Goal: Feedback & Contribution: Submit feedback/report problem

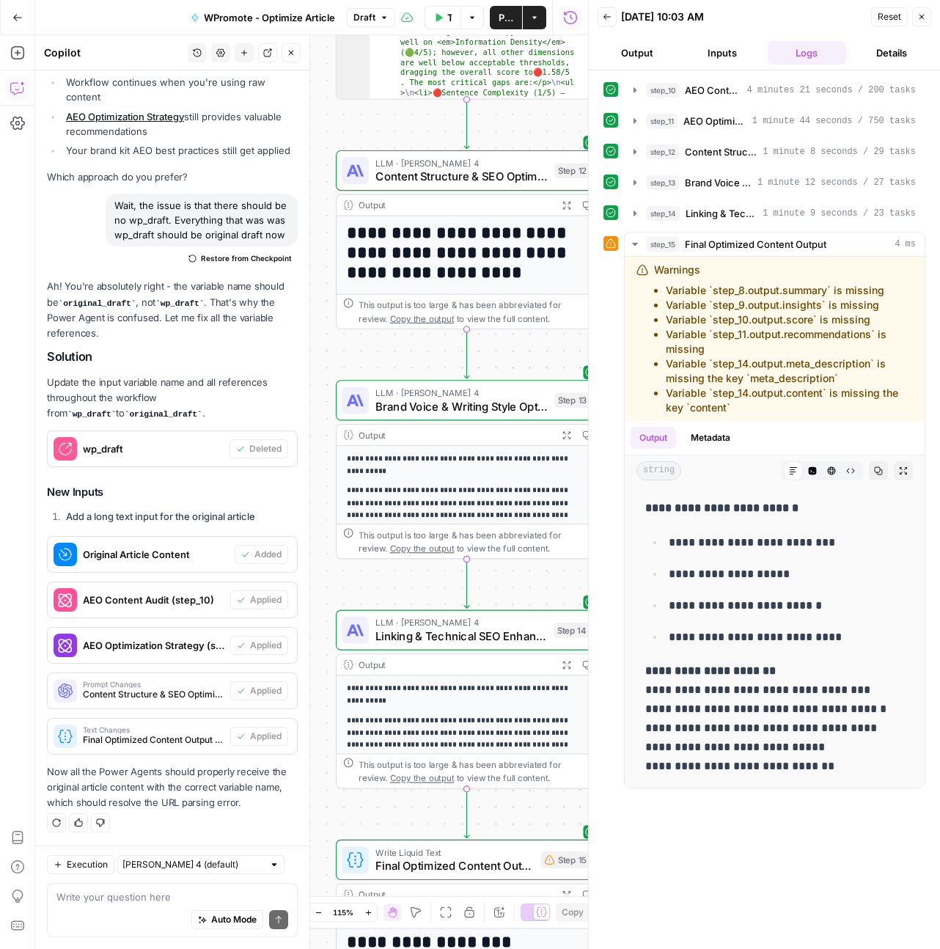
scroll to position [228, 0]
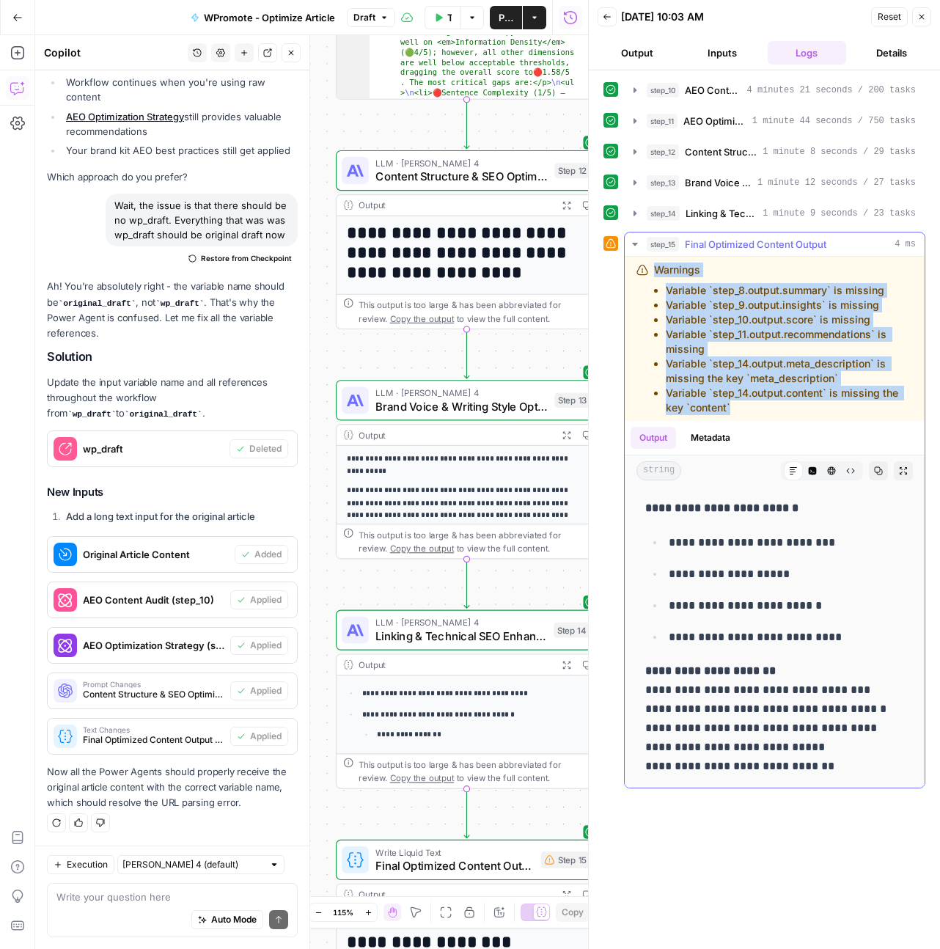
drag, startPoint x: 666, startPoint y: 326, endPoint x: 648, endPoint y: 275, distance: 53.6
click at [648, 275] on div "Warnings Variable `step_8.output.summary` is missing Variable `step_9.output.in…" at bounding box center [775, 339] width 276 height 153
copy div "Warnings Variable `step_8.output.summary` is missing Variable `step_9.output.in…"
click at [117, 879] on div "Execution [PERSON_NAME] 4 (default) Write your question here Auto Mode Send" at bounding box center [172, 897] width 274 height 103
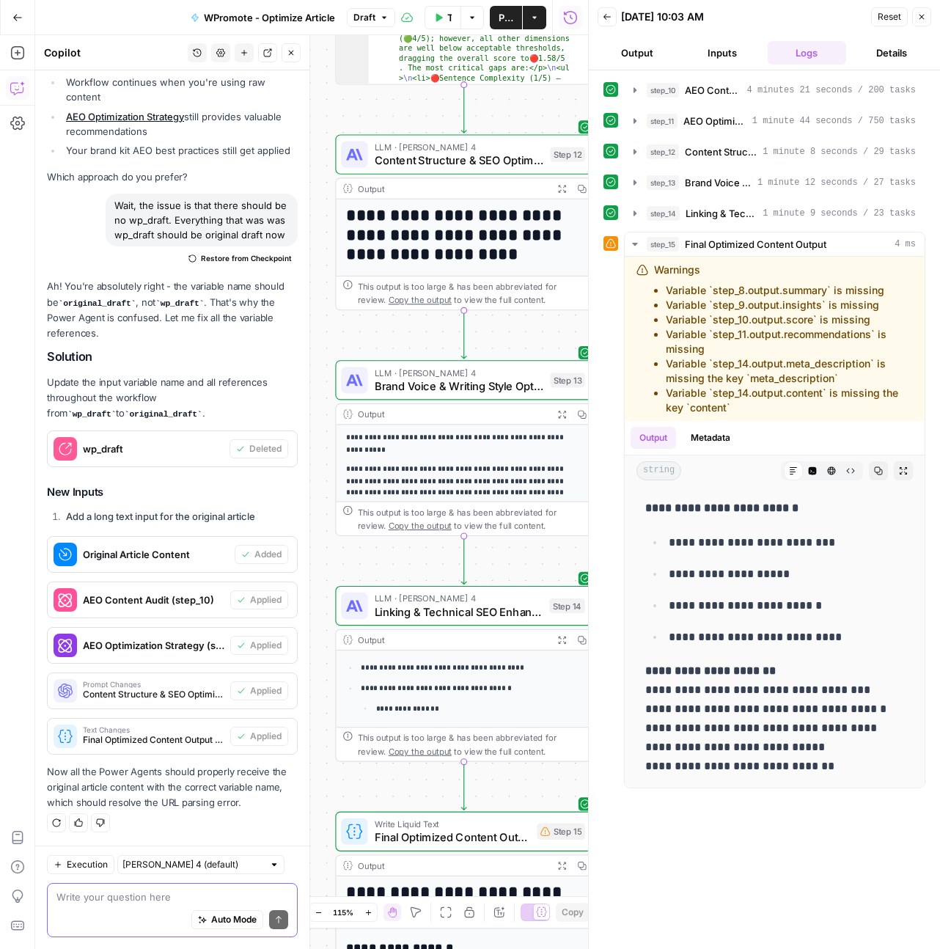
click at [113, 896] on textarea at bounding box center [172, 897] width 232 height 15
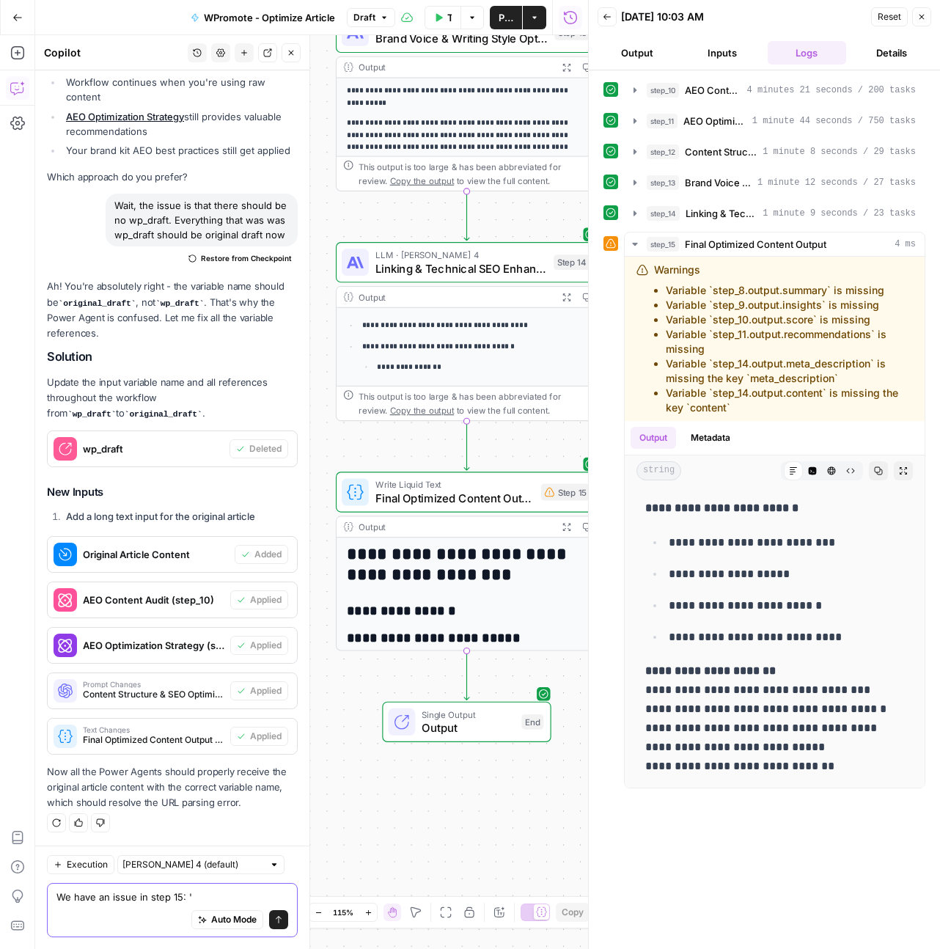
paste textarea "Warnings Variable `step_8.output.summary` is missing Variable `step_9.output.in…"
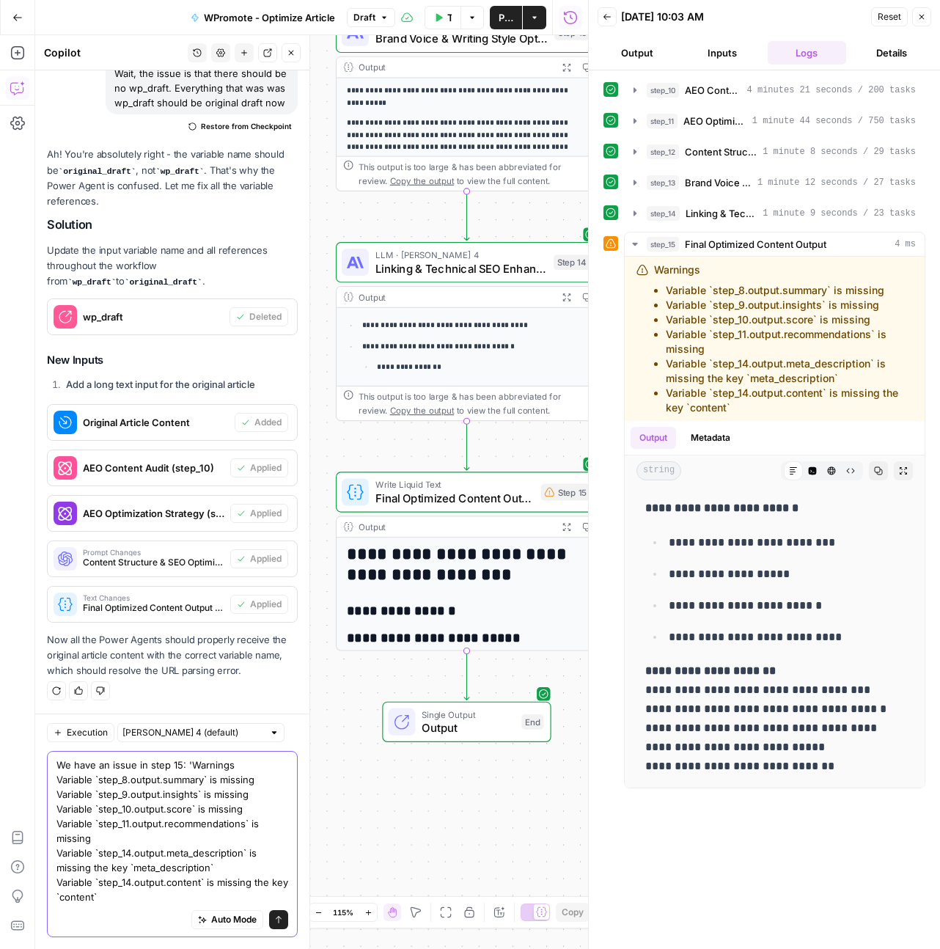
scroll to position [15300, 0]
type textarea "We have an issue in step 15: 'Warnings Variable `step_8.output.summary` is miss…"
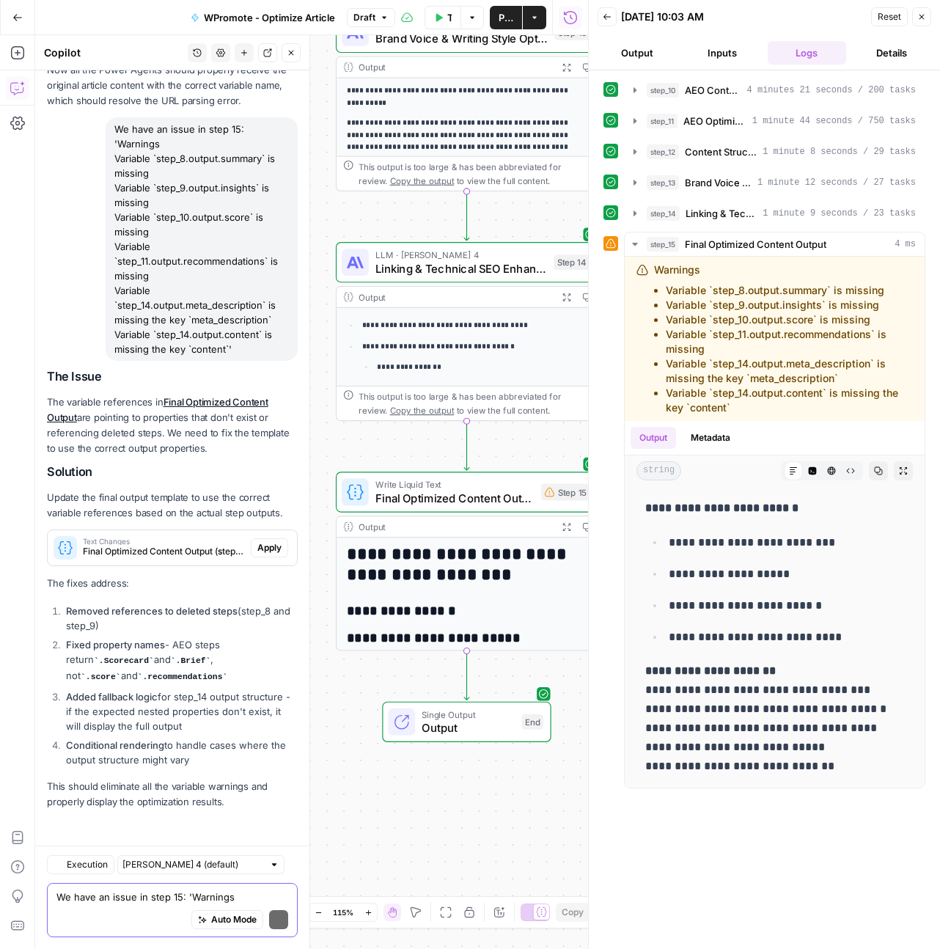
scroll to position [15868, 0]
click at [269, 550] on span "Apply" at bounding box center [269, 547] width 24 height 13
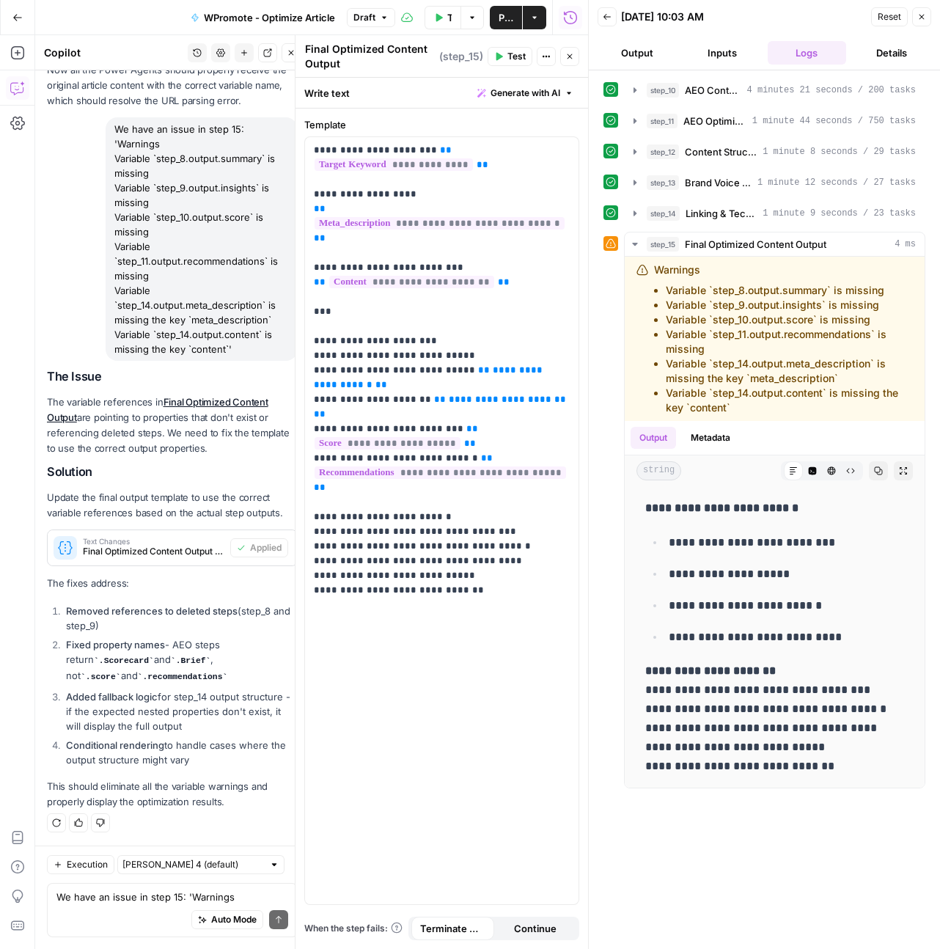
click at [887, 18] on span "Reset" at bounding box center [889, 16] width 23 height 13
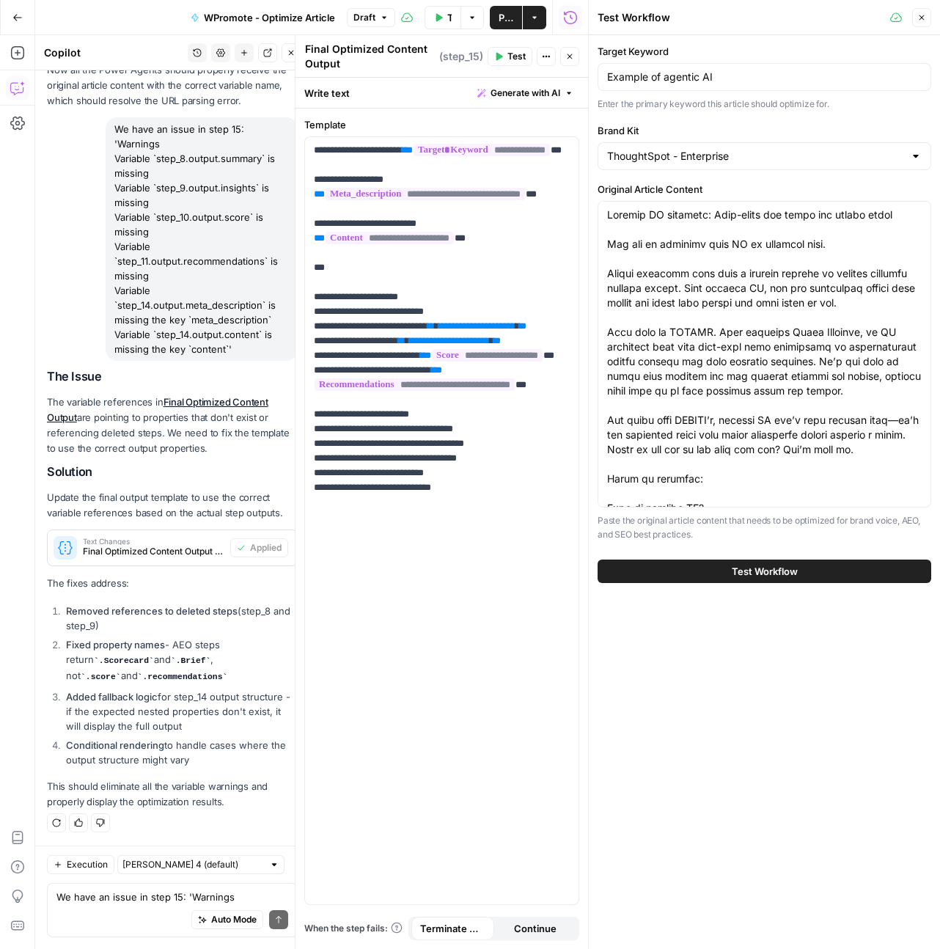
click at [758, 571] on span "Test Workflow" at bounding box center [765, 571] width 66 height 15
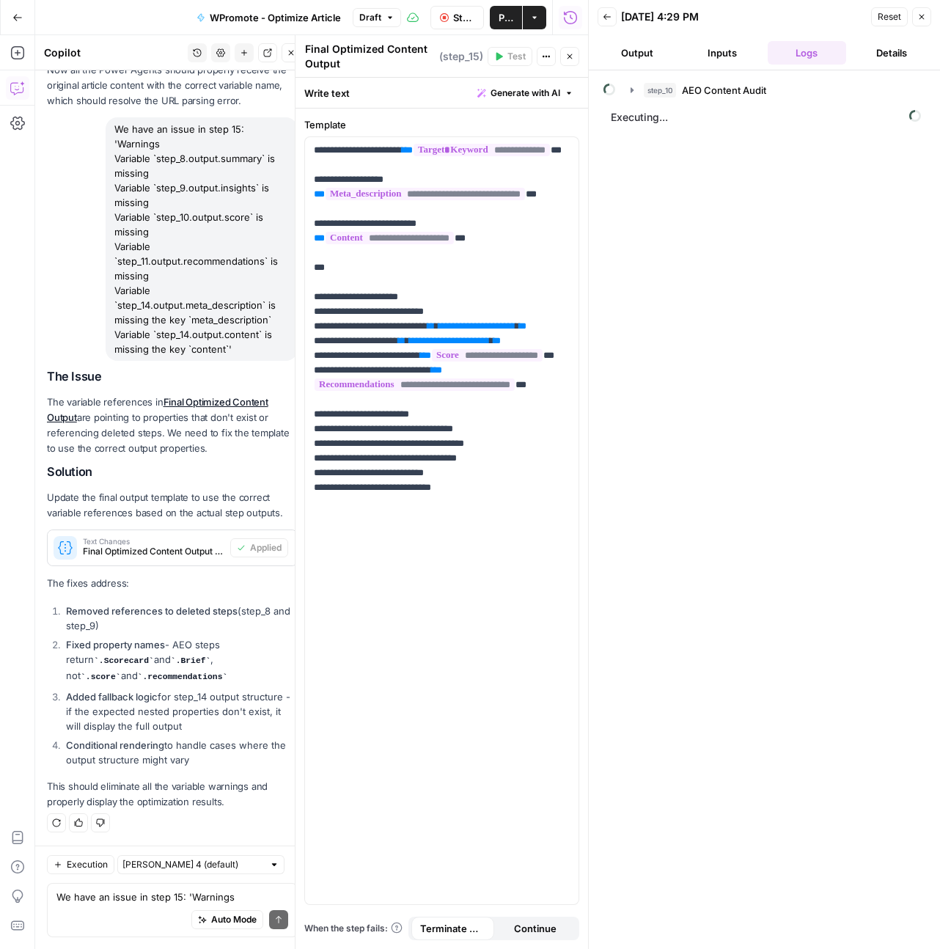
click at [573, 54] on icon "button" at bounding box center [569, 56] width 9 height 9
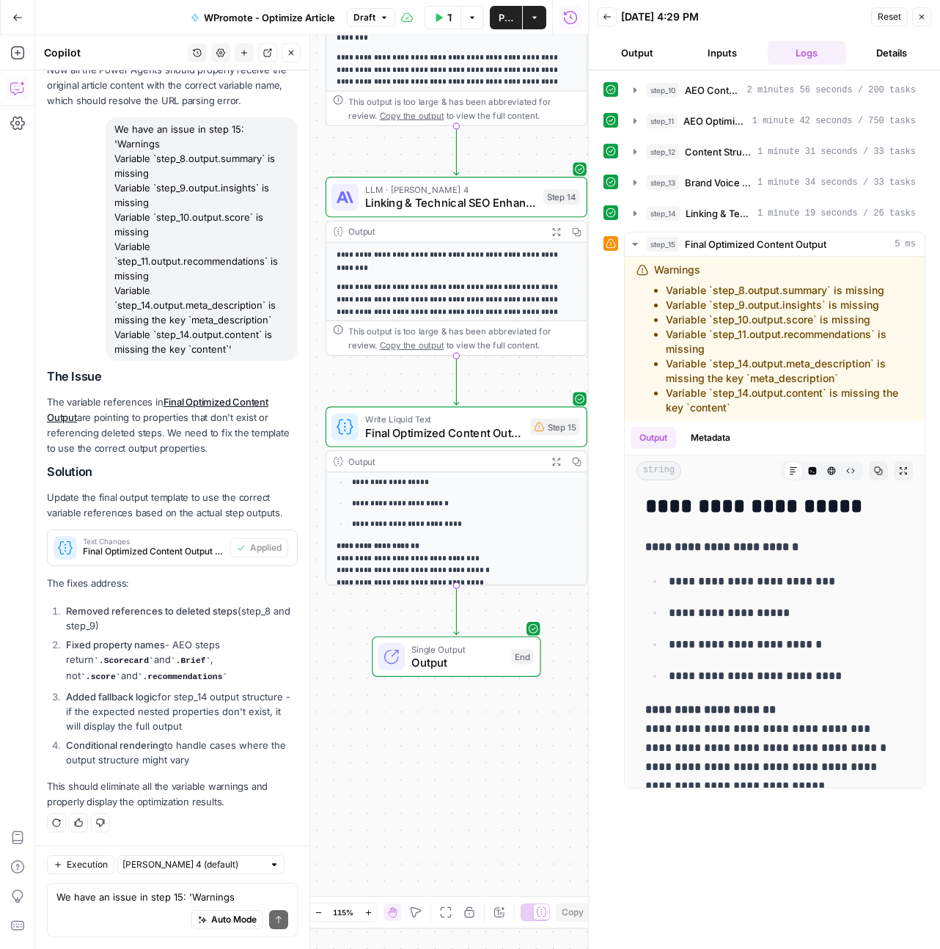
scroll to position [215, 0]
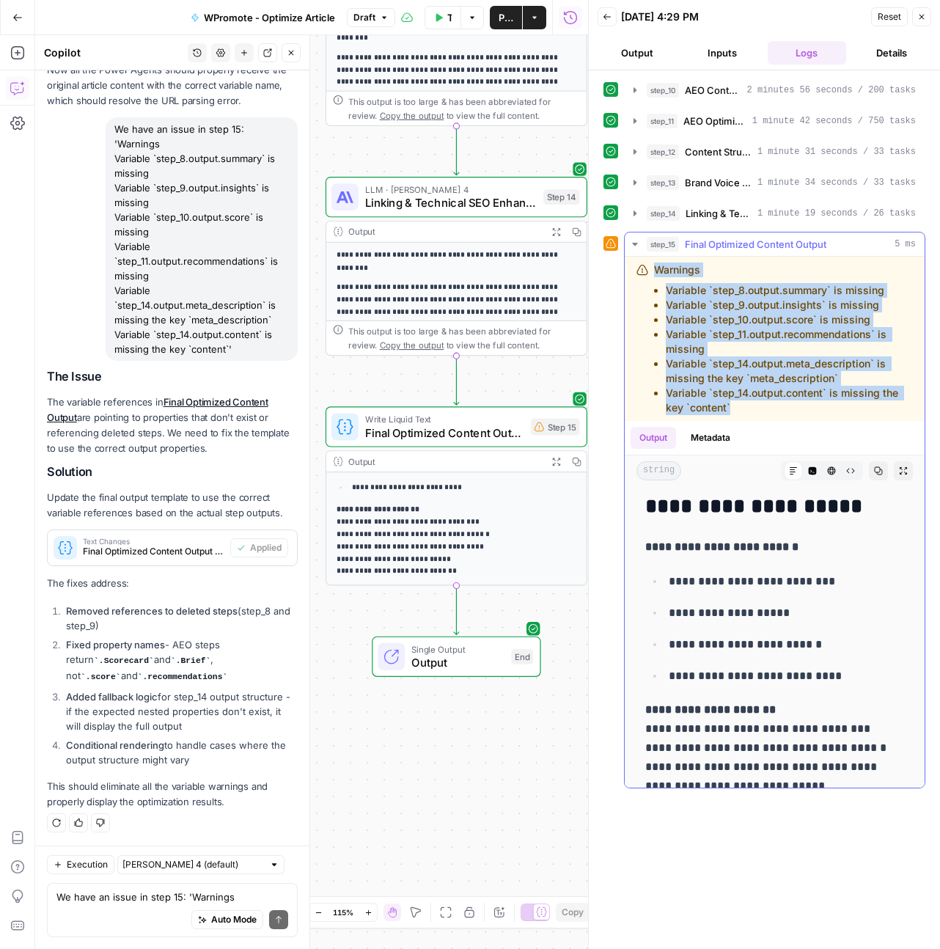
copy div "Warnings Variable `step_8.output.summary` is missing Variable `step_9.output.in…"
drag, startPoint x: 639, startPoint y: 267, endPoint x: 751, endPoint y: 411, distance: 182.9
click at [751, 411] on div "Warnings Variable `step_8.output.summary` is missing Variable `step_9.output.in…" at bounding box center [775, 339] width 276 height 153
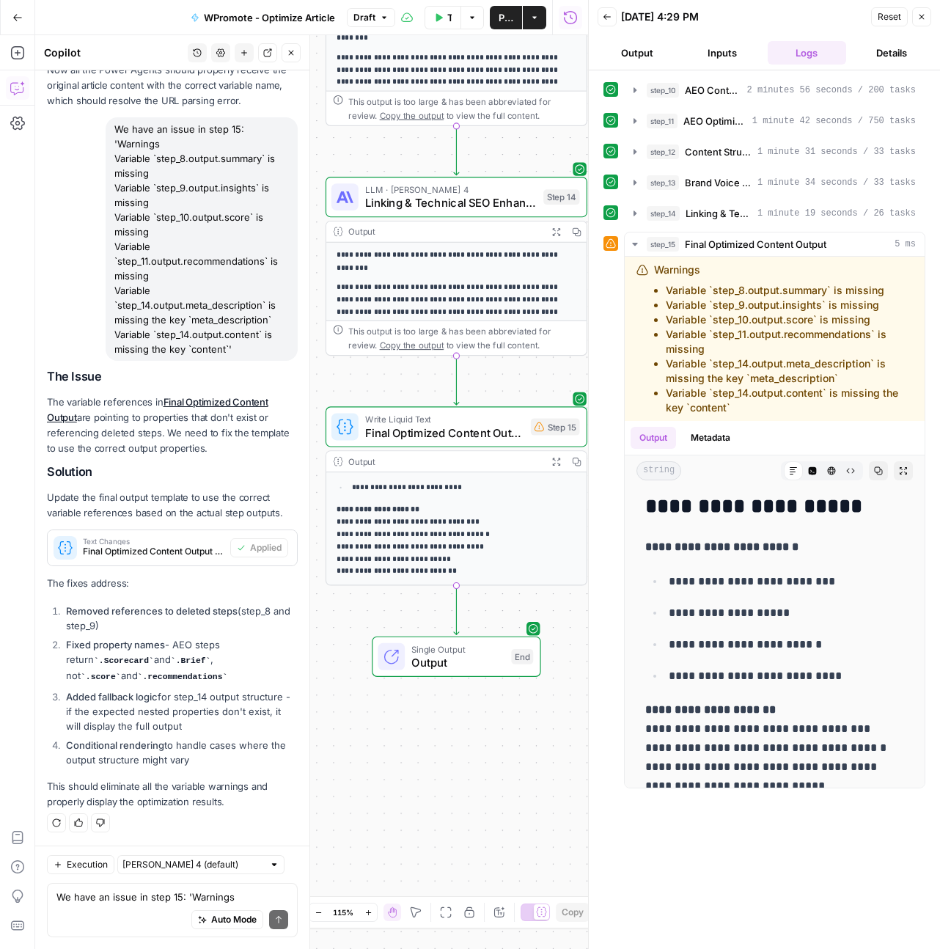
click at [144, 873] on div "[PERSON_NAME] 4 (default)" at bounding box center [200, 864] width 167 height 19
drag, startPoint x: 142, startPoint y: 878, endPoint x: 138, endPoint y: 893, distance: 15.3
click at [138, 893] on span "[PERSON_NAME] 4 (default)" at bounding box center [174, 897] width 89 height 15
type input "[PERSON_NAME] 4 (default)"
click at [181, 868] on input "text" at bounding box center [192, 864] width 141 height 15
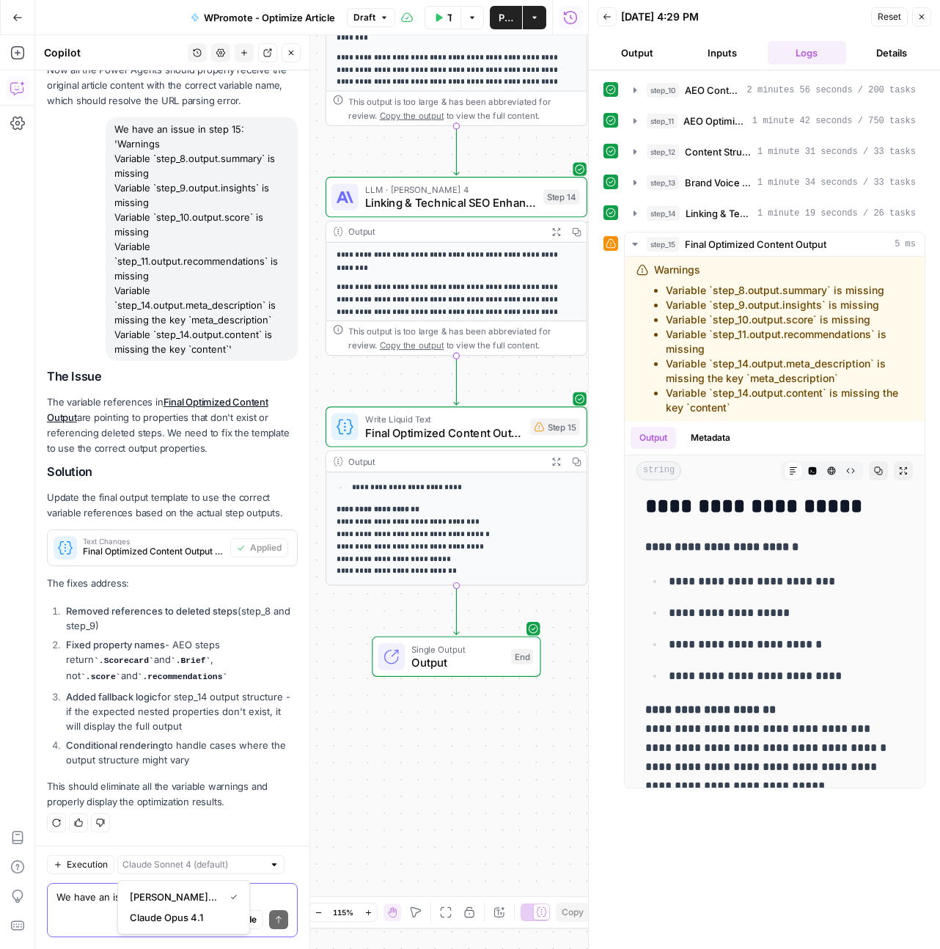
type input "[PERSON_NAME] 4 (default)"
click at [107, 899] on textarea "We have an issue in step 15: 'Warnings Variable `step_8.output.summary` is miss…" at bounding box center [172, 897] width 232 height 15
paste textarea "Warnings Variable `step_8.output.summary` is missing Variable `step_9.output.in…"
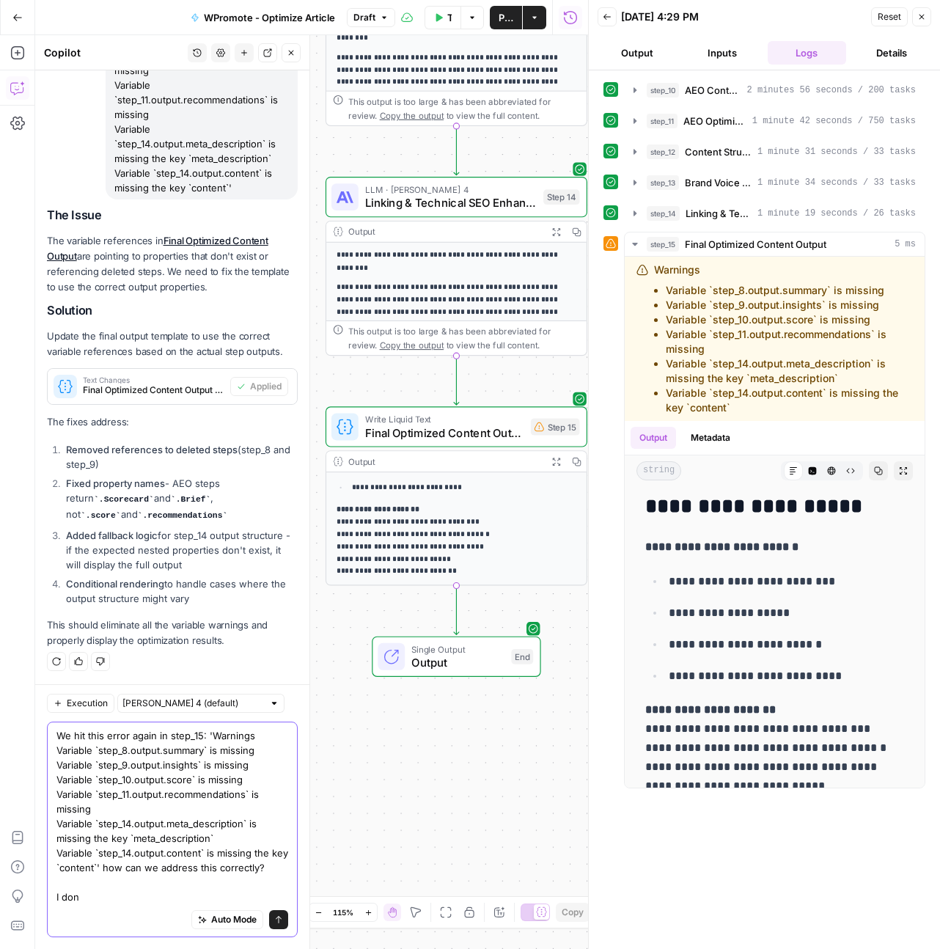
scroll to position [16044, 0]
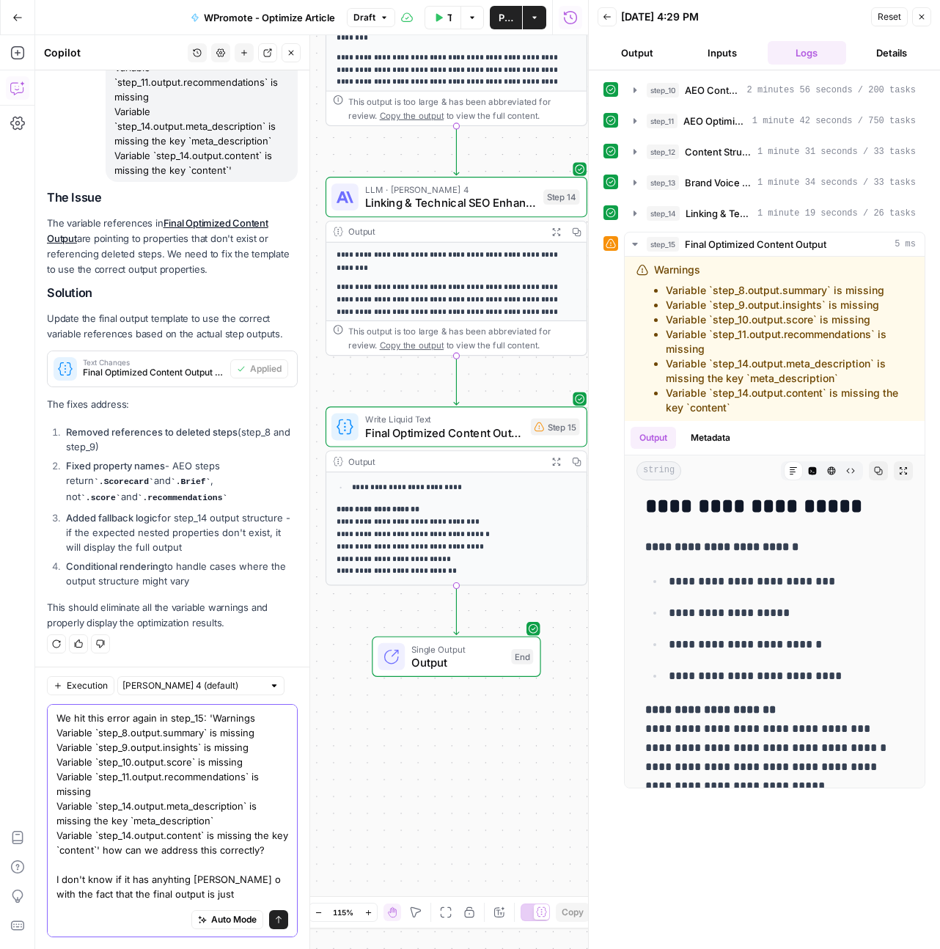
type textarea "We hit this error again in step_15: 'Warnings Variable `step_8.output.summary` …"
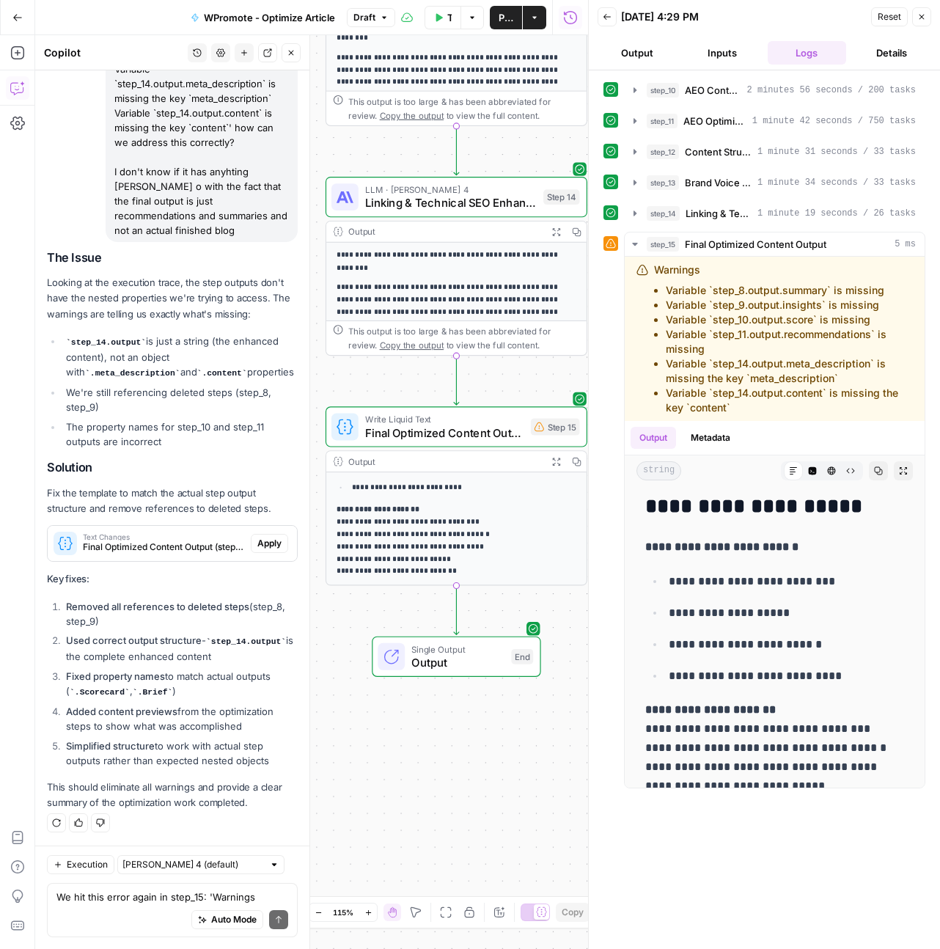
scroll to position [16803, 0]
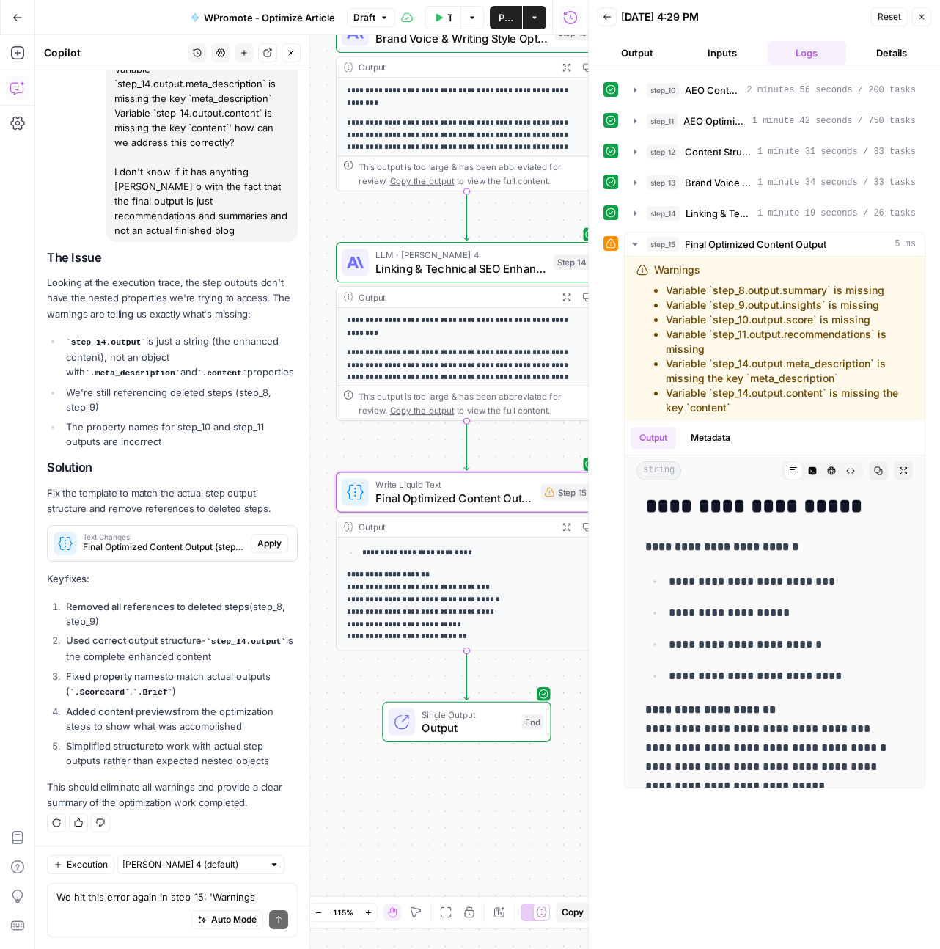
click at [257, 537] on span "Apply" at bounding box center [269, 543] width 24 height 13
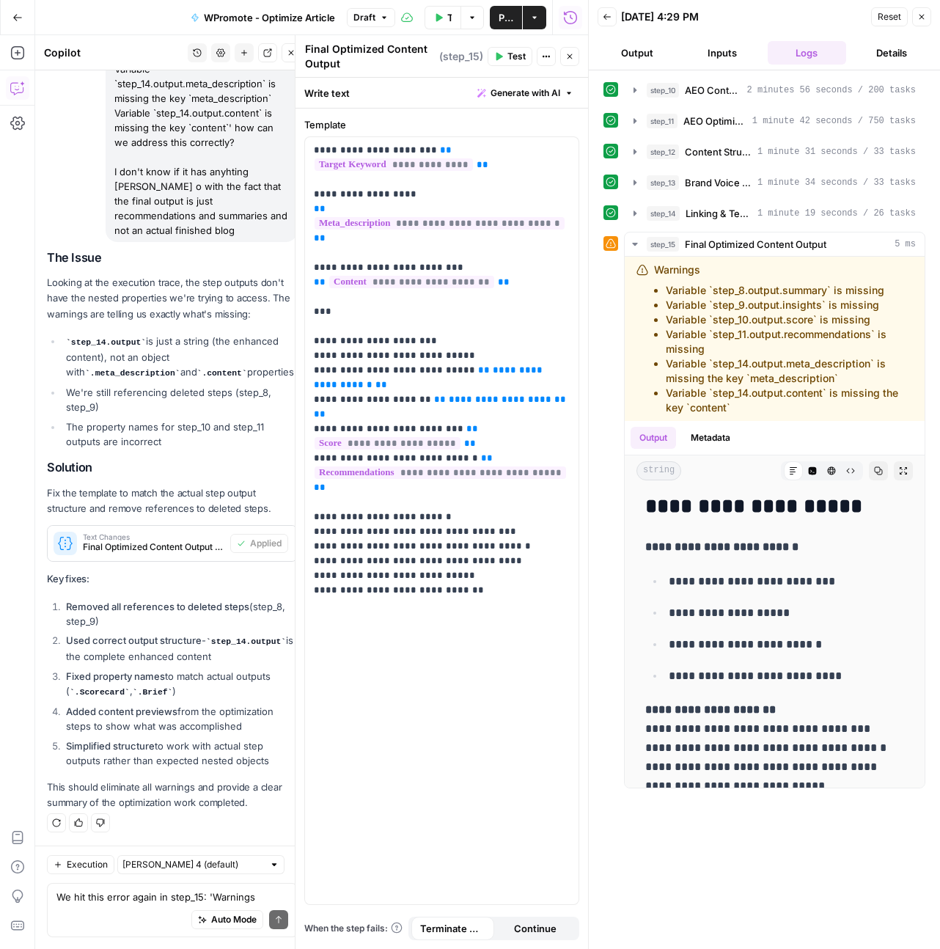
click at [563, 54] on button "Close" at bounding box center [569, 56] width 19 height 19
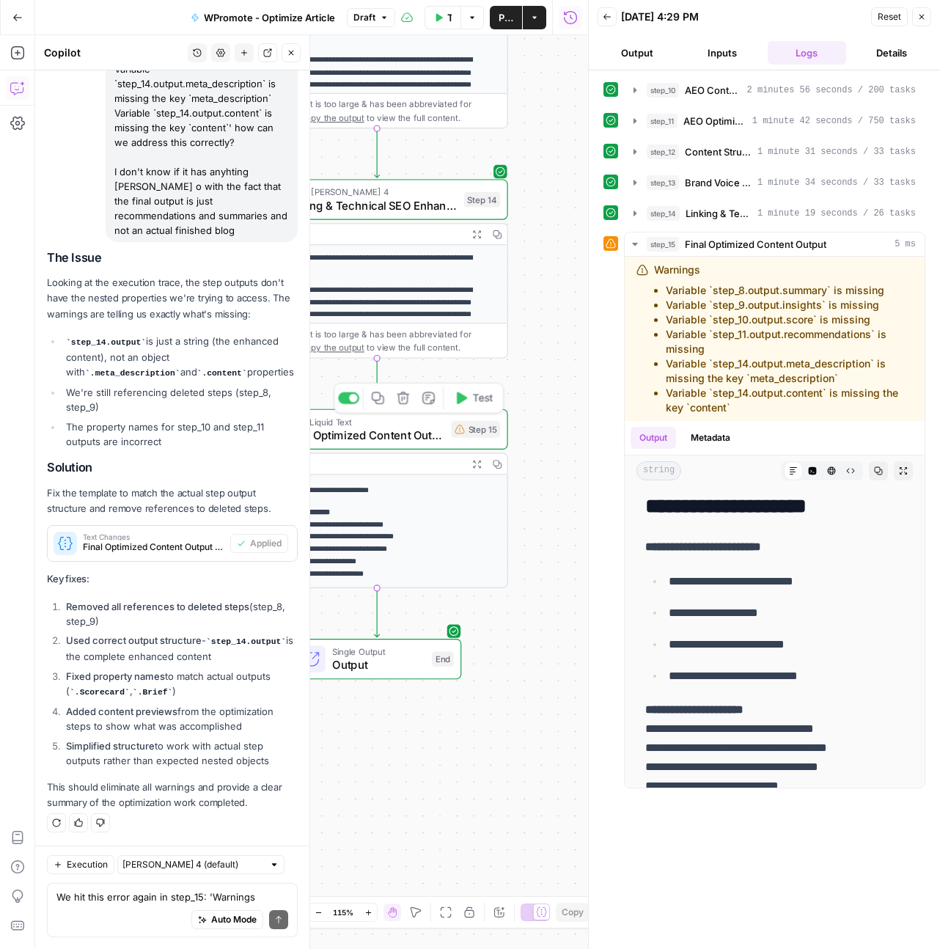
click at [398, 425] on span "Write Liquid Text" at bounding box center [365, 421] width 159 height 13
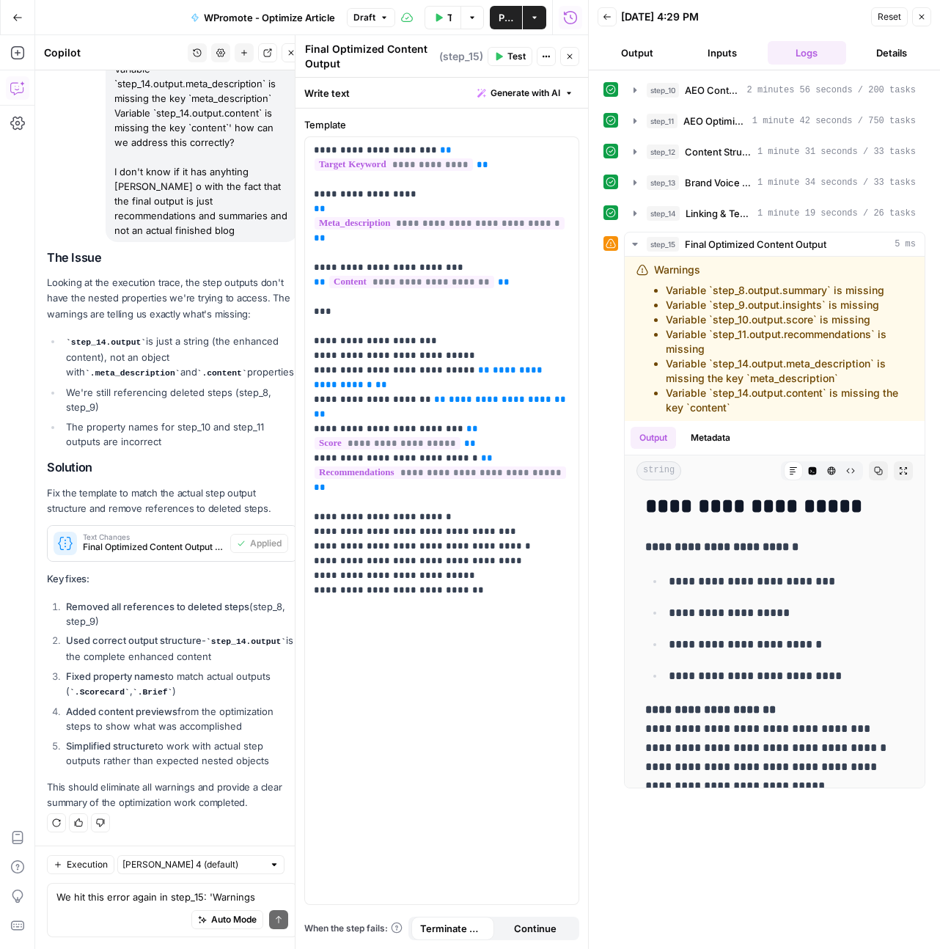
click at [919, 17] on icon "button" at bounding box center [921, 16] width 9 height 9
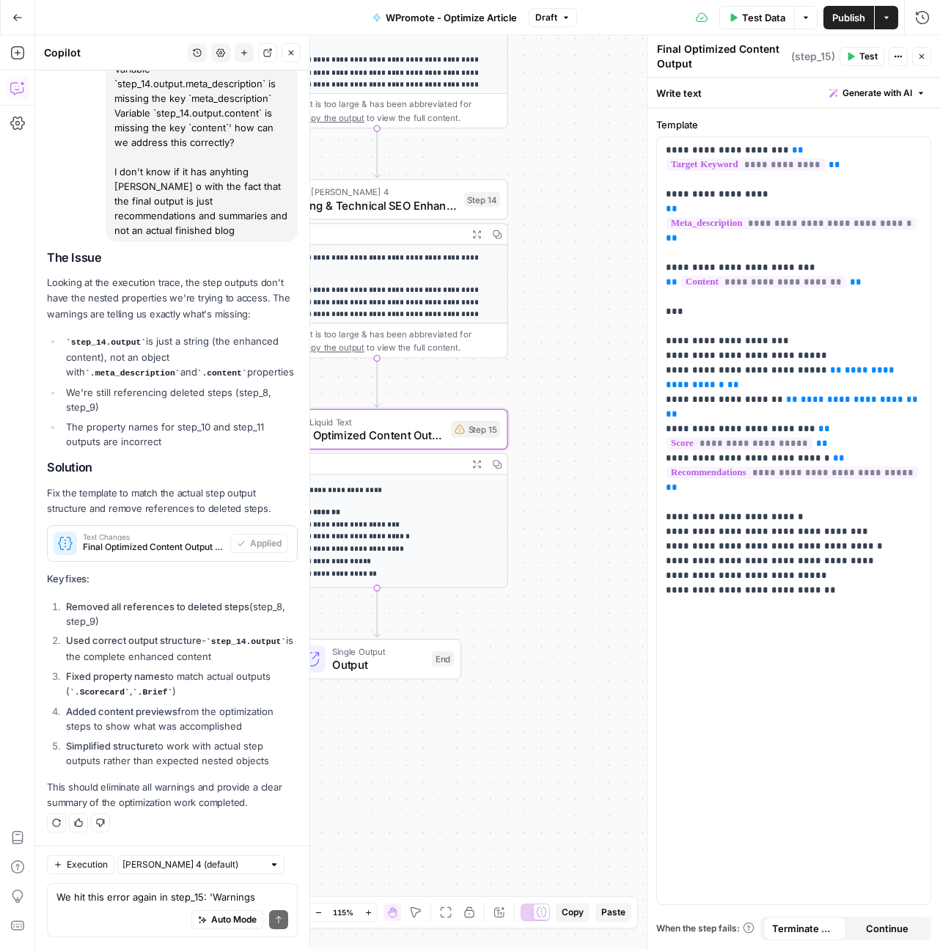
click at [860, 52] on span "Test" at bounding box center [869, 56] width 18 height 13
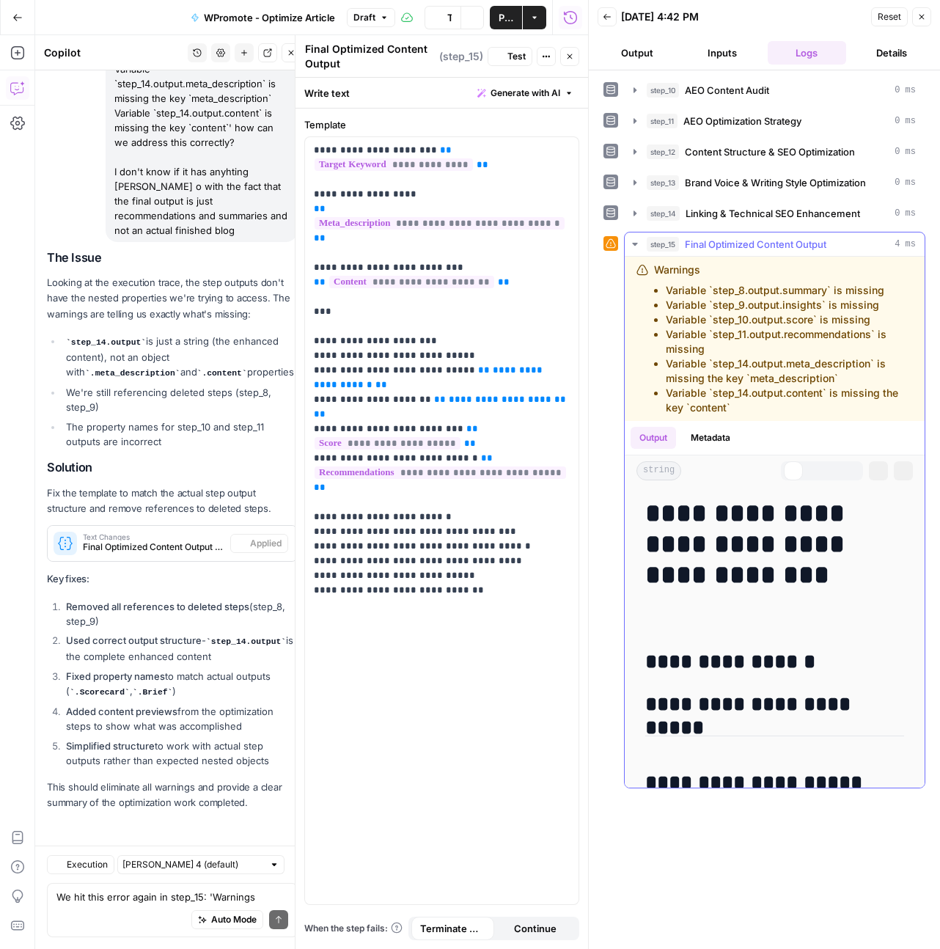
scroll to position [16803, 0]
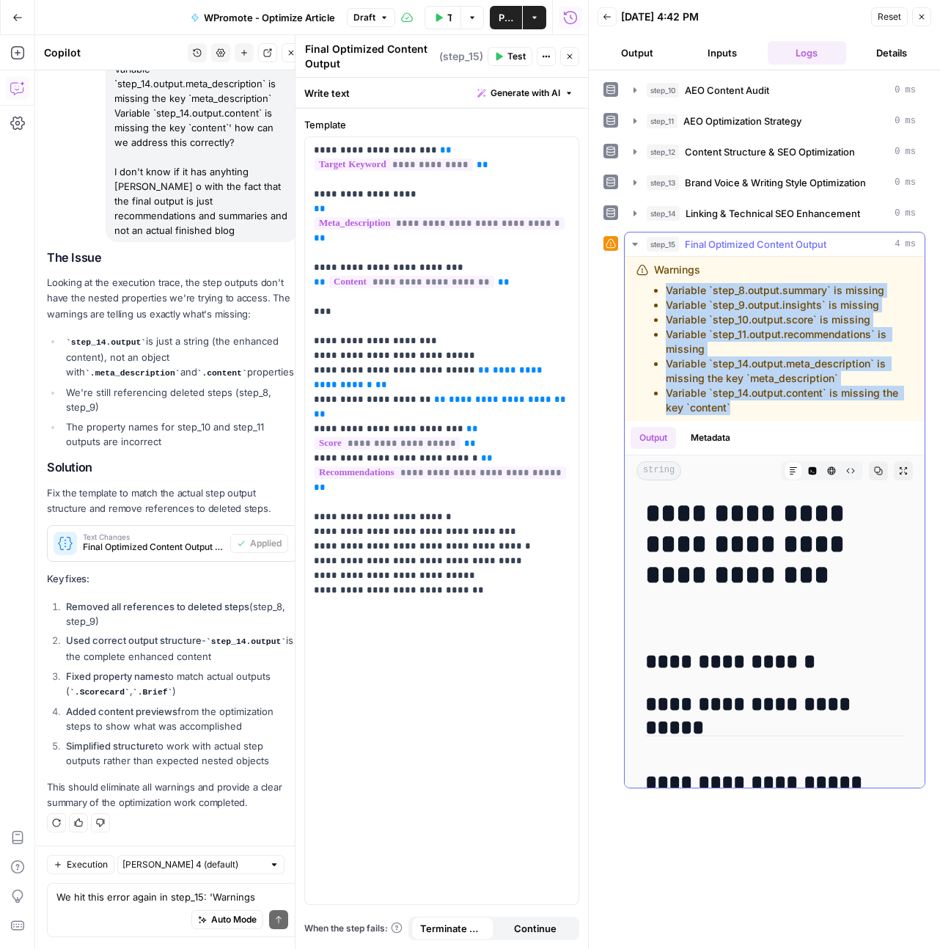
drag, startPoint x: 738, startPoint y: 408, endPoint x: 664, endPoint y: 294, distance: 136.3
click at [664, 294] on ul "Variable `step_8.output.summary` is missing Variable `step_9.output.insights` i…" at bounding box center [783, 349] width 259 height 132
copy ul "Variable `step_8.output.summary` is missing Variable `step_9.output.insights` i…"
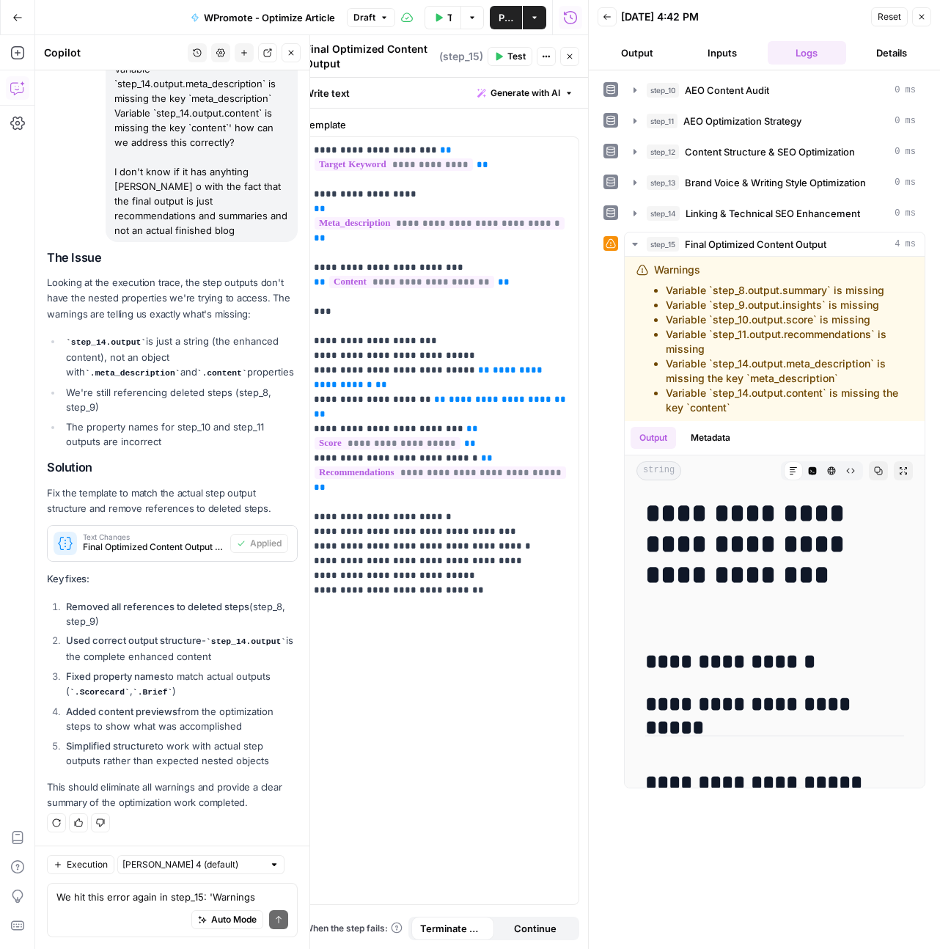
click at [122, 923] on div "Auto Mode Send" at bounding box center [172, 920] width 232 height 32
paste textarea "Variable `step_8.output.summary` is missing Variable `step_9.output.insights` i…"
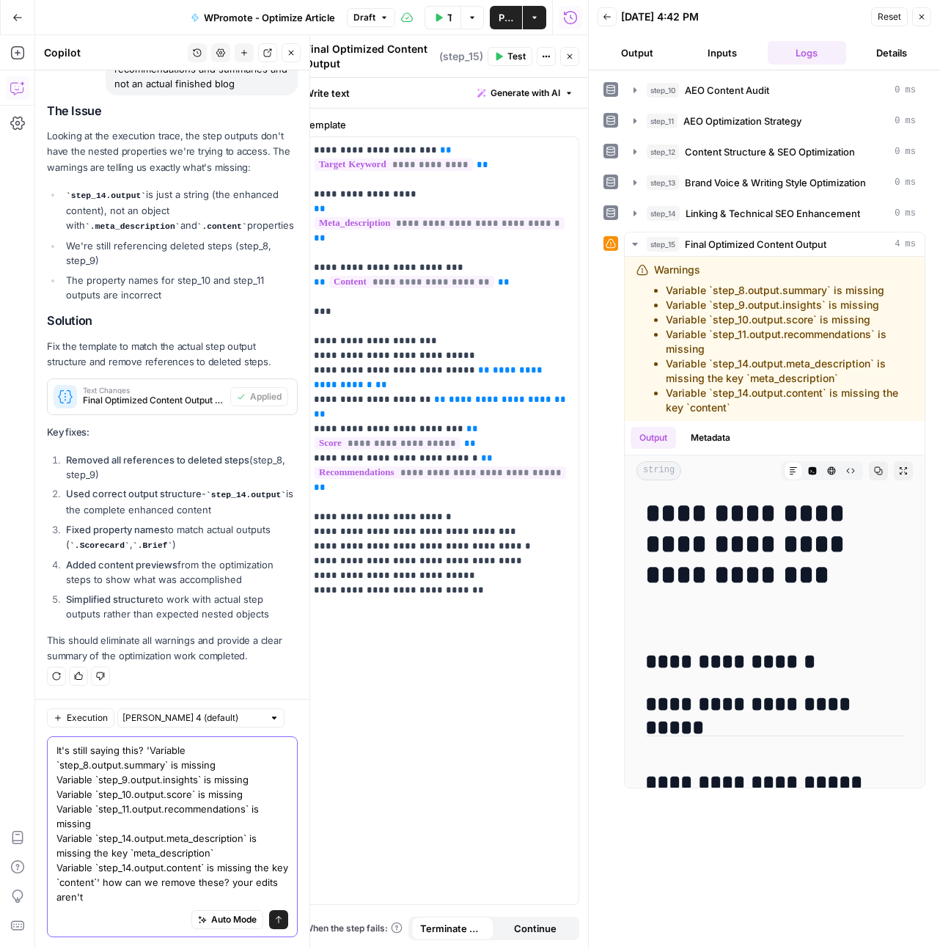
scroll to position [16950, 0]
type textarea "It's still saying this? 'Variable `step_8.output.summary` is missing Variable `…"
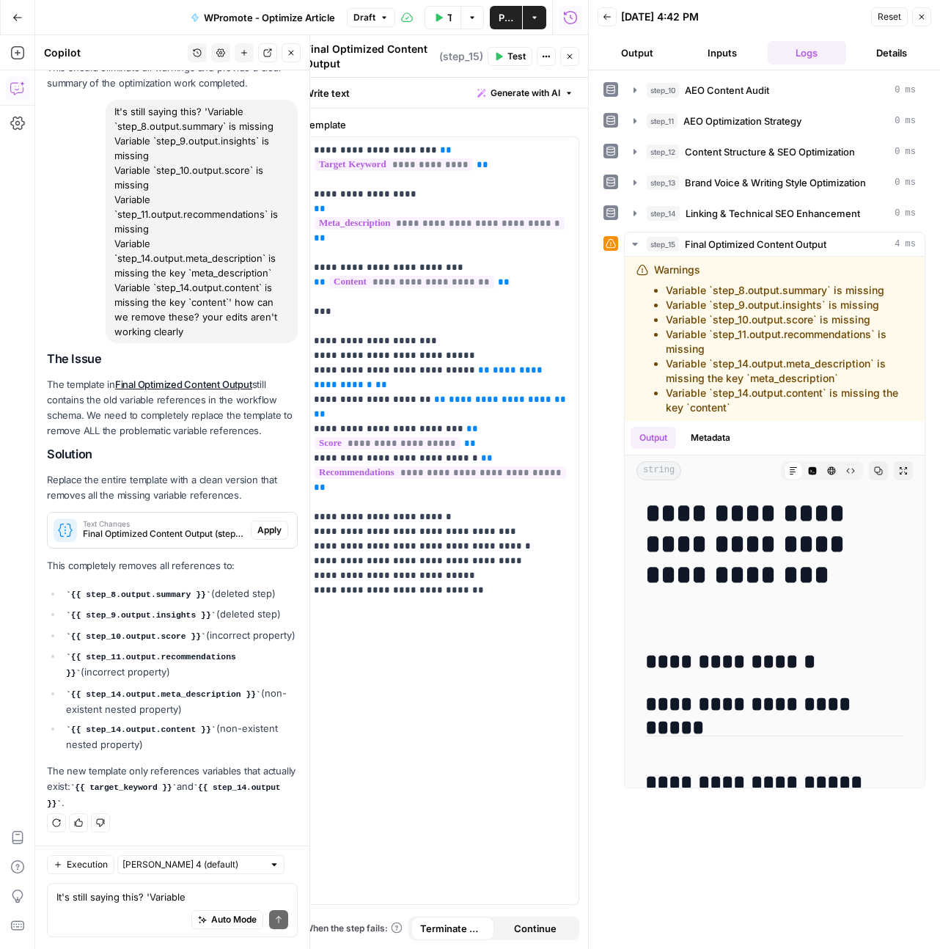
scroll to position [17531, 0]
click at [268, 524] on span "Apply" at bounding box center [269, 530] width 24 height 13
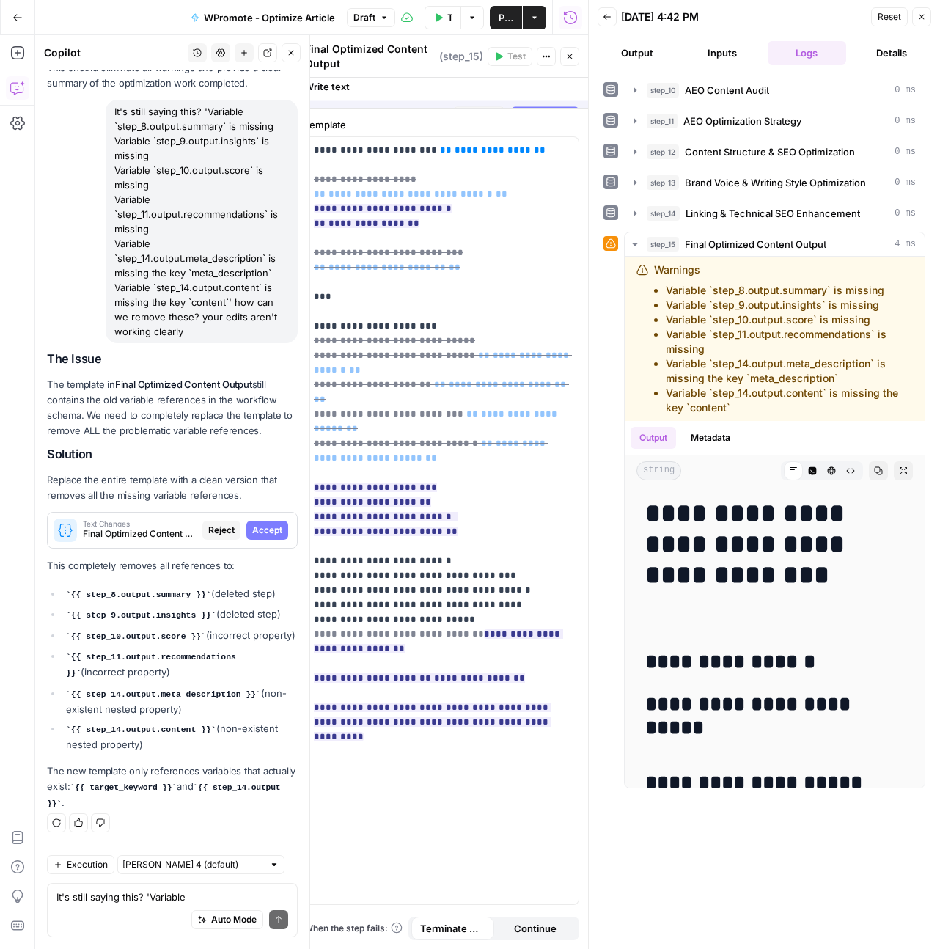
scroll to position [17484, 0]
click at [267, 524] on span "Accept" at bounding box center [267, 530] width 30 height 13
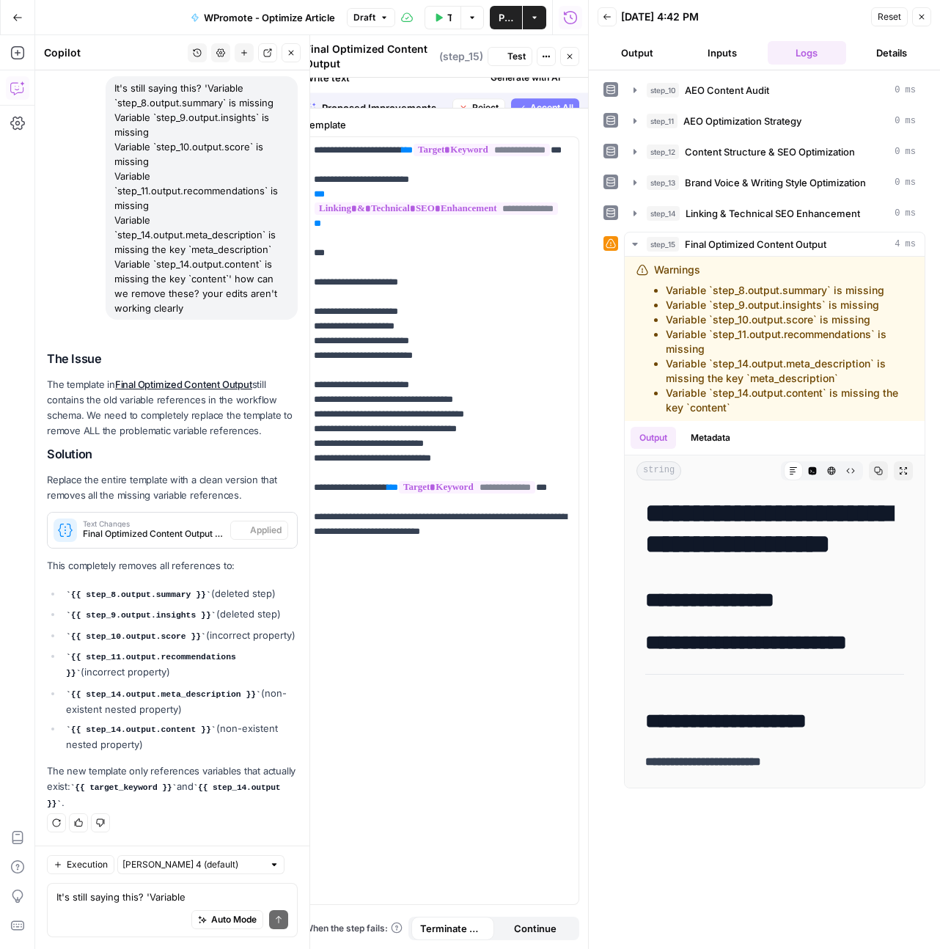
scroll to position [17602, 0]
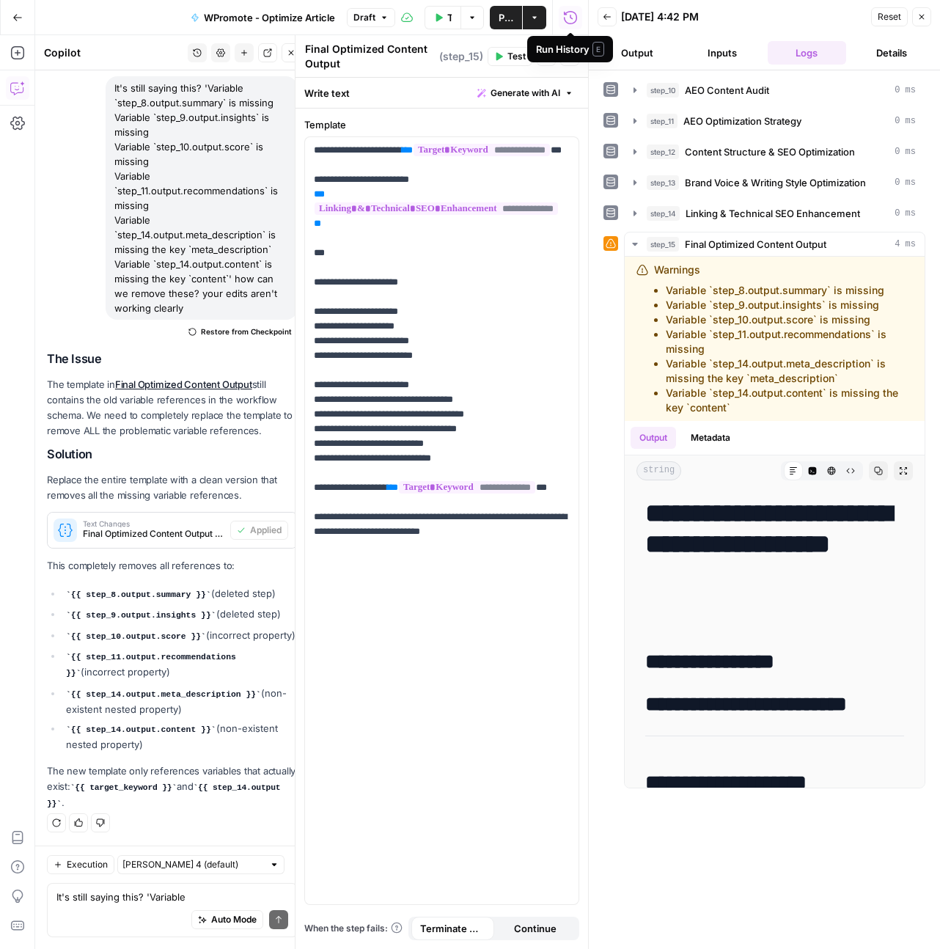
click at [887, 21] on span "Reset" at bounding box center [889, 16] width 23 height 13
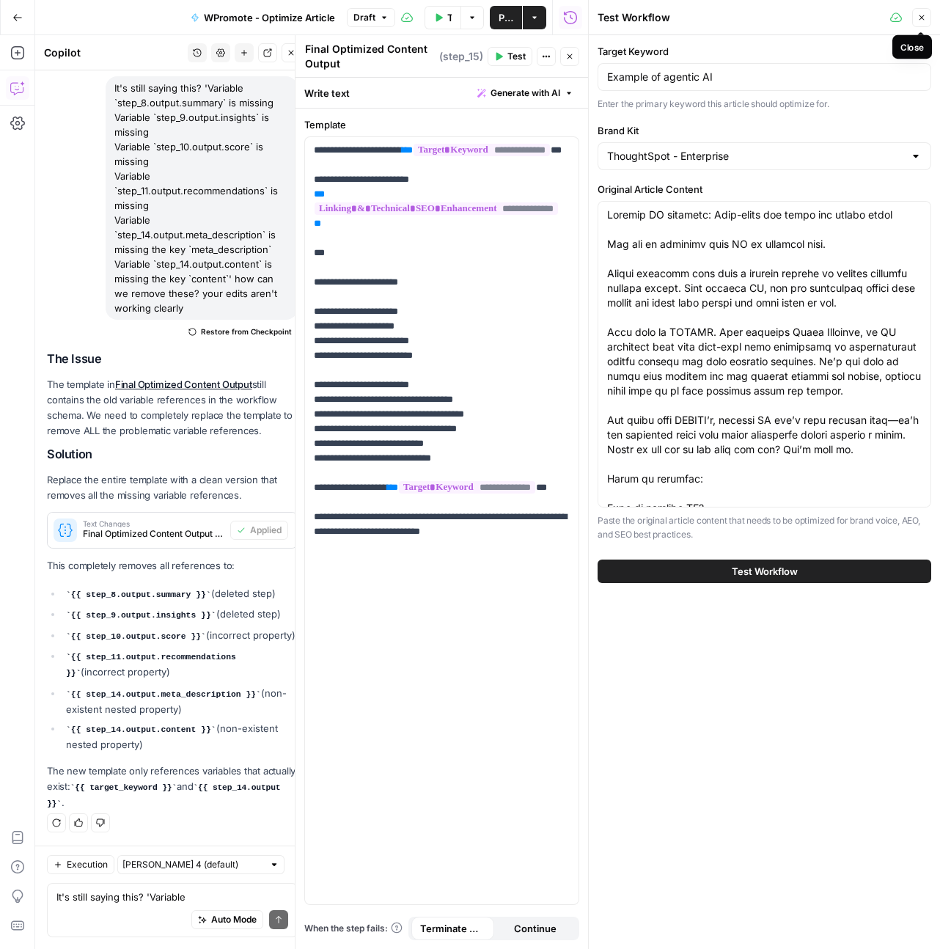
drag, startPoint x: 918, startPoint y: 12, endPoint x: 829, endPoint y: 38, distance: 93.1
click at [918, 13] on icon "button" at bounding box center [921, 17] width 9 height 9
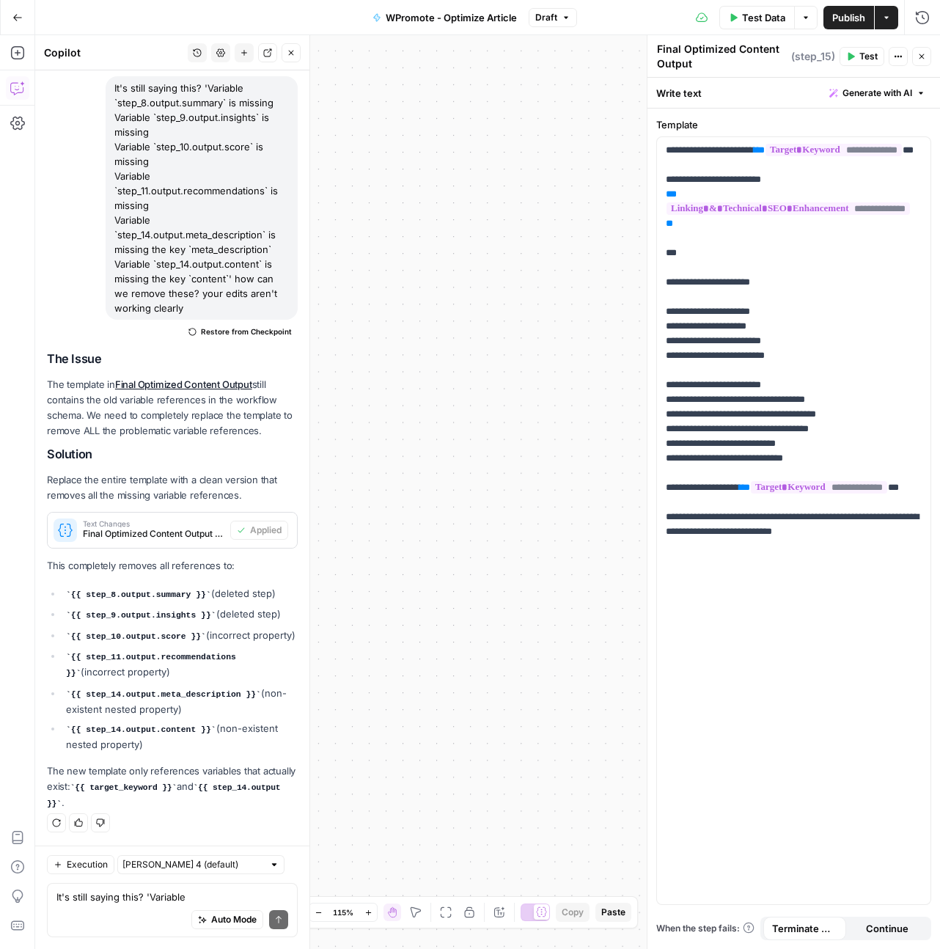
click at [866, 57] on span "Test" at bounding box center [869, 56] width 18 height 13
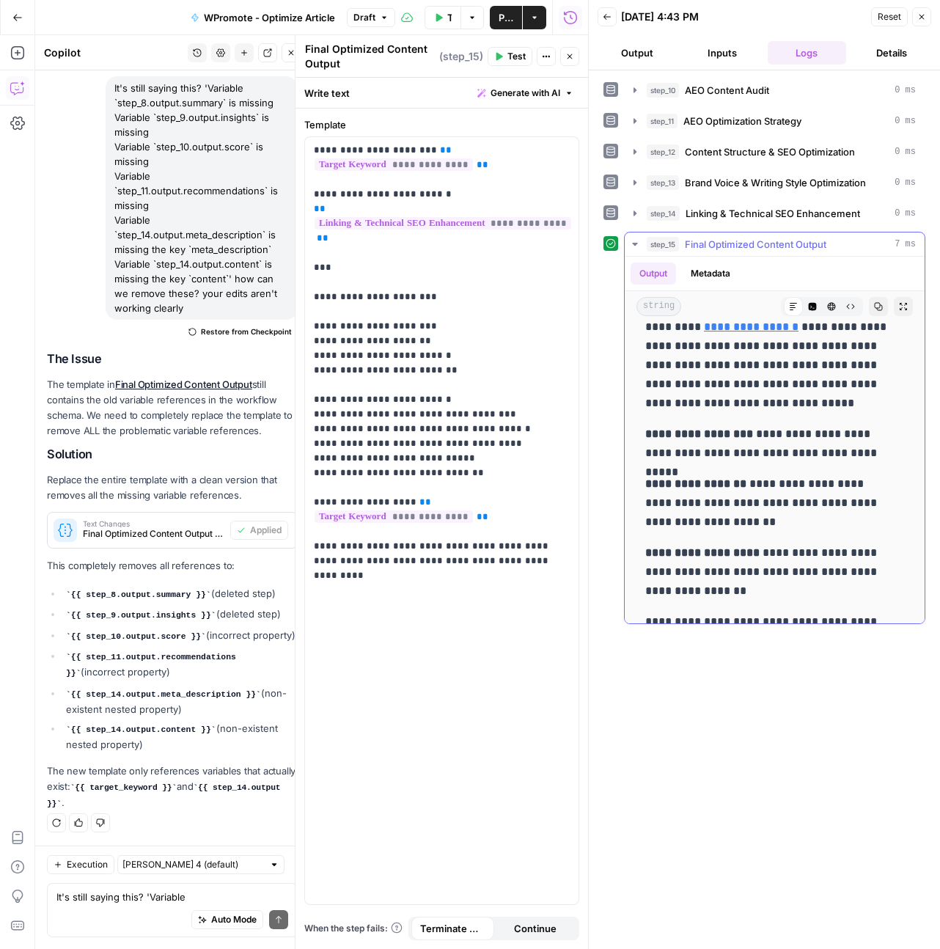
scroll to position [4557, 0]
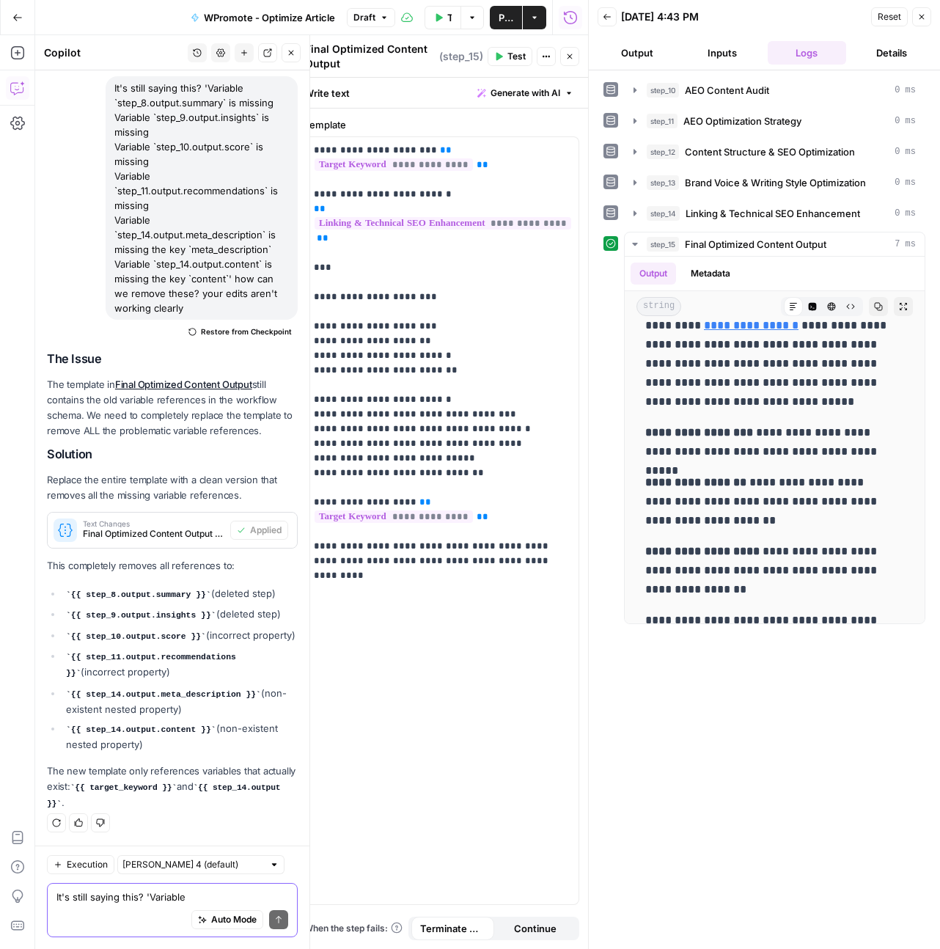
click at [135, 903] on textarea "It's still saying this? 'Variable `step_8.output.summary` is missing Variable `…" at bounding box center [172, 897] width 232 height 15
type textarea "W"
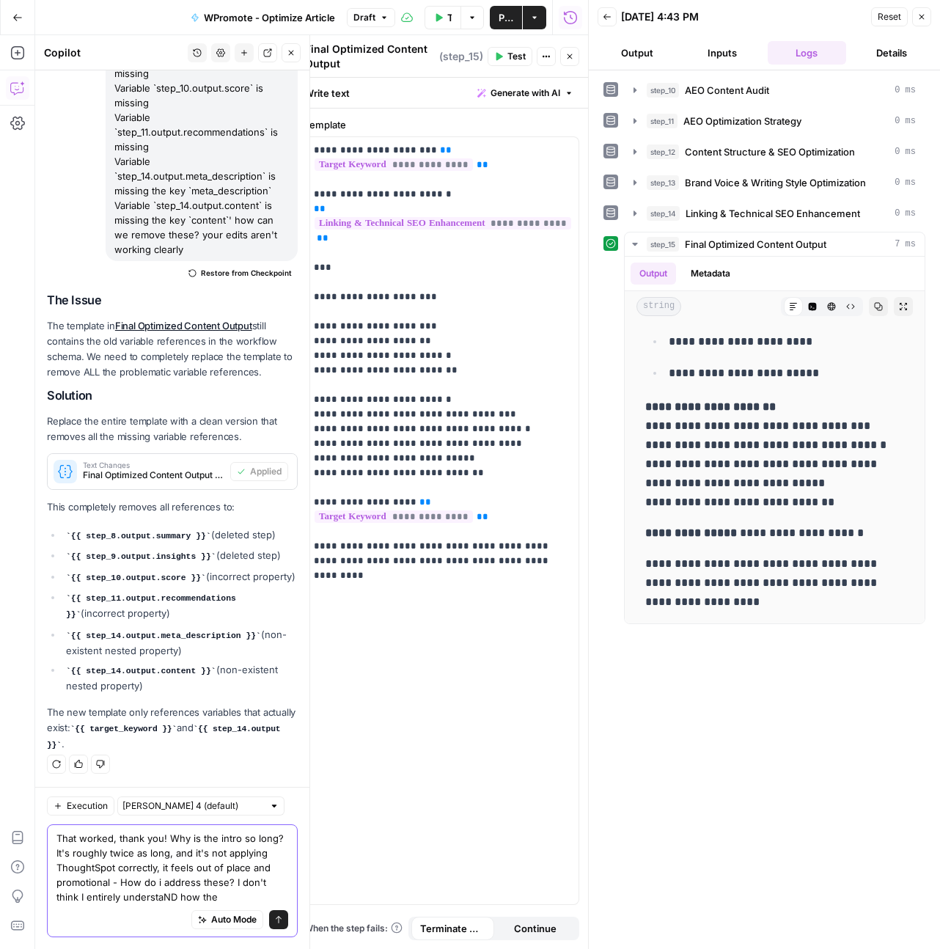
scroll to position [17675, 0]
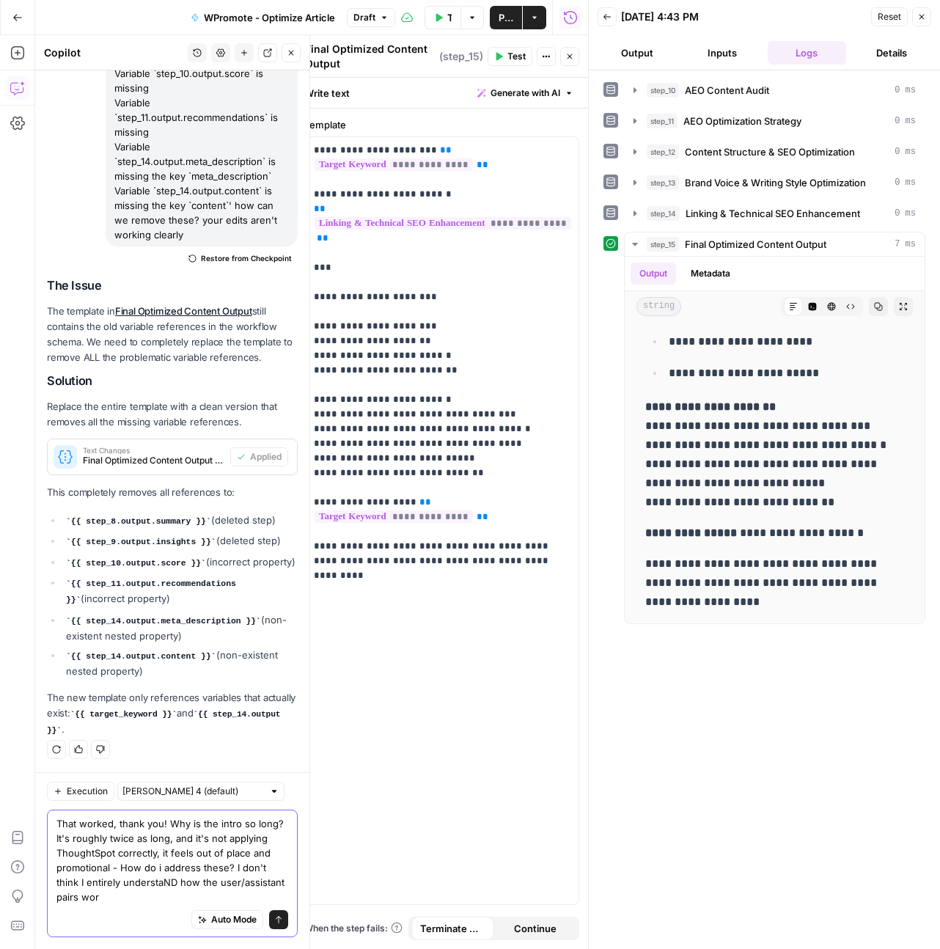
type textarea "That worked, thank you! Why is the intro so long? It's roughly twice as long, a…"
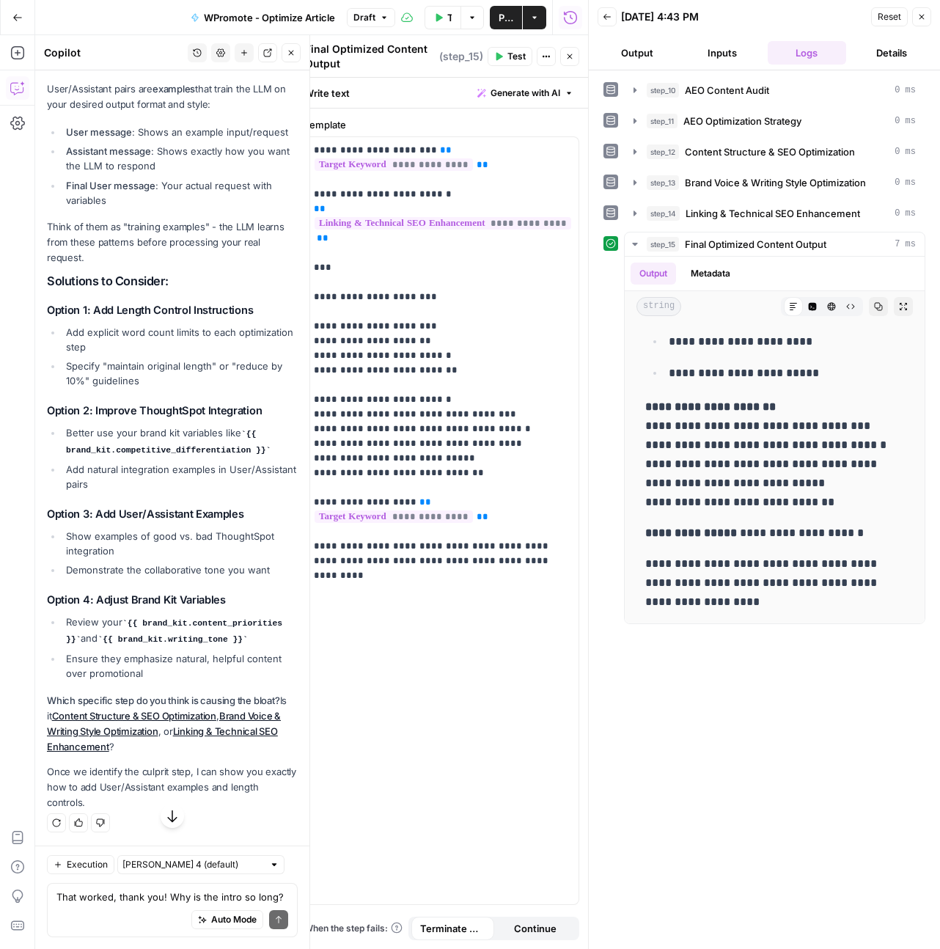
scroll to position [18820, 0]
click at [111, 888] on div "That worked, thank you! Why is the intro so long? It's roughly twice as long, a…" at bounding box center [172, 910] width 251 height 54
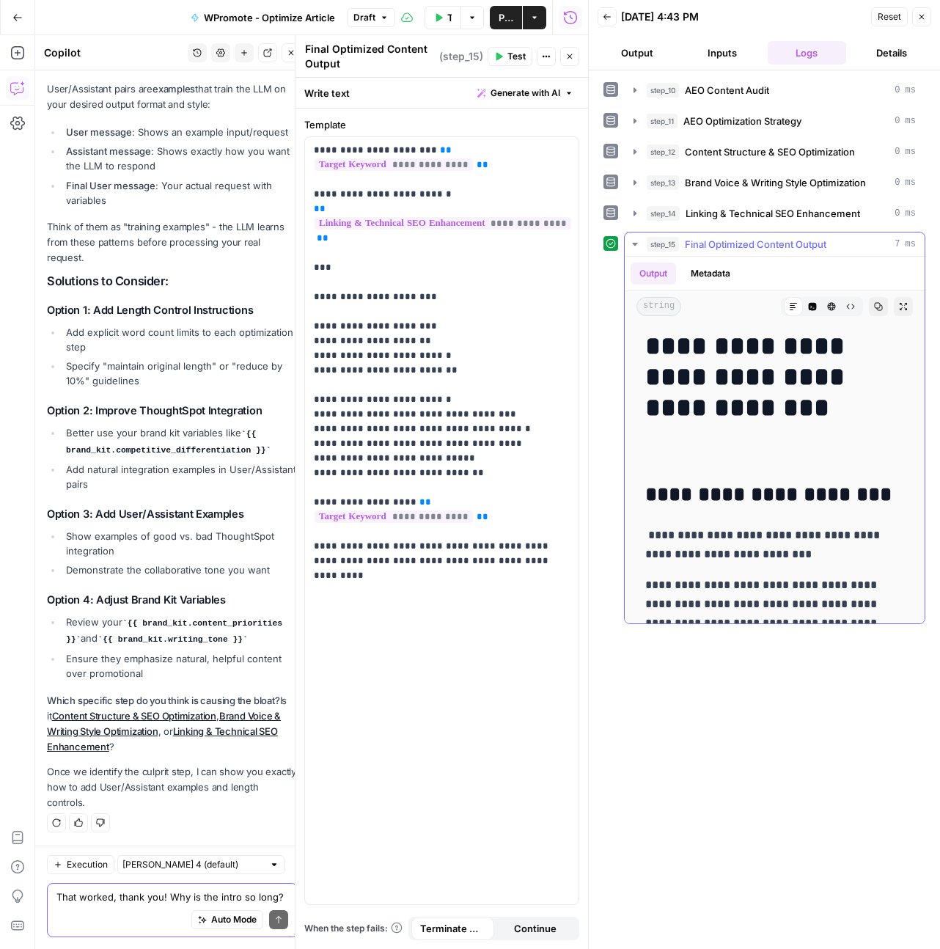
scroll to position [0, 0]
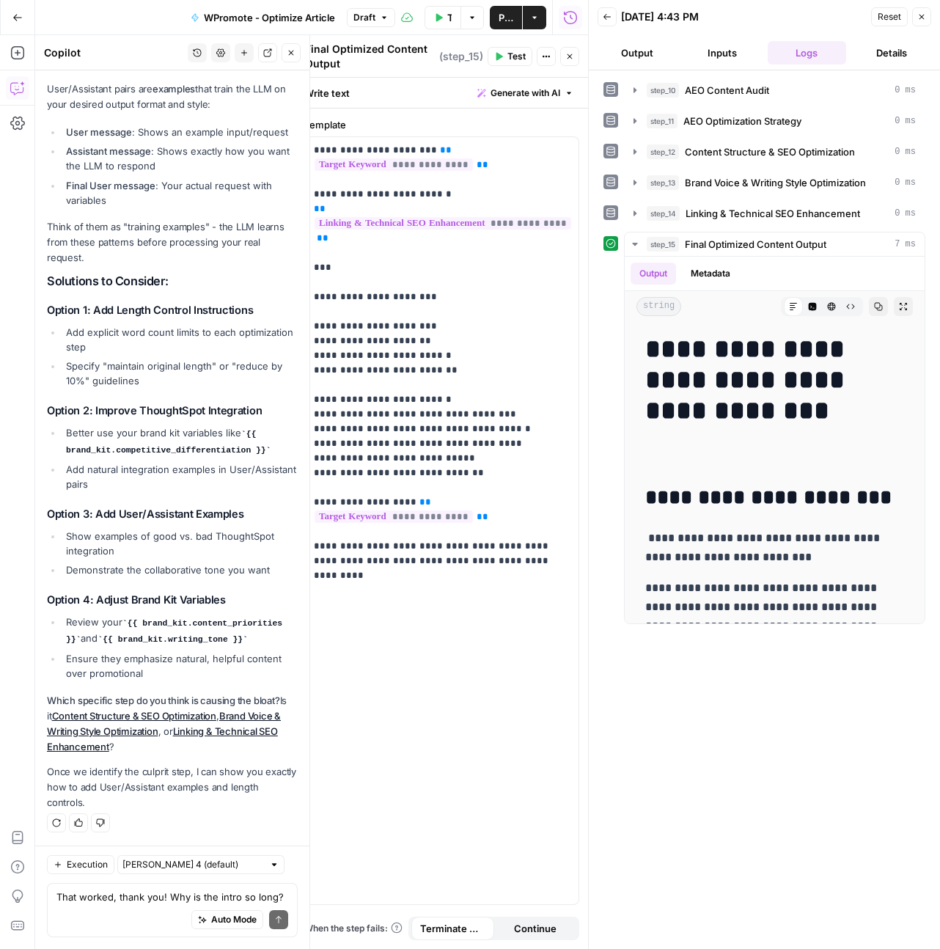
click at [136, 909] on div "Auto Mode Send" at bounding box center [172, 920] width 232 height 32
type textarea "I don't know - I don't understand what you're suggesting here"
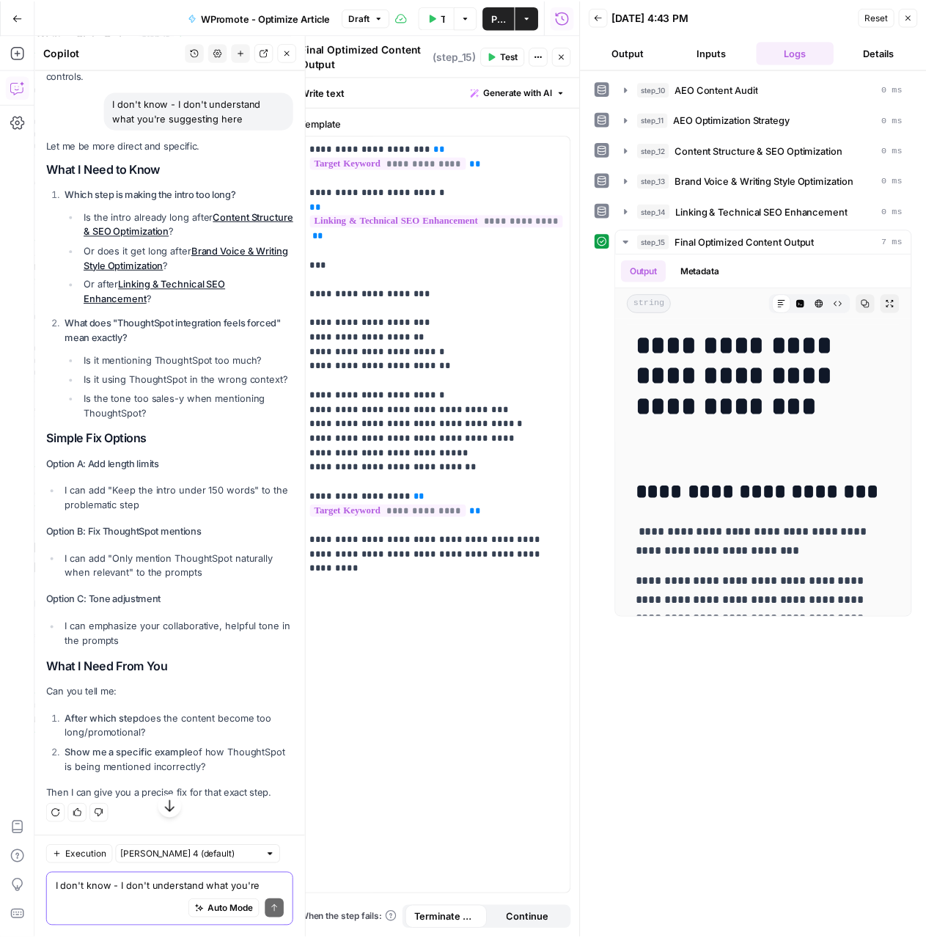
scroll to position [19375, 0]
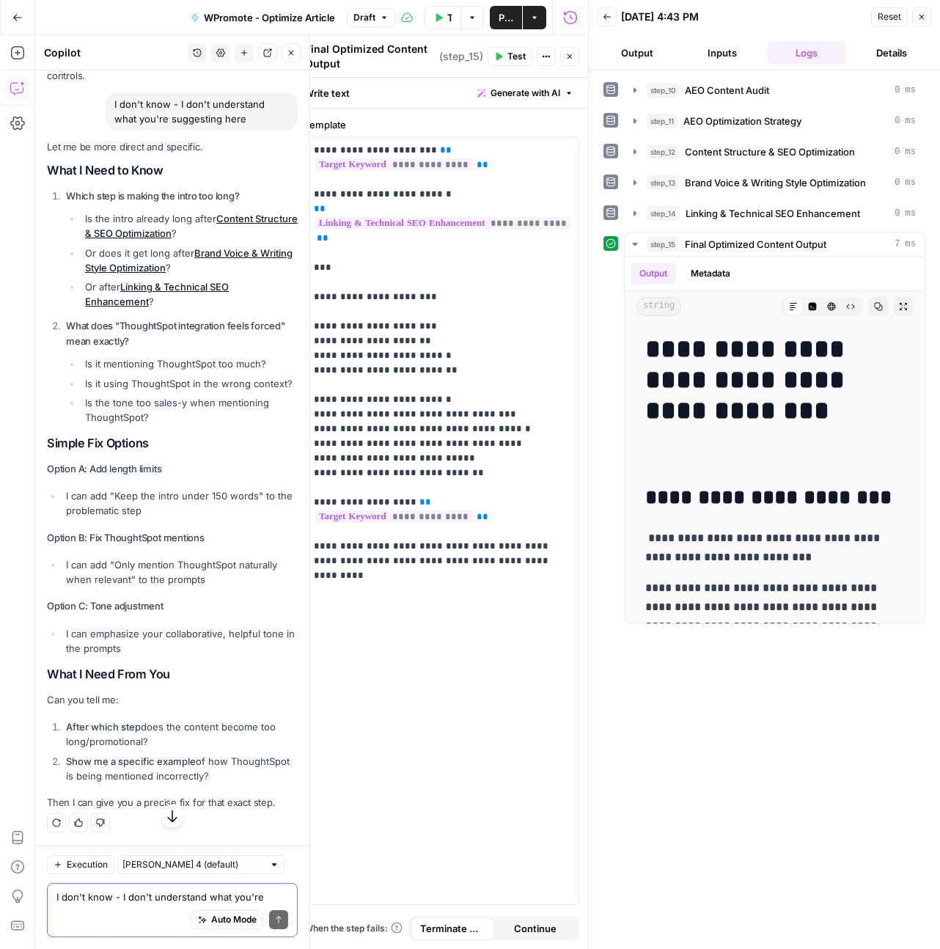
click at [102, 900] on textarea "I don't know - I don't understand what you're suggesting here" at bounding box center [172, 897] width 232 height 15
drag, startPoint x: 83, startPoint y: 418, endPoint x: 54, endPoint y: 370, distance: 56.2
click at [62, 309] on li "Which step is making the intro too long? Is the intro already long after Conten…" at bounding box center [179, 248] width 235 height 120
click at [126, 883] on div "Write your question here Auto Mode Send" at bounding box center [172, 910] width 251 height 54
type textarea "i"
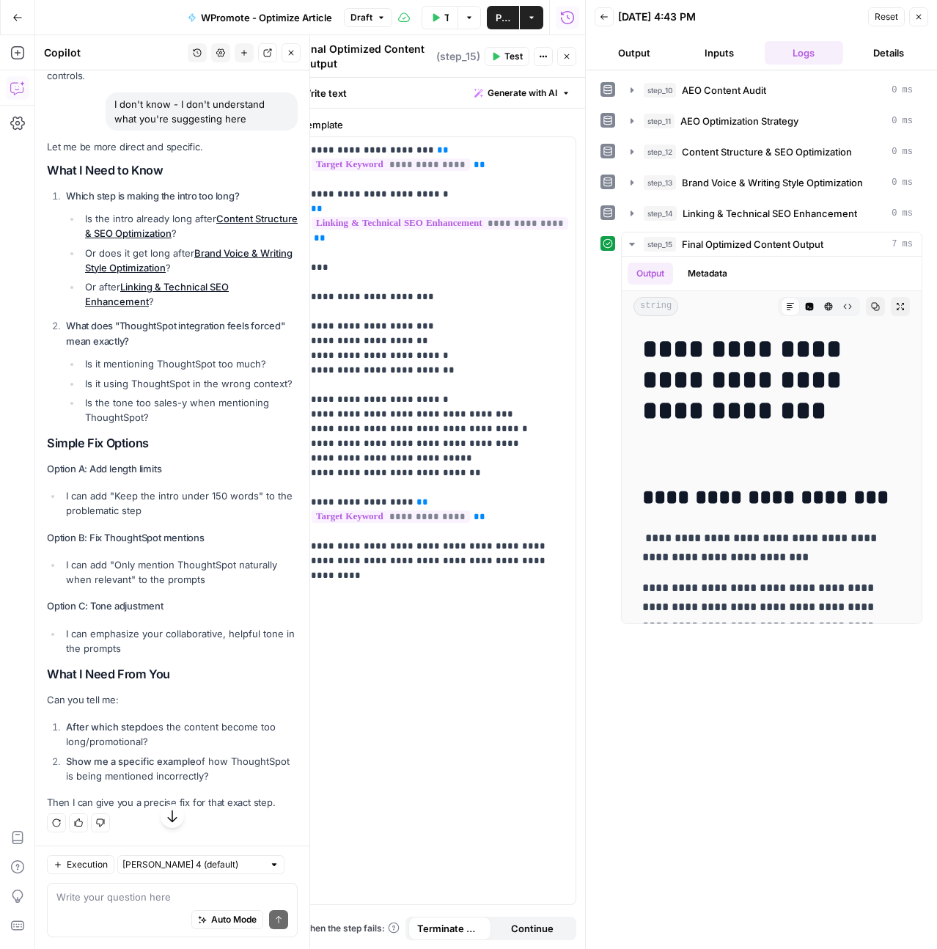
scroll to position [19562, 0]
drag, startPoint x: 147, startPoint y: 441, endPoint x: 248, endPoint y: 812, distance: 383.9
click at [248, 812] on div "Let me be more direct and specific. What I Need to Know Which step is making th…" at bounding box center [172, 486] width 251 height 694
copy div "What I Need to Know Which step is making the intro too long? Is the intro alrea…"
click at [122, 911] on div "Auto Mode Send" at bounding box center [172, 920] width 232 height 32
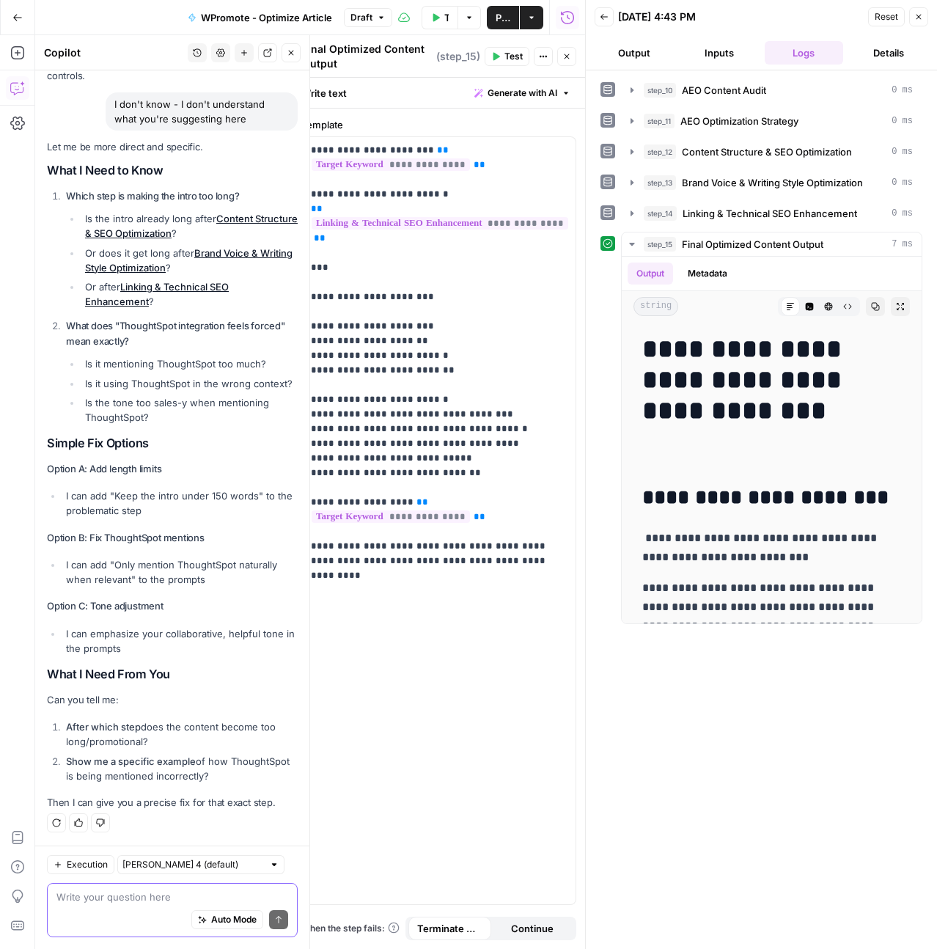
paste textarea "What I Need to Know Which step is making the intro too long? Is the intro alrea…"
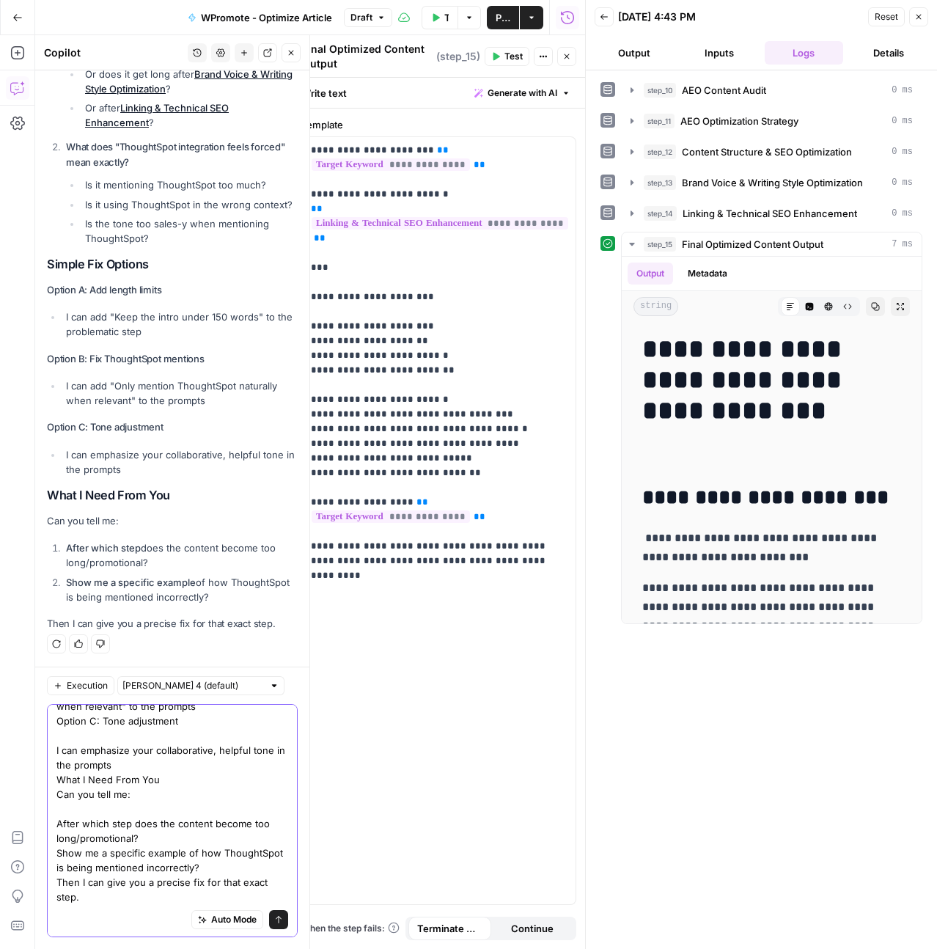
scroll to position [0, 0]
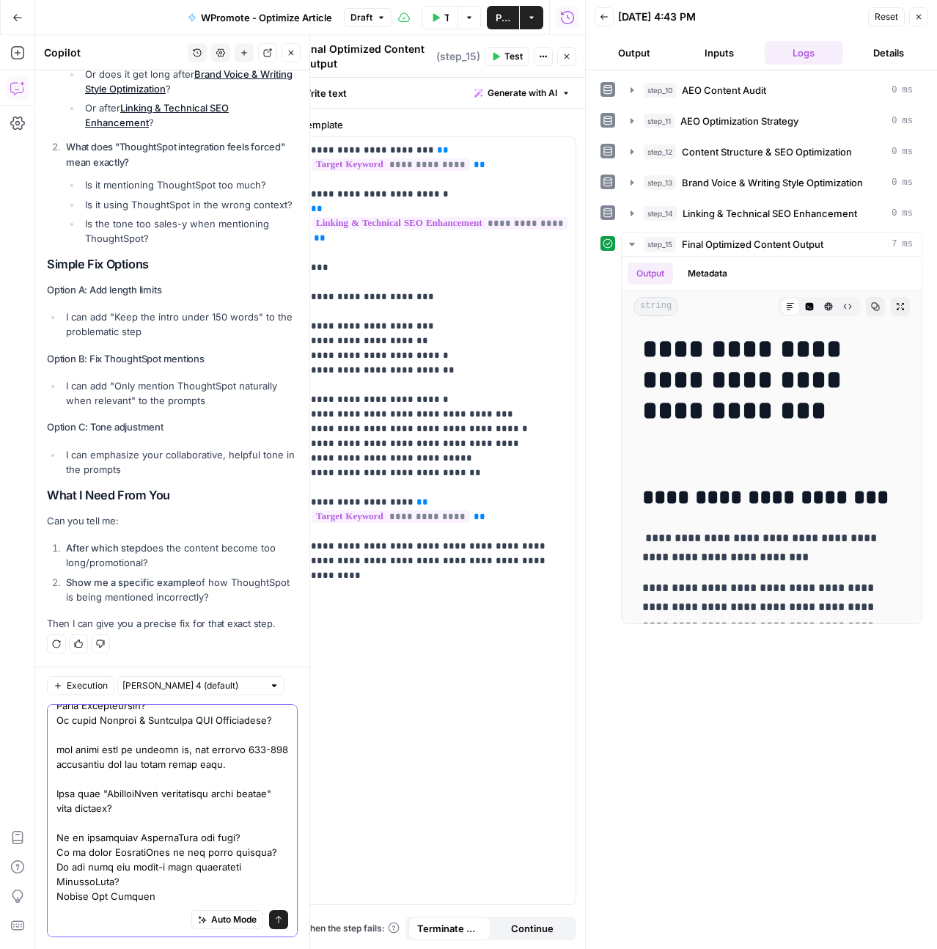
scroll to position [107, 0]
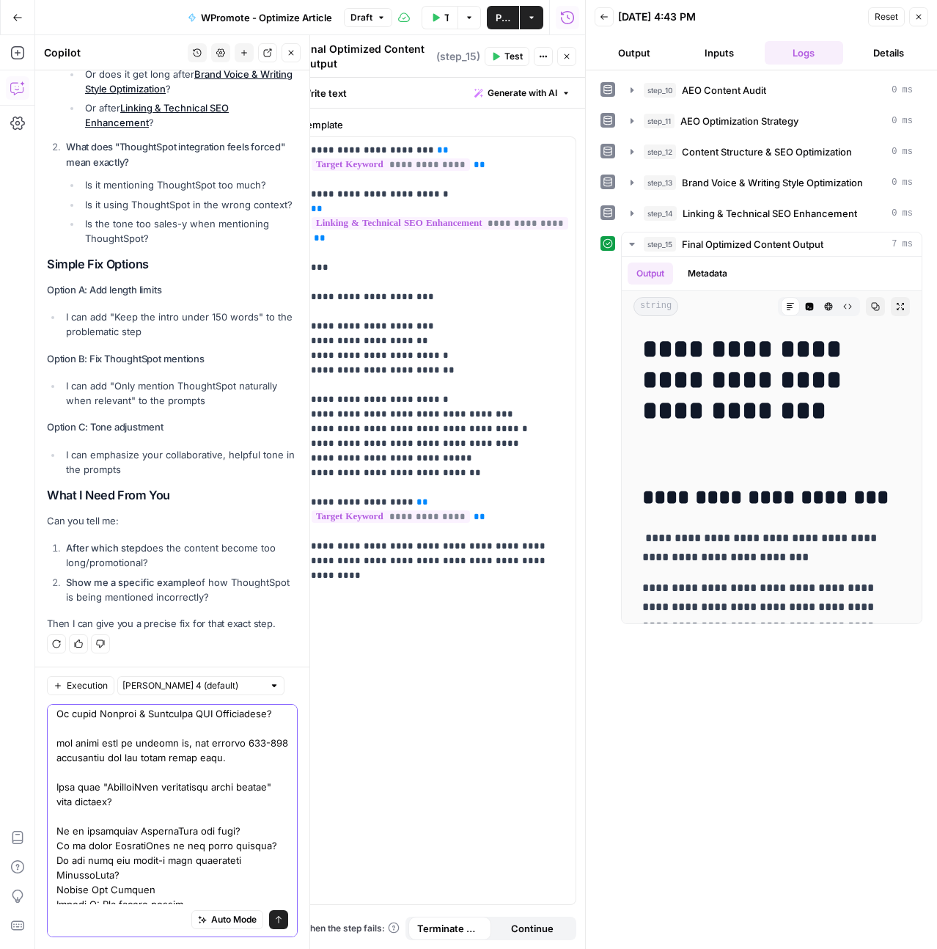
click at [249, 843] on textarea at bounding box center [172, 904] width 232 height 601
click at [263, 858] on textarea at bounding box center [172, 904] width 232 height 601
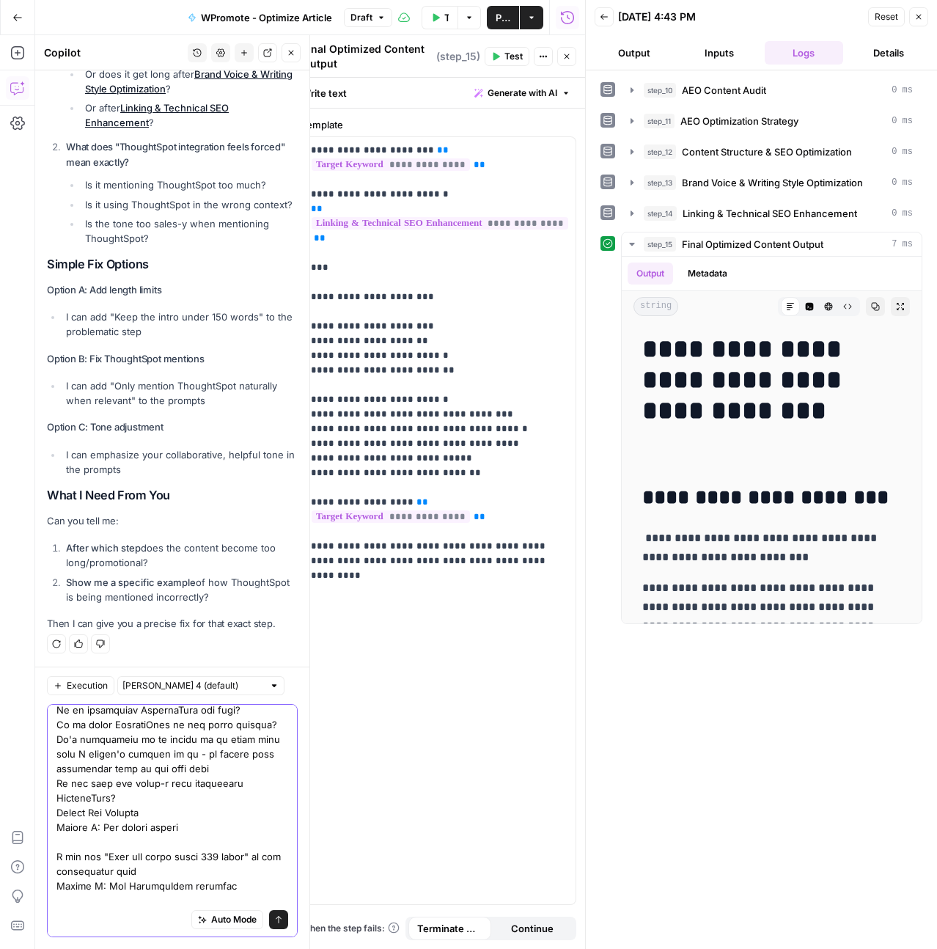
scroll to position [230, 0]
click at [194, 809] on textarea at bounding box center [172, 803] width 232 height 645
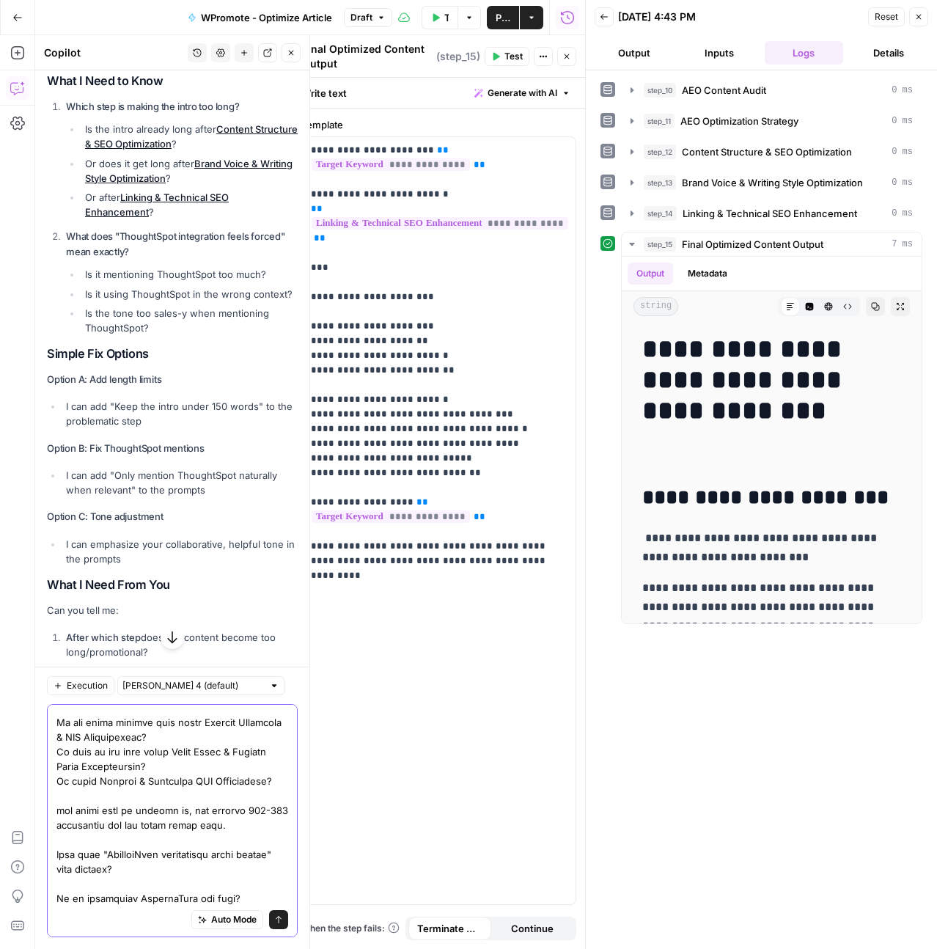
scroll to position [54, 0]
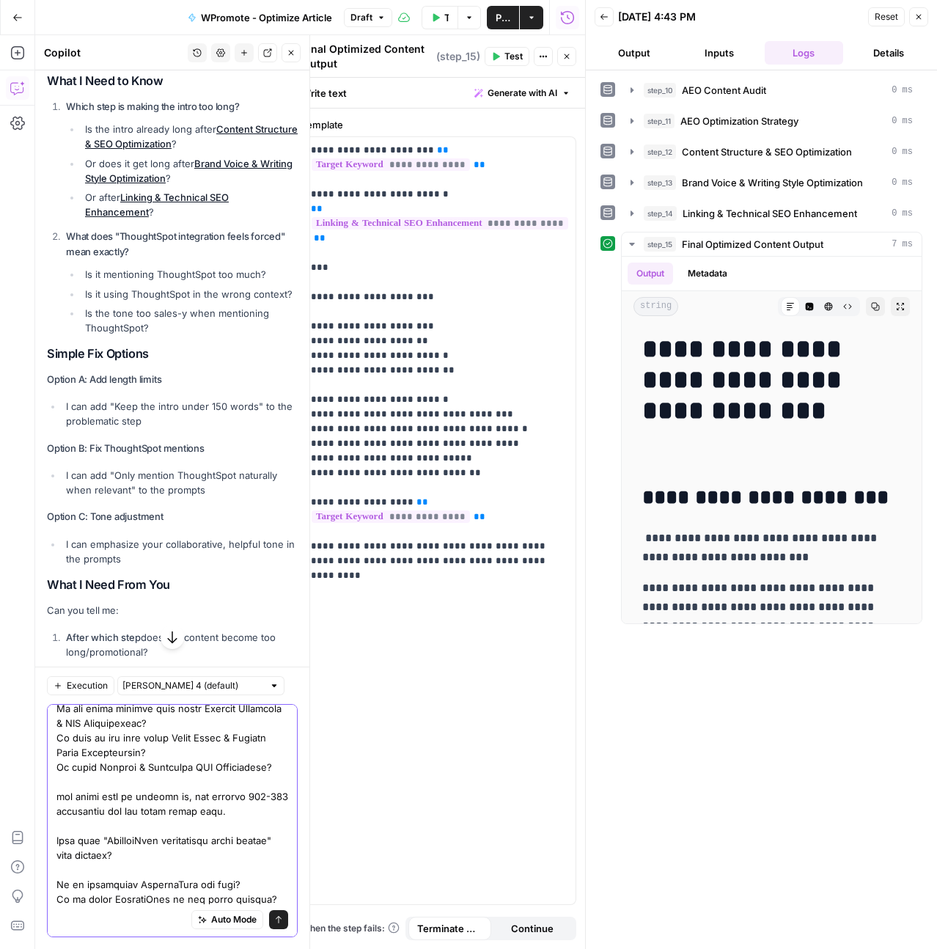
drag, startPoint x: 161, startPoint y: 825, endPoint x: 56, endPoint y: 814, distance: 105.4
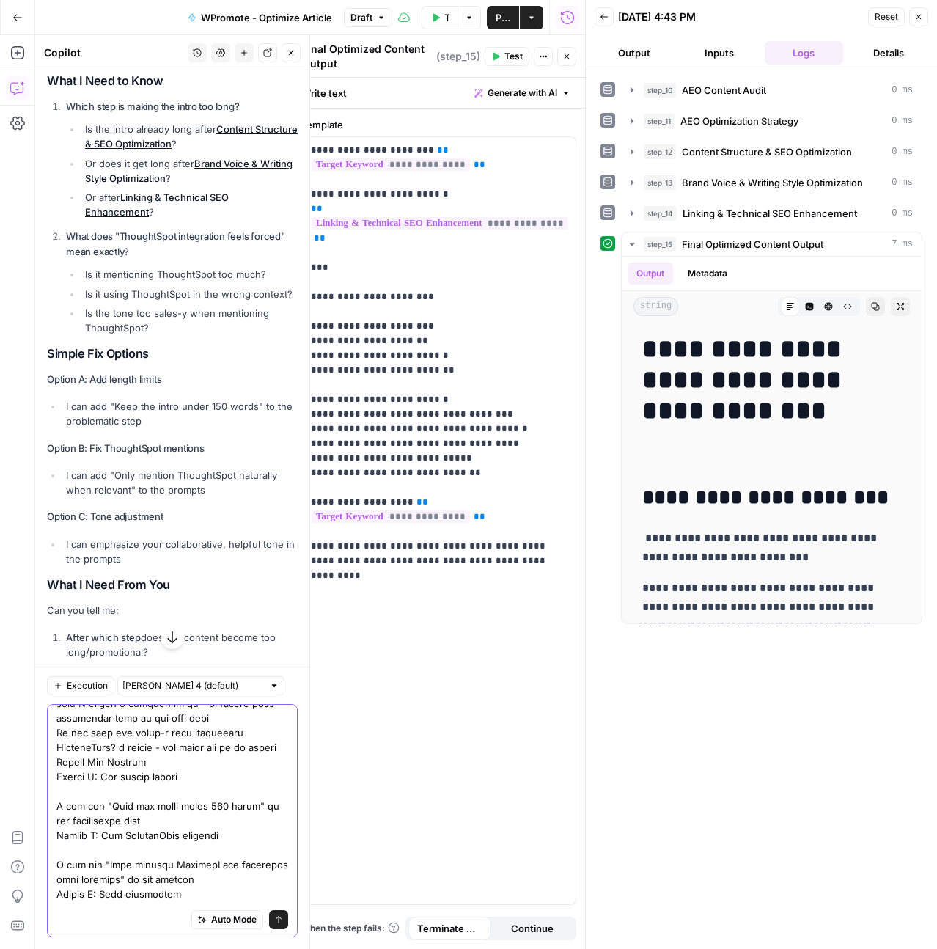
scroll to position [276, 0]
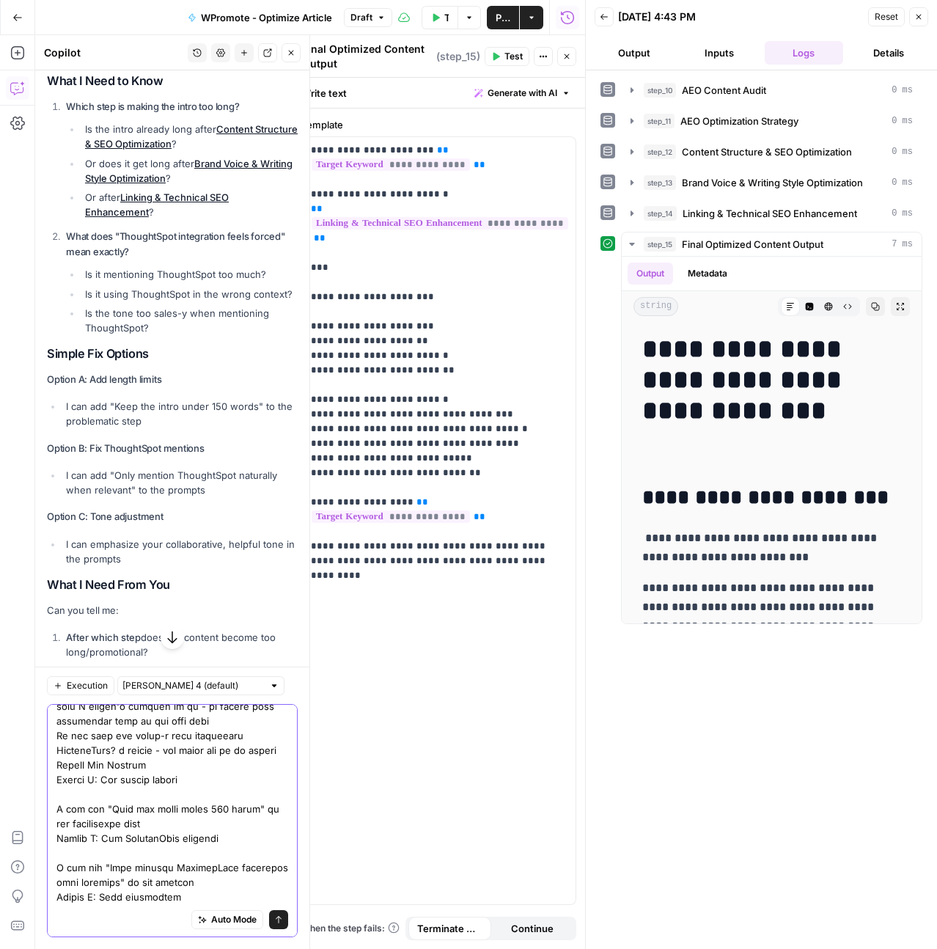
click at [243, 863] on textarea at bounding box center [172, 757] width 232 height 645
click at [234, 850] on textarea at bounding box center [172, 757] width 232 height 645
paste textarea "idk which step is causing it, but between 450-600 characters for the intro feel…"
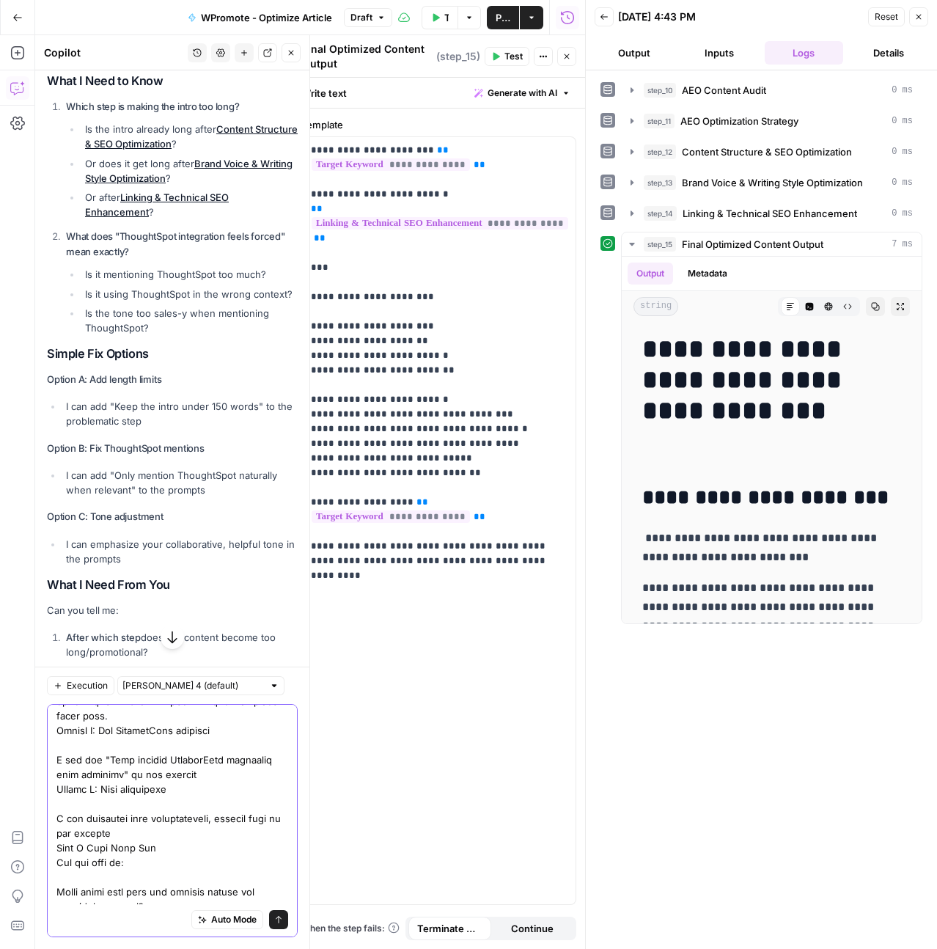
scroll to position [425, 0]
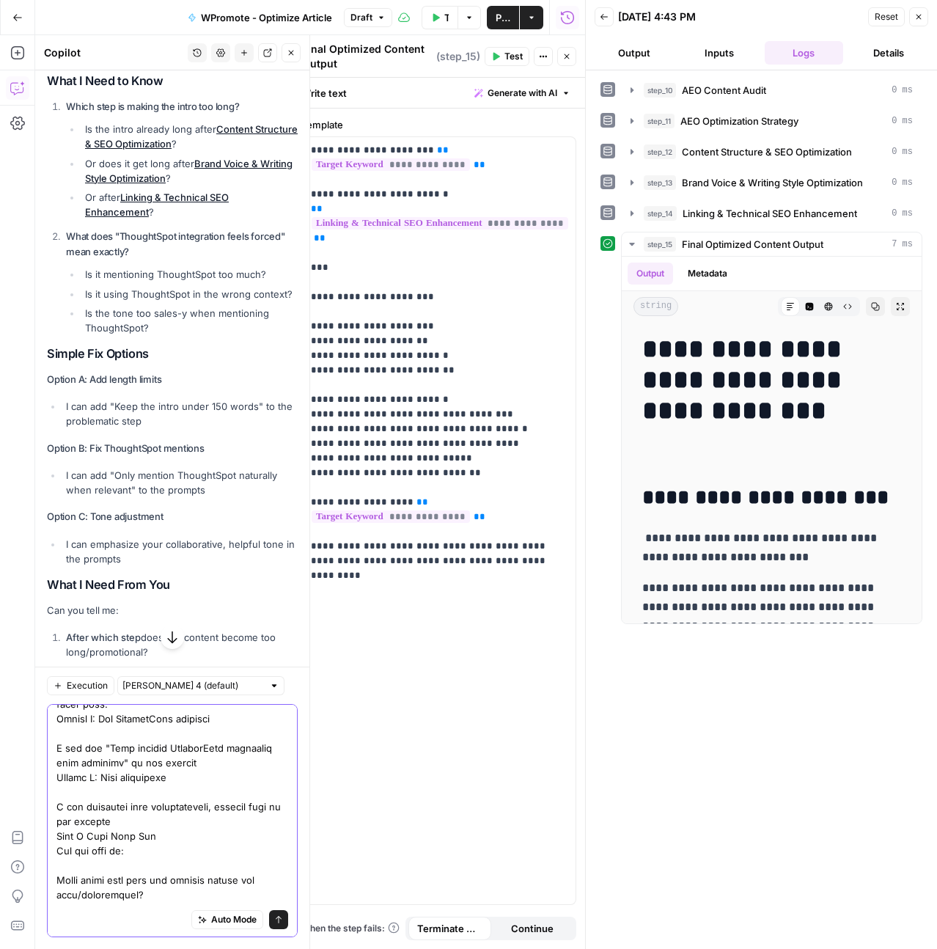
click at [208, 789] on textarea at bounding box center [172, 623] width 232 height 675
click at [208, 805] on textarea at bounding box center [172, 623] width 232 height 675
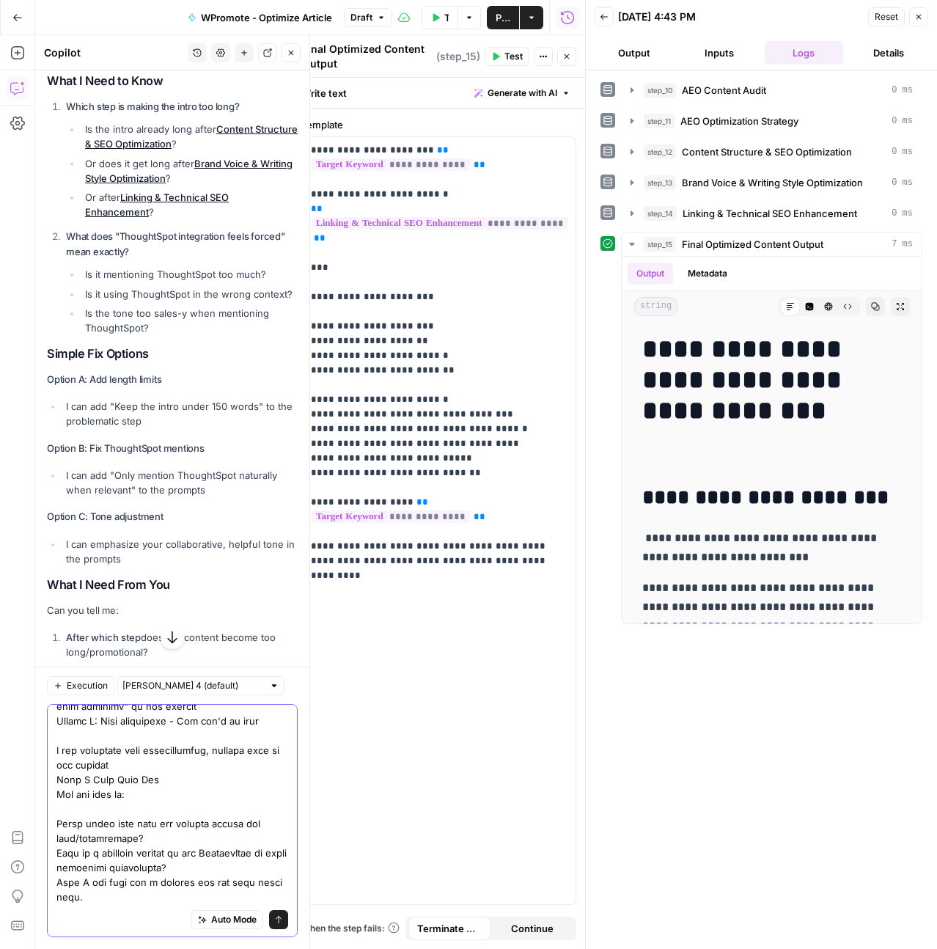
scroll to position [525, 0]
click at [208, 825] on textarea at bounding box center [172, 567] width 232 height 675
click at [177, 891] on textarea at bounding box center [172, 567] width 232 height 675
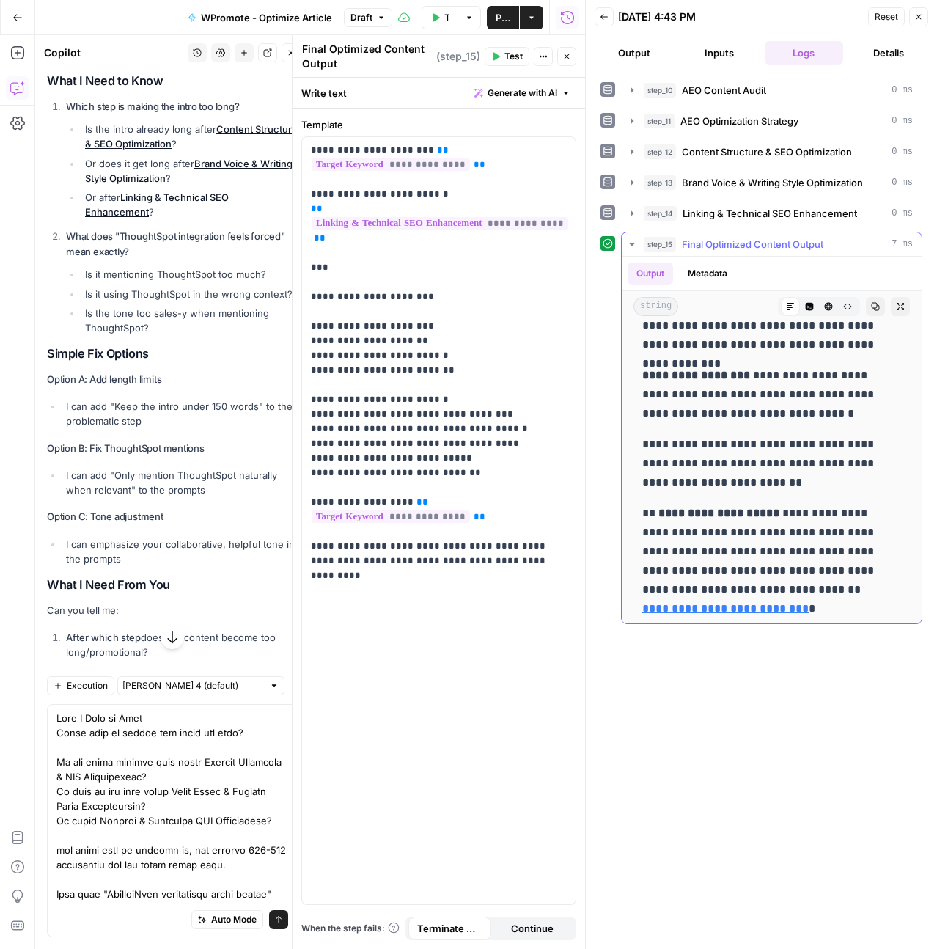
scroll to position [7383, 0]
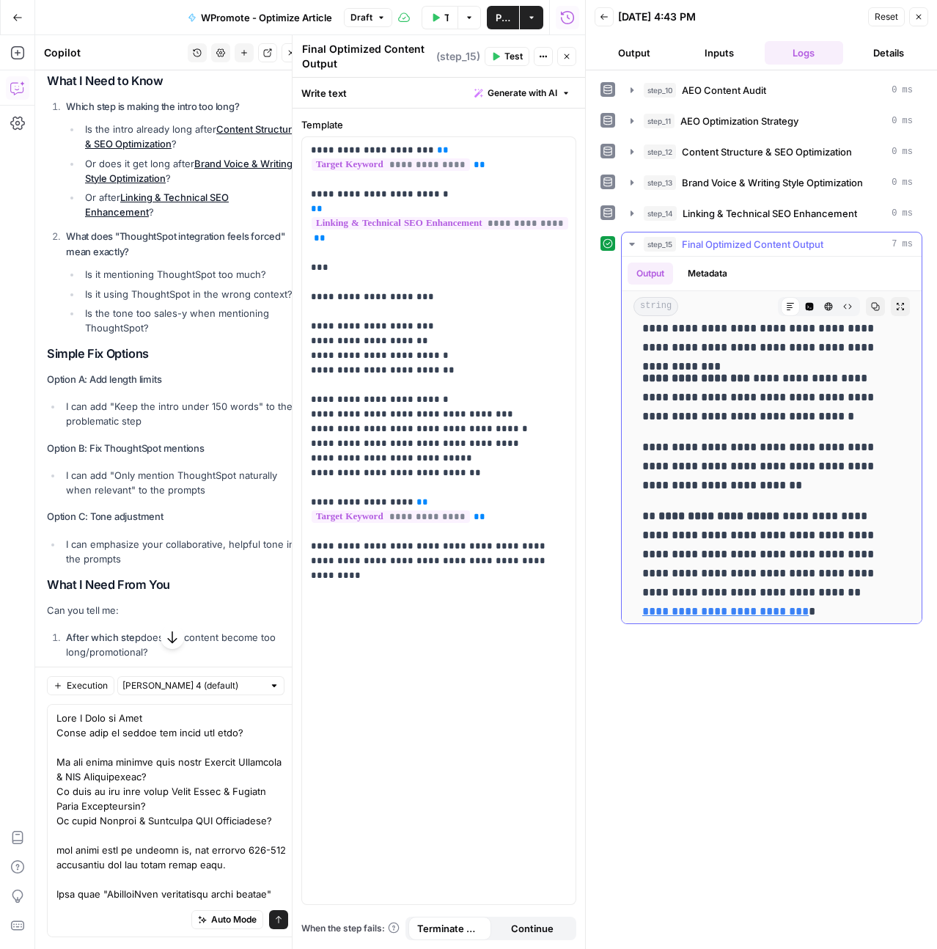
drag, startPoint x: 706, startPoint y: 505, endPoint x: 647, endPoint y: 516, distance: 59.8
copy div "**********"
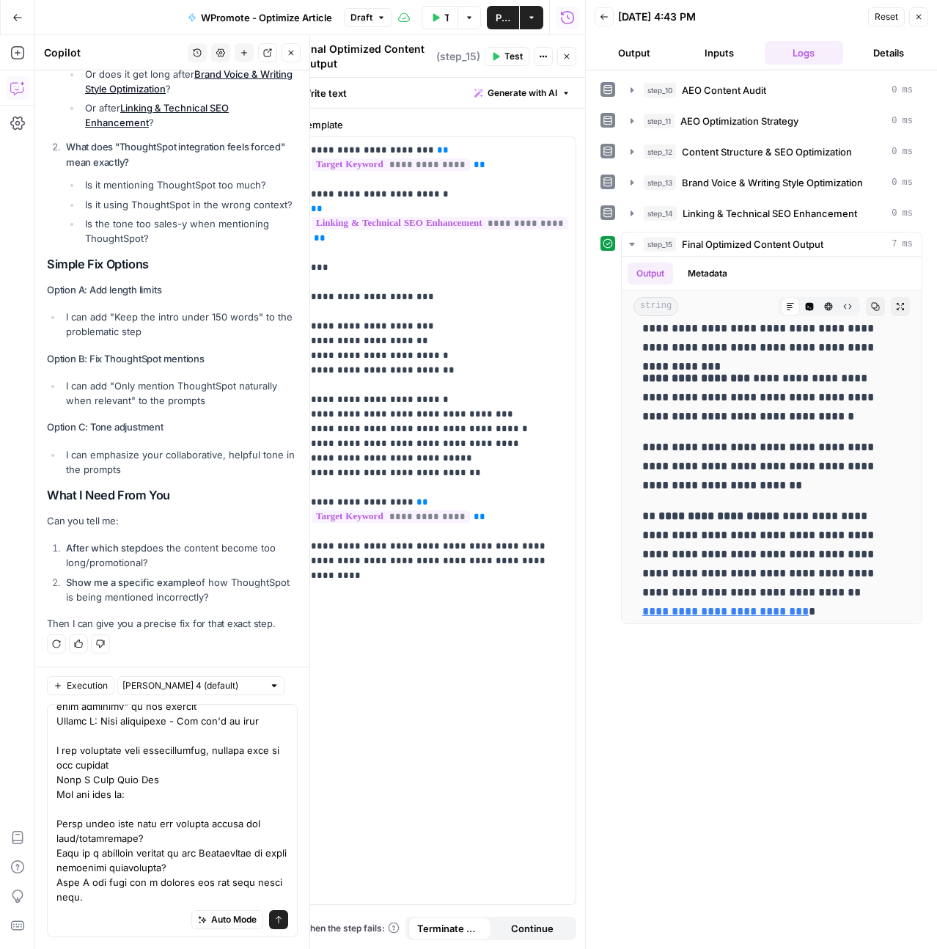
scroll to position [525, 0]
click at [195, 888] on textarea at bounding box center [172, 567] width 232 height 675
paste textarea "💡 Loremi dolo SI amet: Cons adi elitse doeiusmodt inci utla etdo ma AL enim adm…"
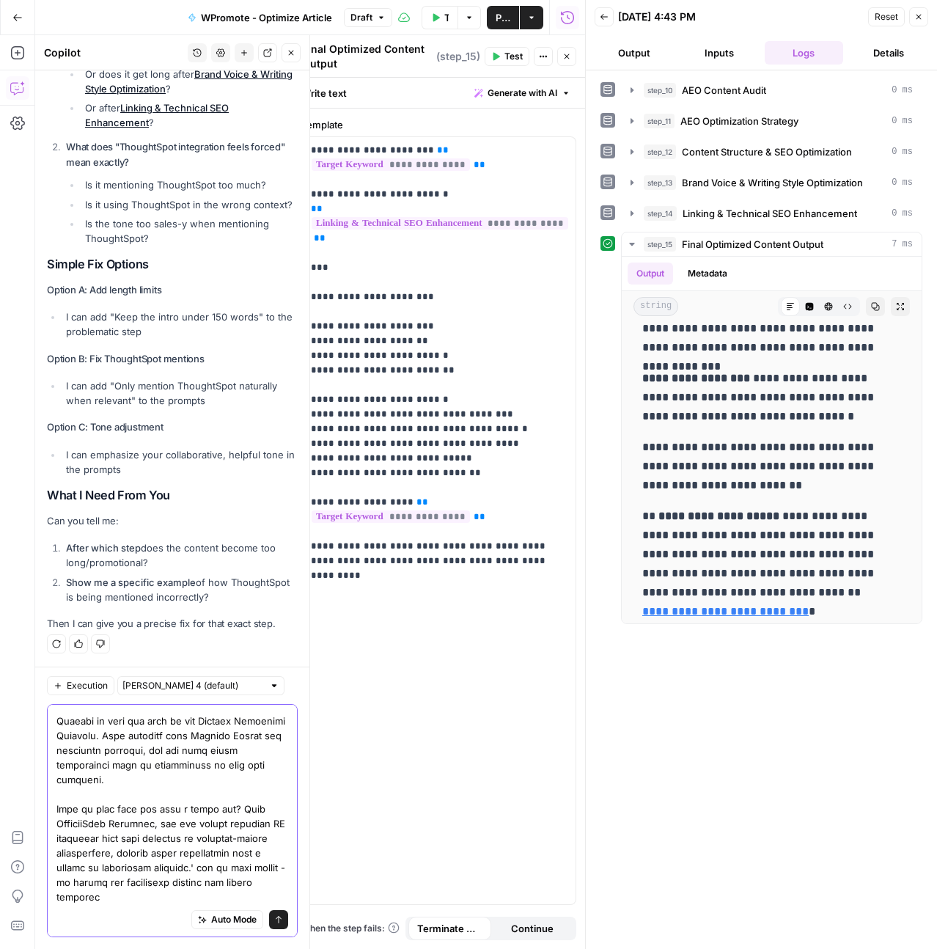
scroll to position [1038, 0]
click at [157, 882] on textarea at bounding box center [172, 317] width 232 height 1173
click at [249, 883] on textarea at bounding box center [172, 317] width 232 height 1173
paste textarea "{{ brand_kit.ai_words_to_avoid }}"
type textarea "What I Need to Know Which step is making the intro too long? Is the intro alrea…"
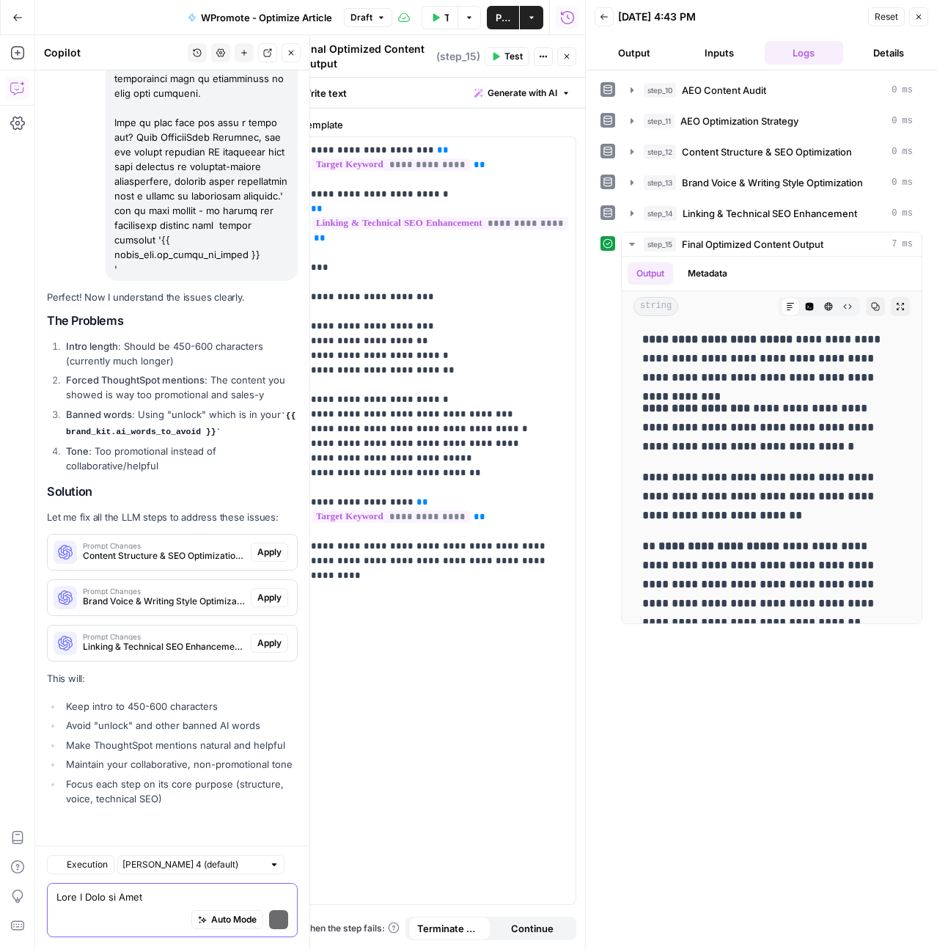
scroll to position [21691, 0]
click at [257, 546] on span "Apply" at bounding box center [269, 552] width 24 height 13
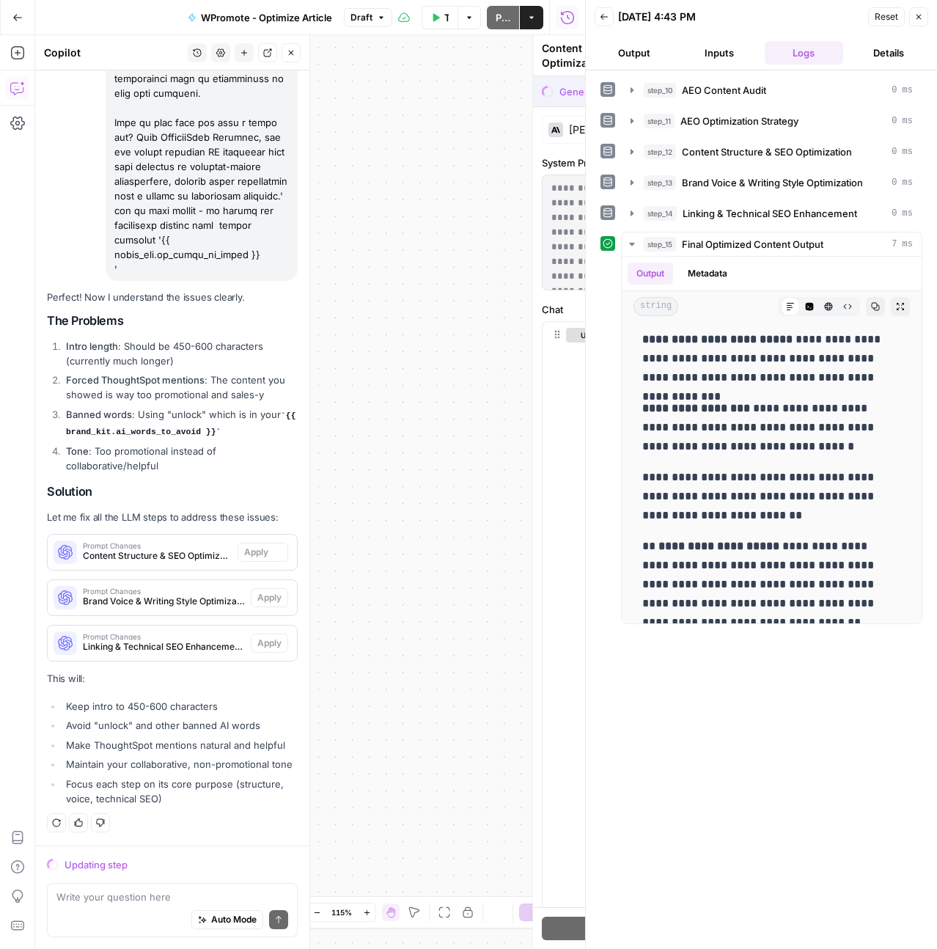
scroll to position [21574, 0]
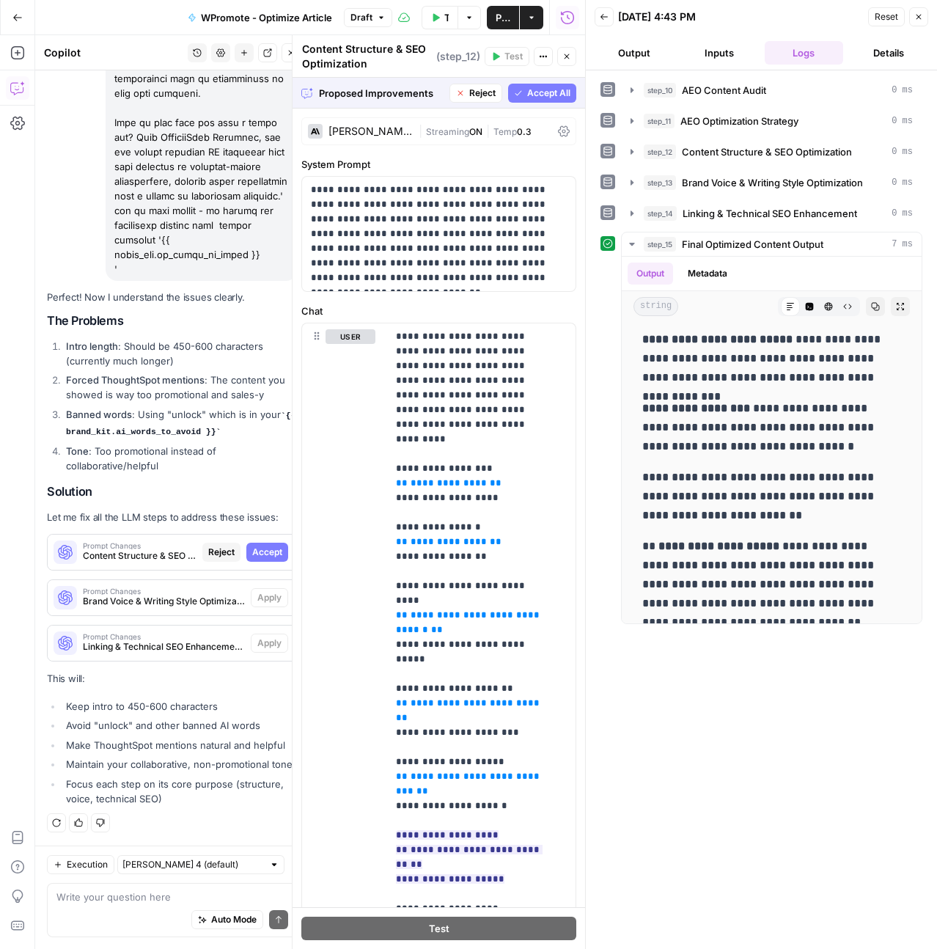
click at [535, 94] on span "Accept All" at bounding box center [548, 93] width 43 height 13
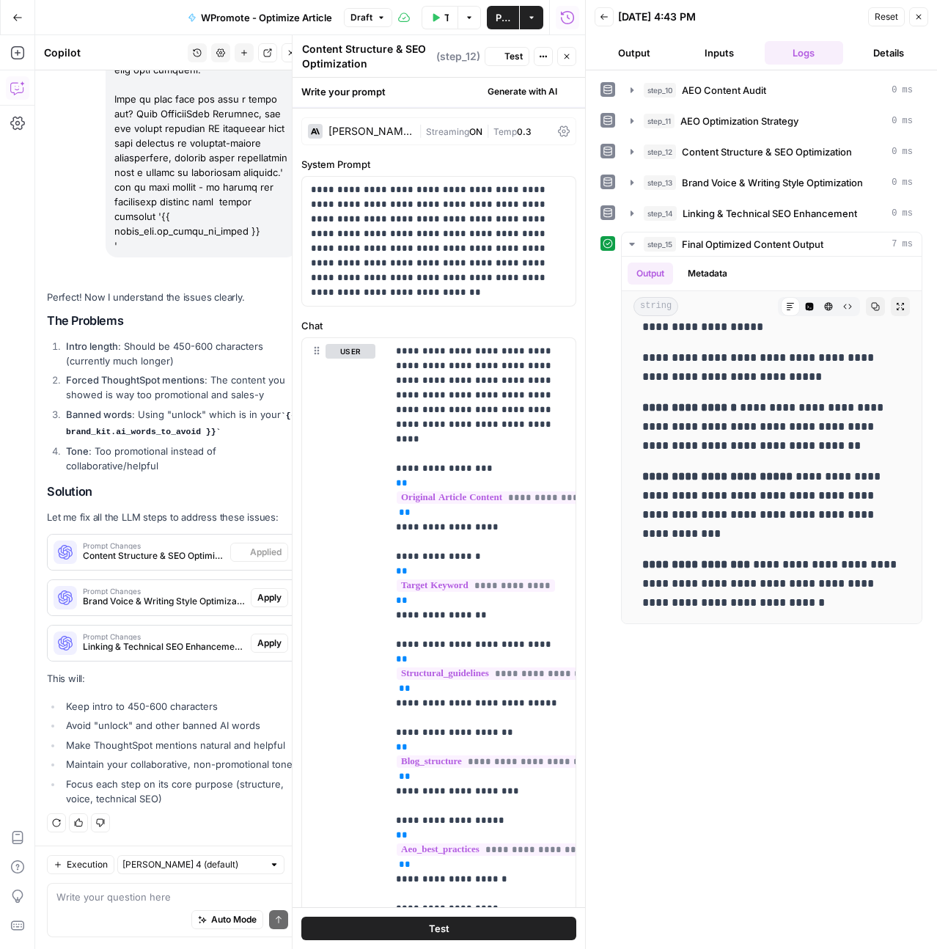
scroll to position [0, 0]
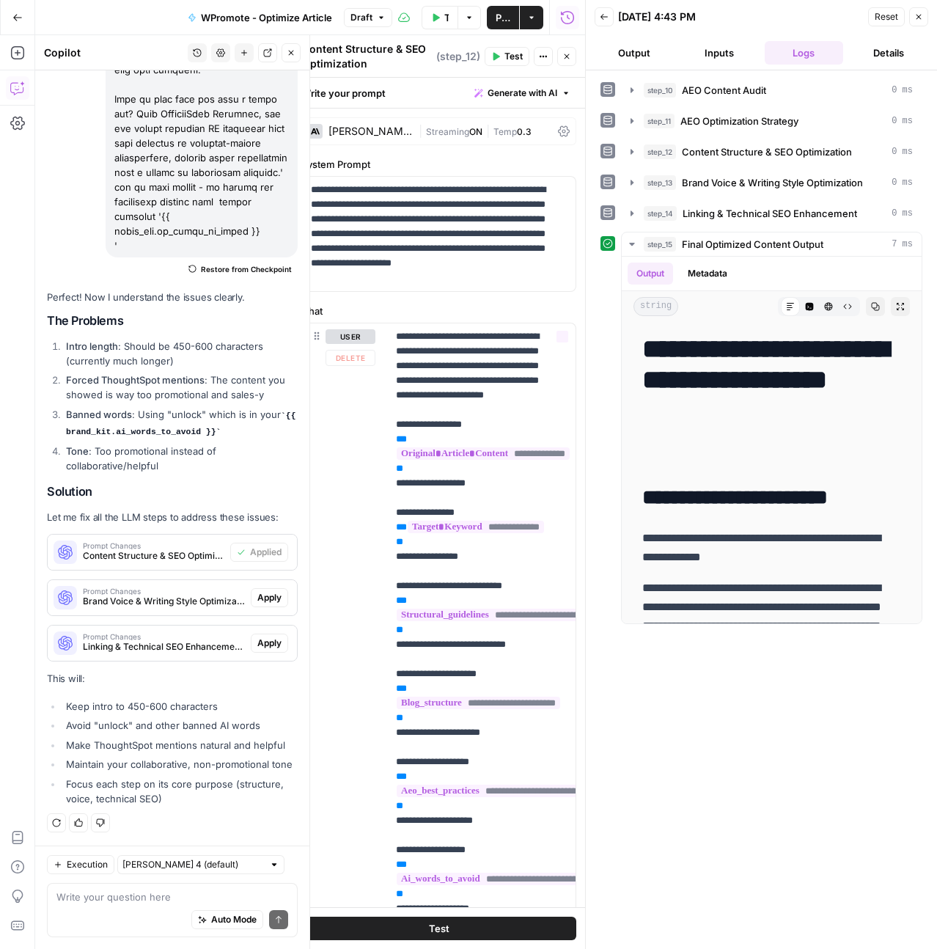
click at [263, 591] on span "Apply" at bounding box center [269, 597] width 24 height 13
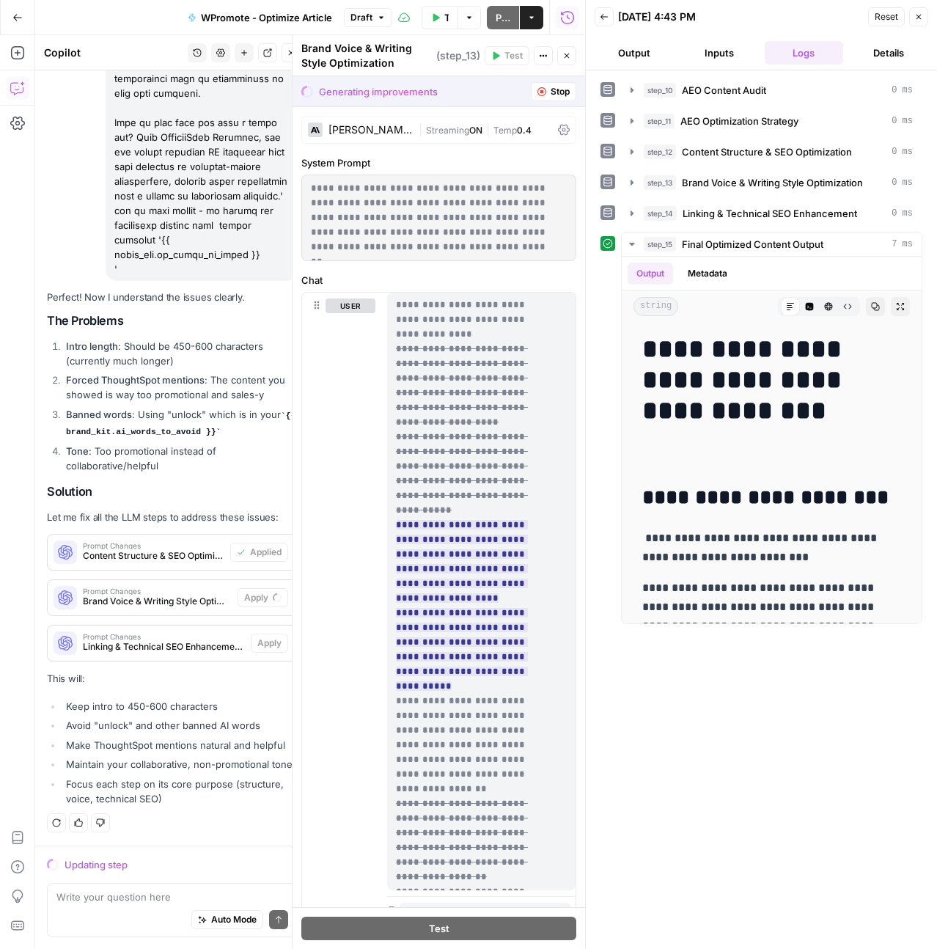
scroll to position [1115, 0]
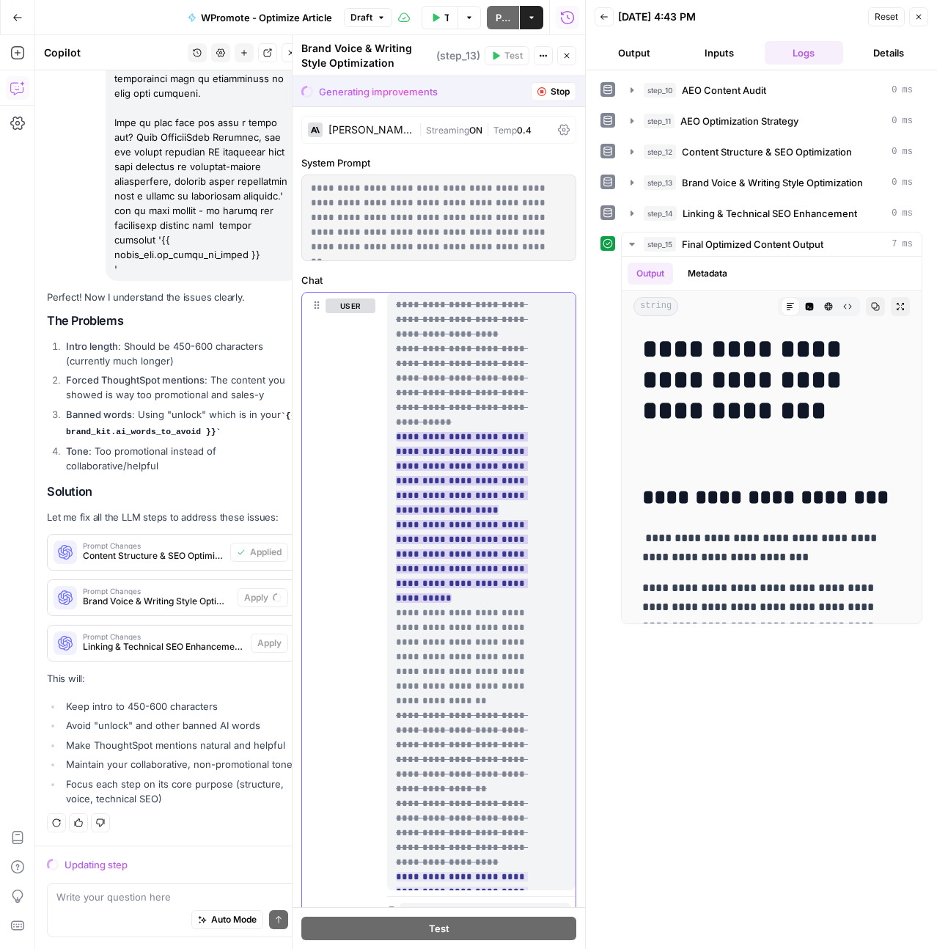
click at [443, 432] on ins "**********" at bounding box center [462, 517] width 132 height 171
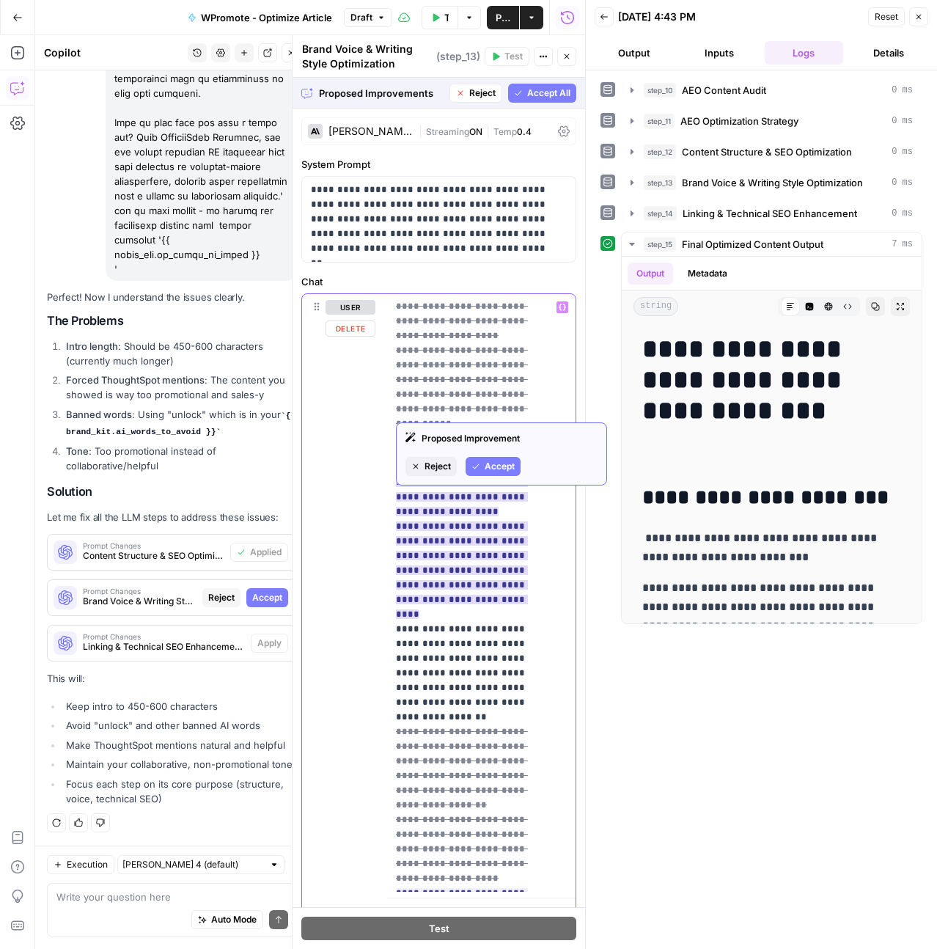
scroll to position [1130, 0]
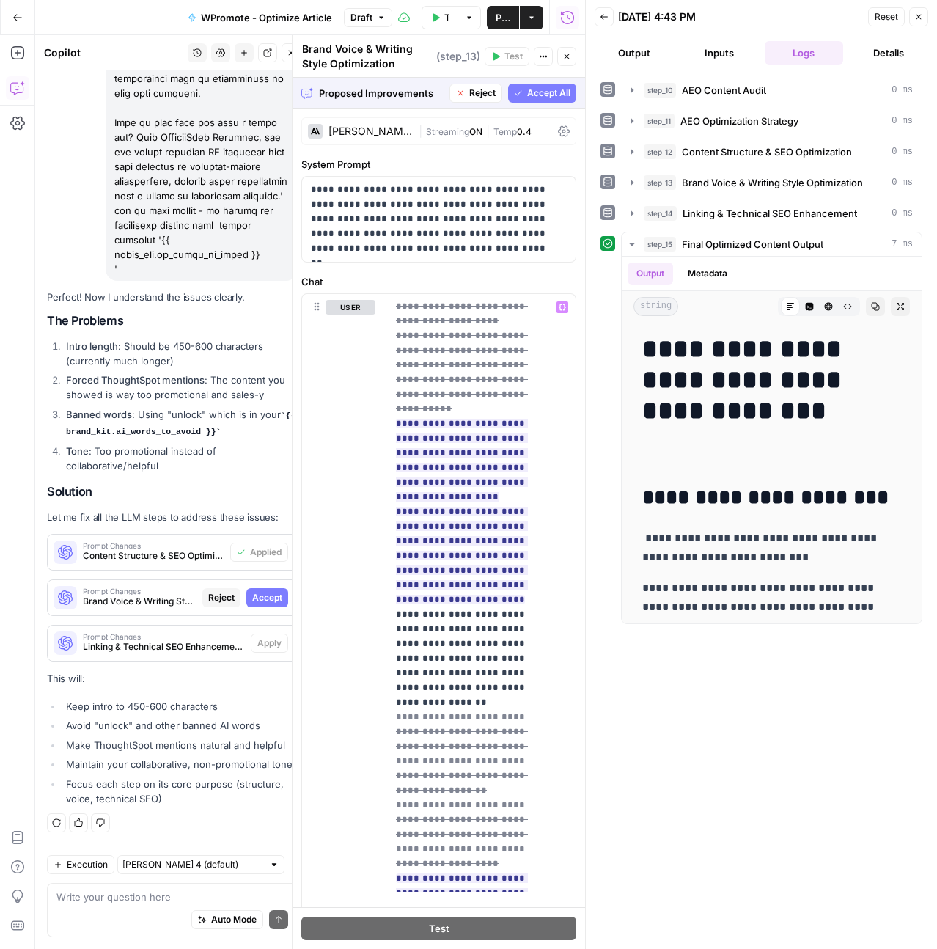
click at [527, 97] on span "Accept All" at bounding box center [548, 93] width 43 height 13
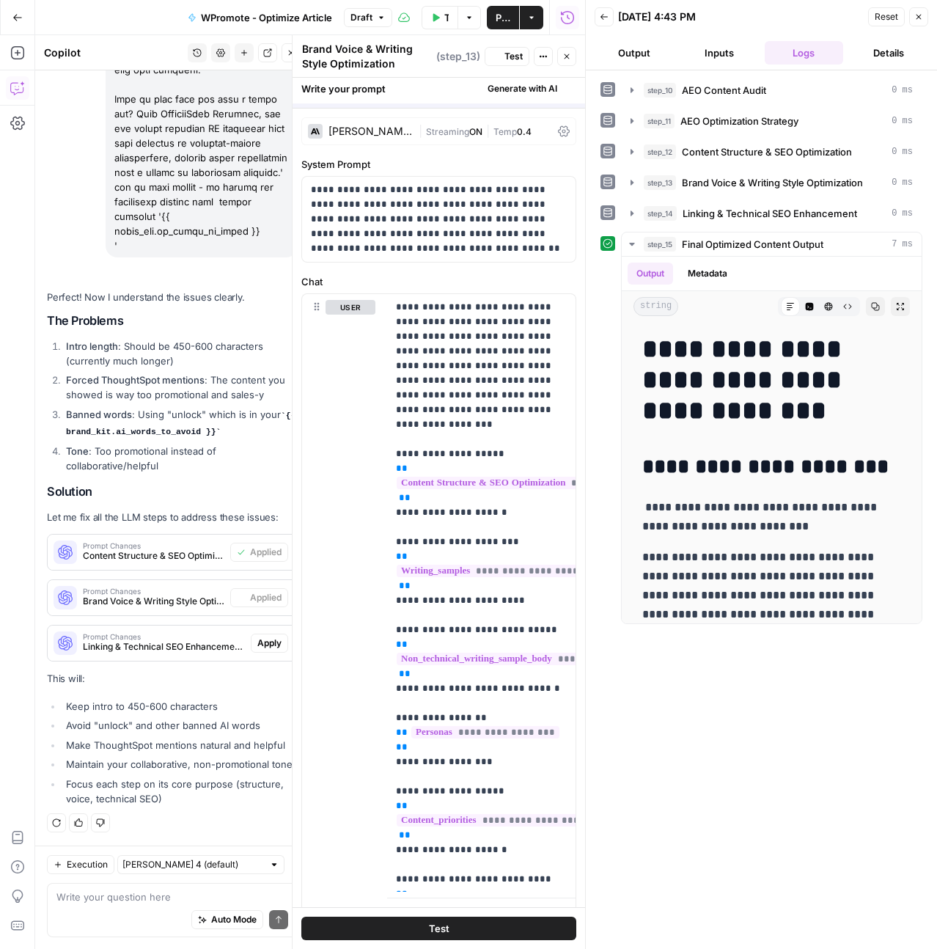
scroll to position [21761, 0]
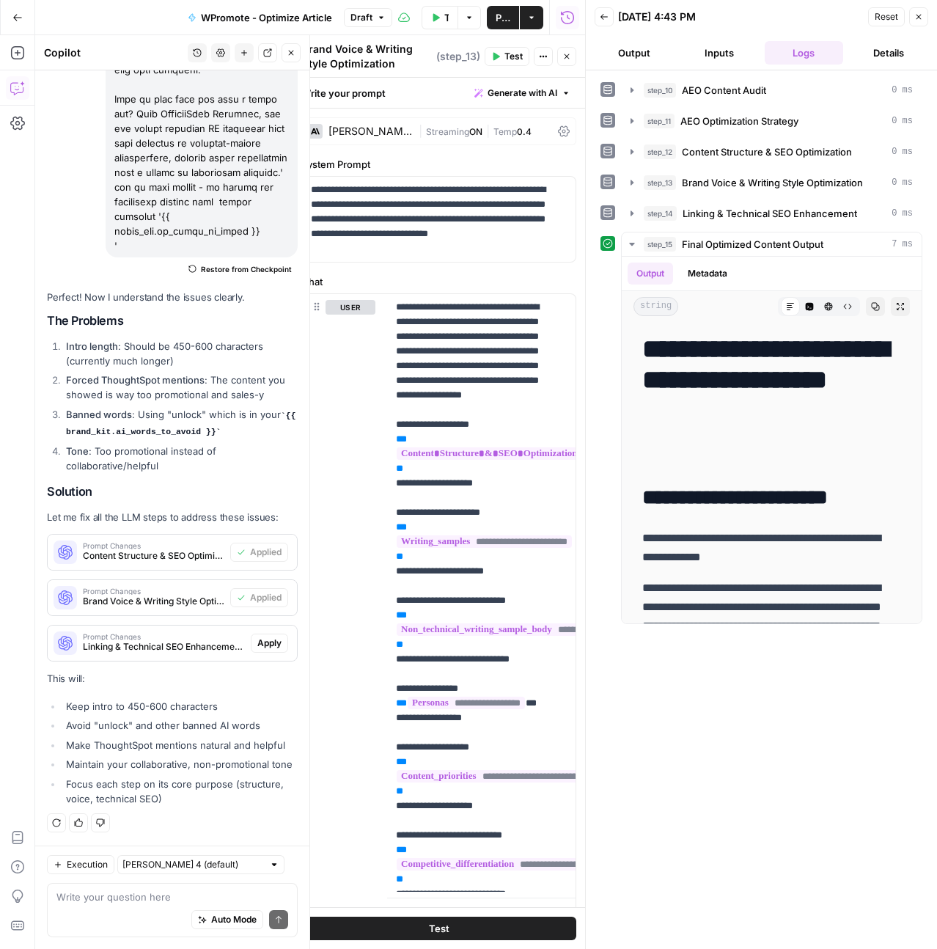
click at [264, 637] on span "Apply" at bounding box center [269, 643] width 24 height 13
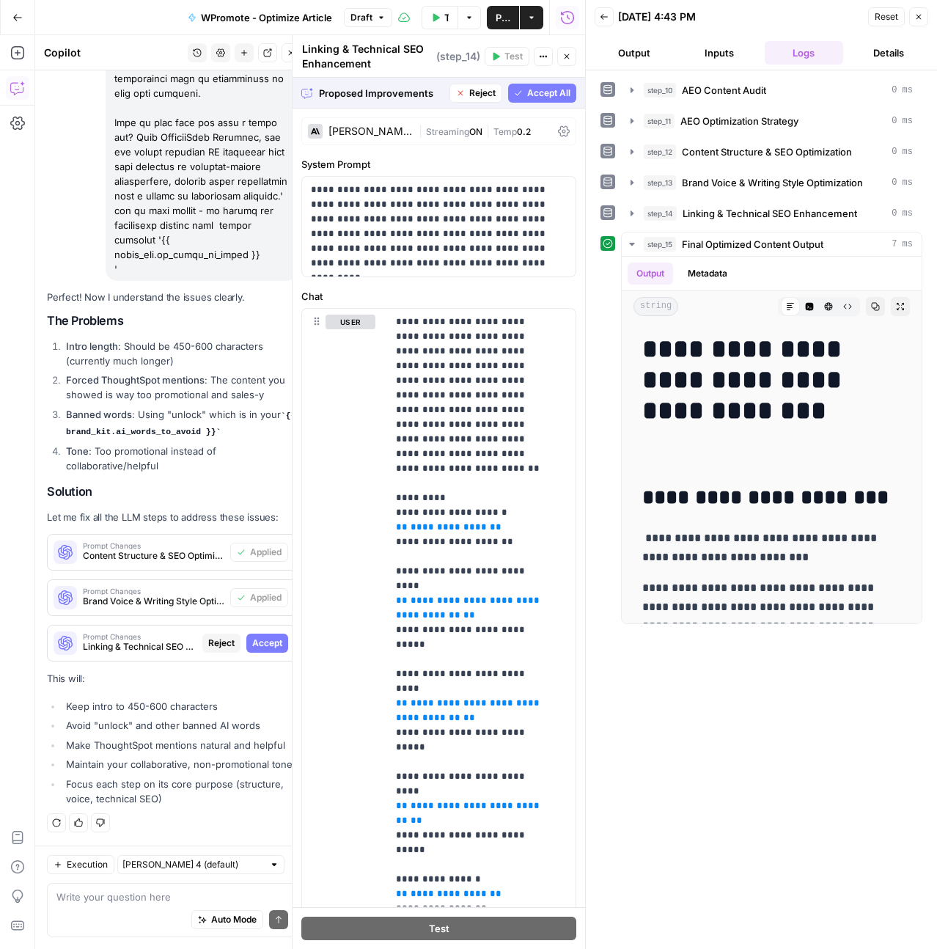
scroll to position [3, 0]
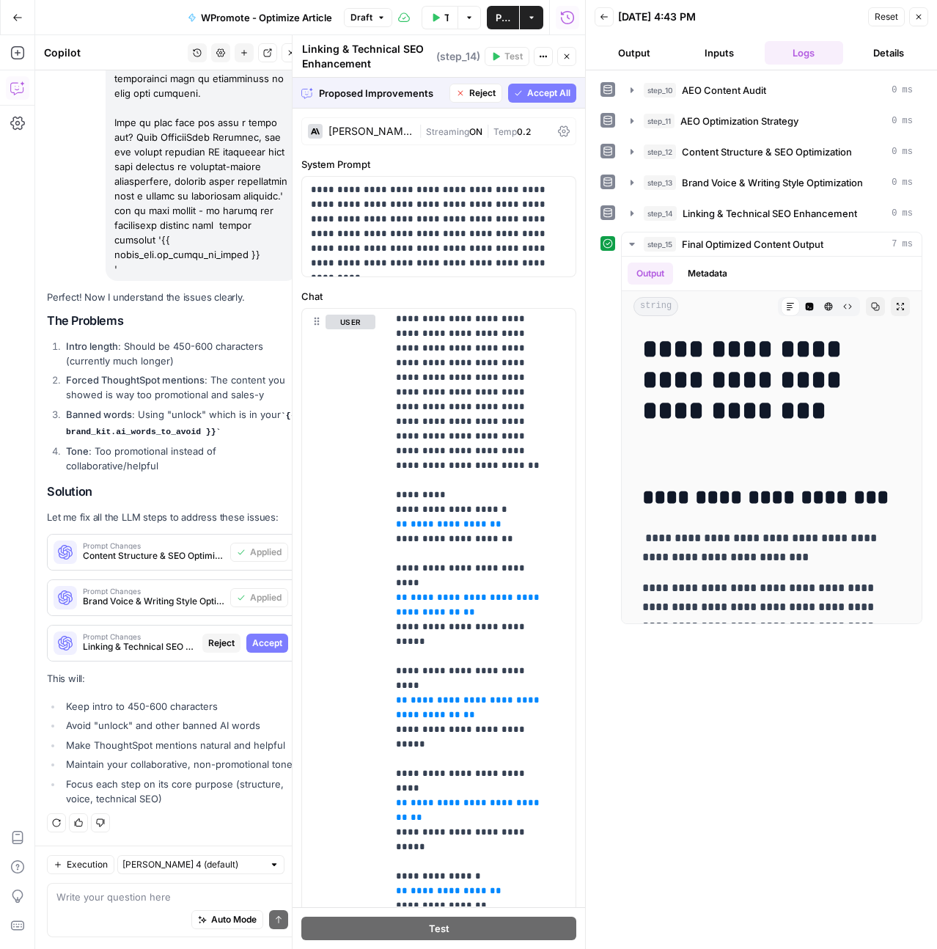
click at [560, 98] on button "Accept All" at bounding box center [542, 93] width 68 height 19
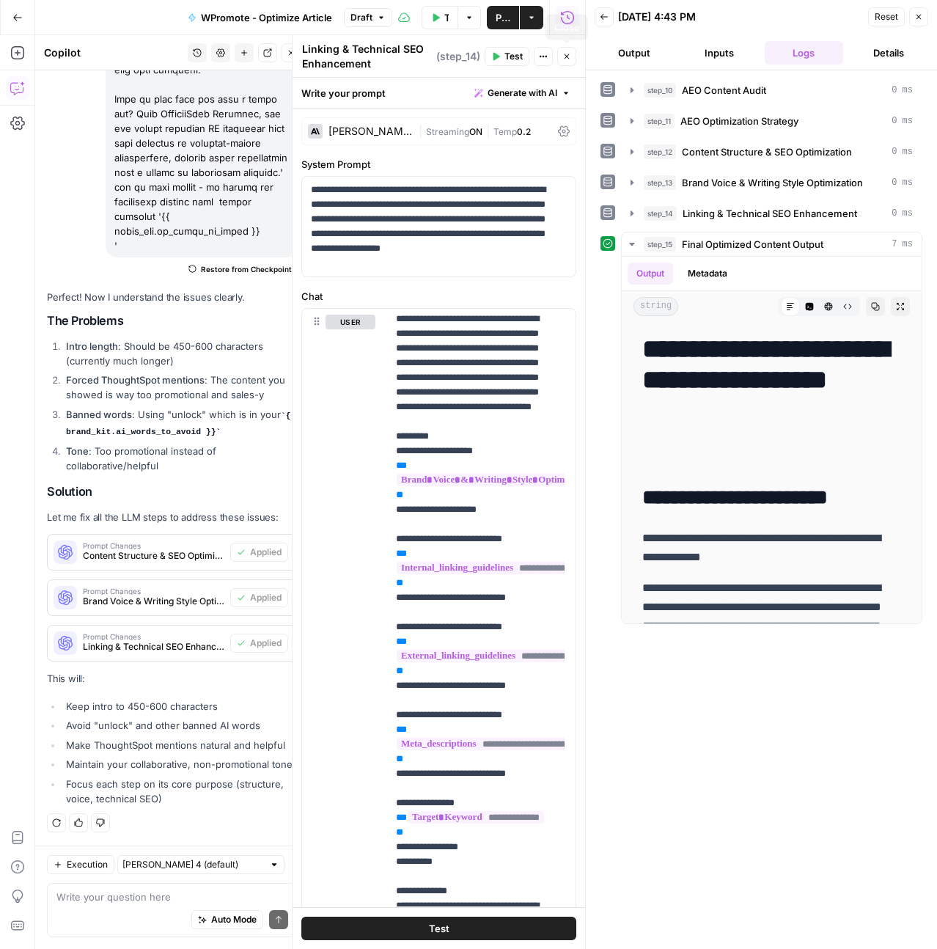
click at [568, 63] on button "Close" at bounding box center [566, 56] width 19 height 19
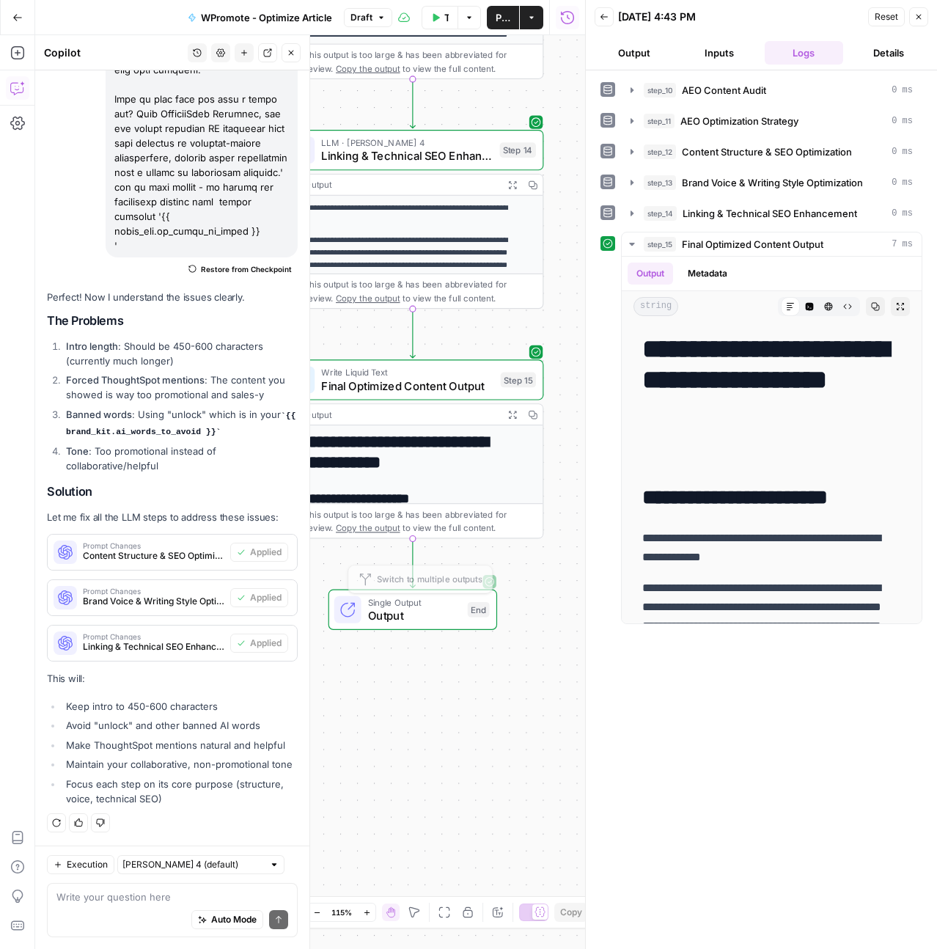
click at [488, 390] on span "Final Optimized Content Output" at bounding box center [407, 385] width 172 height 17
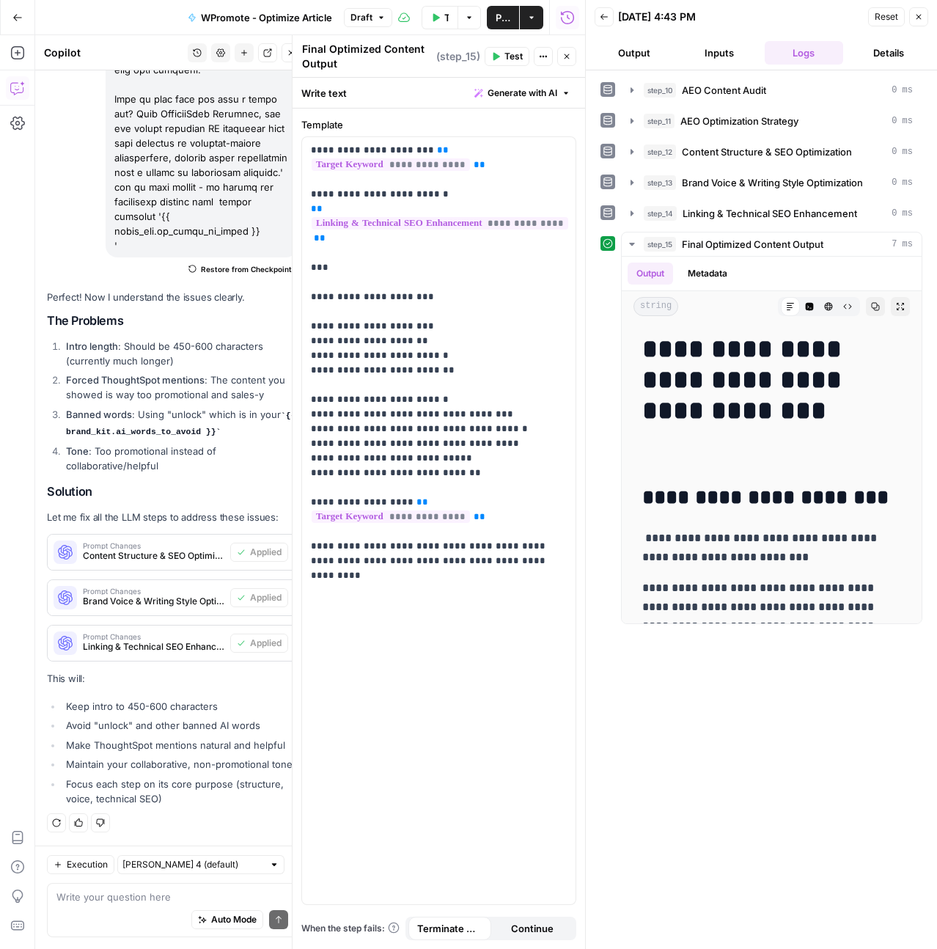
click at [923, 15] on icon "button" at bounding box center [919, 16] width 9 height 9
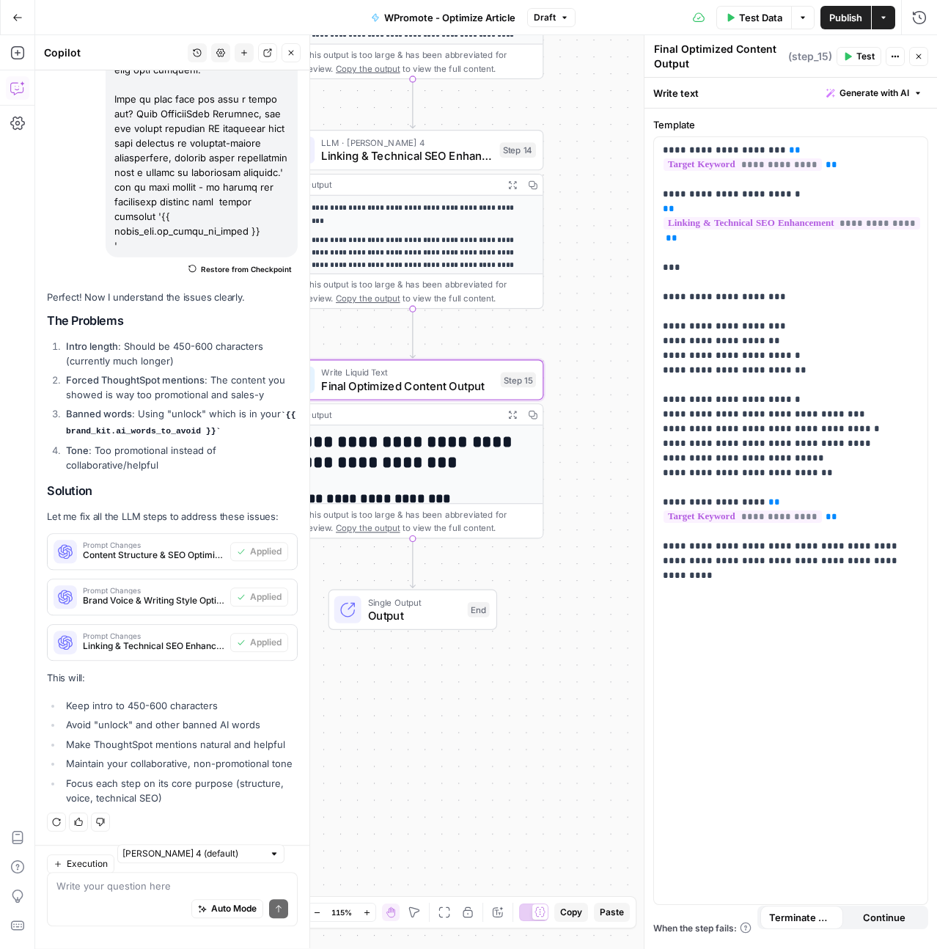
scroll to position [21761, 0]
click at [863, 63] on button "Test" at bounding box center [859, 56] width 45 height 19
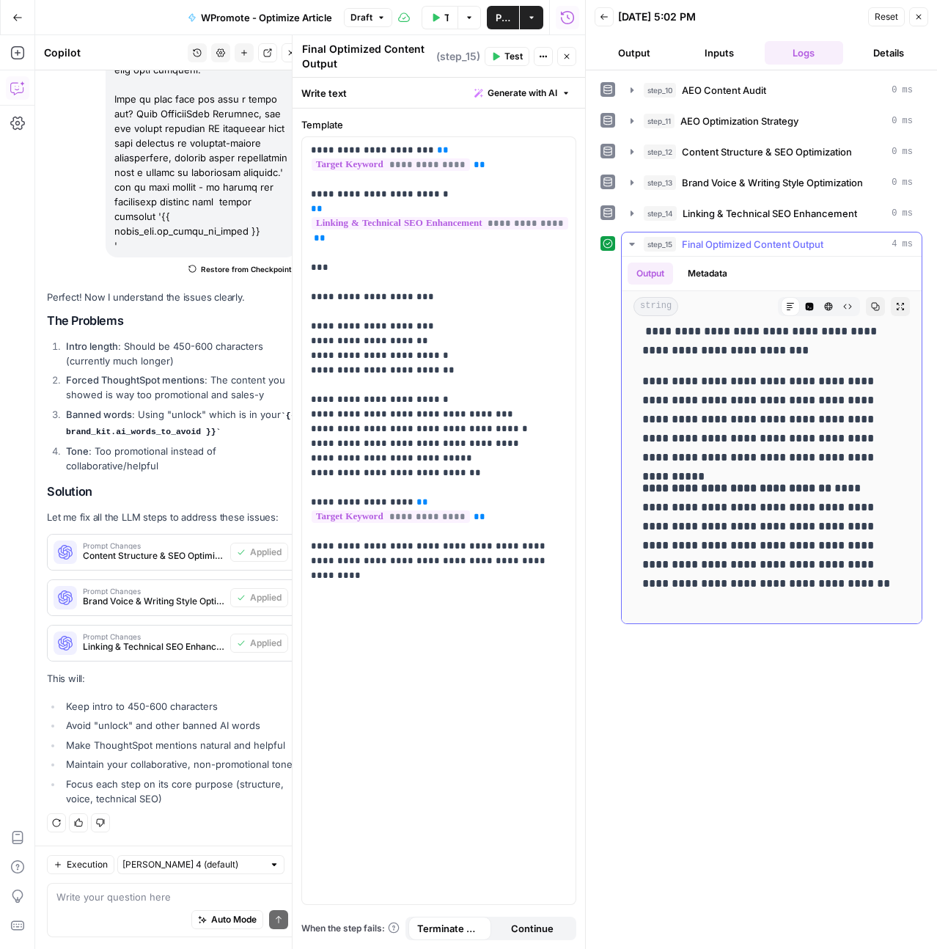
scroll to position [145, 0]
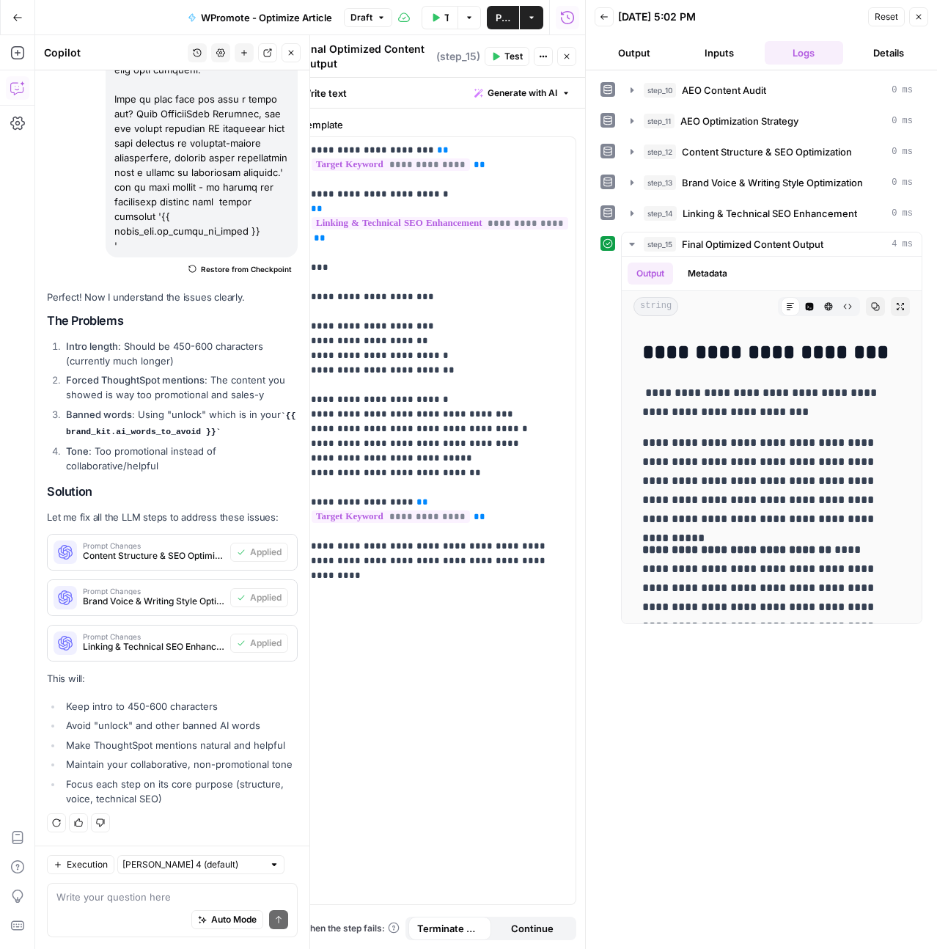
click at [120, 904] on div "Auto Mode Send" at bounding box center [172, 920] width 232 height 32
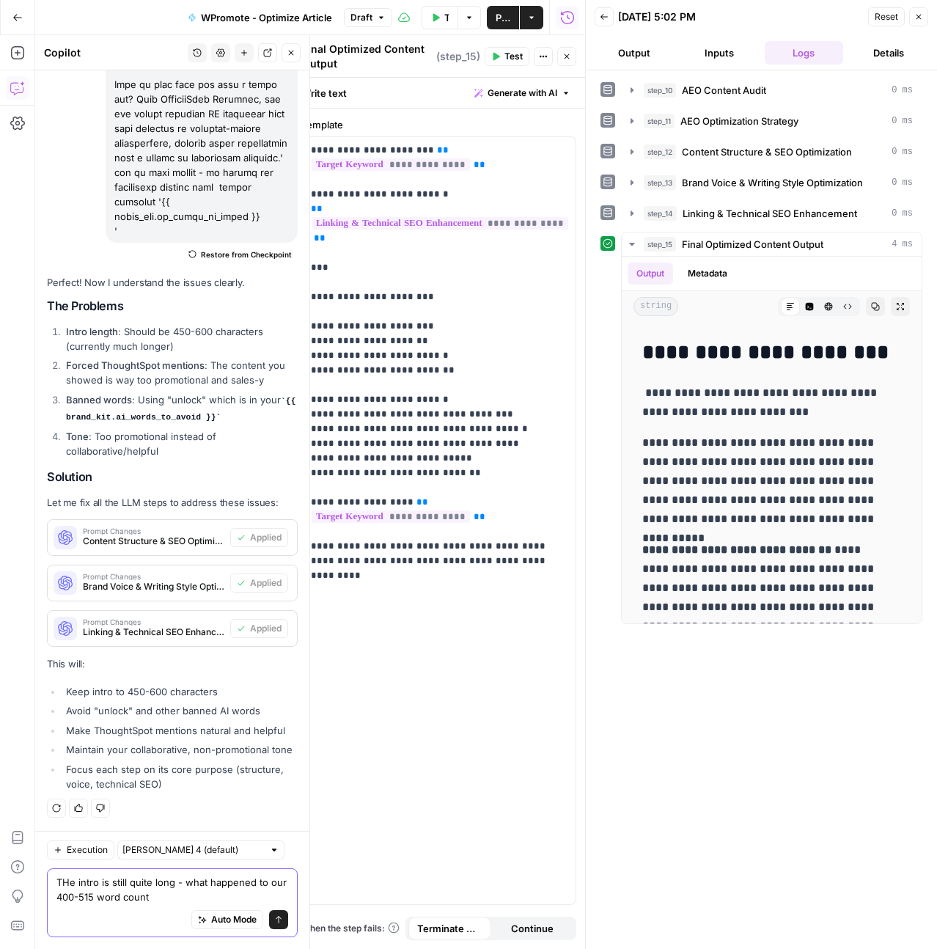
drag, startPoint x: 69, startPoint y: 898, endPoint x: 183, endPoint y: 882, distance: 115.4
click at [183, 882] on textarea "THe intro is still quite long - what happened to our 400-515 word count" at bounding box center [172, 889] width 232 height 29
type textarea "THe intro is still quite long - let's do a 400-515 word count"
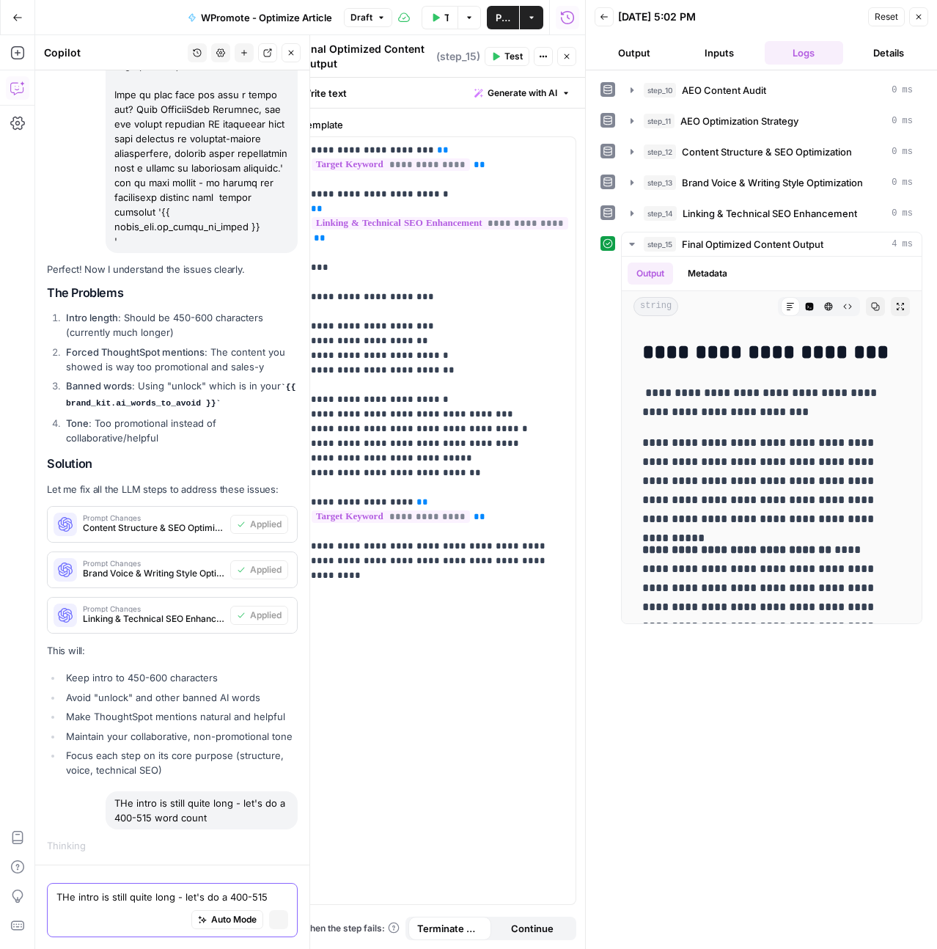
scroll to position [21585, 0]
click at [763, 483] on p "**********" at bounding box center [766, 480] width 248 height 95
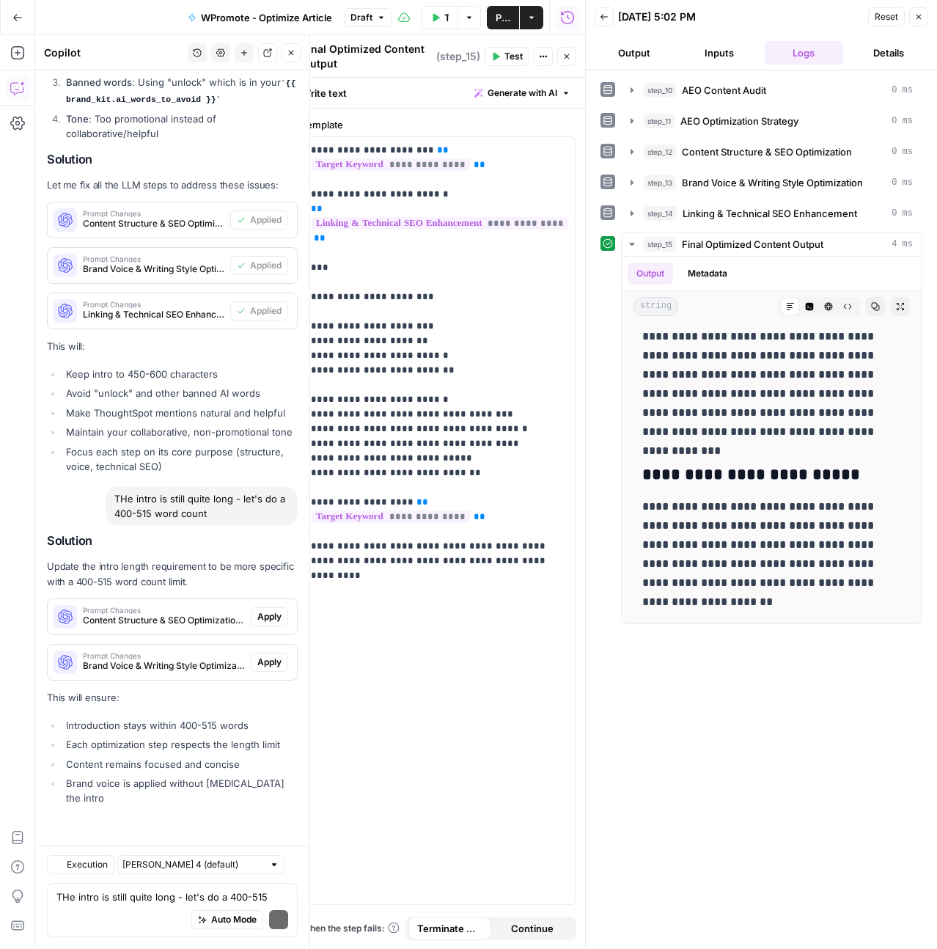
scroll to position [22078, 0]
click at [257, 623] on span "Apply" at bounding box center [269, 616] width 24 height 13
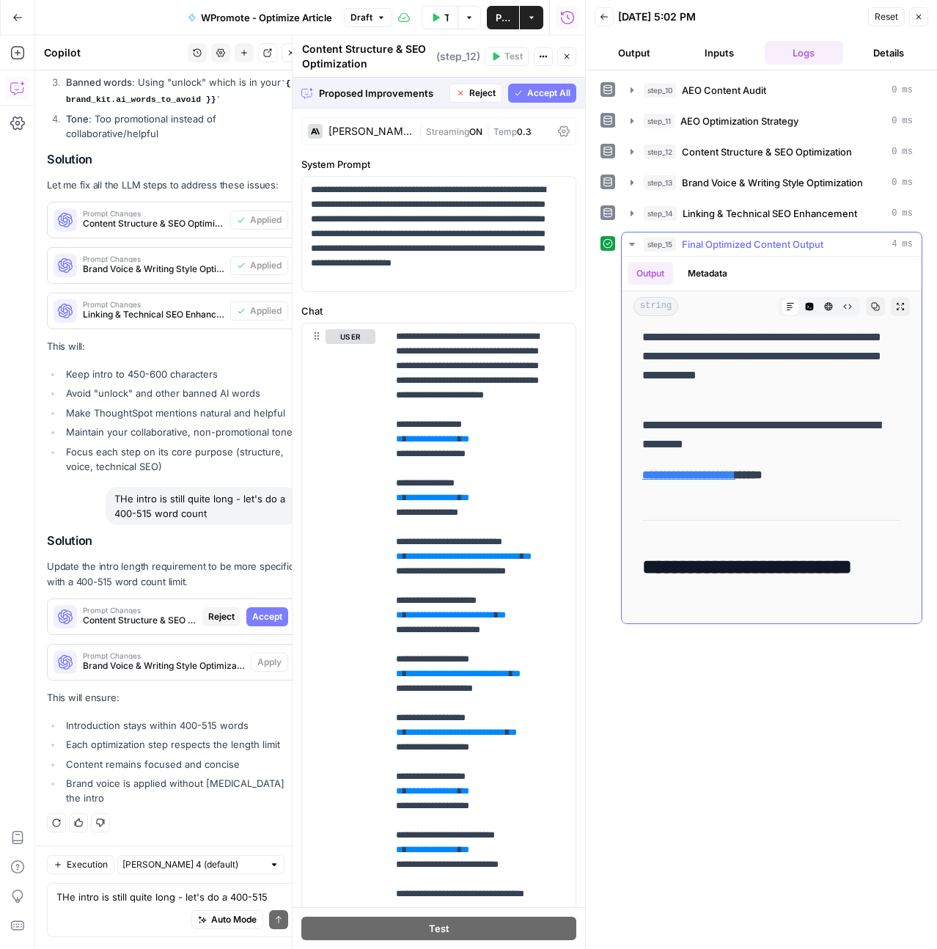
scroll to position [8441, 0]
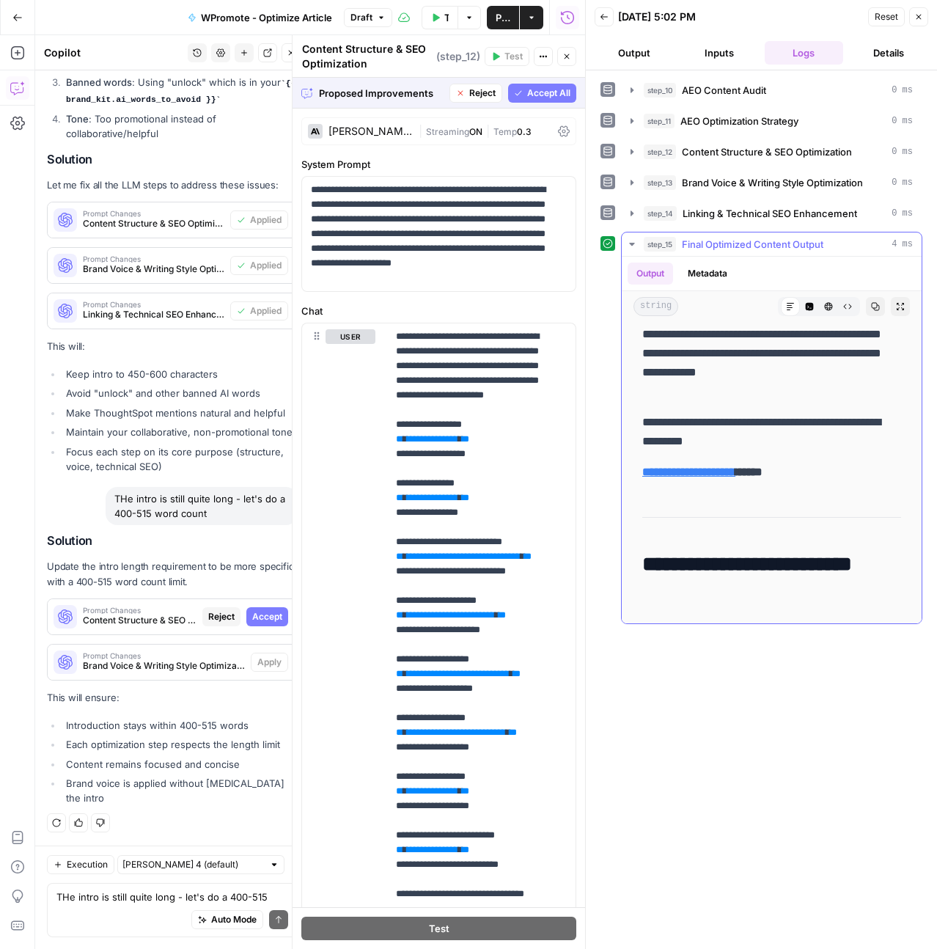
click at [785, 401] on p "**********" at bounding box center [766, 334] width 248 height 133
drag, startPoint x: 794, startPoint y: 469, endPoint x: 666, endPoint y: 432, distance: 132.8
click at [667, 401] on p "**********" at bounding box center [766, 334] width 248 height 133
drag, startPoint x: 639, startPoint y: 357, endPoint x: 781, endPoint y: 551, distance: 239.8
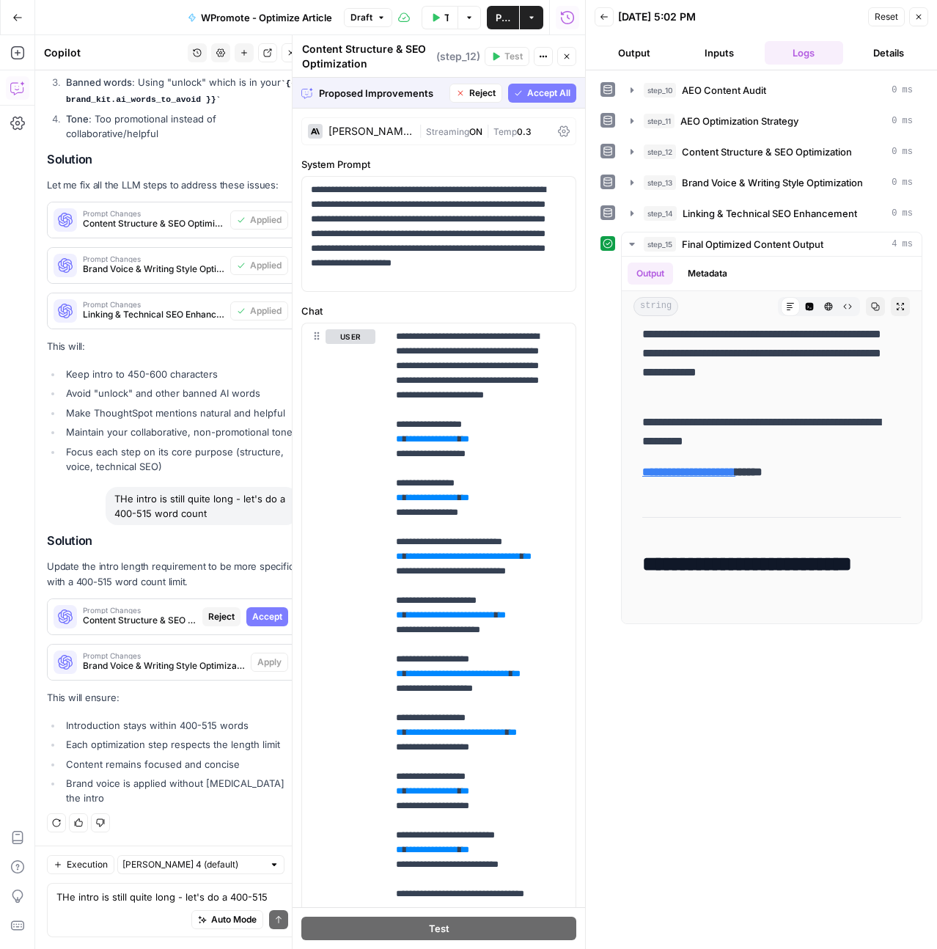
copy div "**********"
click at [254, 623] on span "Accept" at bounding box center [267, 616] width 30 height 13
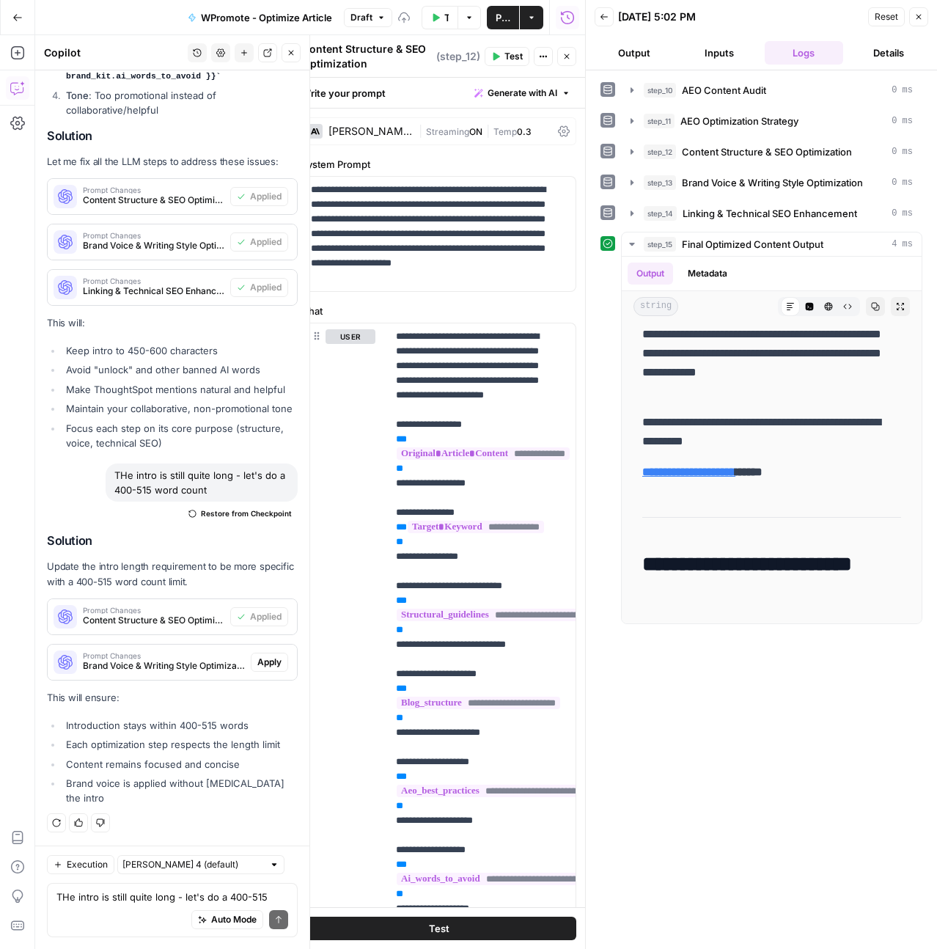
scroll to position [0, 0]
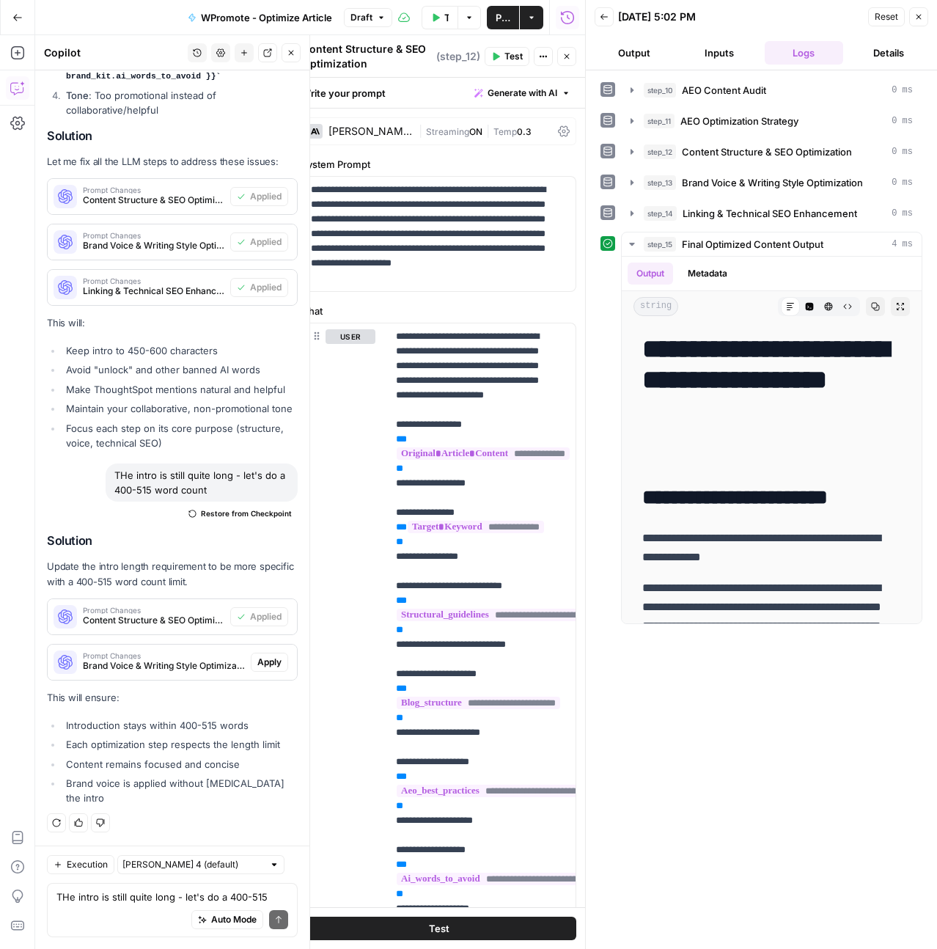
click at [257, 669] on span "Apply" at bounding box center [269, 662] width 24 height 13
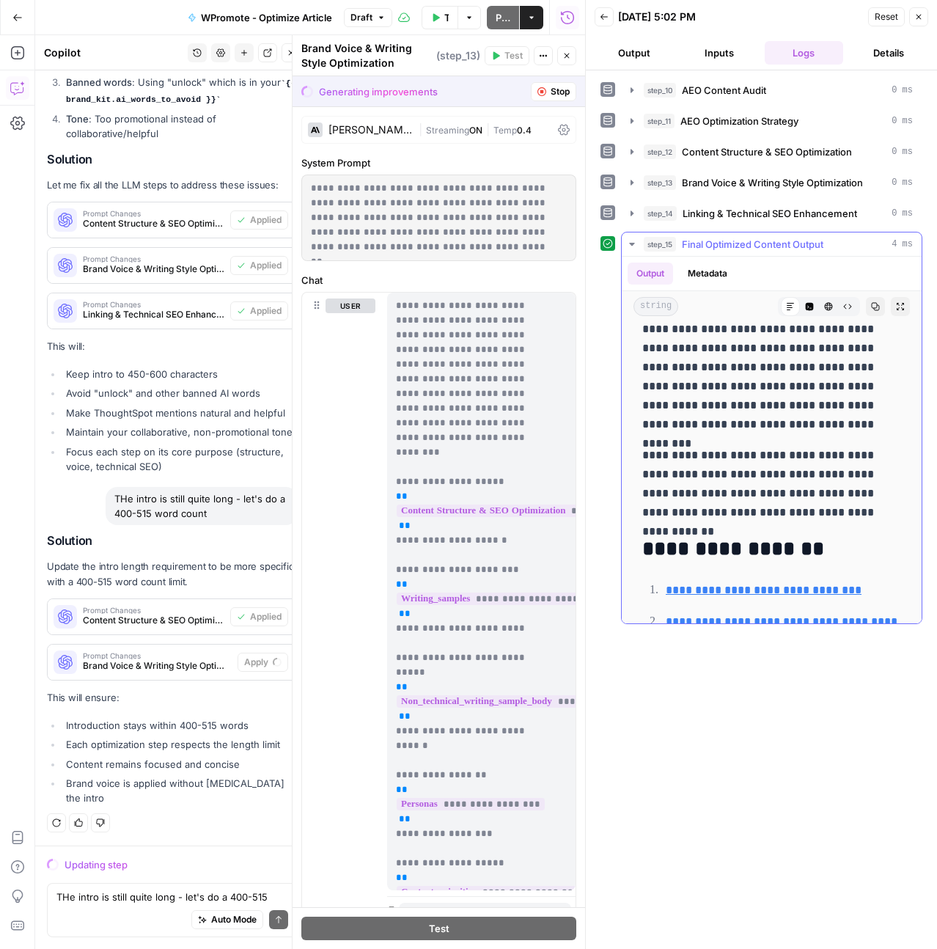
scroll to position [835, 0]
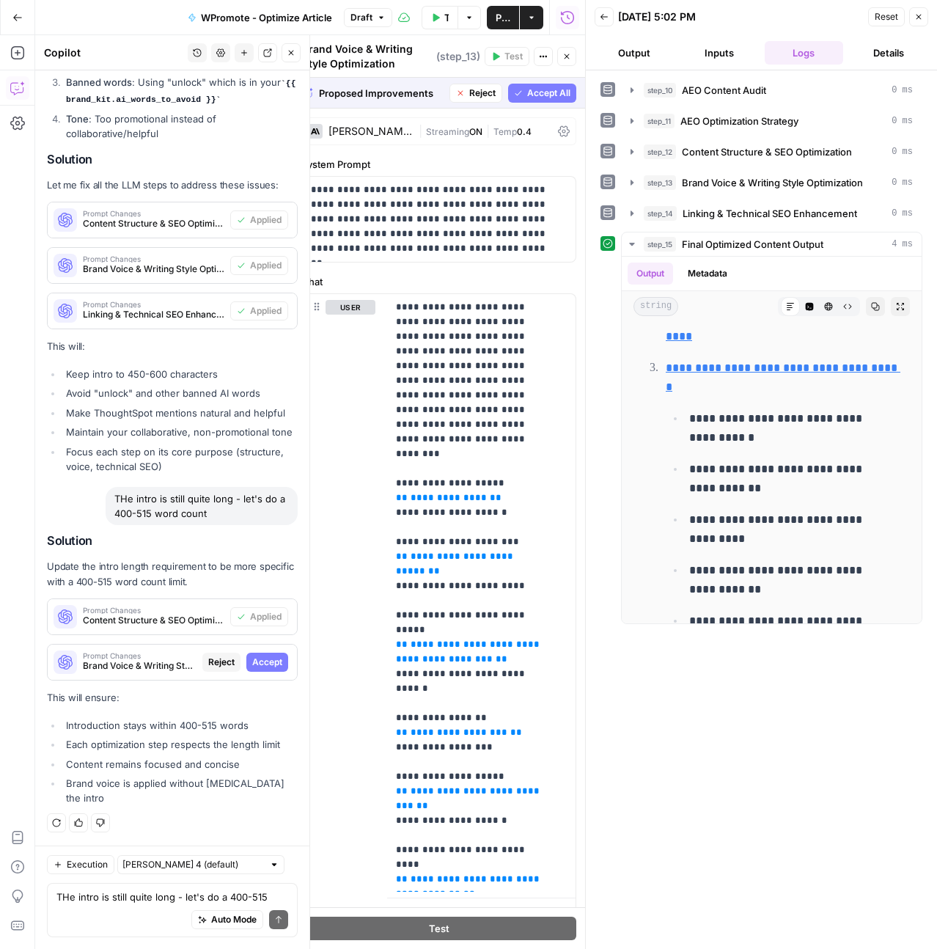
click at [254, 669] on span "Accept" at bounding box center [267, 662] width 30 height 13
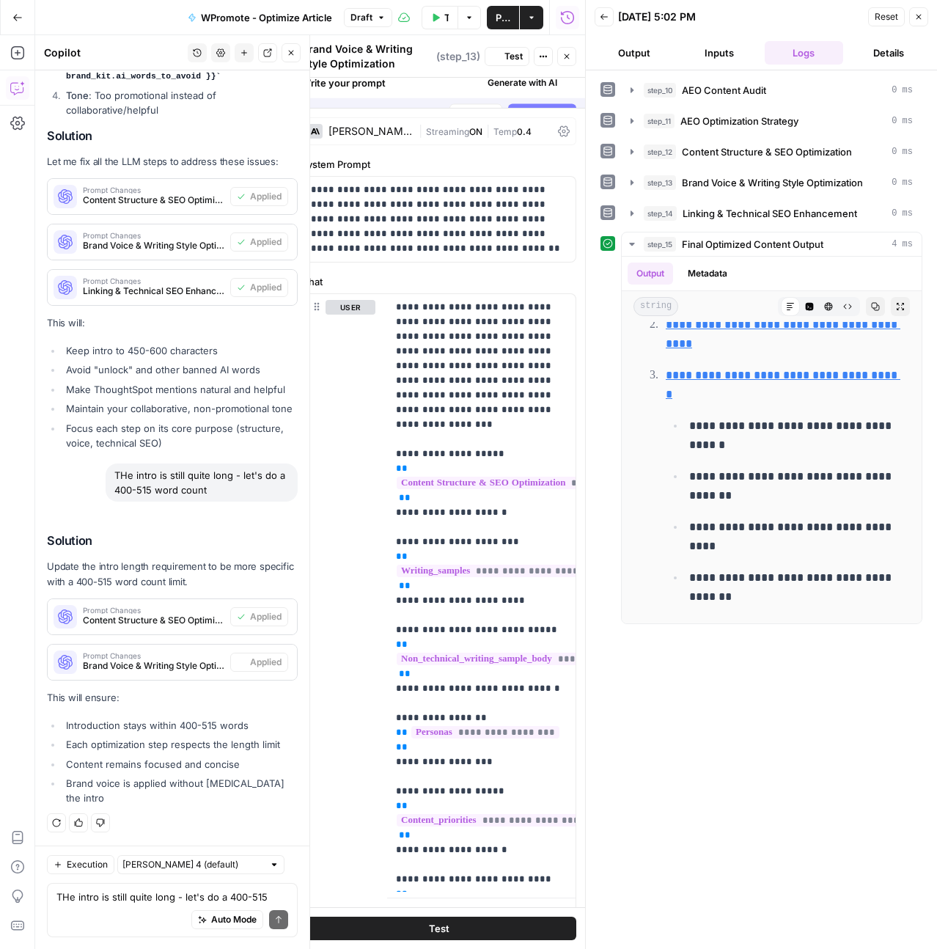
scroll to position [0, 0]
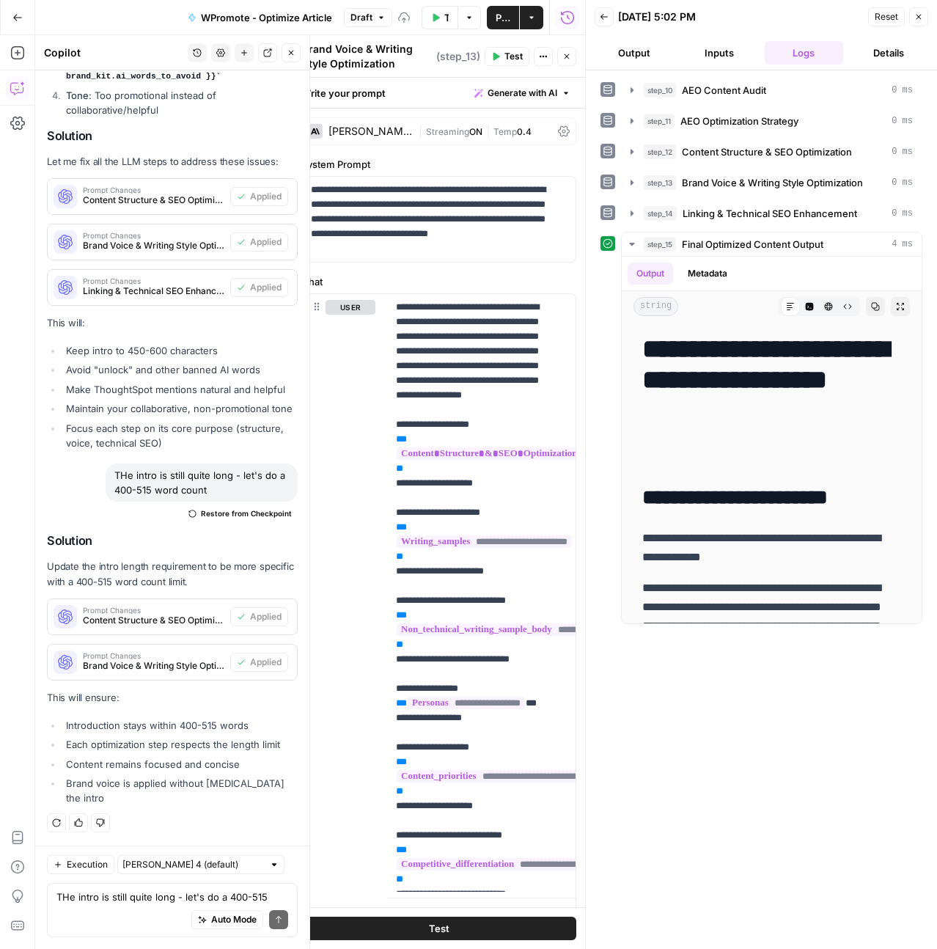
click at [118, 904] on div "Auto Mode Send" at bounding box center [172, 920] width 232 height 32
click at [55, 895] on div "THe conclusion should be 250-380 chara THe conclusion should be 250-380 chara A…" at bounding box center [172, 910] width 251 height 54
click at [52, 894] on div "Give Feedback" at bounding box center [79, 896] width 69 height 15
click at [133, 906] on div "Auto Mode Send" at bounding box center [172, 920] width 232 height 32
click at [58, 900] on textarea "THe conclusion should be 250-380 chara" at bounding box center [172, 897] width 232 height 15
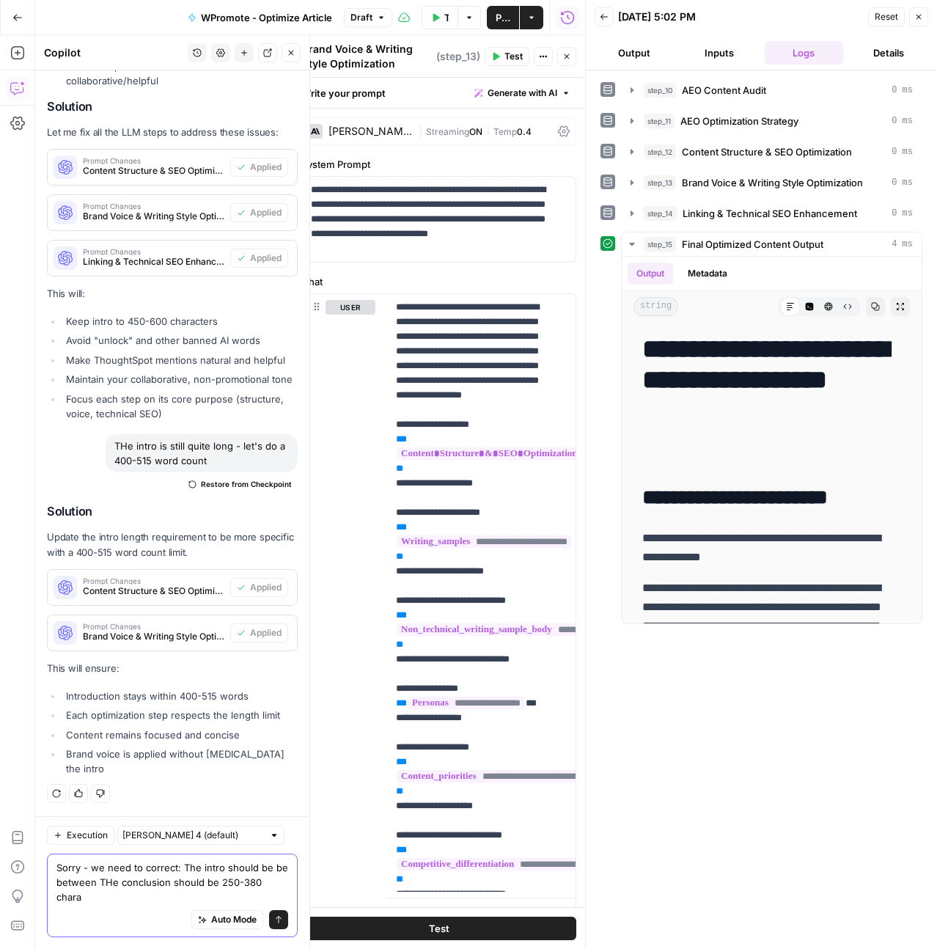
scroll to position [22131, 0]
click at [153, 897] on textarea "Sorry - we need to correct: The intro should be be between 400-515THe conclusio…" at bounding box center [172, 882] width 232 height 44
click at [145, 881] on textarea "Sorry - we need to correct: The intro should be be between 400-515THe conclusio…" at bounding box center [172, 882] width 232 height 44
click at [128, 883] on textarea "Sorry - we need to correct: The intro should be be between 400-515THe conclusio…" at bounding box center [172, 882] width 232 height 44
click at [153, 881] on textarea "Sorry - we need to correct: The intro should be be between 450-515THe conclusio…" at bounding box center [172, 882] width 232 height 44
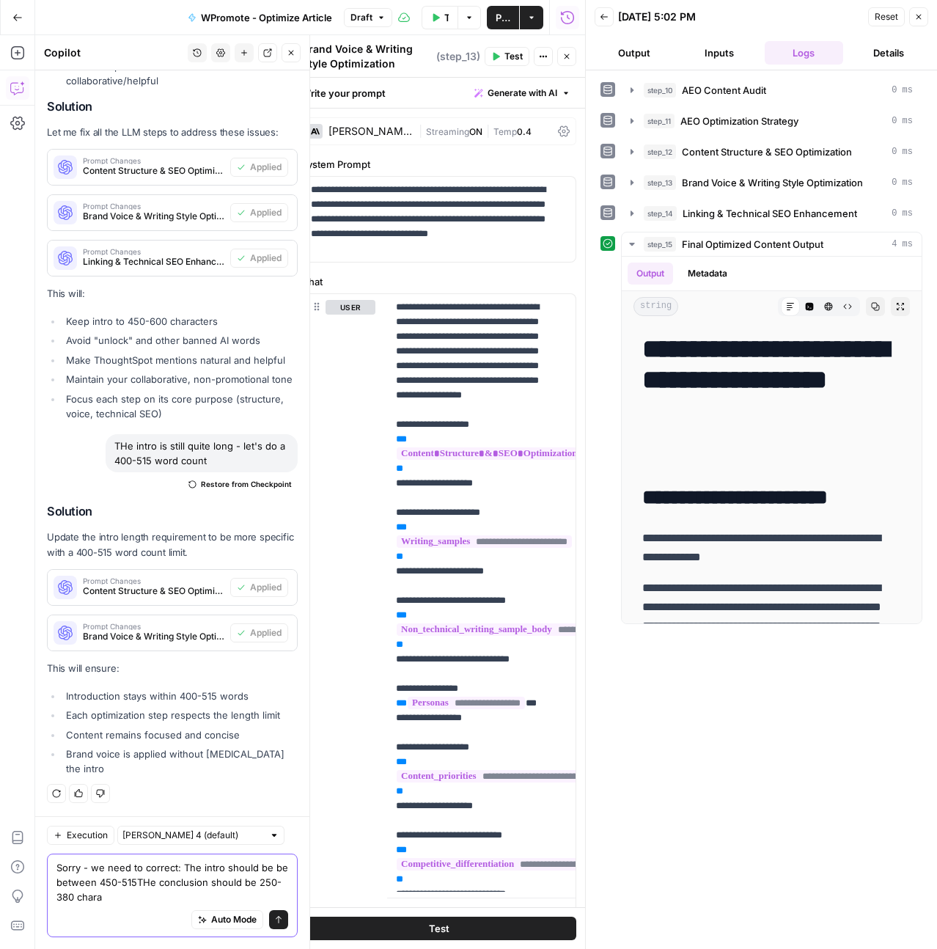
click at [149, 880] on textarea "Sorry - we need to correct: The intro should be be between 450-515THe conclusio…" at bounding box center [172, 882] width 232 height 44
click at [246, 904] on div "Auto Mode Send" at bounding box center [172, 920] width 232 height 32
click at [192, 894] on textarea "Sorry - we need to correct: The intro should be be between 450-515 CHARACTERS, …" at bounding box center [172, 882] width 232 height 44
click at [245, 890] on textarea "Sorry - we need to correct: The intro should be be between 450-515 CHARACTERS, …" at bounding box center [172, 882] width 232 height 44
type textarea "Sorry - we need to correct: The intro should be be between 450-515 CHARACTERS, …"
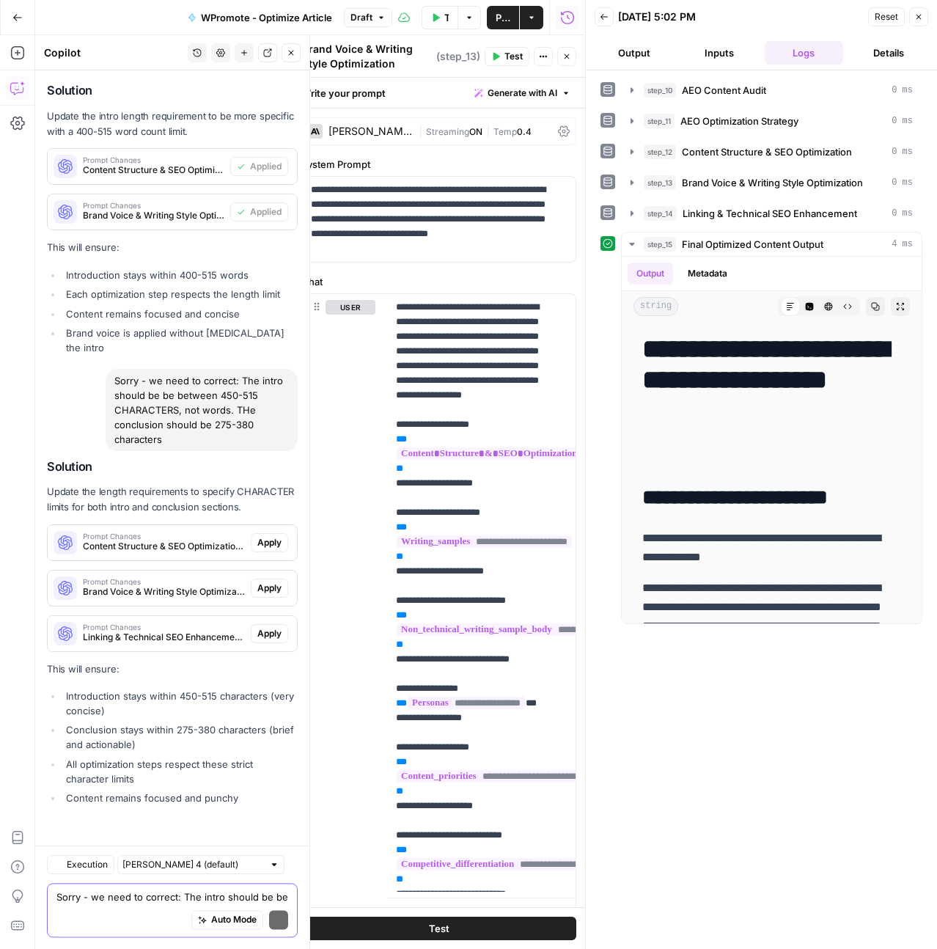
scroll to position [22568, 0]
click at [266, 543] on span "Apply" at bounding box center [269, 542] width 24 height 13
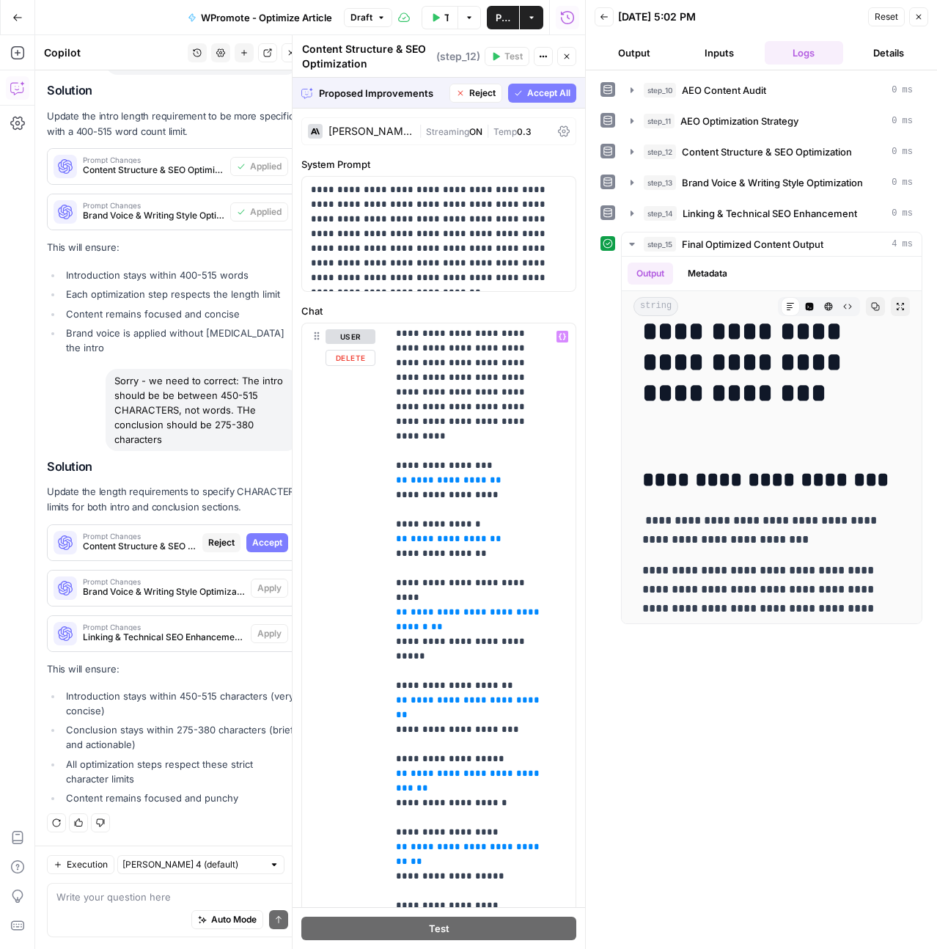
scroll to position [0, 0]
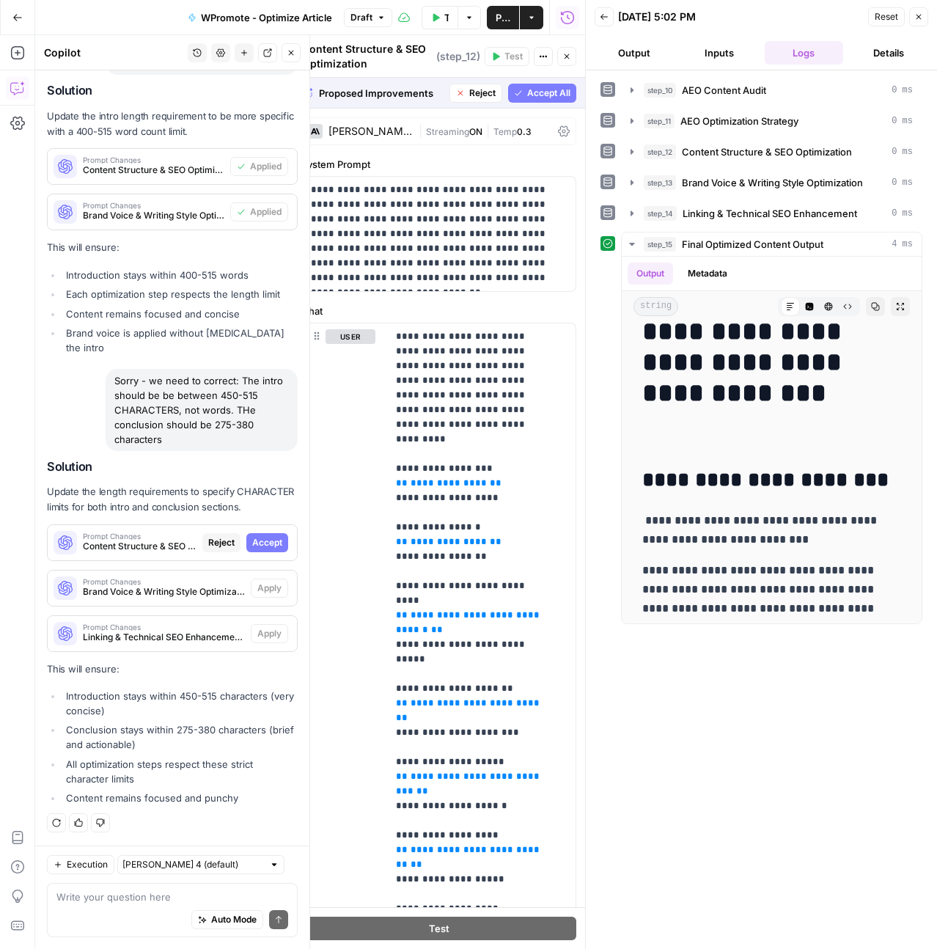
click at [252, 529] on div "Prompt Changes Content Structure & SEO Optimization (step_12) Reject Accept" at bounding box center [172, 542] width 249 height 35
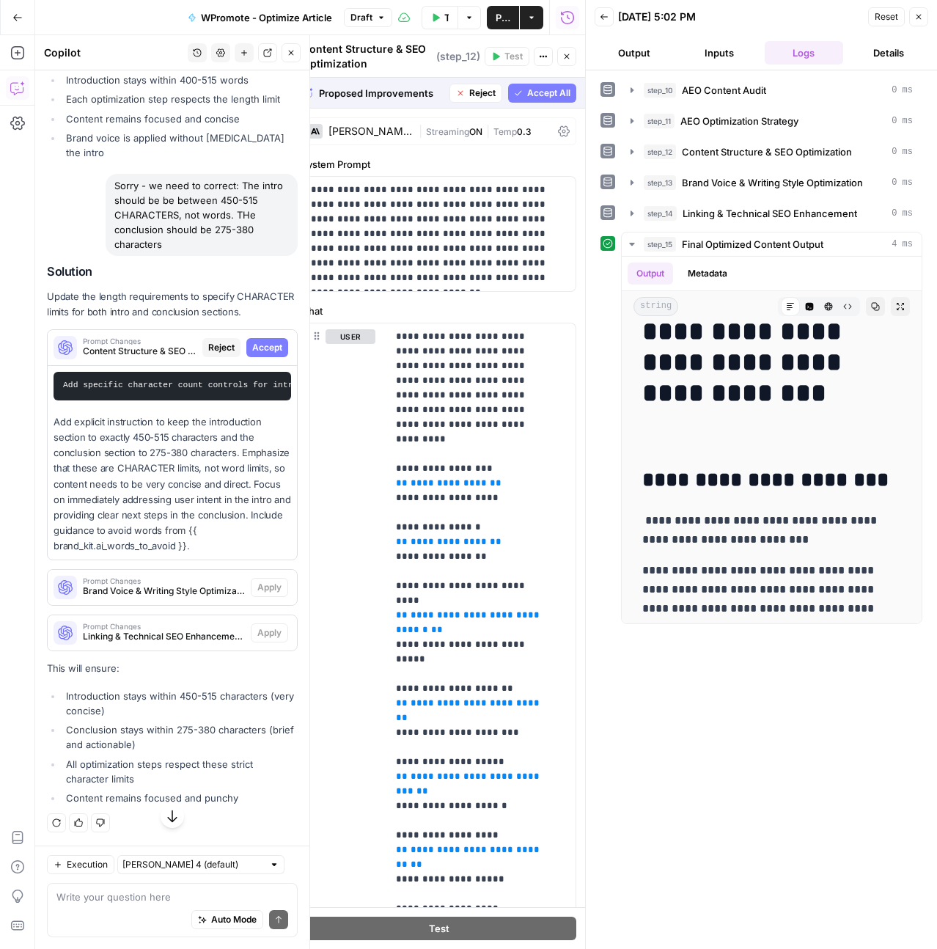
click at [254, 354] on span "Accept" at bounding box center [267, 347] width 30 height 13
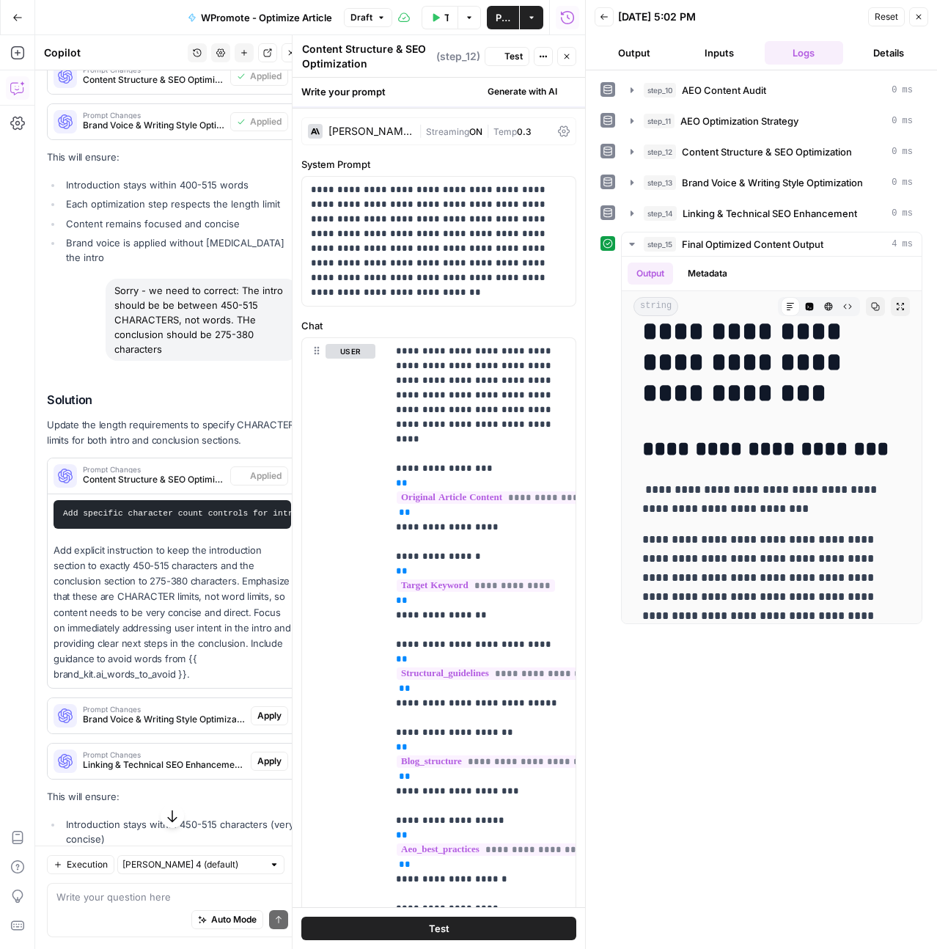
scroll to position [0, 0]
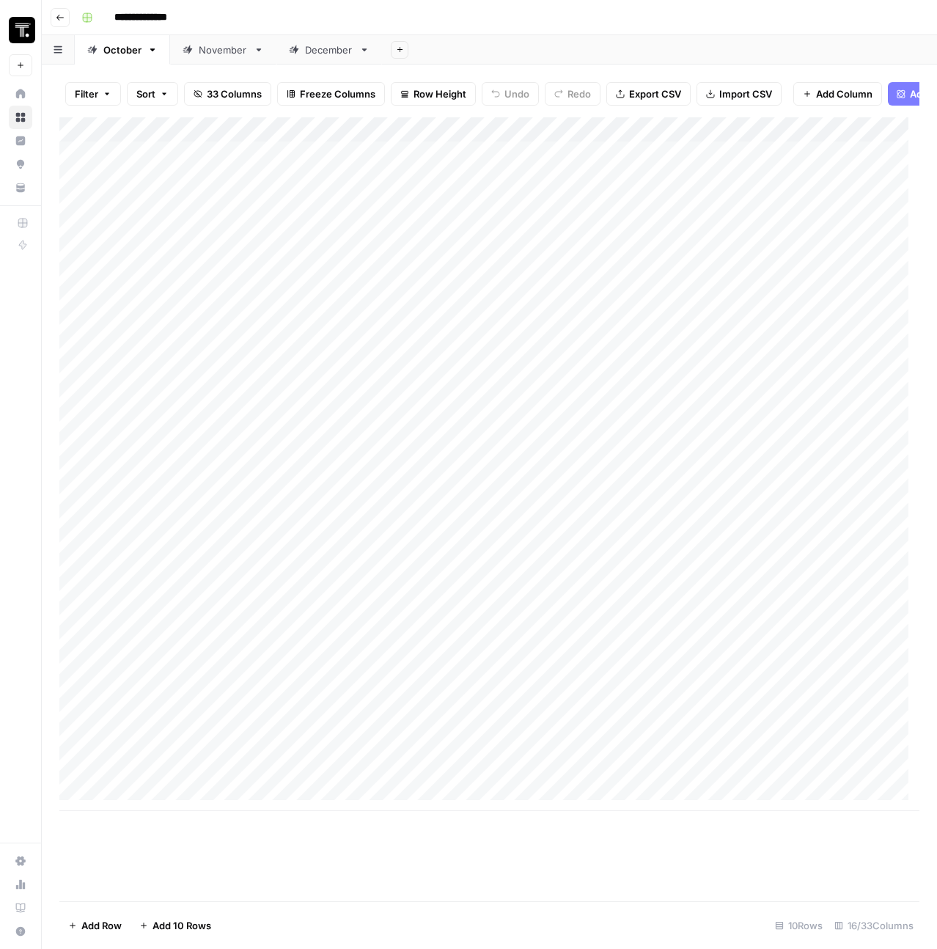
click at [197, 192] on div "Add Column" at bounding box center [489, 464] width 860 height 694
click at [213, 188] on div "Add Column" at bounding box center [489, 464] width 860 height 694
click at [213, 188] on div at bounding box center [227, 184] width 235 height 67
click at [206, 159] on textarea at bounding box center [227, 165] width 235 height 21
paste textarea "**********"
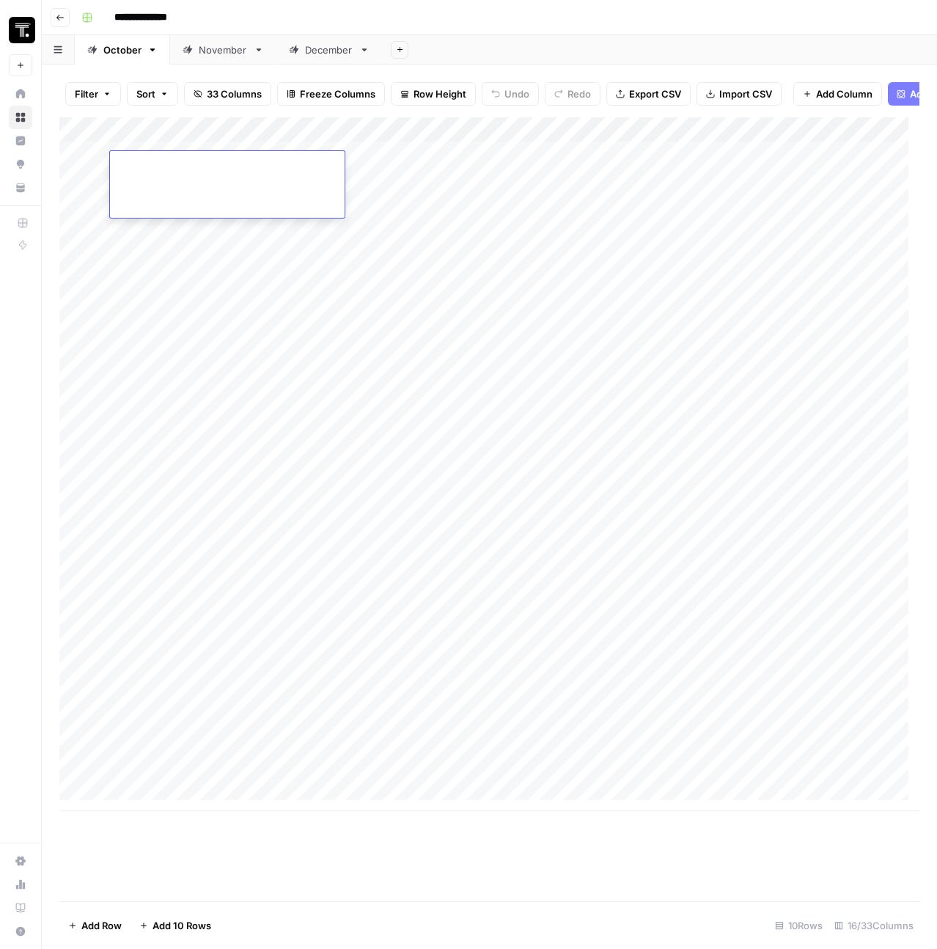
type textarea "**********"
click at [514, 213] on div "Add Column" at bounding box center [489, 464] width 860 height 694
click at [408, 164] on div "Add Column" at bounding box center [489, 464] width 860 height 694
click at [186, 178] on div "Add Column" at bounding box center [489, 464] width 860 height 694
click at [354, 175] on div "Add Column" at bounding box center [489, 464] width 860 height 694
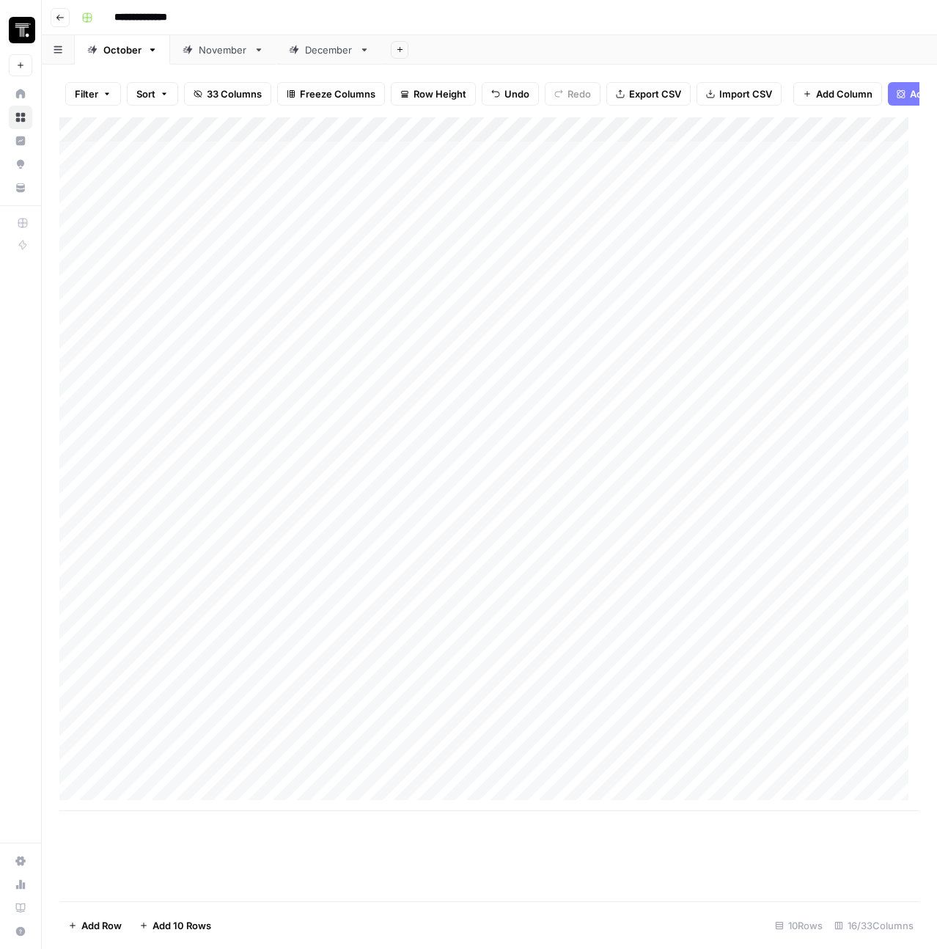
click at [354, 175] on div "Add Column" at bounding box center [489, 464] width 860 height 694
click at [354, 175] on div at bounding box center [409, 184] width 238 height 67
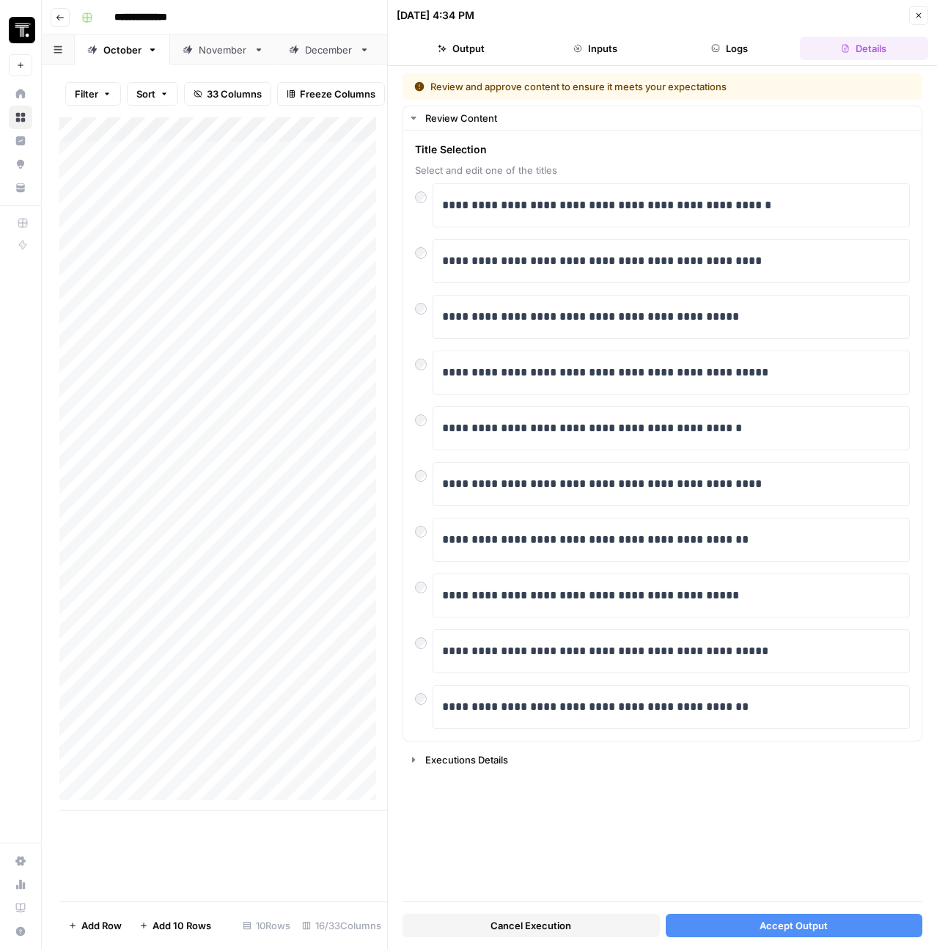
click at [835, 933] on button "Accept Output" at bounding box center [794, 925] width 257 height 23
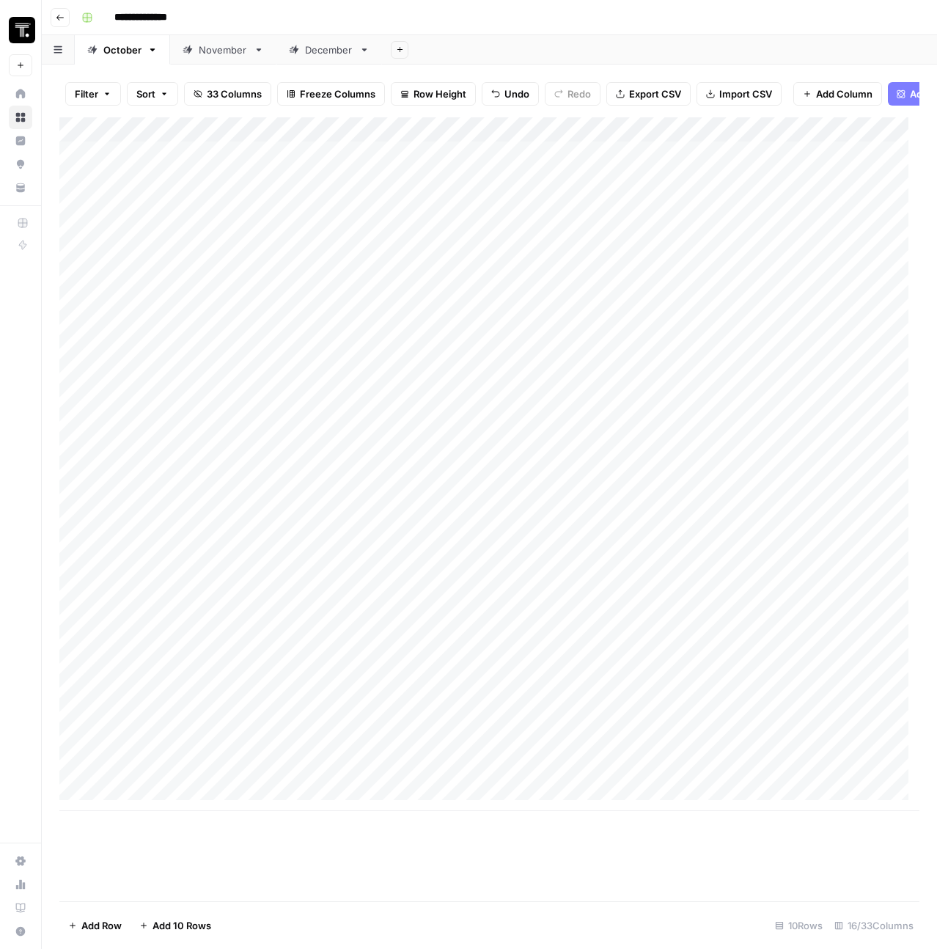
click at [197, 180] on div "Add Column" at bounding box center [489, 464] width 860 height 694
click at [593, 196] on div "Add Column" at bounding box center [489, 464] width 860 height 694
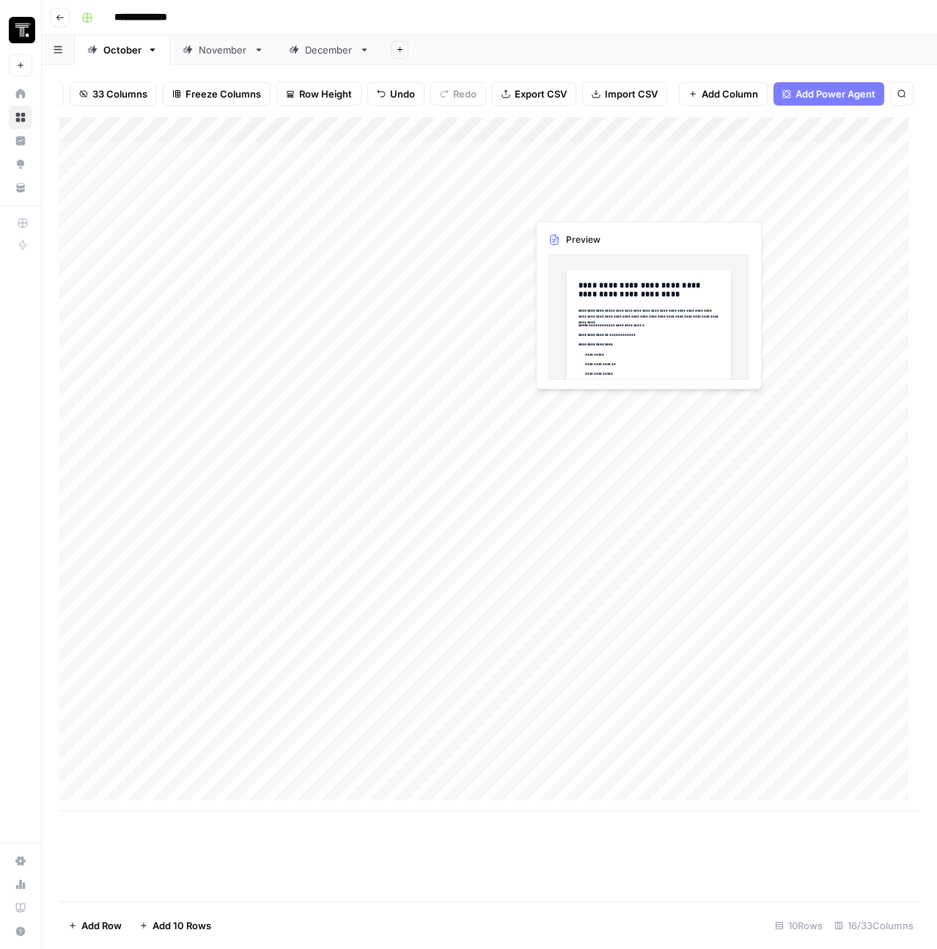
click at [593, 196] on div "Add Column" at bounding box center [489, 464] width 860 height 694
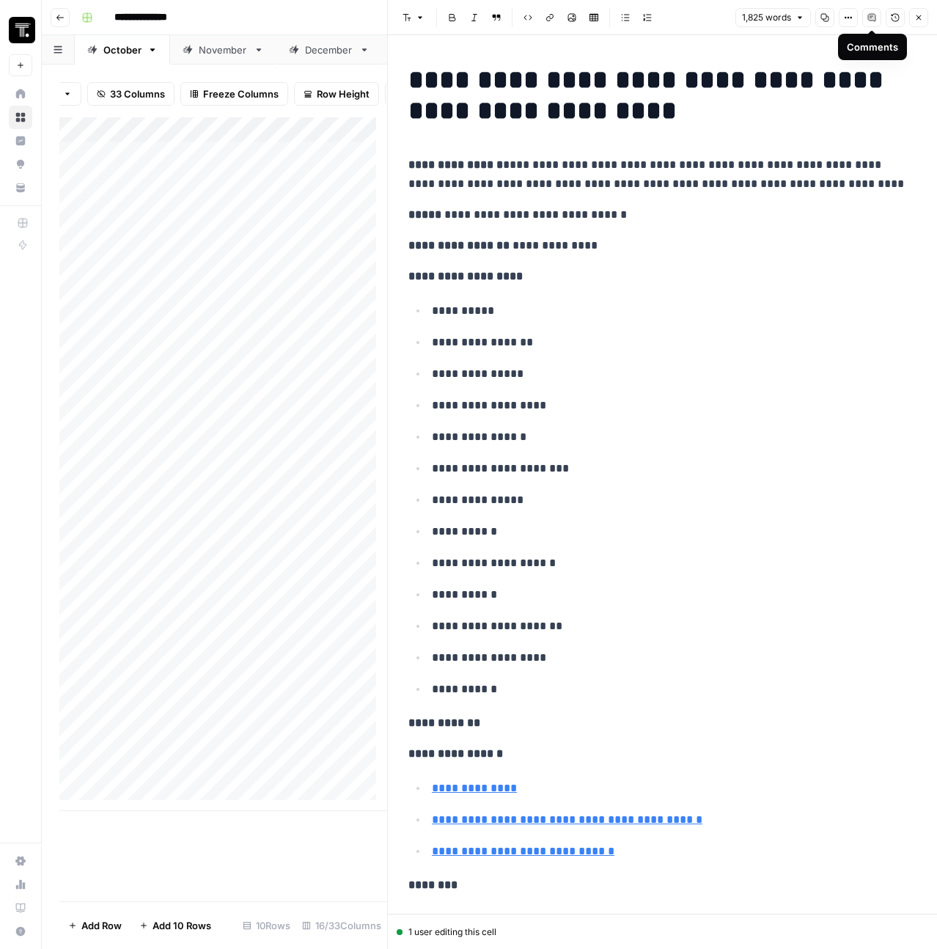
click at [586, 123] on h1 "**********" at bounding box center [656, 96] width 497 height 62
click at [611, 114] on h1 "**********" at bounding box center [656, 96] width 497 height 62
click at [868, 21] on icon "button" at bounding box center [872, 17] width 9 height 9
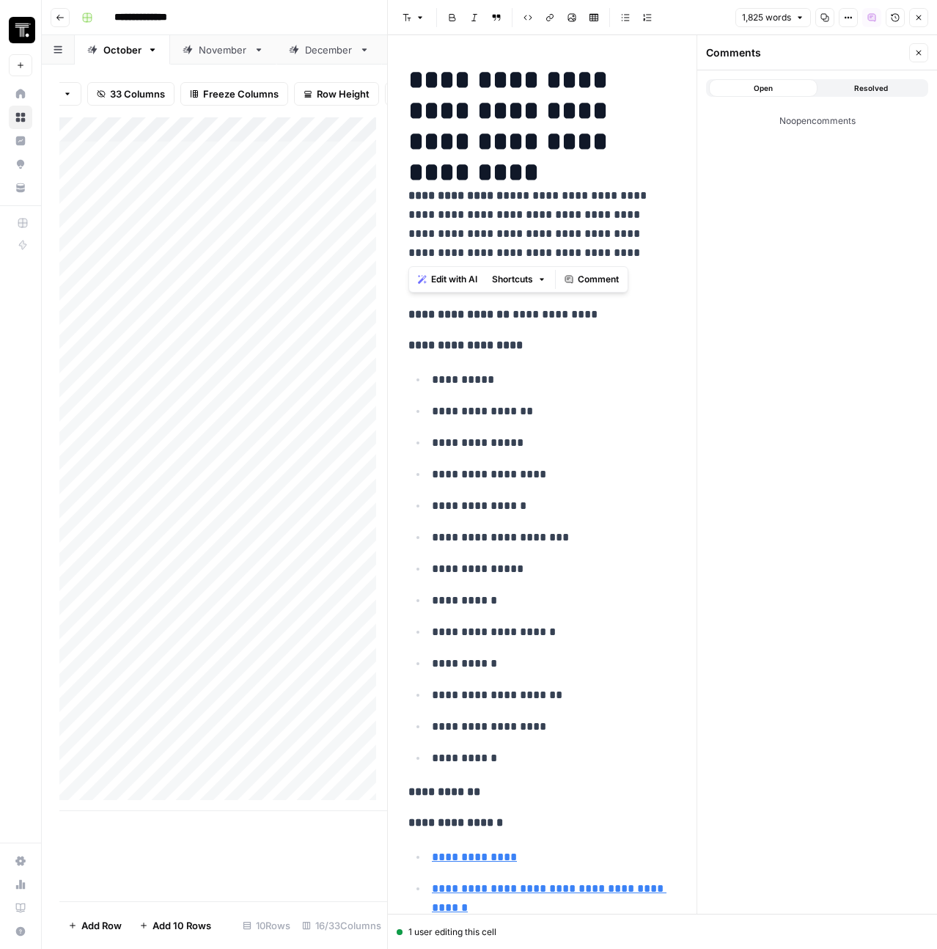
drag, startPoint x: 409, startPoint y: 191, endPoint x: 624, endPoint y: 252, distance: 223.3
click at [624, 252] on p "**********" at bounding box center [536, 224] width 257 height 76
click at [595, 282] on span "Comment" at bounding box center [598, 279] width 41 height 13
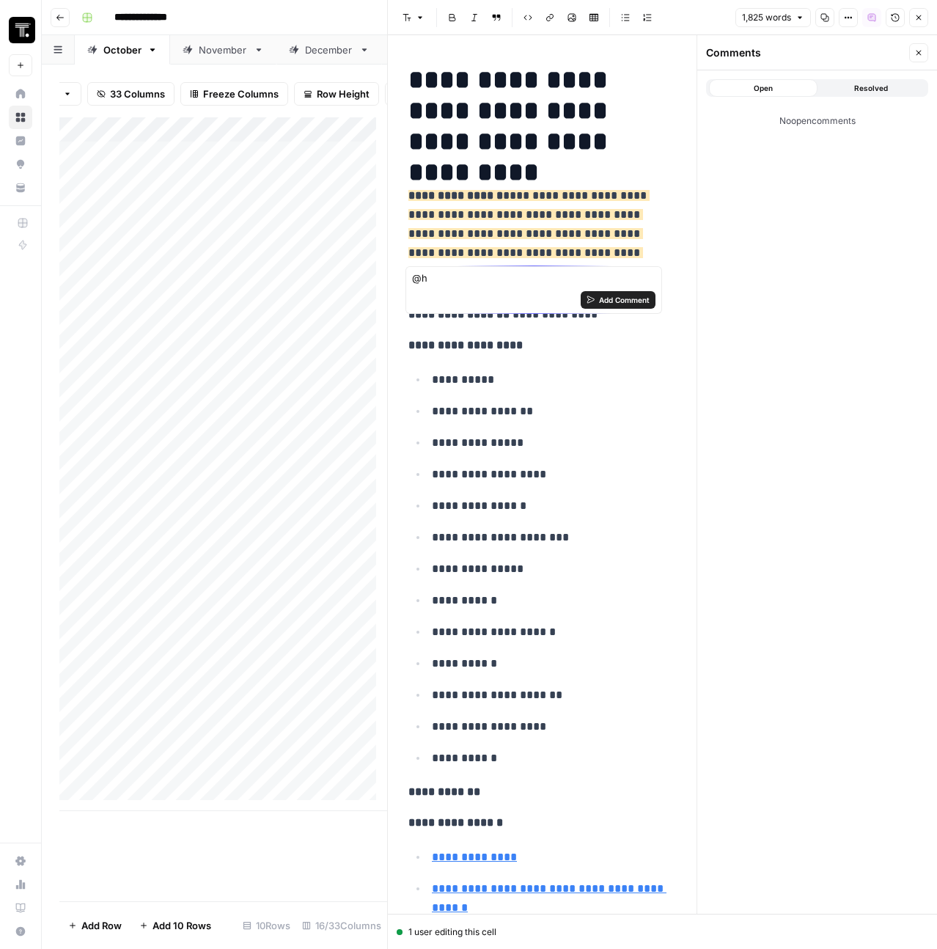
type textarea "@"
click at [920, 56] on icon "button" at bounding box center [919, 52] width 9 height 9
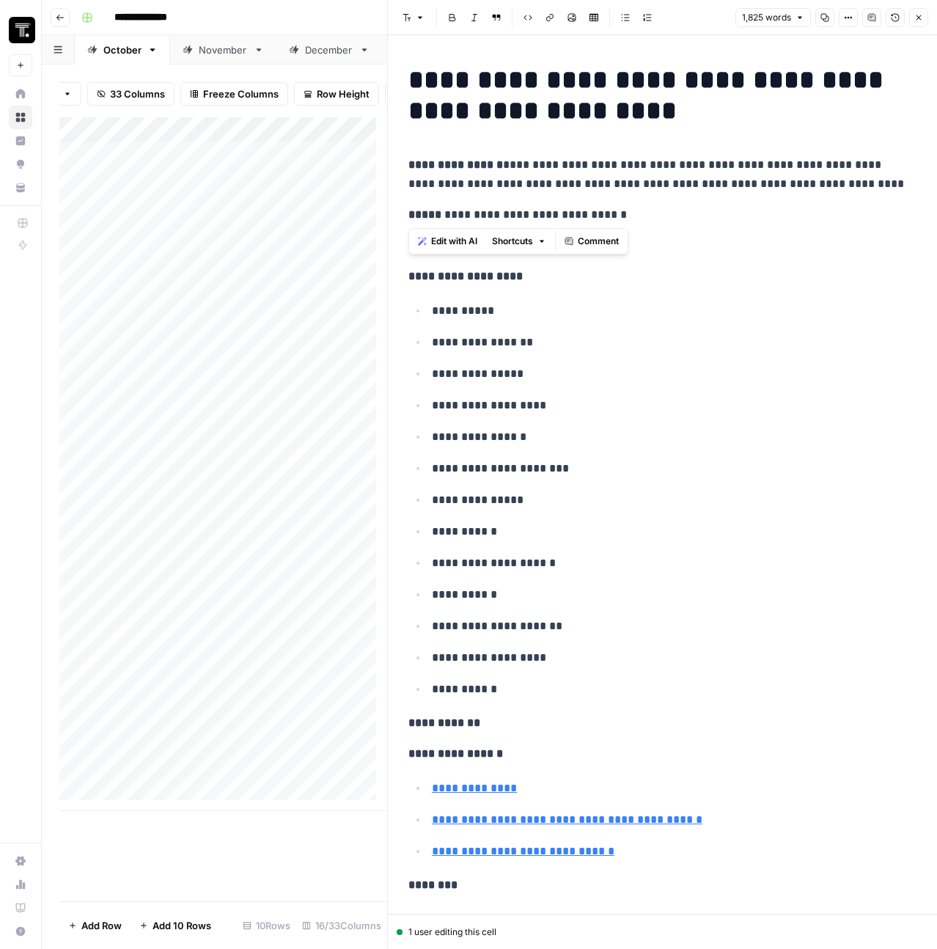
drag, startPoint x: 816, startPoint y: 194, endPoint x: 408, endPoint y: 158, distance: 410.1
click at [871, 21] on icon "button" at bounding box center [871, 17] width 7 height 7
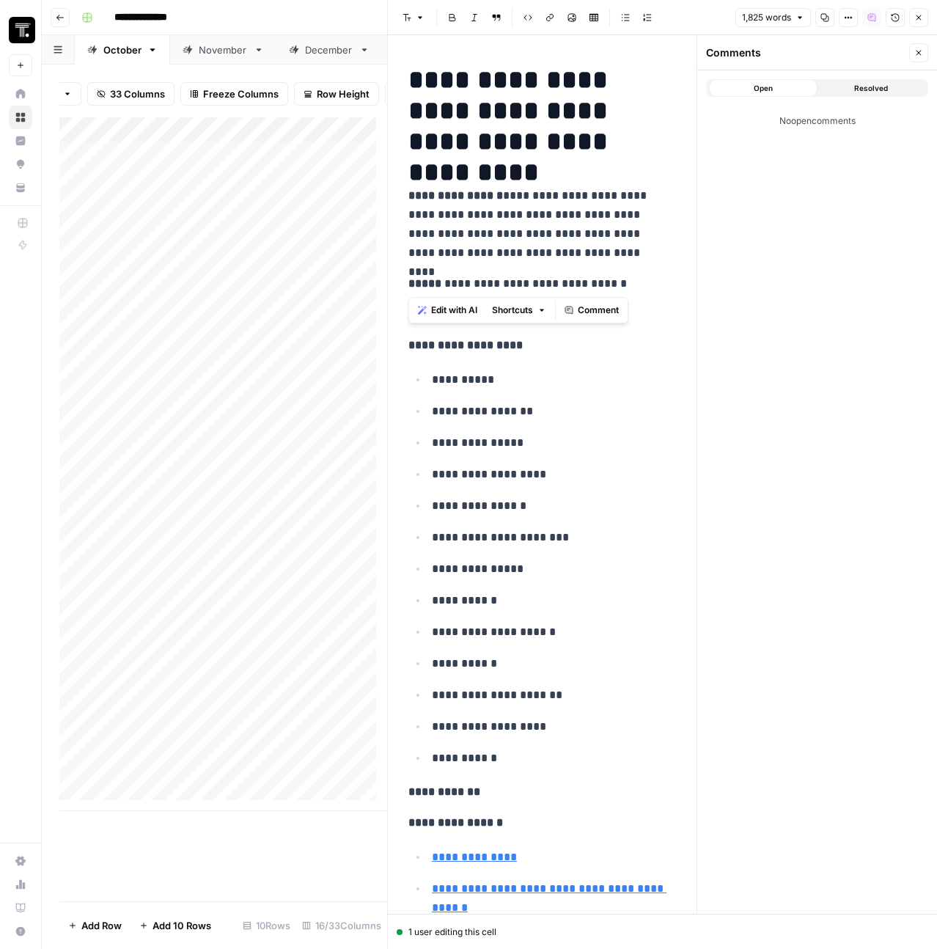
click at [588, 311] on span "Comment" at bounding box center [598, 310] width 41 height 13
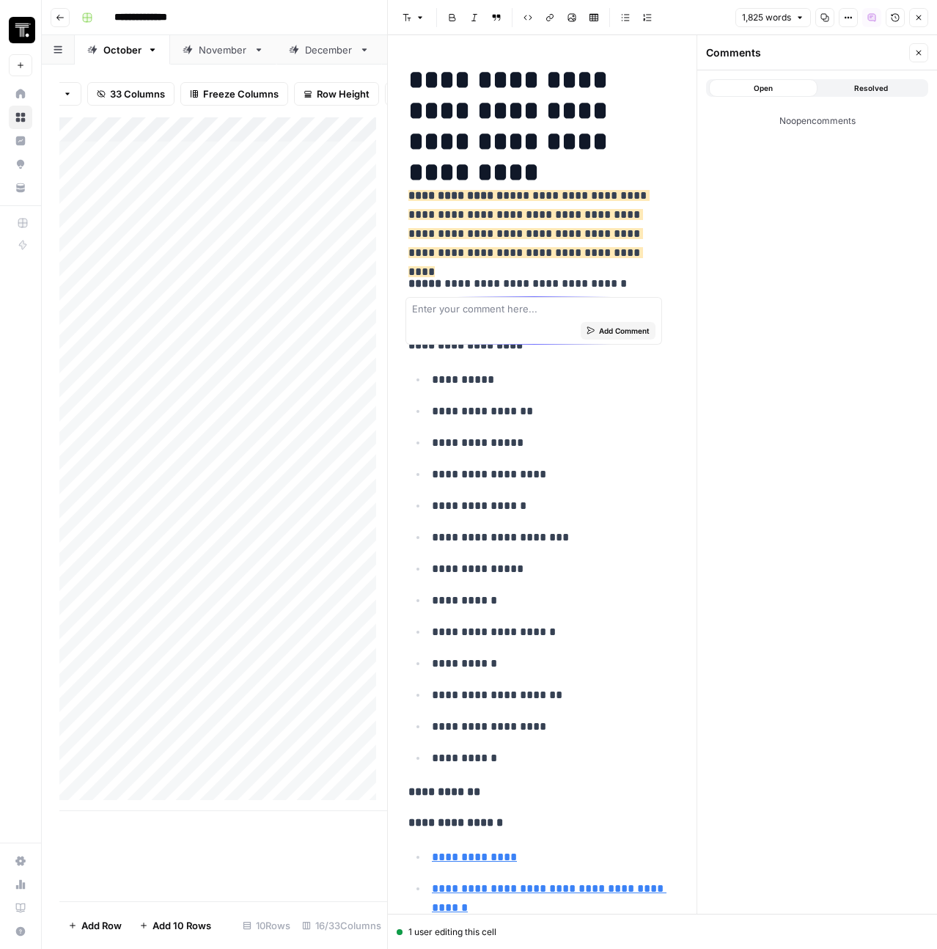
click at [559, 314] on textarea at bounding box center [533, 308] width 243 height 15
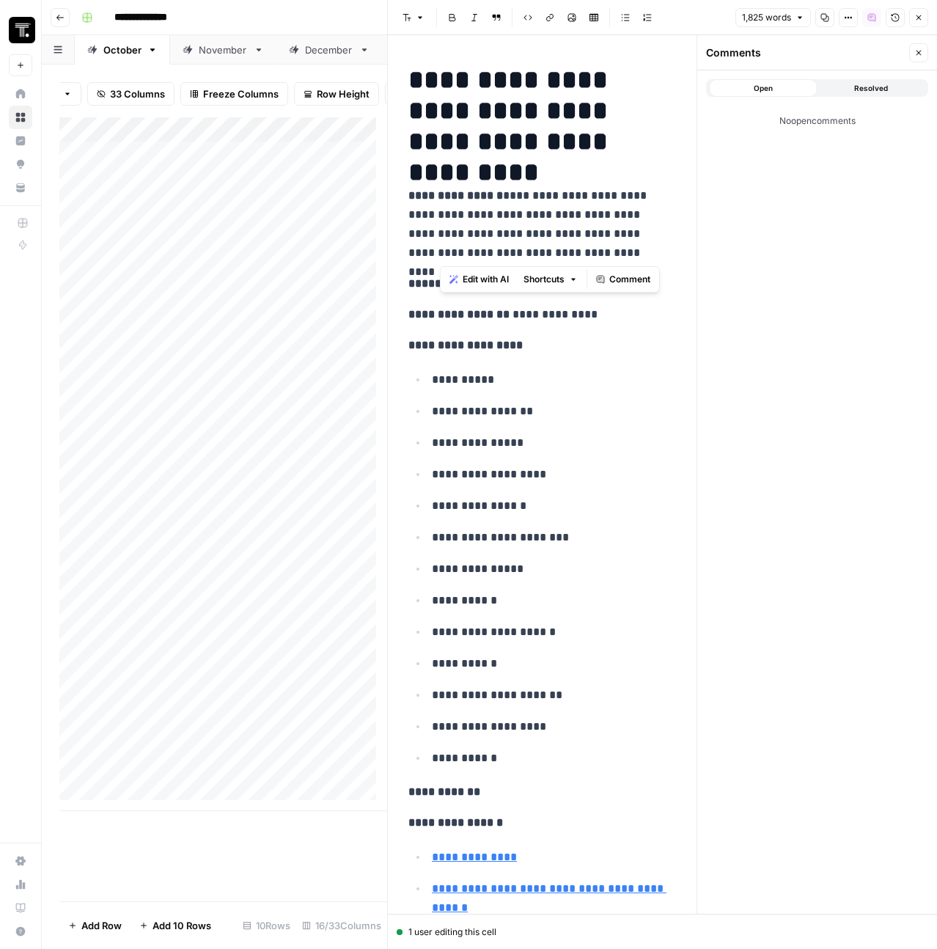
drag, startPoint x: 610, startPoint y: 260, endPoint x: 508, endPoint y: 188, distance: 124.7
click at [508, 188] on p "**********" at bounding box center [536, 224] width 257 height 76
copy p "**********"
click at [916, 52] on icon "button" at bounding box center [919, 52] width 9 height 9
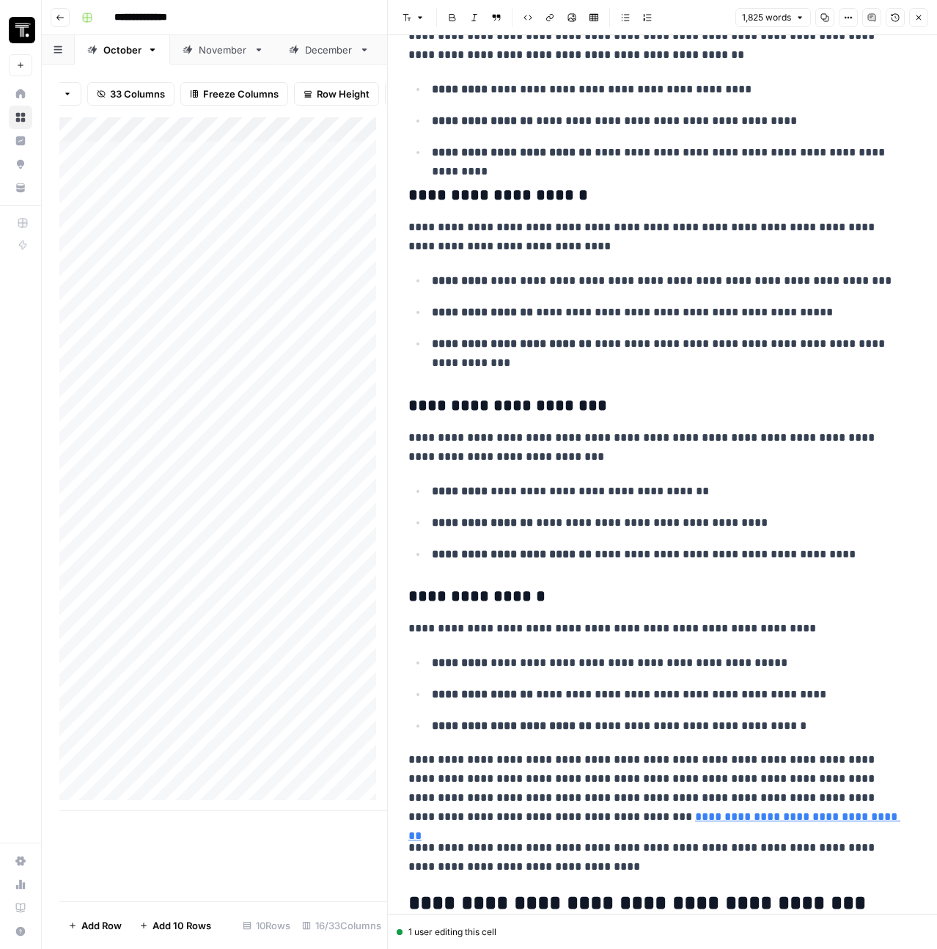
scroll to position [1924, 0]
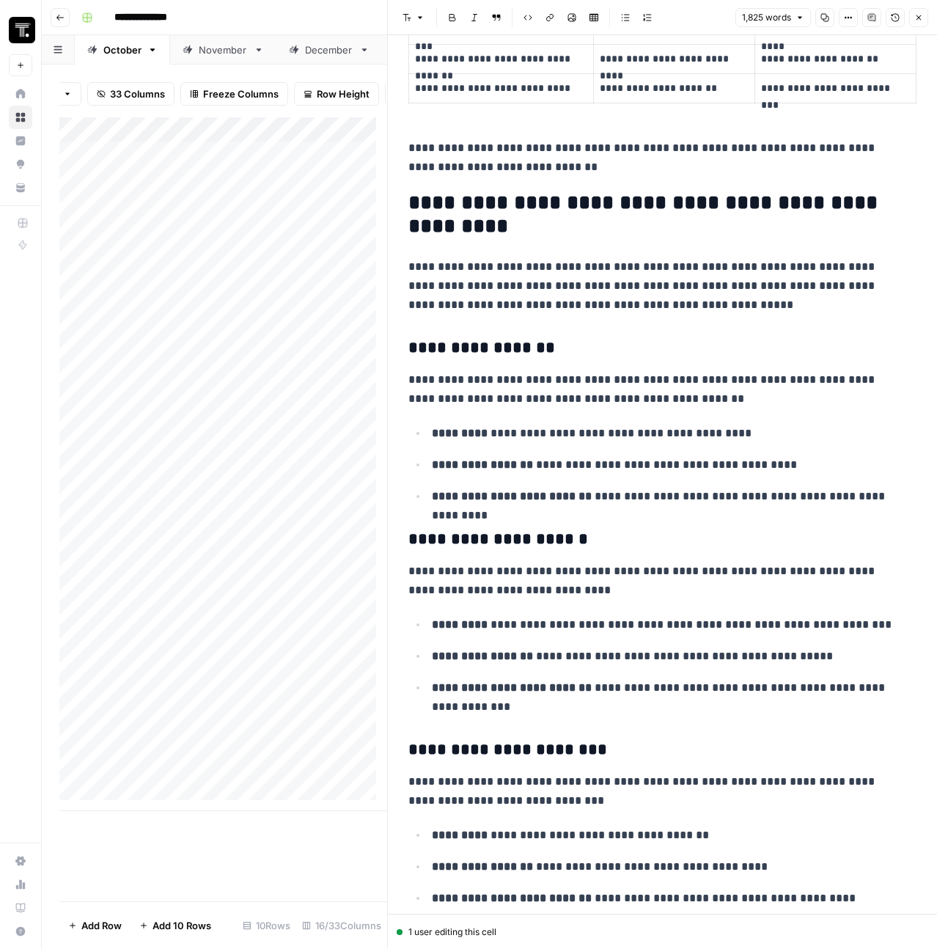
click at [918, 29] on header "Font style Bold Italic Block quote Code block Link Image Insert Table Bulleted …" at bounding box center [662, 17] width 549 height 35
click at [923, 18] on span "Close" at bounding box center [923, 18] width 1 height 1
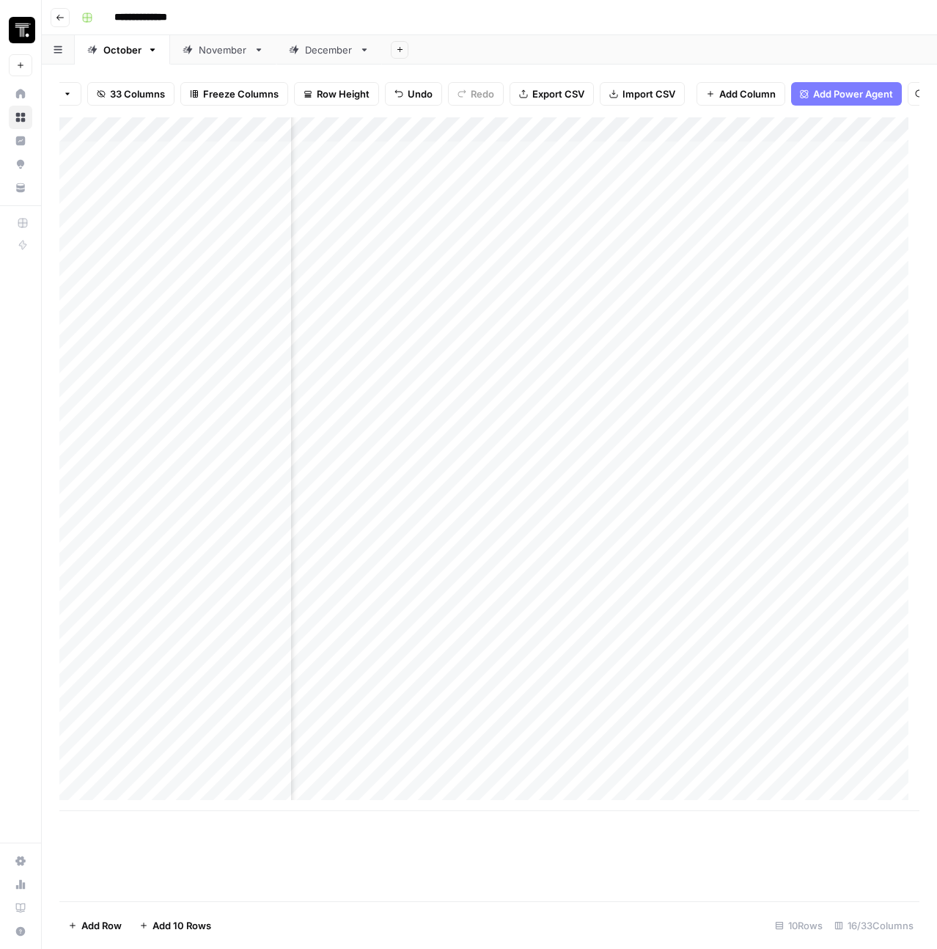
scroll to position [0, 376]
click at [400, 173] on div "Add Column" at bounding box center [489, 464] width 860 height 694
click at [400, 173] on textarea "**********" at bounding box center [463, 165] width 247 height 21
click at [628, 187] on div "Add Column" at bounding box center [489, 464] width 860 height 694
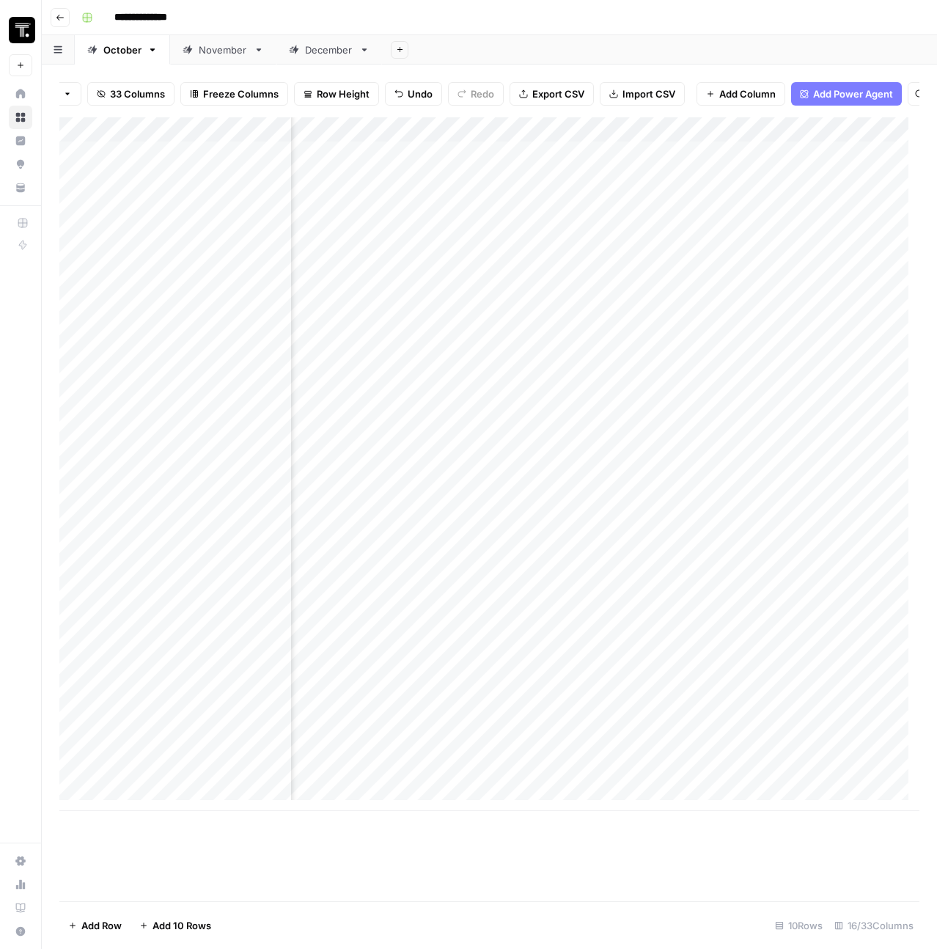
click at [573, 189] on div "Add Column" at bounding box center [489, 464] width 860 height 694
click at [573, 188] on div "Add Column" at bounding box center [489, 464] width 860 height 694
click at [651, 255] on div "Add Column" at bounding box center [489, 464] width 860 height 694
click at [642, 164] on div "Add Column" at bounding box center [489, 464] width 860 height 694
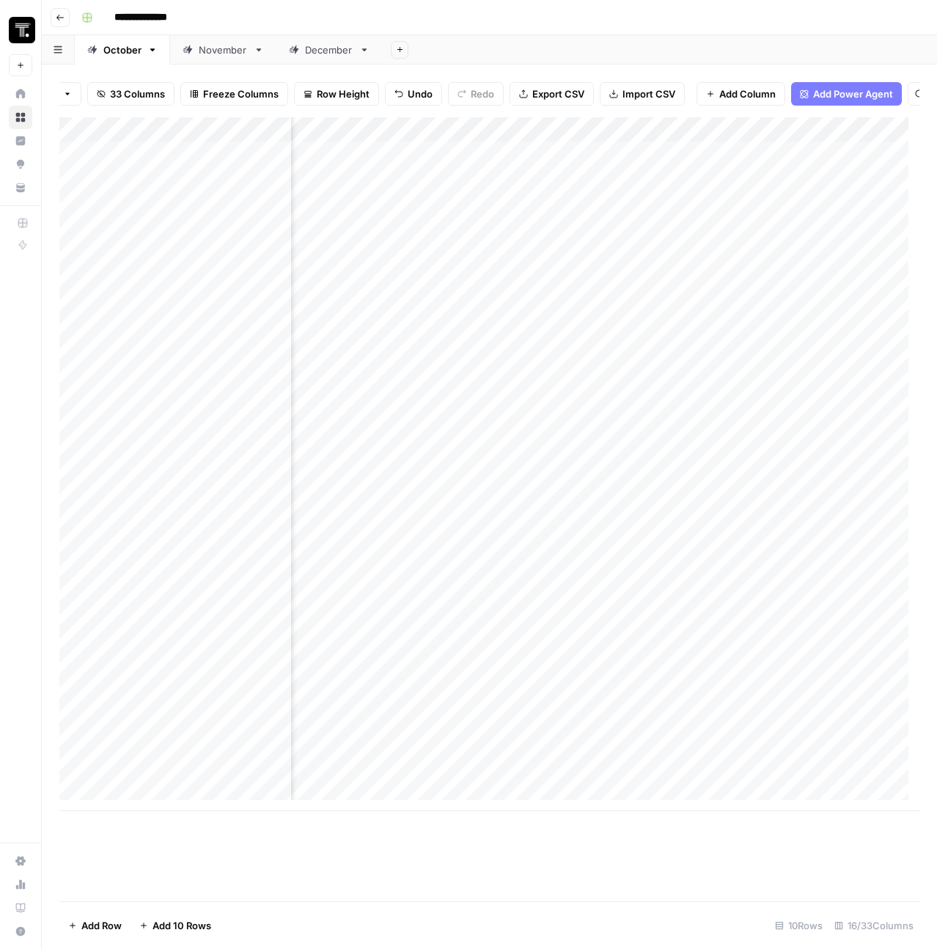
scroll to position [0, 1209]
click at [634, 180] on div "Add Column" at bounding box center [489, 464] width 860 height 694
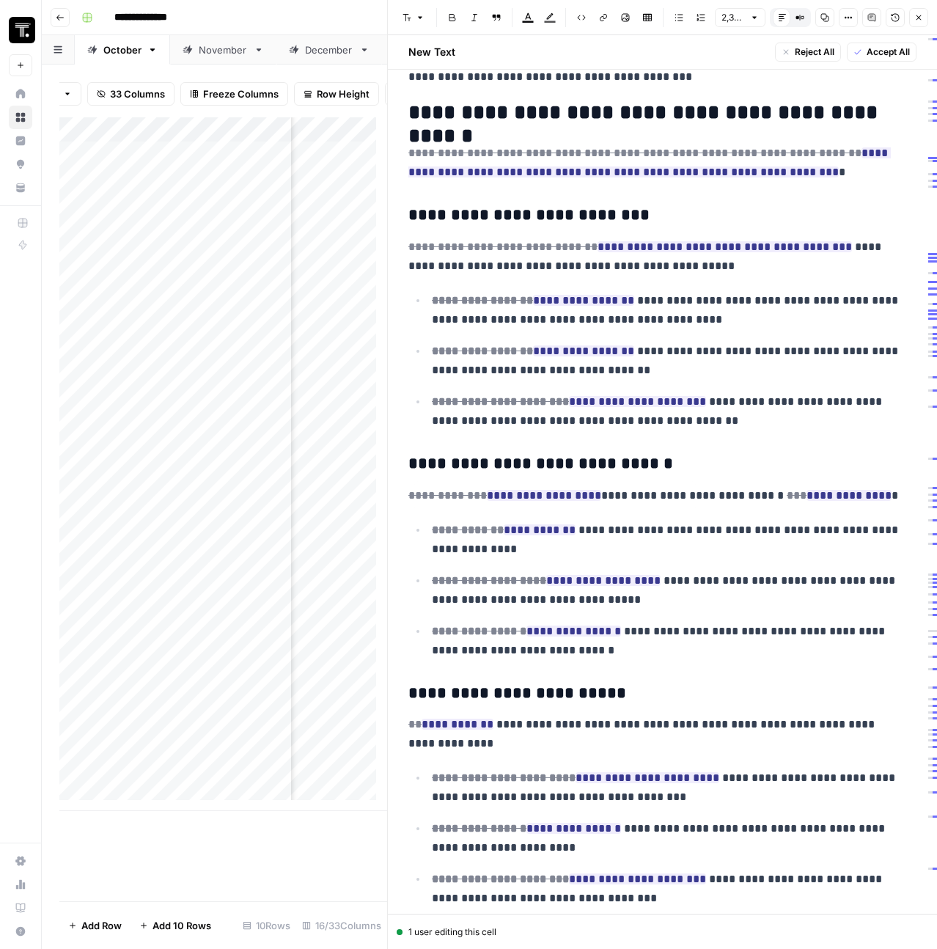
scroll to position [6241, 0]
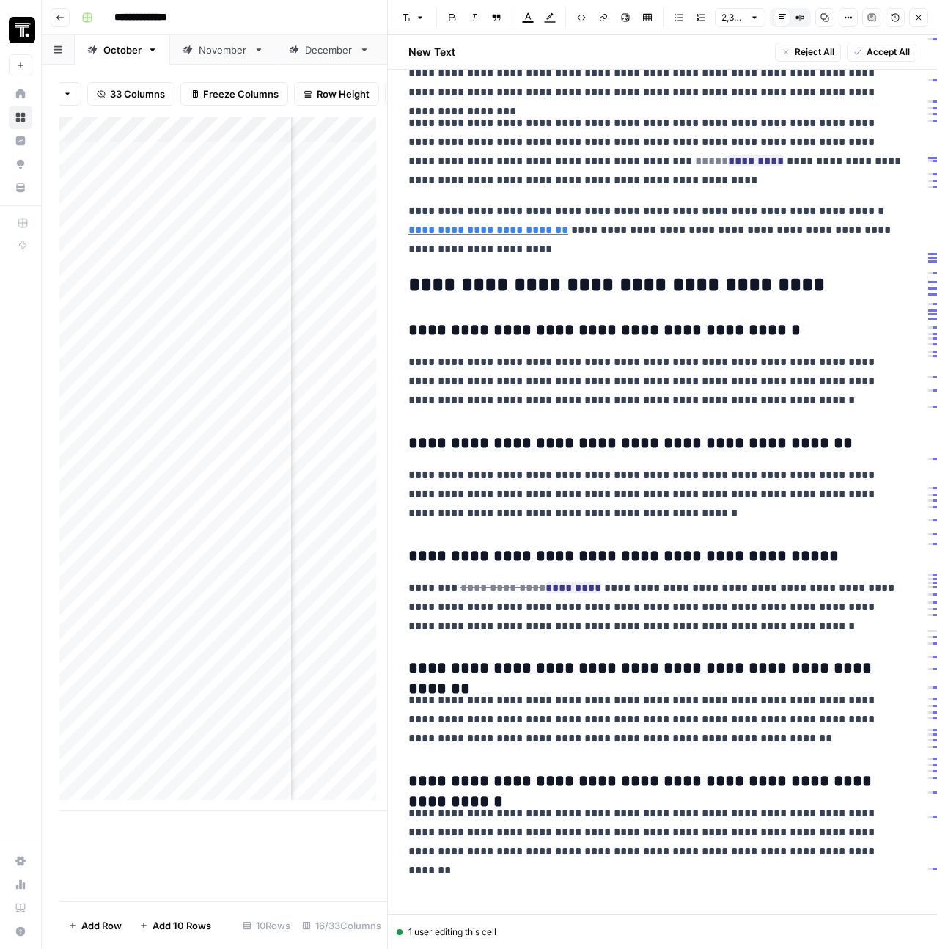
click at [912, 18] on button "Close" at bounding box center [918, 17] width 19 height 19
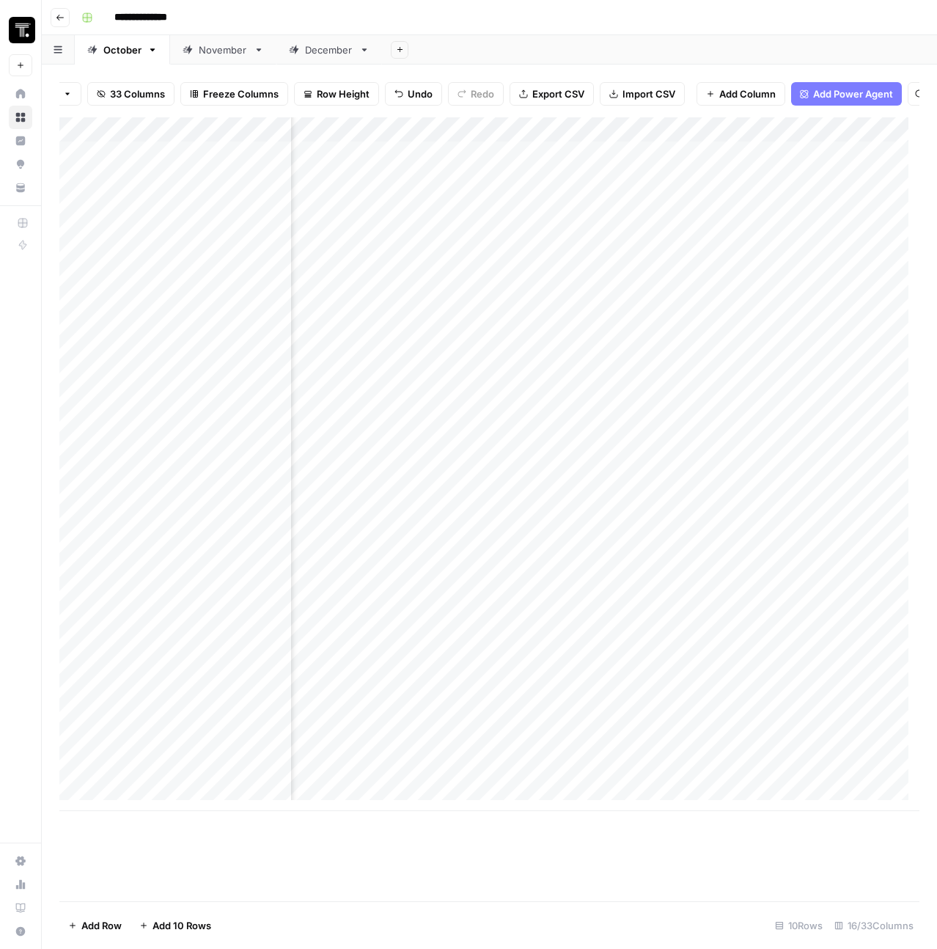
scroll to position [0, 1615]
click at [455, 140] on div "Add Column" at bounding box center [489, 464] width 860 height 694
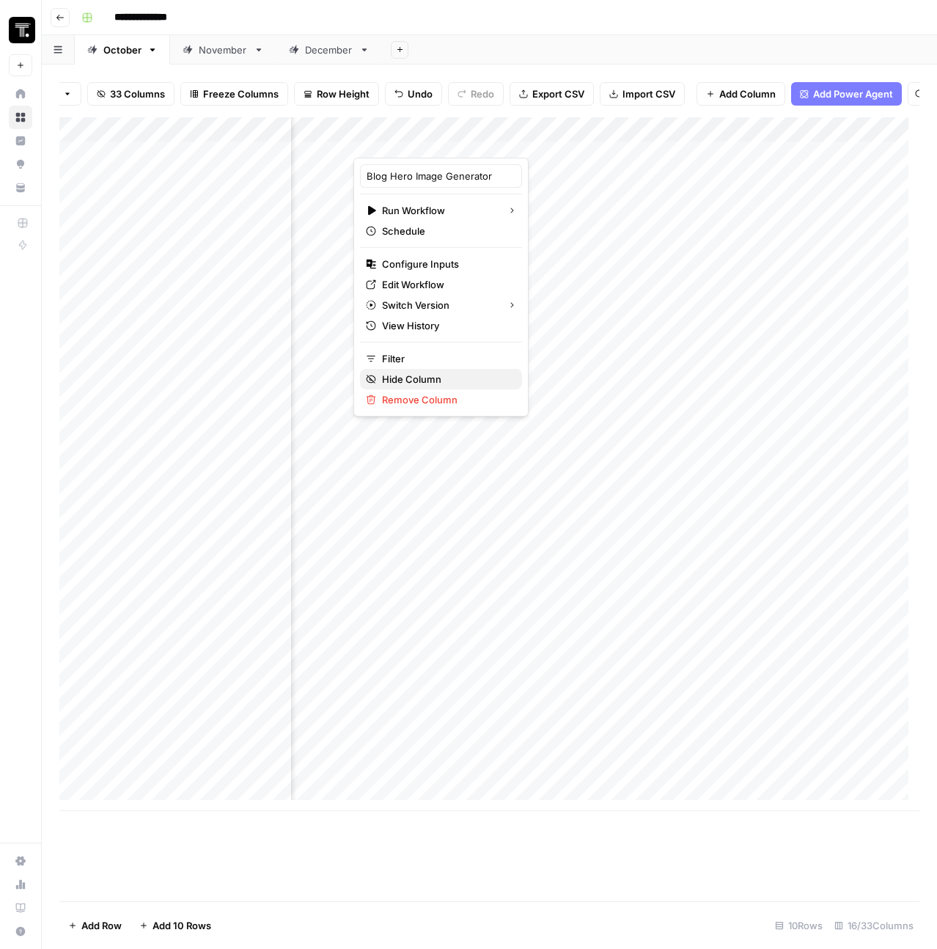
click at [427, 375] on span "Hide Column" at bounding box center [446, 379] width 128 height 15
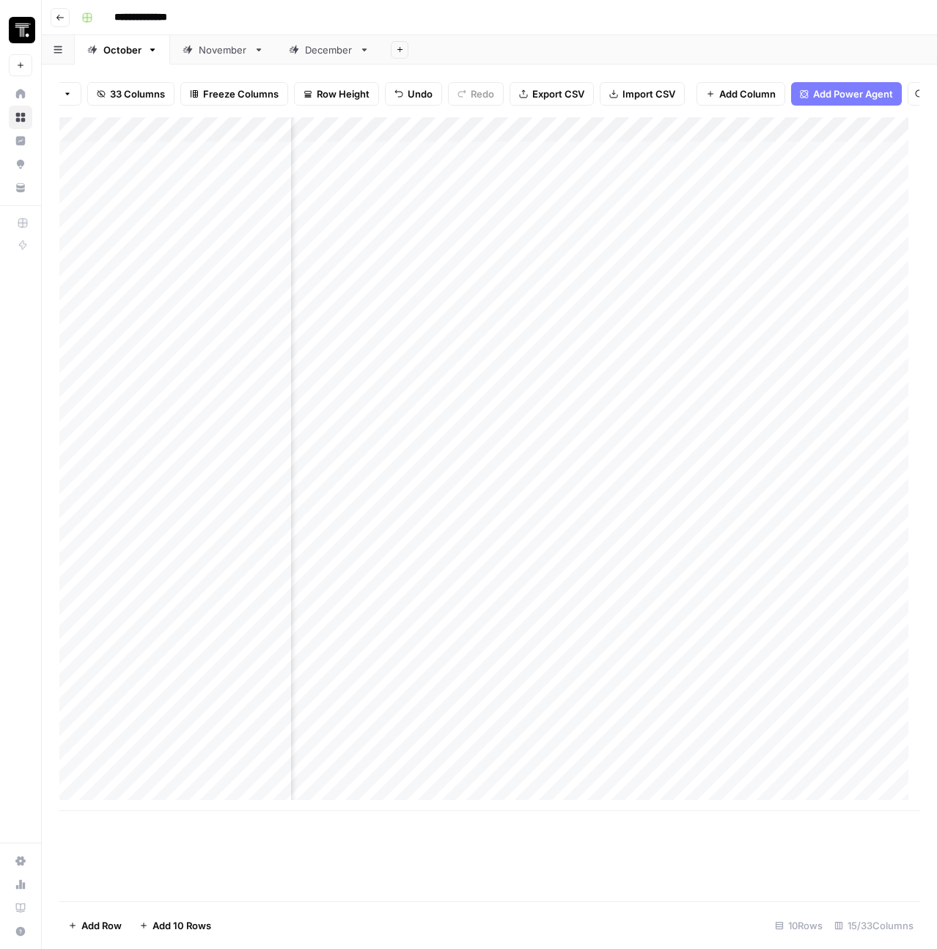
click at [476, 142] on div "Add Column" at bounding box center [489, 464] width 860 height 694
click at [420, 269] on span "Hide Column" at bounding box center [446, 264] width 128 height 15
click at [434, 166] on div "Add Column" at bounding box center [489, 464] width 860 height 694
click at [414, 175] on div "Add Column" at bounding box center [489, 464] width 860 height 694
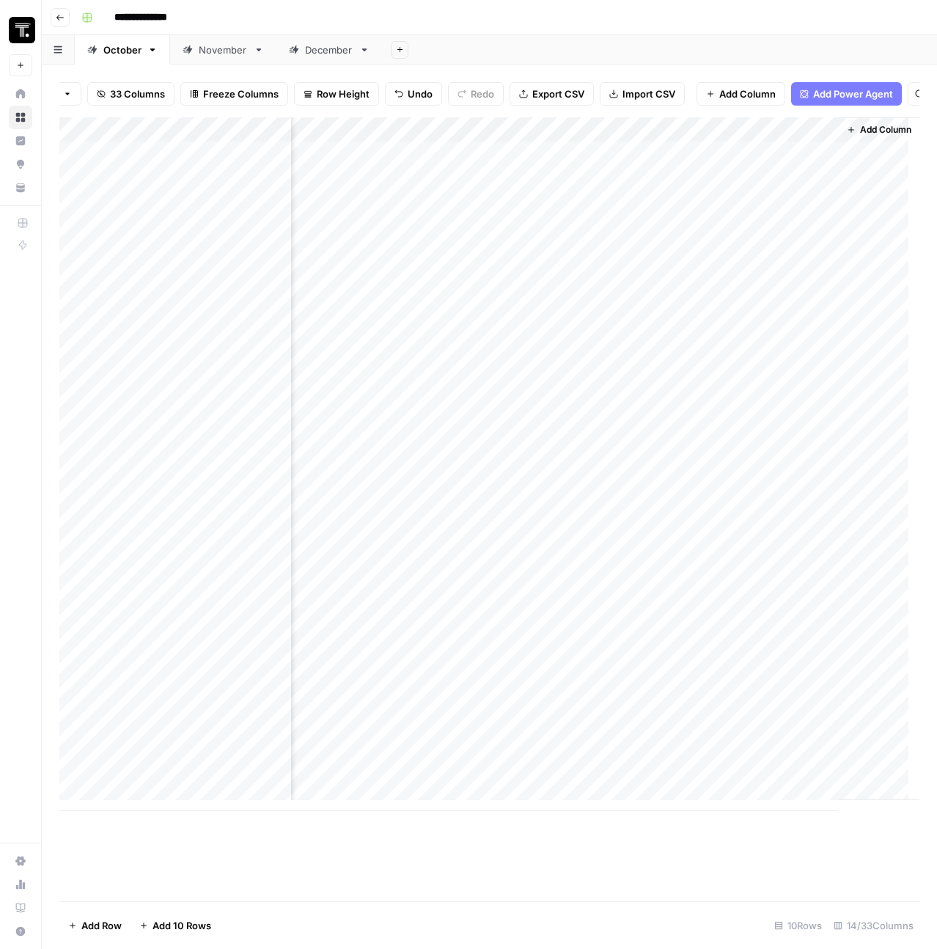
click at [414, 175] on div "Add Column" at bounding box center [489, 464] width 860 height 694
click at [637, 194] on div "Add Column" at bounding box center [489, 464] width 860 height 694
click at [570, 193] on div "Add Column" at bounding box center [489, 464] width 860 height 694
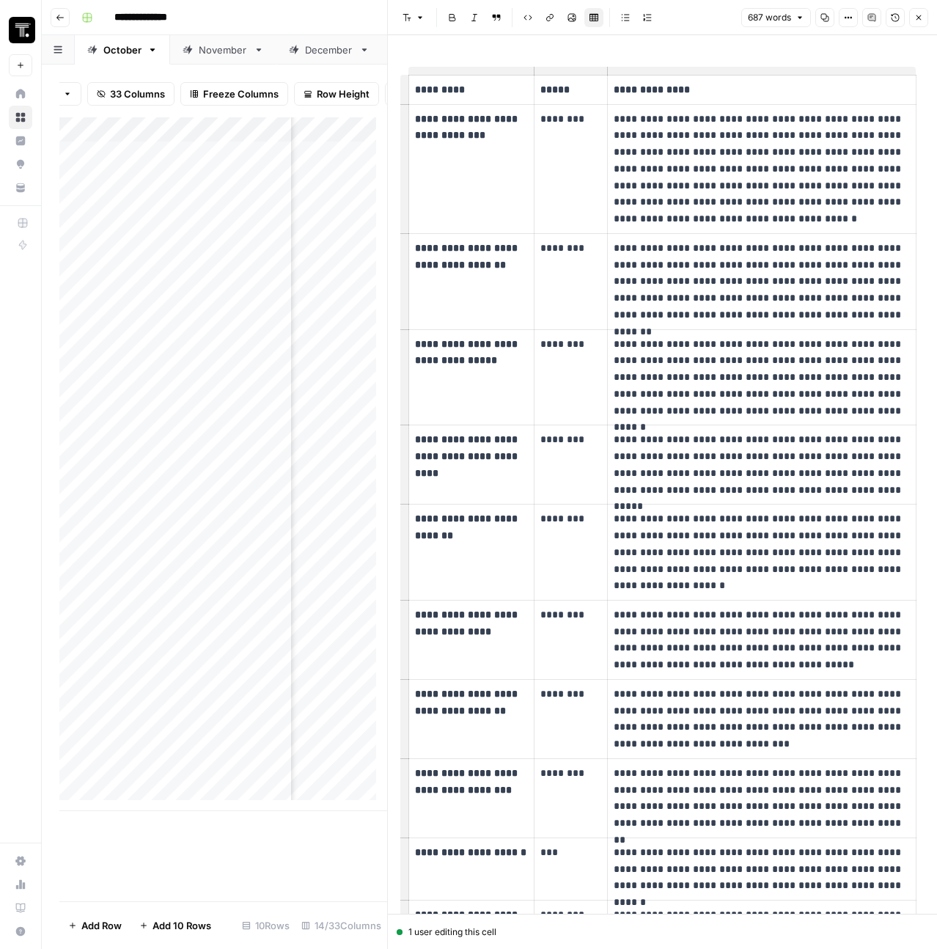
scroll to position [28, 0]
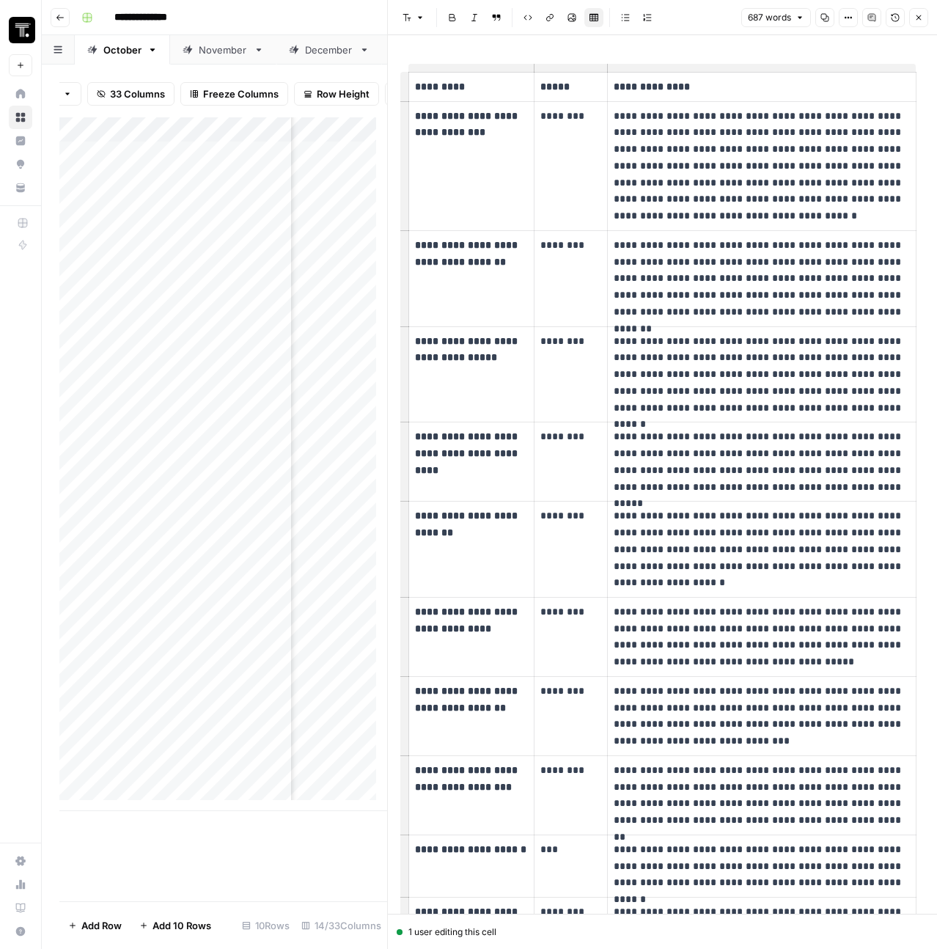
click at [922, 27] on header "Font style Bold Italic Block quote Code block Link Image Insert Table Bulleted …" at bounding box center [662, 17] width 549 height 35
click at [920, 21] on icon "button" at bounding box center [919, 17] width 9 height 9
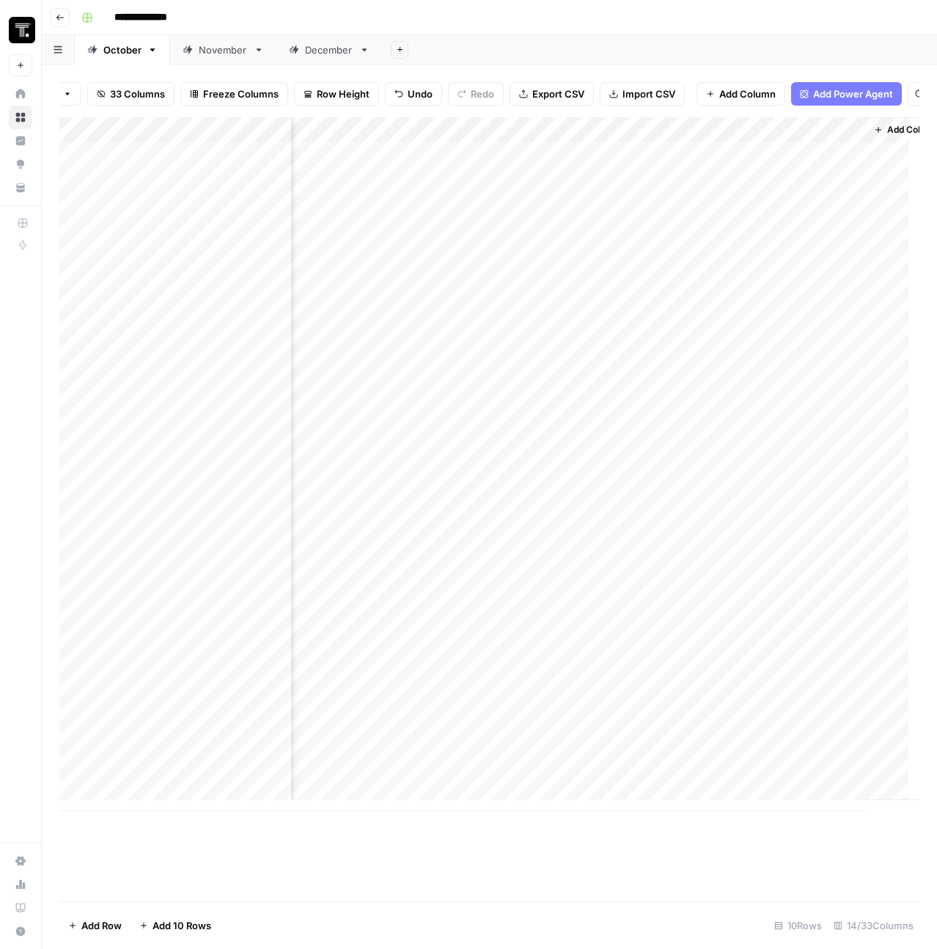
scroll to position [0, 1766]
click at [718, 171] on div "Add Column" at bounding box center [489, 464] width 860 height 694
click at [724, 139] on div "Add Column" at bounding box center [489, 464] width 860 height 694
click at [711, 264] on span "Hide Column" at bounding box center [742, 264] width 128 height 15
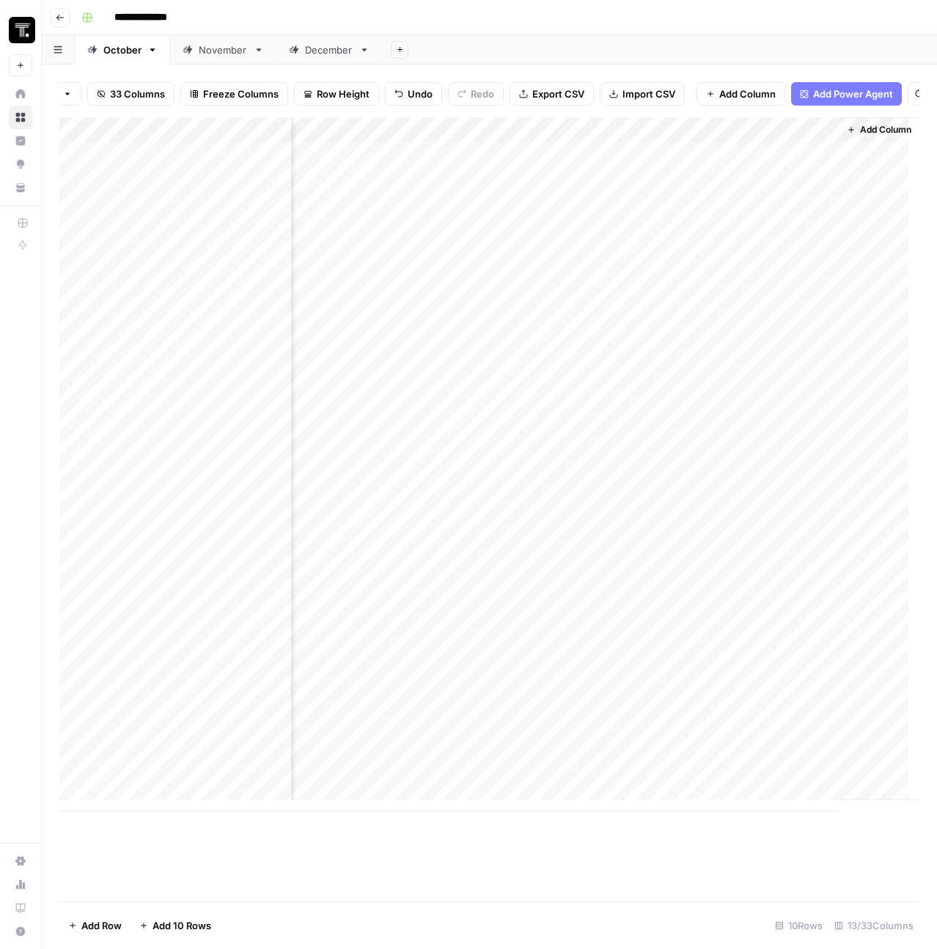
click at [839, 180] on div "Add Column" at bounding box center [879, 458] width 81 height 683
click at [860, 179] on div "Add Column" at bounding box center [879, 458] width 81 height 683
click at [860, 136] on span "Add Column" at bounding box center [885, 129] width 51 height 13
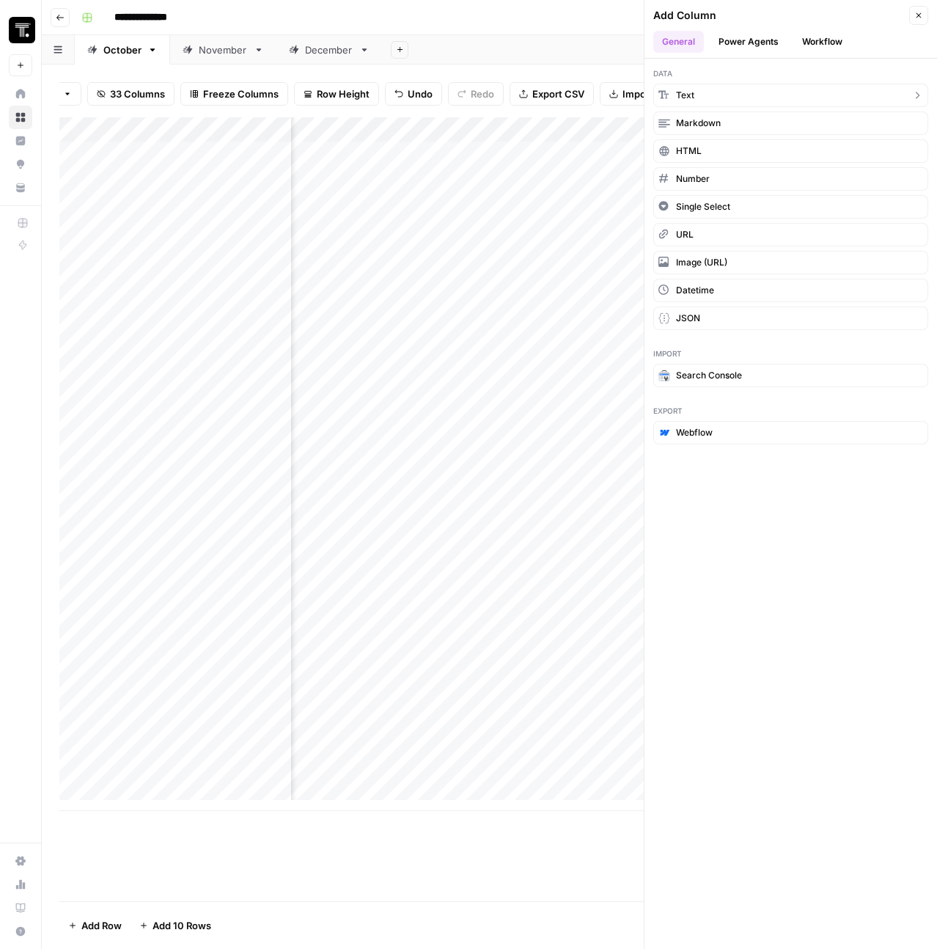
click at [743, 89] on button "Text" at bounding box center [790, 95] width 275 height 23
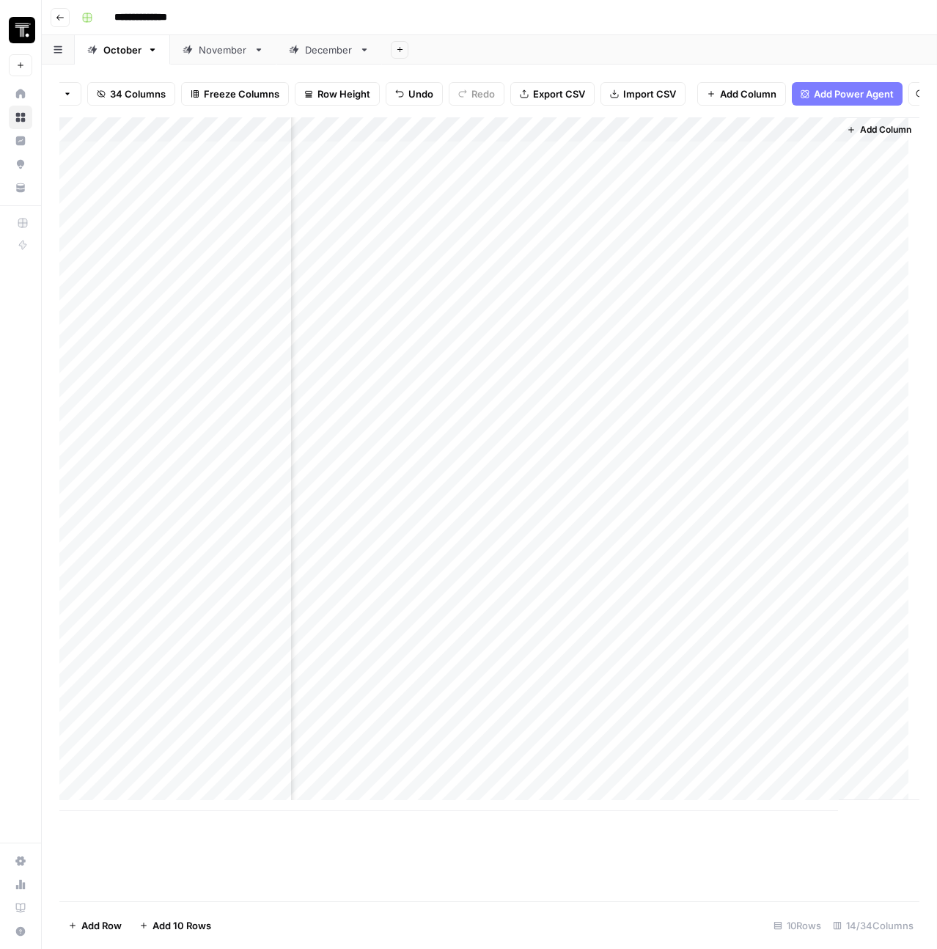
scroll to position [0, 1800]
click at [676, 131] on div "Add Column" at bounding box center [489, 464] width 860 height 694
click at [678, 169] on input "New Column" at bounding box center [702, 176] width 149 height 15
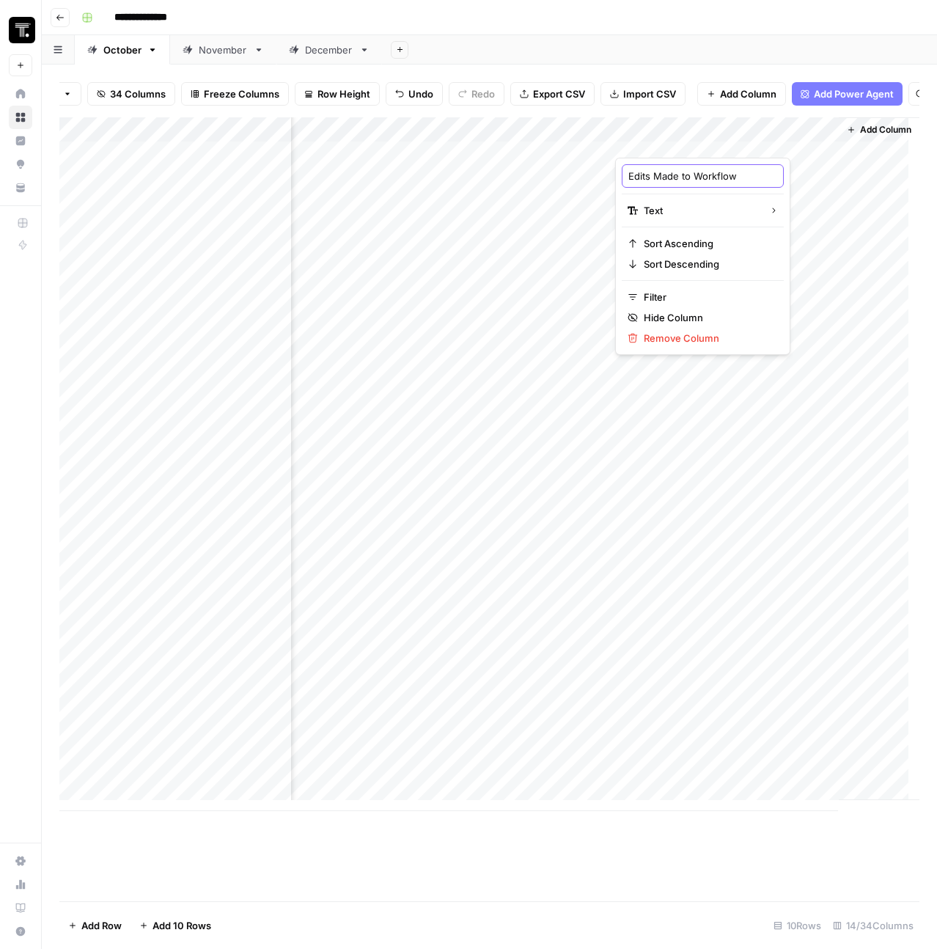
scroll to position [0, 1]
type input "Edits Made to Workflow"
click at [872, 134] on span "Add Column" at bounding box center [885, 129] width 51 height 13
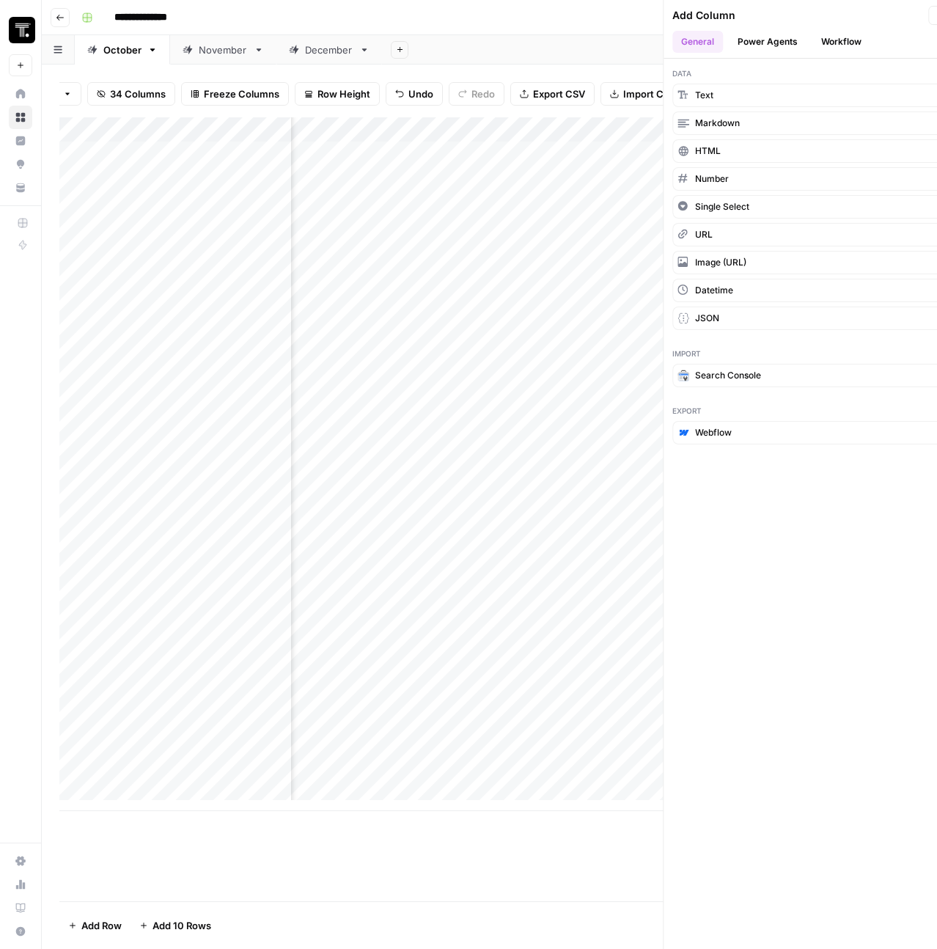
click at [872, 134] on button "Markdown" at bounding box center [810, 122] width 275 height 23
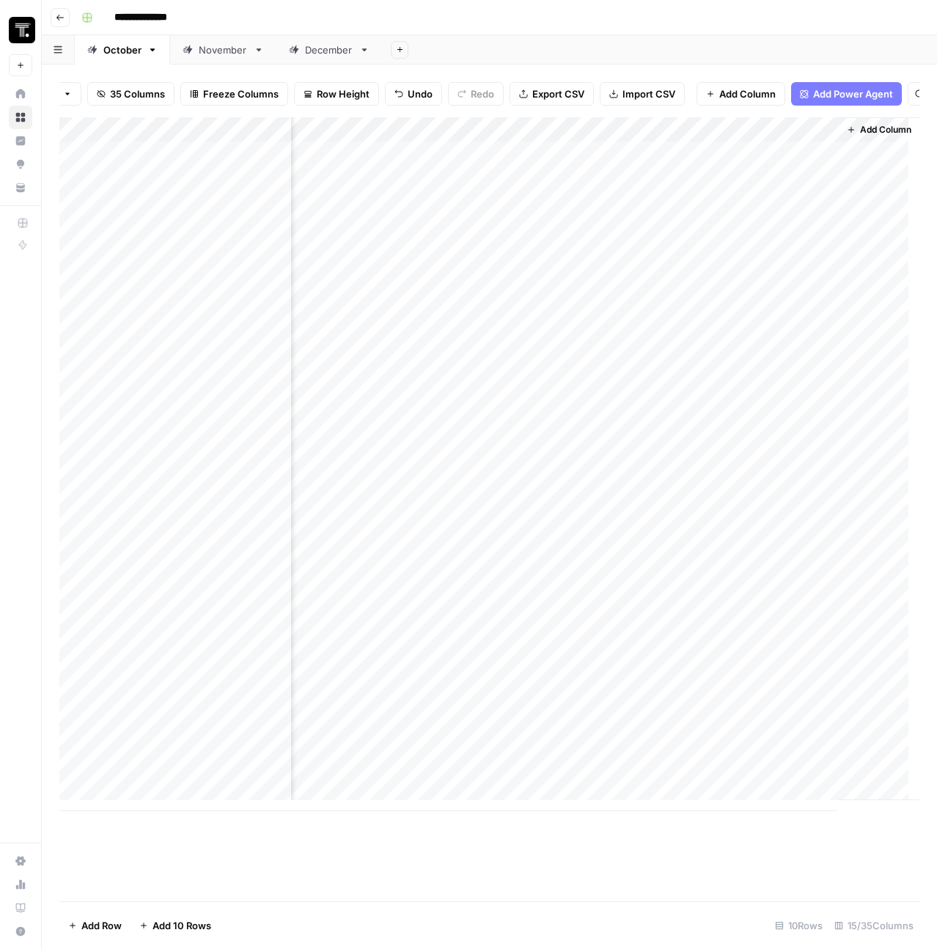
scroll to position [0, 2011]
click at [728, 150] on div "Add Column" at bounding box center [489, 464] width 860 height 694
click at [687, 289] on span "Remove Column" at bounding box center [708, 284] width 128 height 15
click at [409, 153] on span "Delete" at bounding box center [416, 151] width 32 height 15
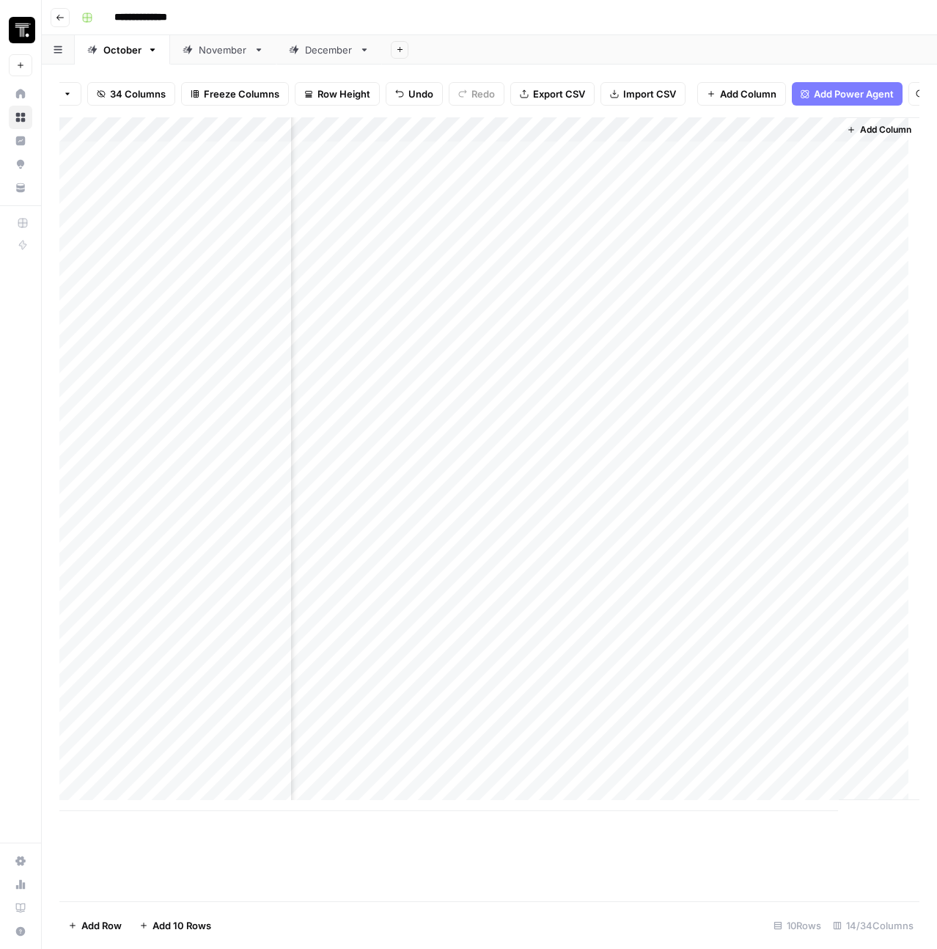
click at [866, 136] on span "Add Column" at bounding box center [885, 129] width 51 height 13
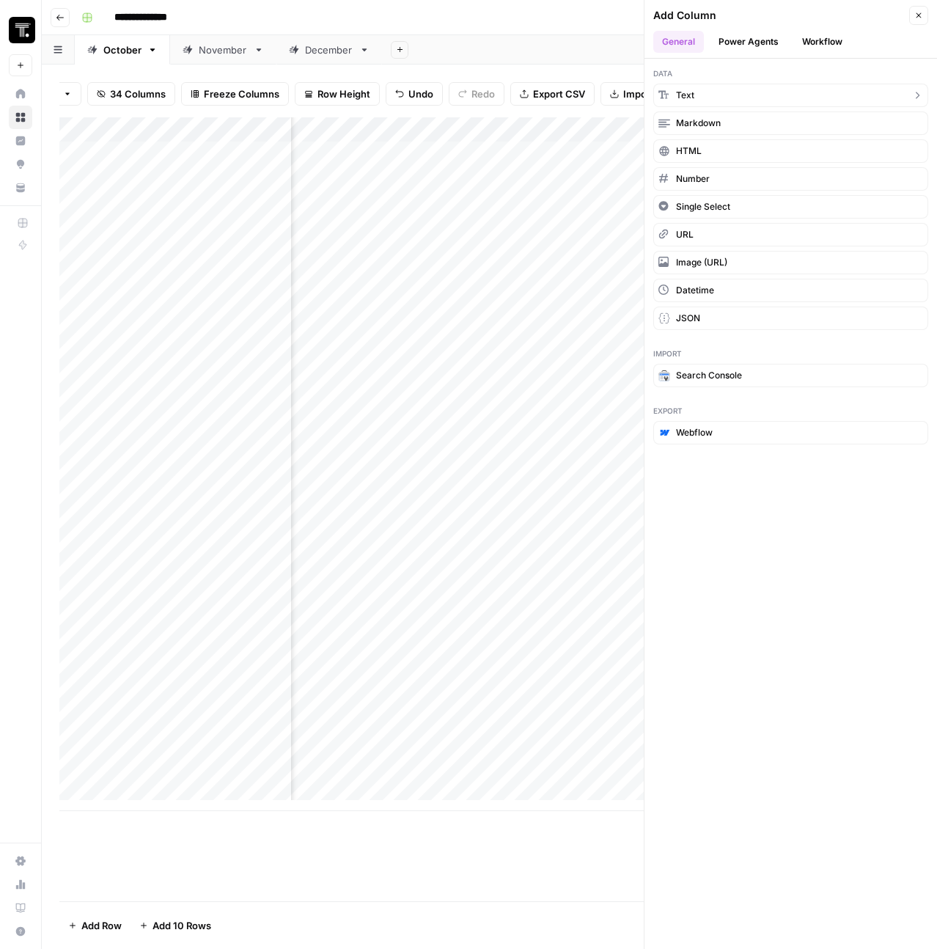
click at [700, 99] on button "Text" at bounding box center [790, 95] width 275 height 23
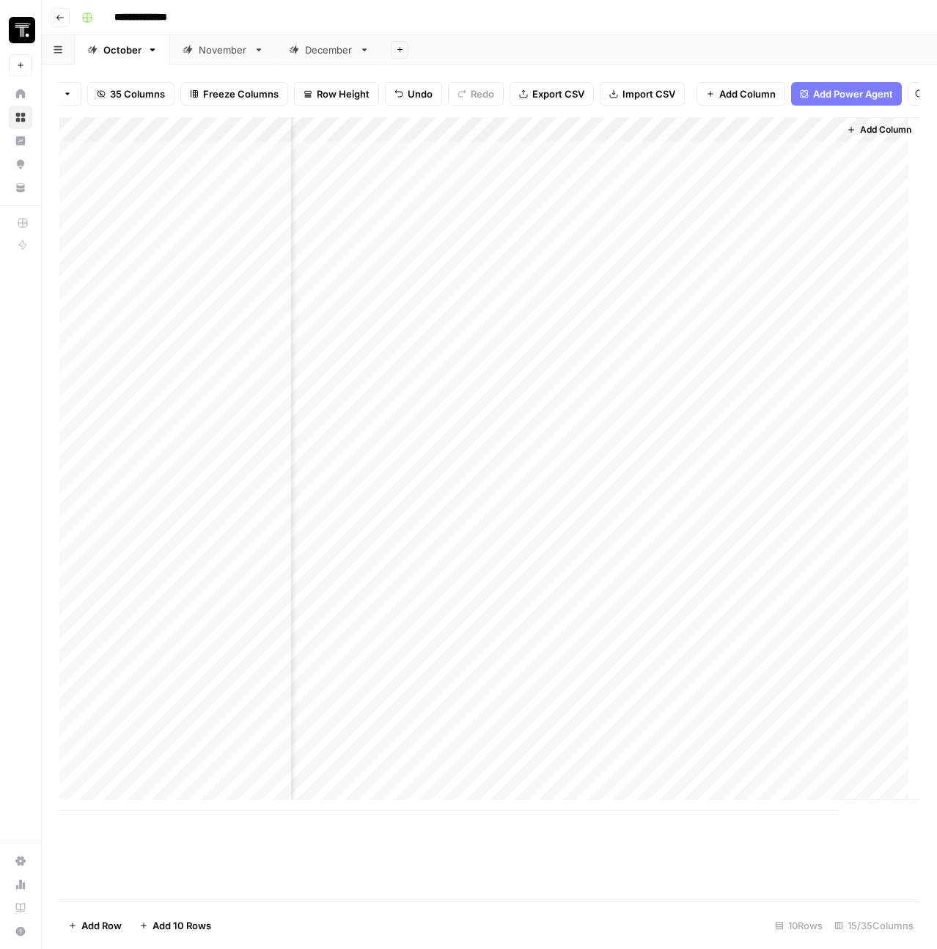
scroll to position [0, 2011]
click at [692, 145] on div "Add Column" at bounding box center [489, 464] width 860 height 694
click at [692, 145] on div at bounding box center [721, 142] width 212 height 29
click at [684, 180] on input "New Column" at bounding box center [702, 176] width 149 height 15
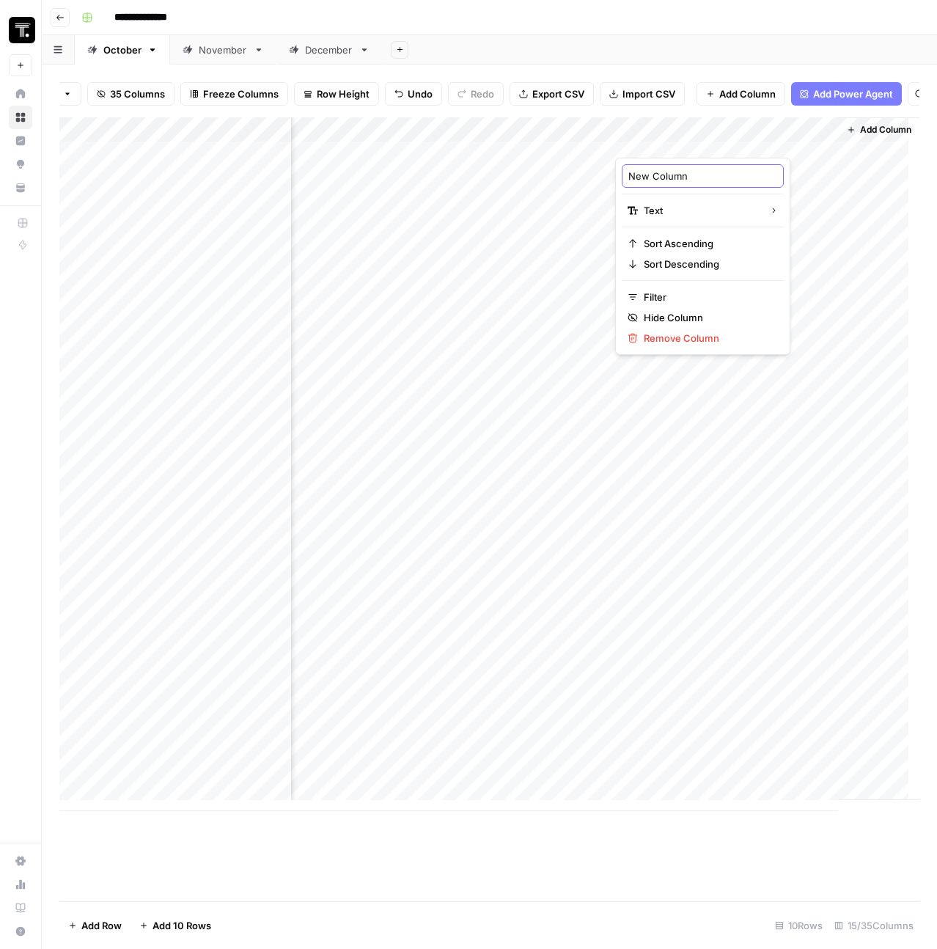
click at [684, 180] on input "New Column" at bounding box center [702, 176] width 149 height 15
type input "Final Draft"
click at [694, 137] on div "Add Column" at bounding box center [489, 464] width 860 height 694
click at [677, 216] on span "Text" at bounding box center [701, 210] width 114 height 15
click at [796, 237] on span "Markdown" at bounding box center [808, 234] width 69 height 15
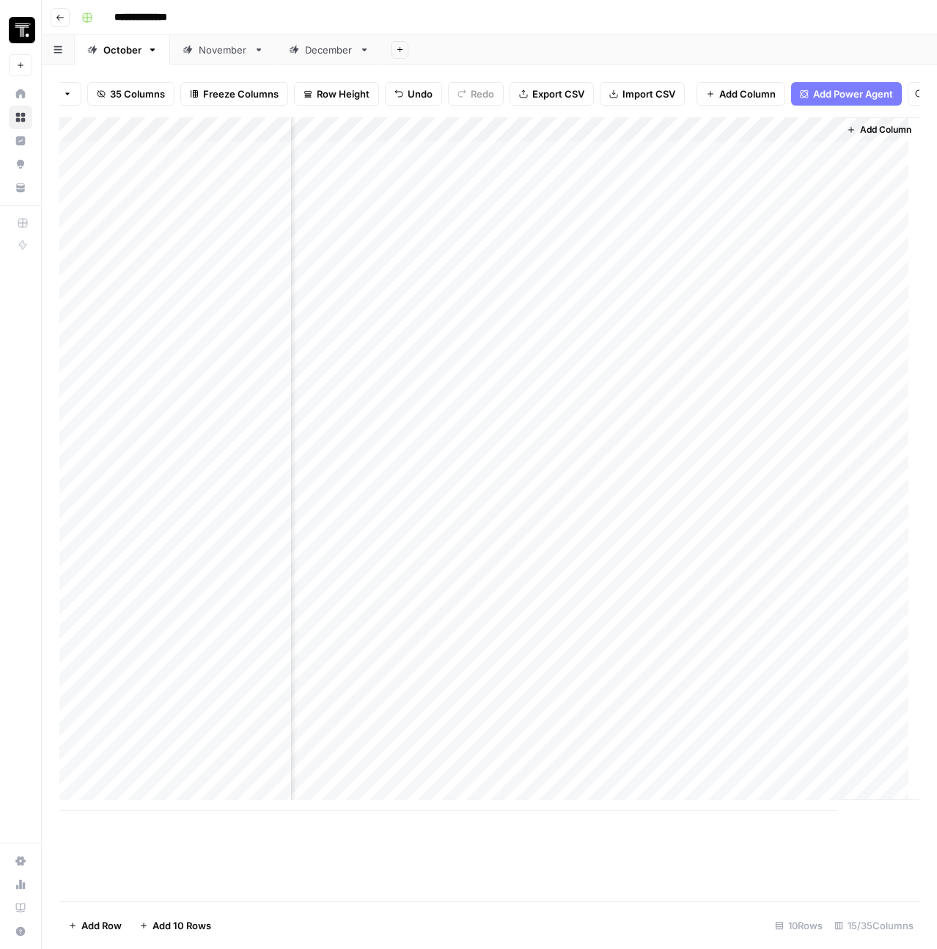
click at [855, 132] on button "Add Column" at bounding box center [879, 129] width 76 height 19
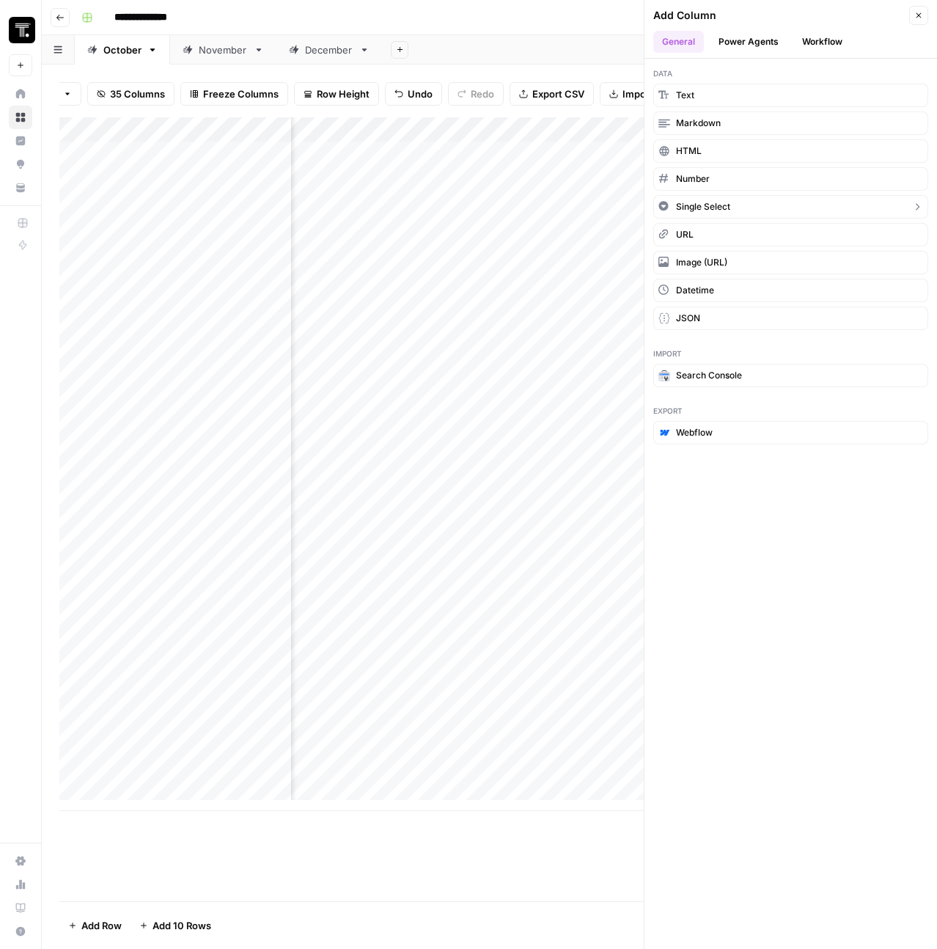
click at [739, 202] on button "Single Select" at bounding box center [790, 206] width 275 height 23
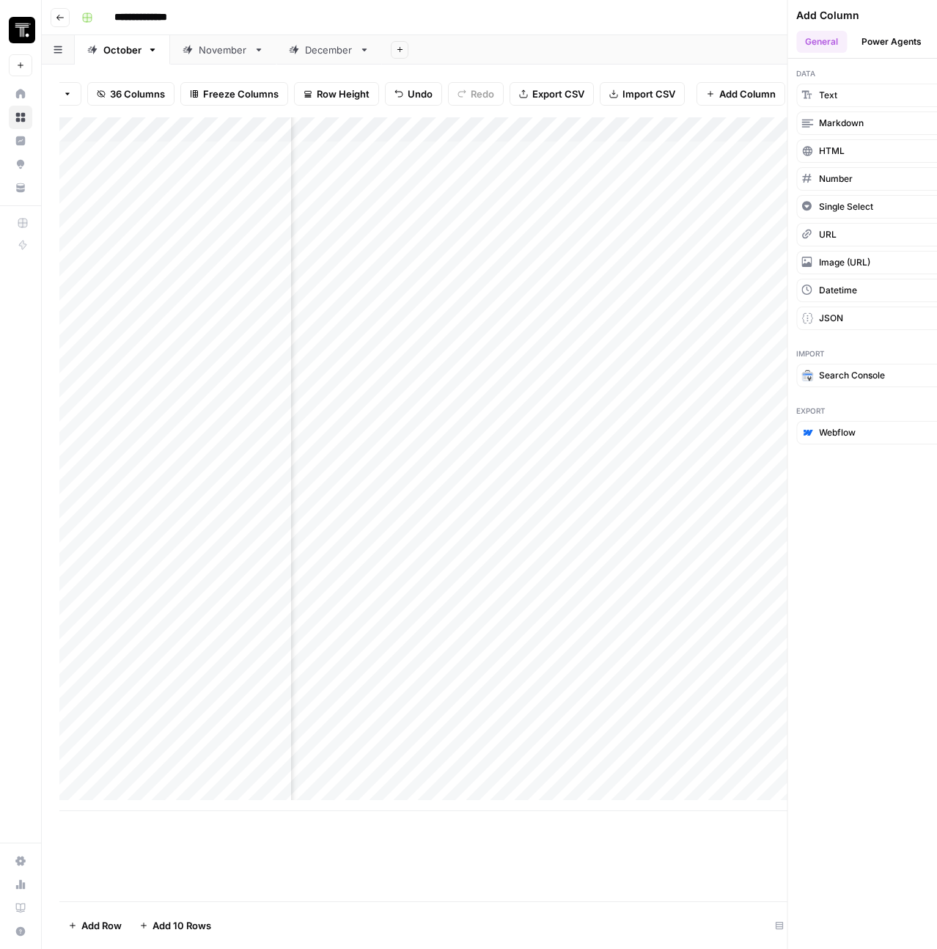
scroll to position [0, 2143]
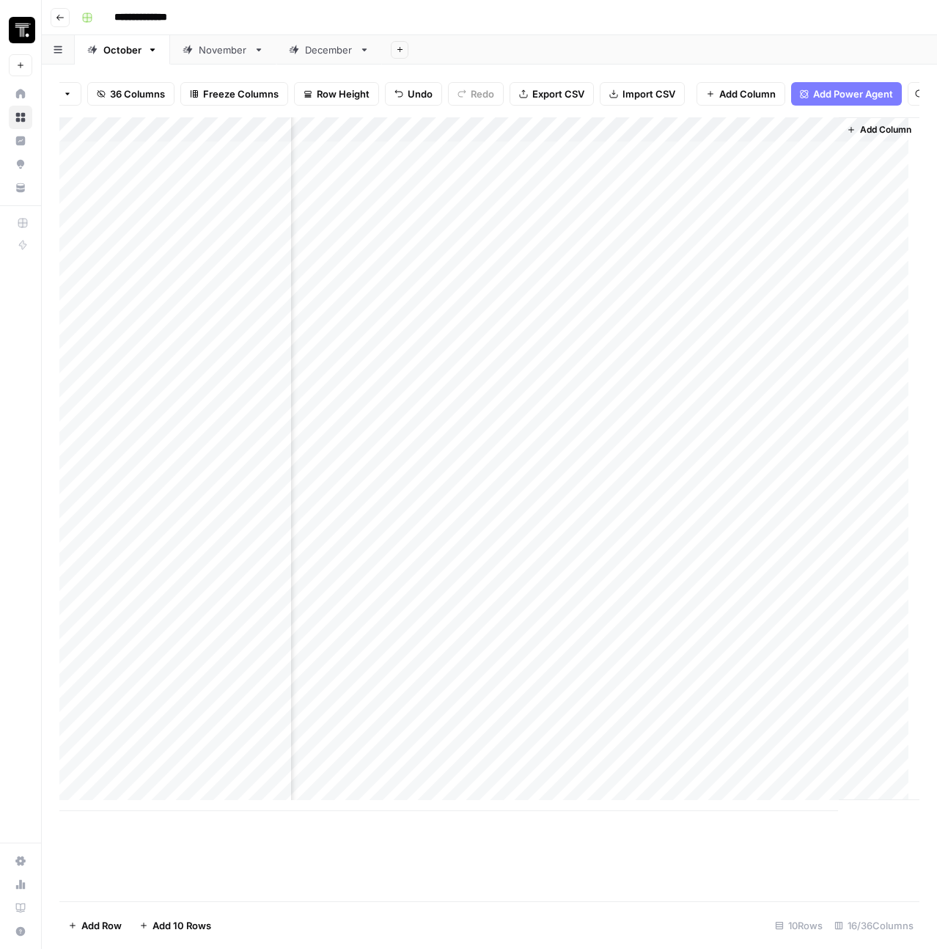
click at [736, 132] on div "Add Column" at bounding box center [489, 464] width 860 height 694
click at [724, 228] on icon "button" at bounding box center [722, 228] width 10 height 10
click at [769, 392] on span "Dark Grey" at bounding box center [798, 396] width 84 height 15
click at [784, 185] on div "New Column" at bounding box center [796, 175] width 191 height 23
click at [783, 185] on div "Add Column" at bounding box center [489, 464] width 860 height 694
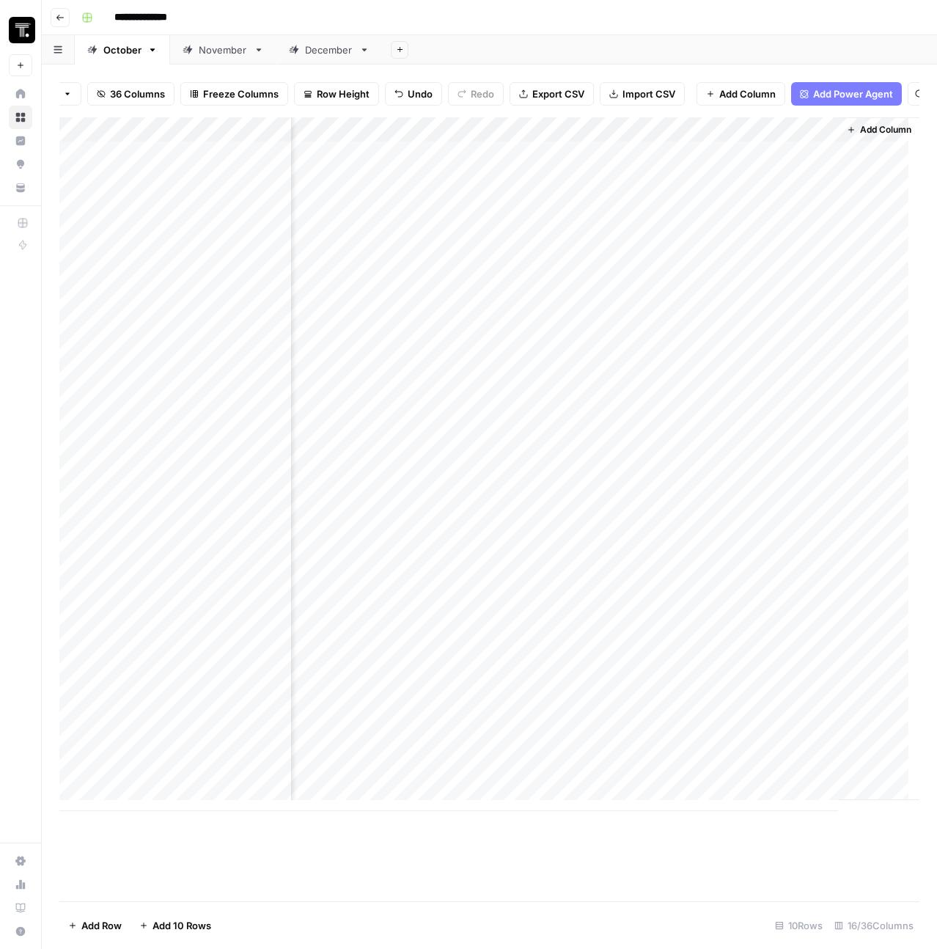
click at [741, 136] on div "Add Column" at bounding box center [489, 464] width 860 height 694
click at [748, 175] on input "New Column" at bounding box center [797, 176] width 178 height 15
type input "Under Review"
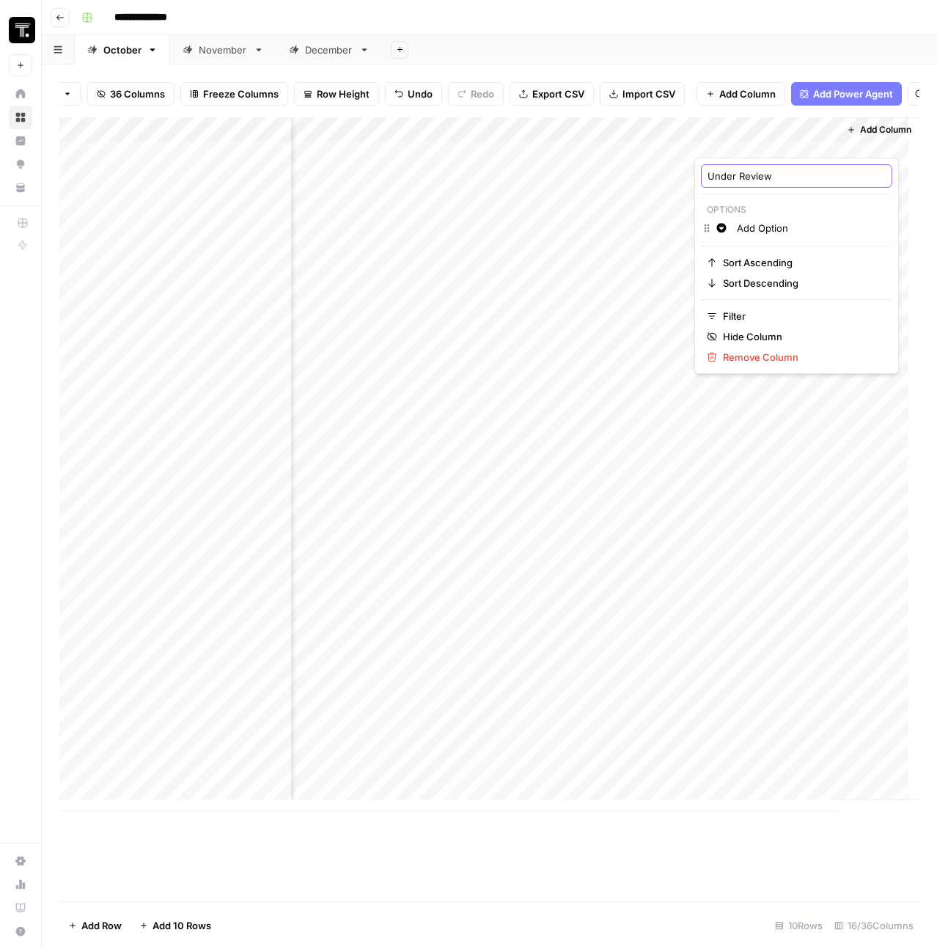
click at [755, 170] on input "Under Review" at bounding box center [797, 176] width 178 height 15
type input "Status"
click at [762, 147] on div "Add Column" at bounding box center [489, 464] width 860 height 694
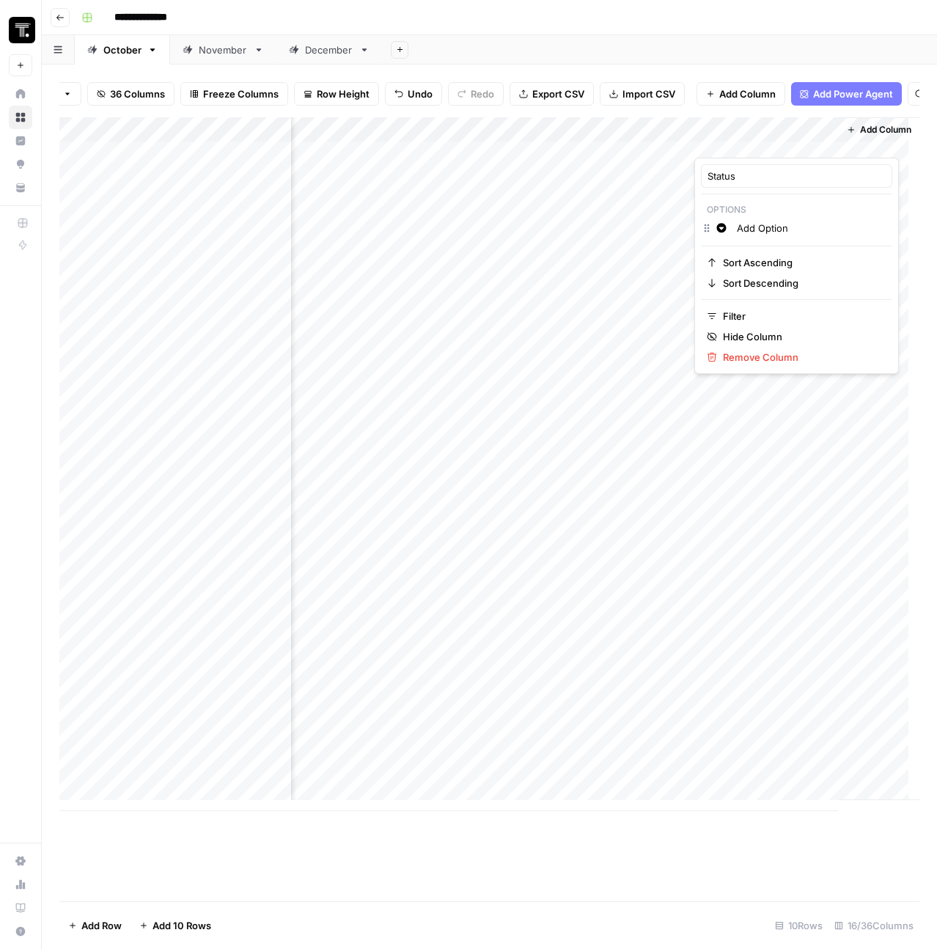
click at [772, 227] on input "Add Option" at bounding box center [811, 228] width 149 height 15
click at [725, 230] on icon "button" at bounding box center [722, 228] width 10 height 10
click at [788, 330] on span "Yellow" at bounding box center [805, 334] width 95 height 15
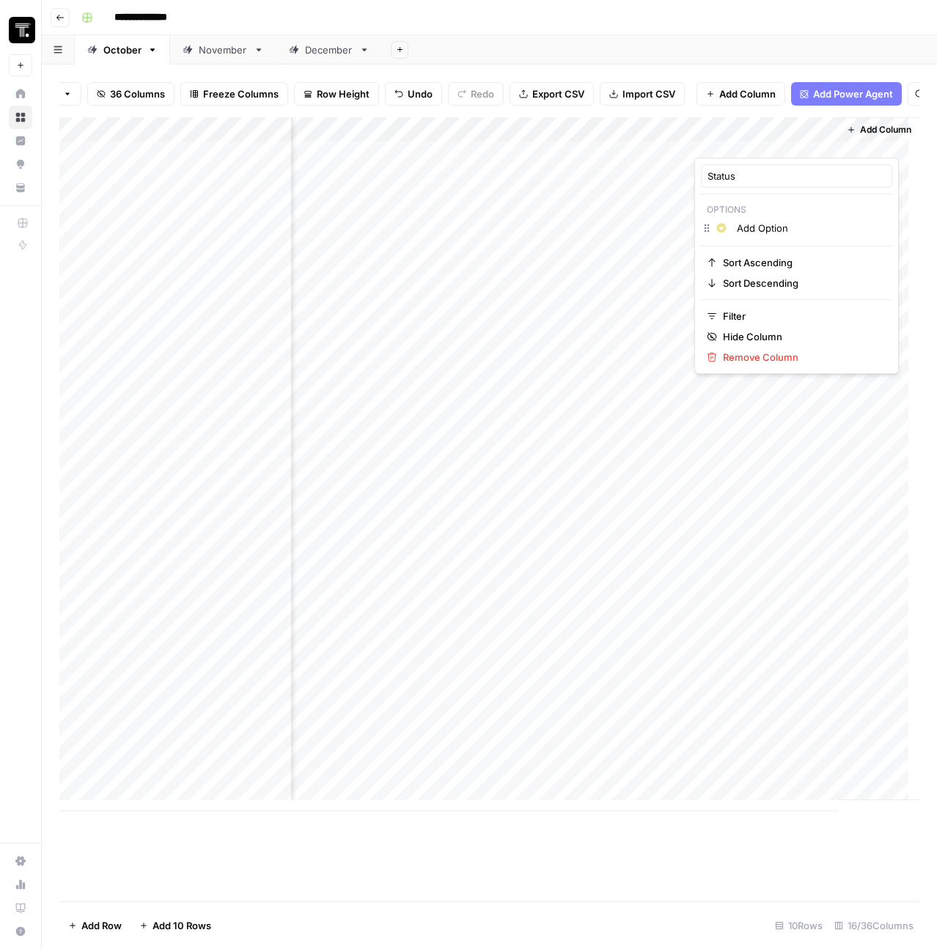
click at [778, 225] on input "Add Option" at bounding box center [811, 228] width 149 height 15
type input "u"
click at [772, 248] on input "Under Review" at bounding box center [821, 250] width 168 height 15
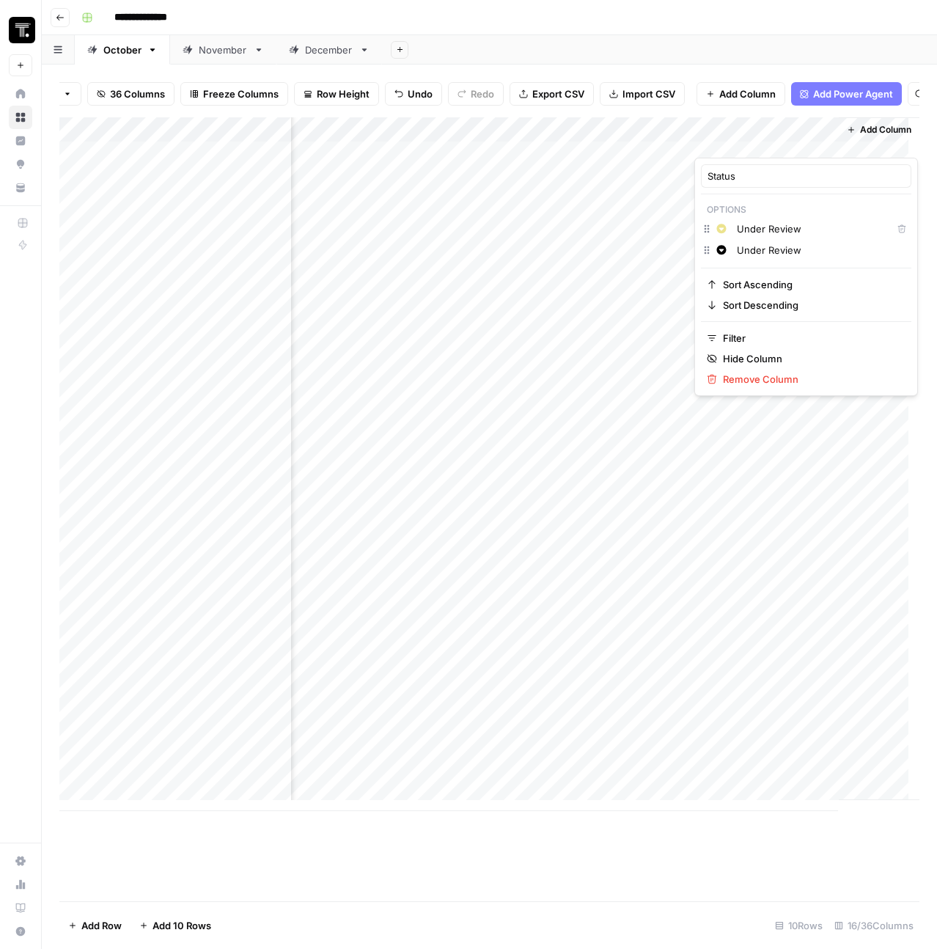
click at [772, 248] on input "Under Review" at bounding box center [821, 250] width 168 height 15
click at [776, 371] on span "Orange" at bounding box center [805, 377] width 95 height 15
click at [780, 252] on input "Under Review" at bounding box center [821, 250] width 168 height 15
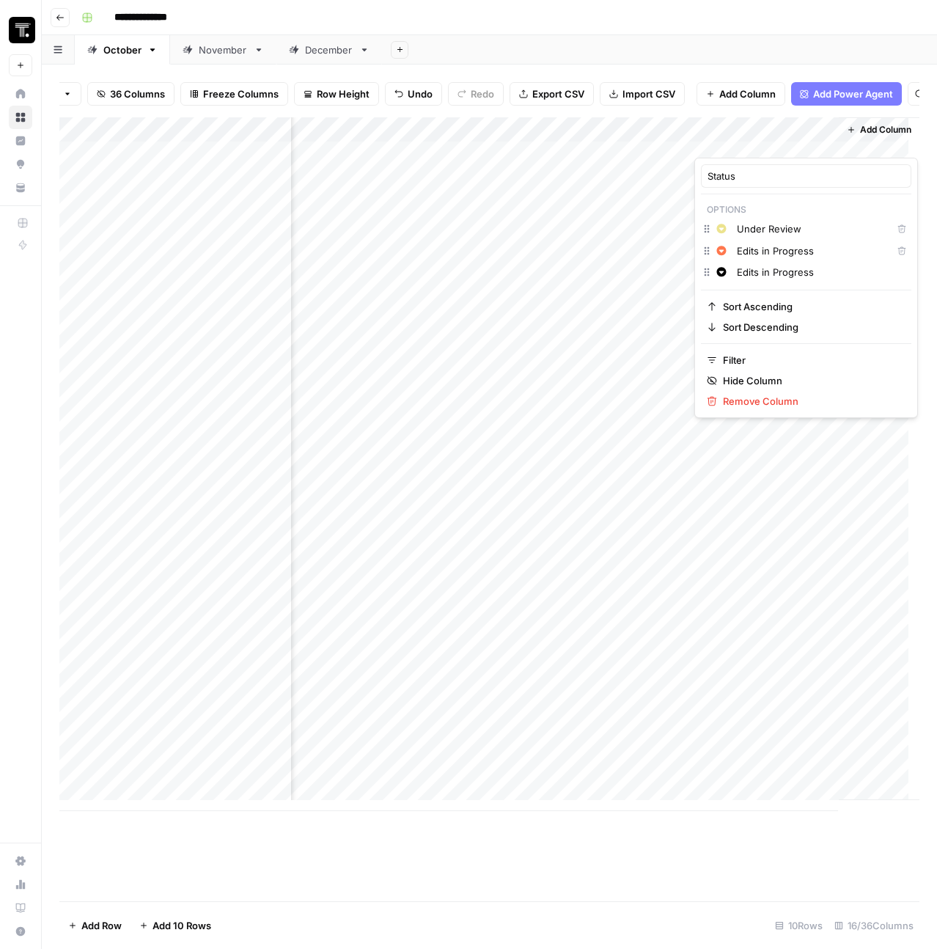
click at [818, 271] on input "Edits in Progress" at bounding box center [821, 272] width 168 height 15
click at [719, 273] on icon "button" at bounding box center [722, 272] width 10 height 10
click at [767, 304] on button "Green" at bounding box center [801, 296] width 128 height 21
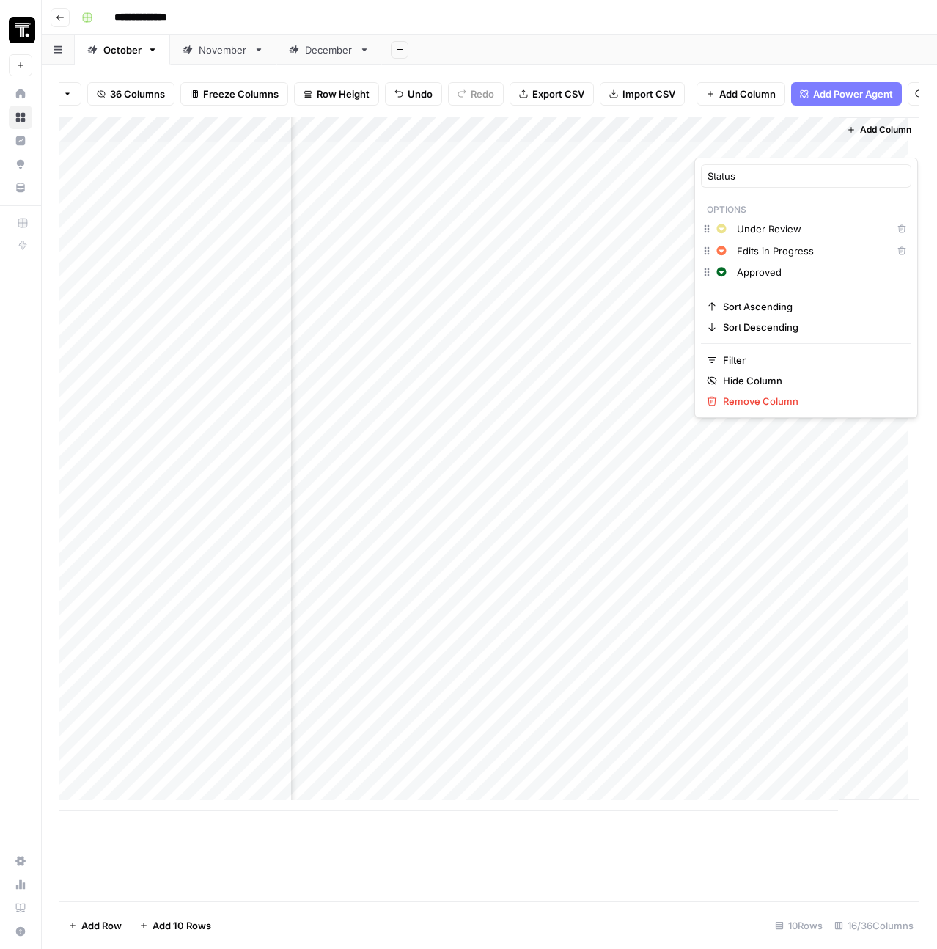
click at [802, 274] on input "Approved" at bounding box center [821, 272] width 168 height 15
type input "A"
type input "Published"
click at [720, 296] on icon "button" at bounding box center [722, 294] width 10 height 10
click at [772, 375] on span "Blue" at bounding box center [805, 380] width 95 height 15
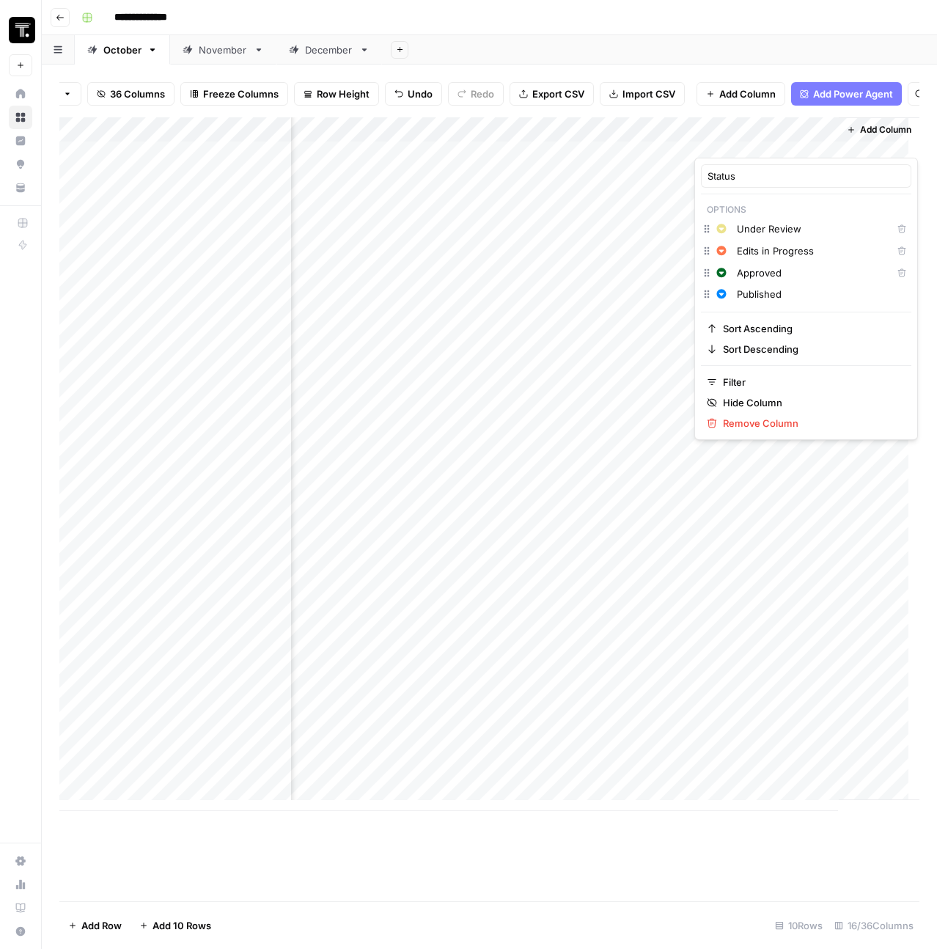
click at [773, 481] on div "Add Column" at bounding box center [489, 464] width 860 height 694
click at [758, 175] on div "Add Column" at bounding box center [489, 464] width 860 height 694
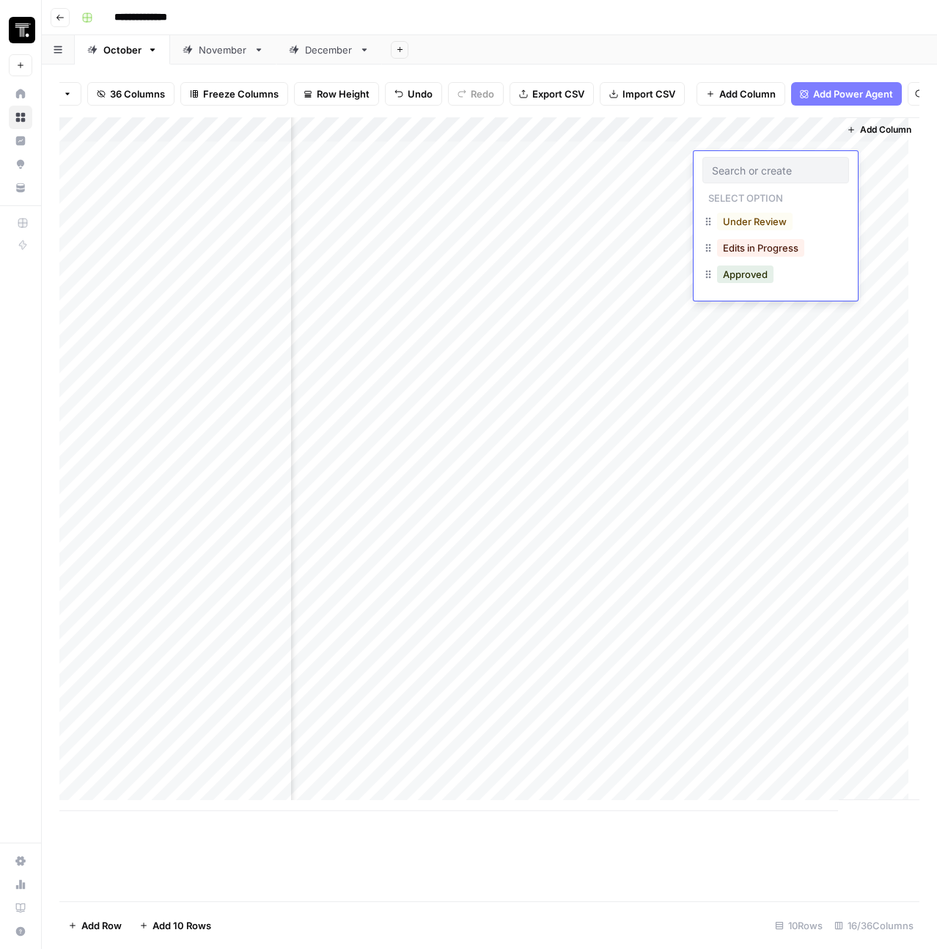
click at [752, 144] on div "Add Column" at bounding box center [489, 464] width 860 height 694
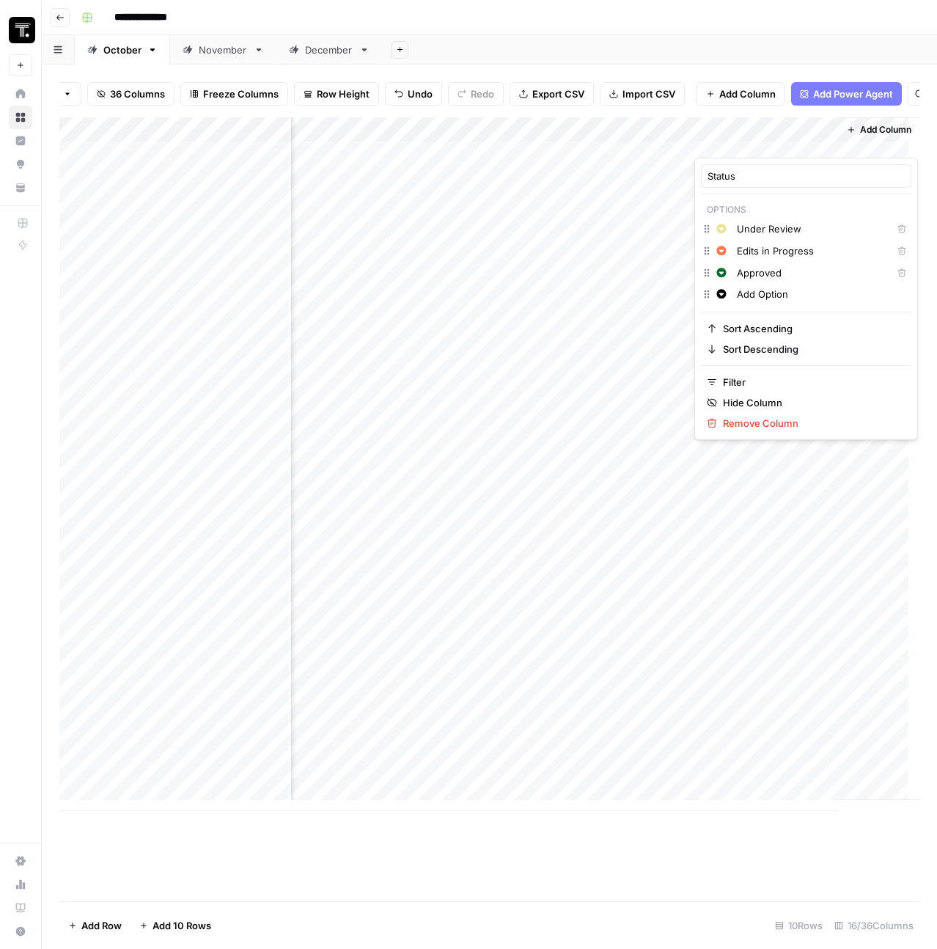
click at [649, 210] on div "Add Column" at bounding box center [489, 464] width 860 height 694
click at [761, 158] on div "Add Column" at bounding box center [489, 464] width 860 height 694
click at [739, 184] on div "Add Column" at bounding box center [489, 464] width 860 height 694
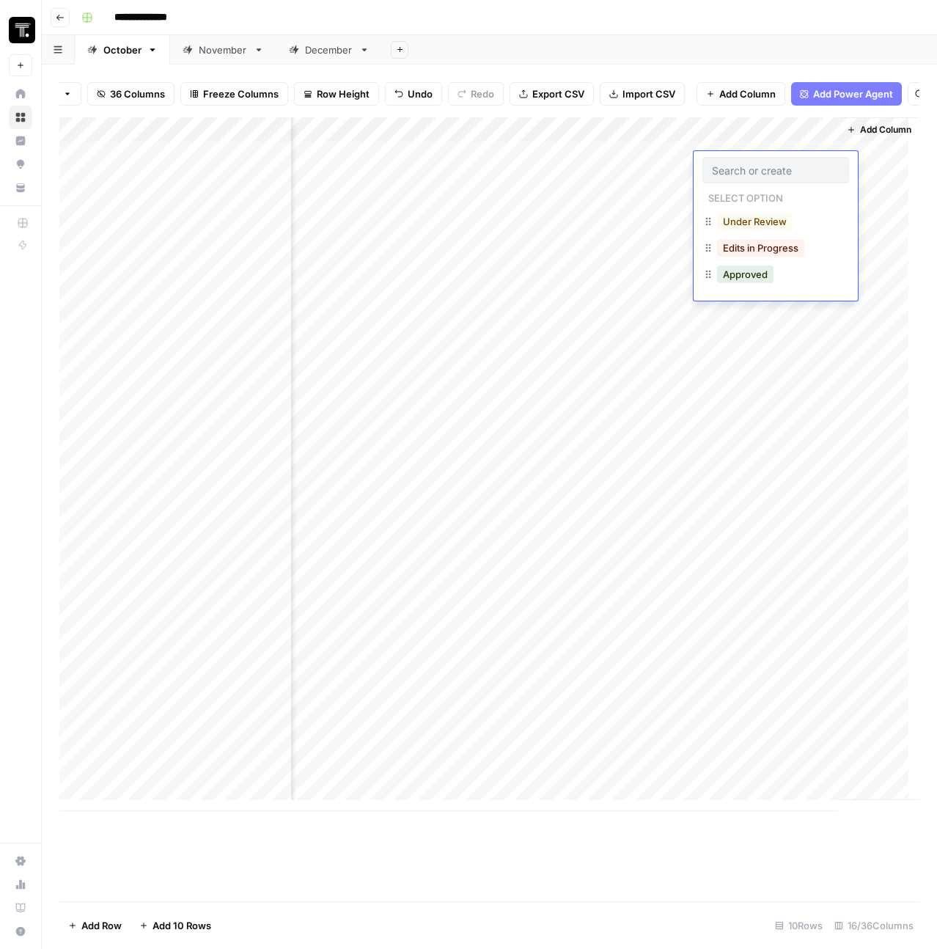
click at [739, 184] on div "Select option Under Review Edits in Progress Approved" at bounding box center [776, 226] width 164 height 150
click at [667, 177] on div "Add Column" at bounding box center [489, 464] width 860 height 694
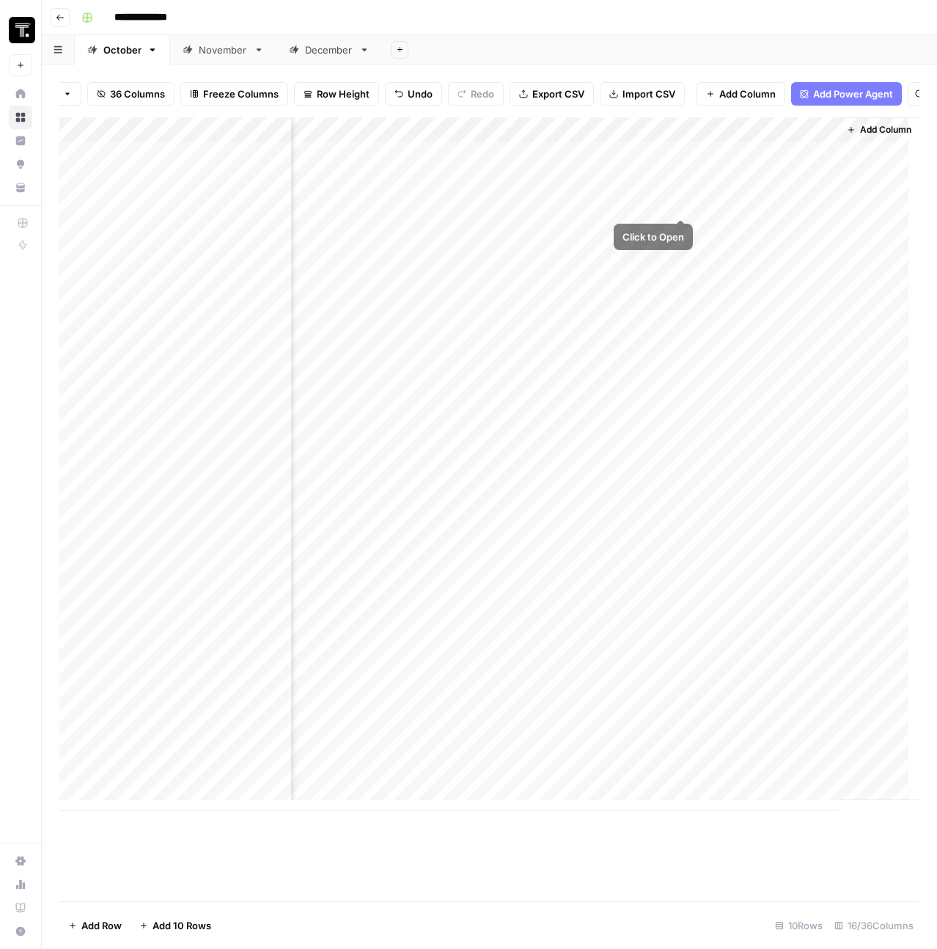
click at [739, 136] on div "Add Column" at bounding box center [489, 464] width 860 height 694
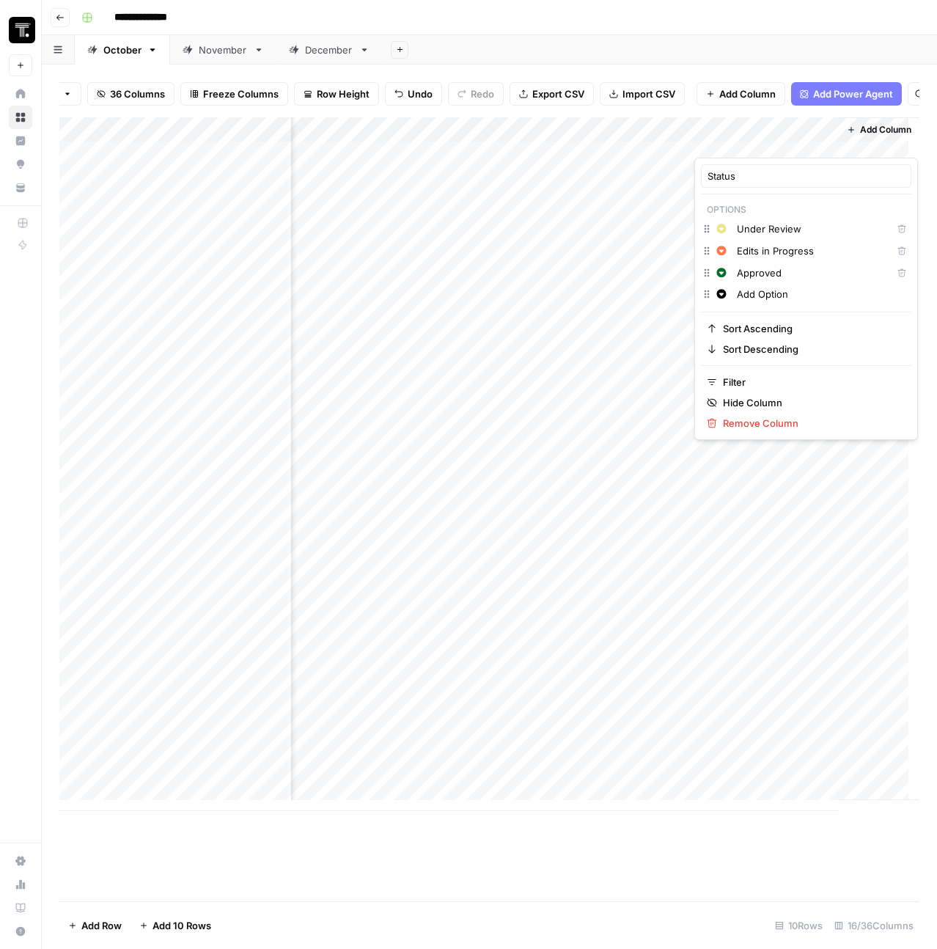
click at [774, 298] on input "Add Option" at bounding box center [821, 294] width 168 height 15
type input "Published"
click at [725, 299] on icon "button" at bounding box center [722, 295] width 10 height 10
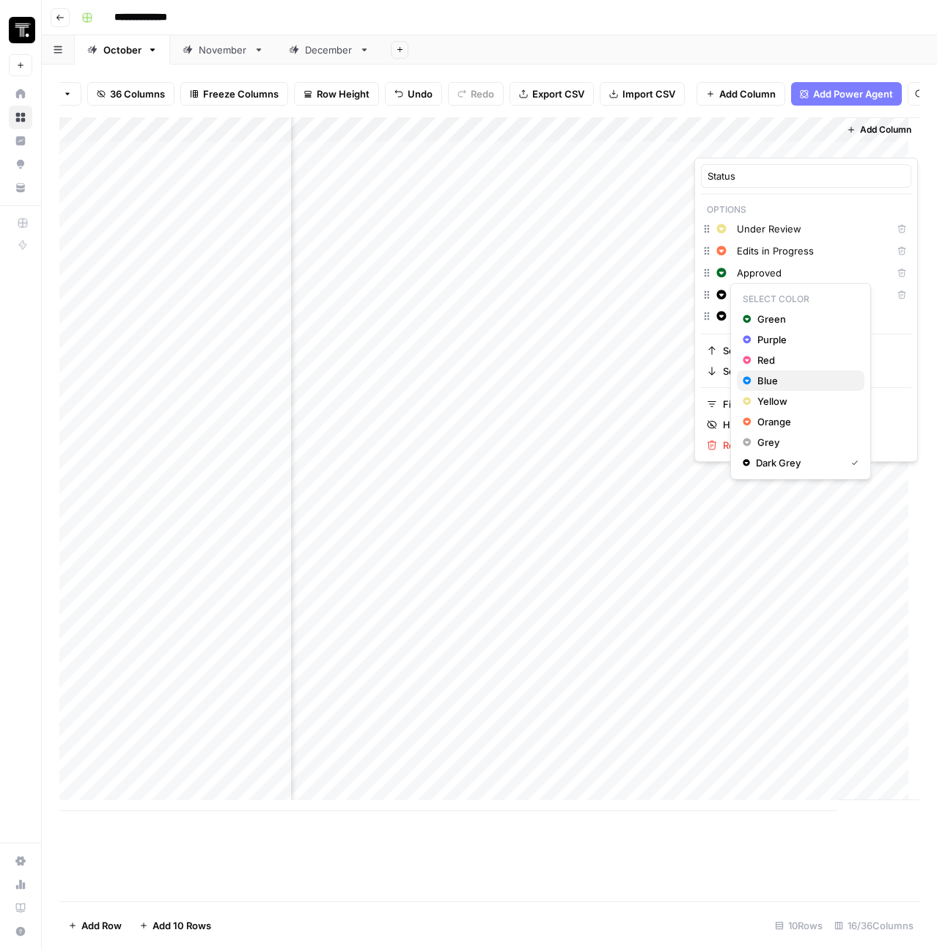
click at [784, 385] on span "Blue" at bounding box center [805, 380] width 95 height 15
click at [865, 517] on div "Add Column" at bounding box center [879, 458] width 81 height 683
click at [778, 191] on div "Add Column" at bounding box center [489, 464] width 860 height 694
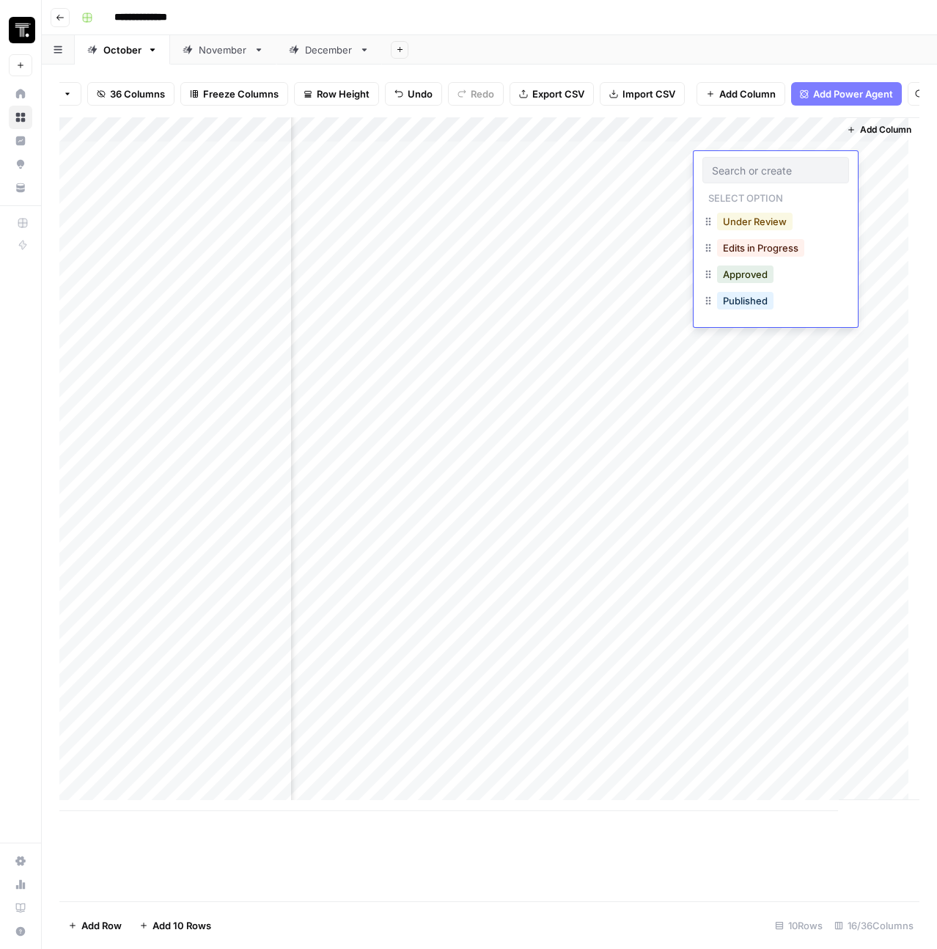
click at [773, 220] on button "Under Review" at bounding box center [755, 222] width 76 height 18
click at [747, 243] on div "Add Column" at bounding box center [489, 464] width 860 height 694
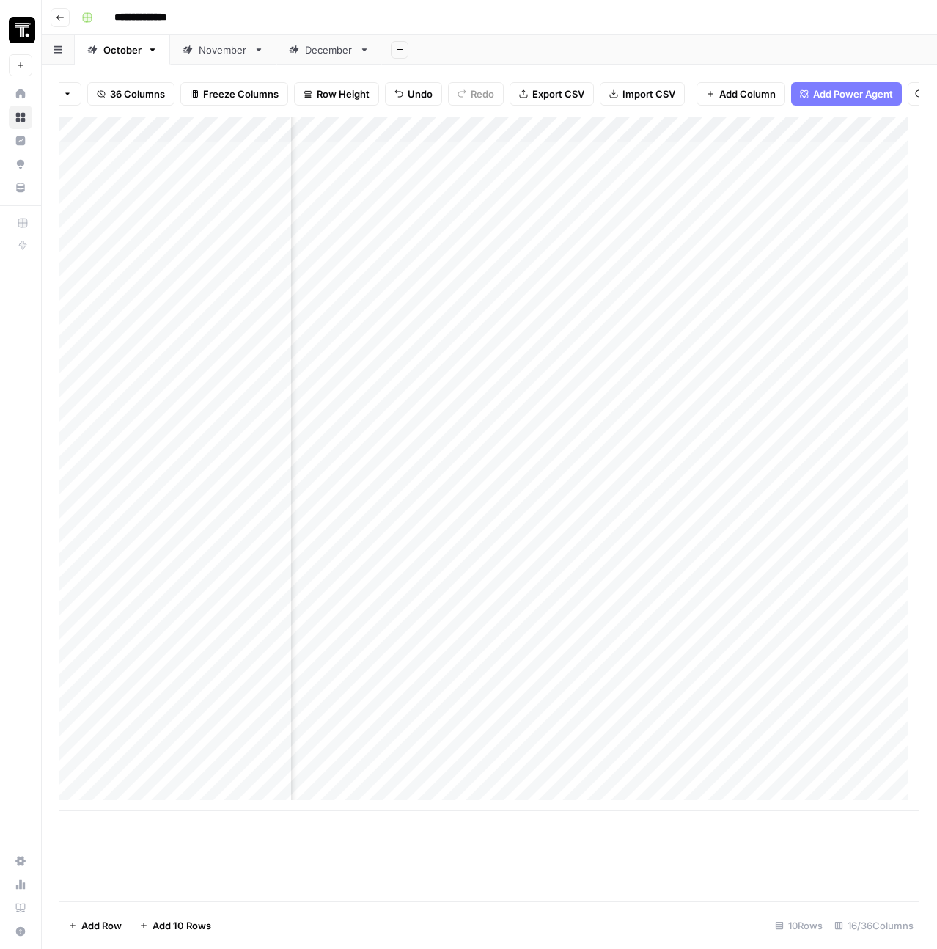
scroll to position [0, 1725]
click at [601, 183] on div "Add Column" at bounding box center [489, 464] width 860 height 694
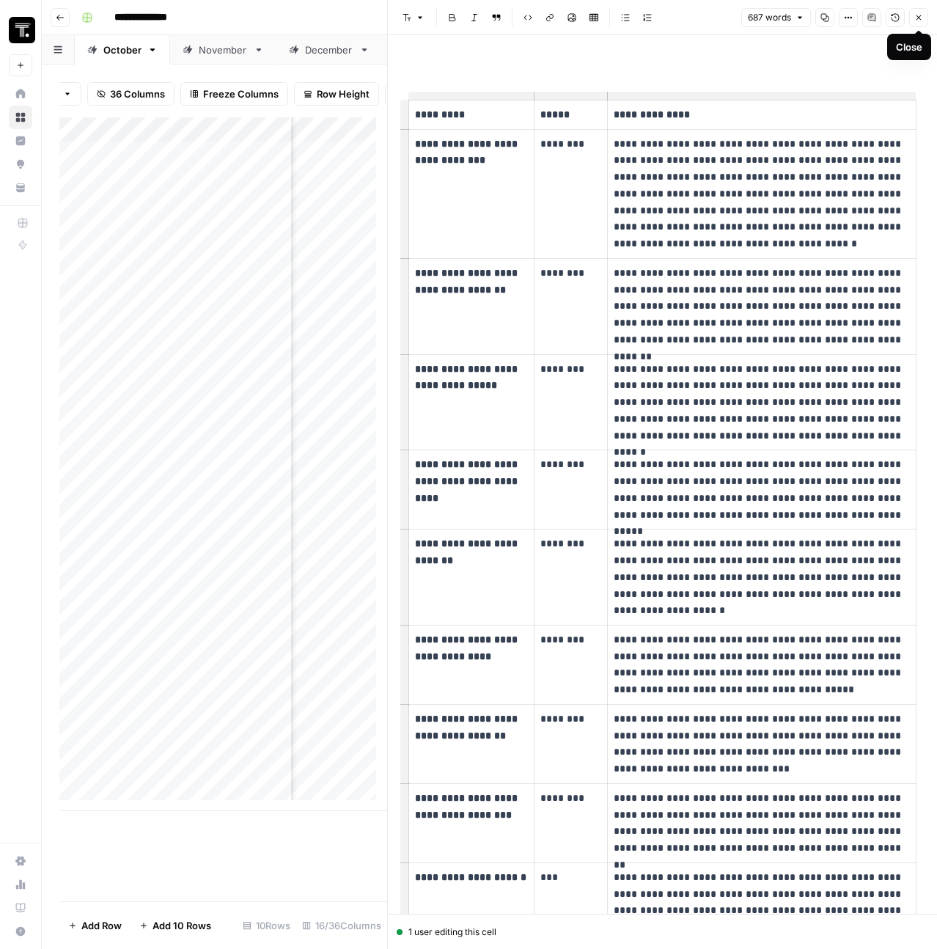
click at [920, 14] on icon "button" at bounding box center [919, 17] width 9 height 9
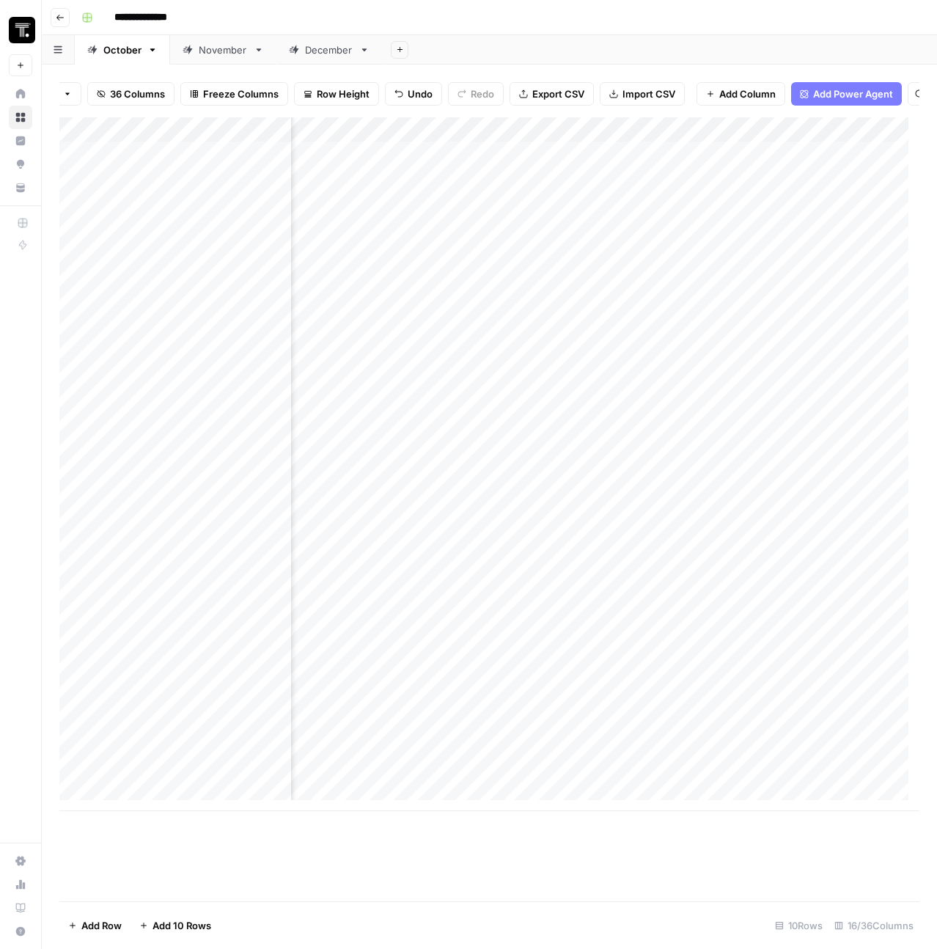
click at [610, 212] on div "Add Column" at bounding box center [489, 464] width 860 height 694
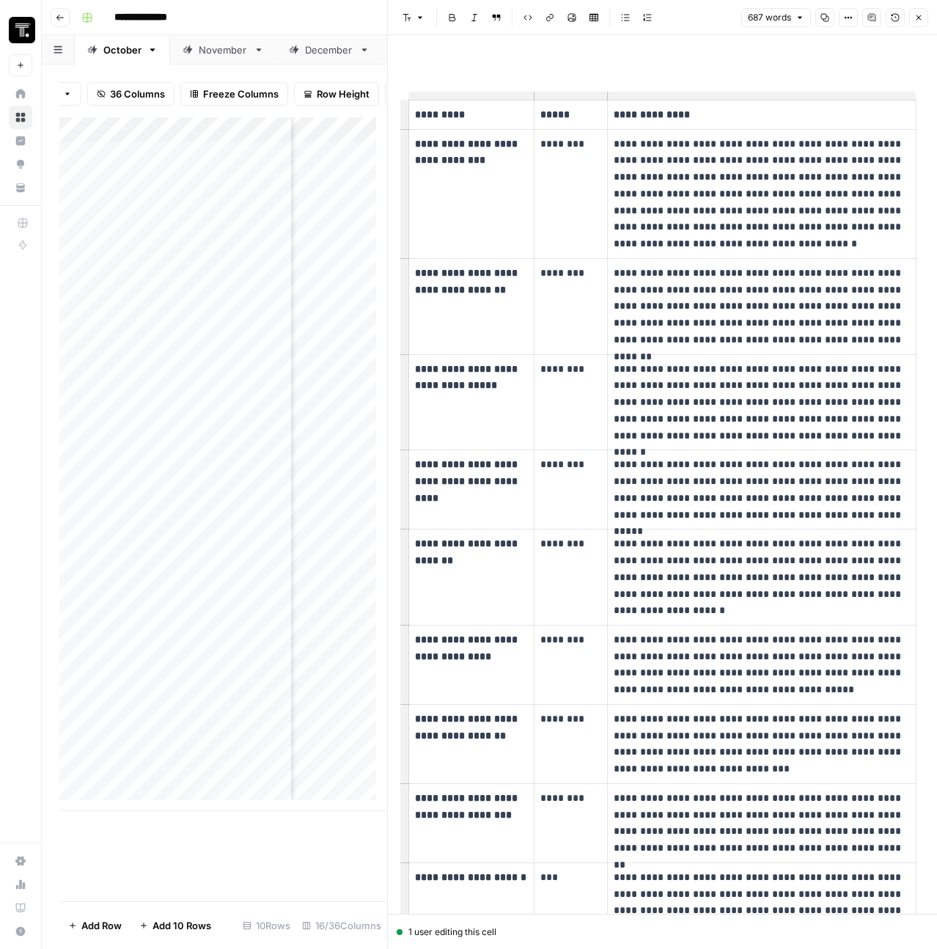
click at [419, 112] on p "*********" at bounding box center [466, 114] width 102 height 17
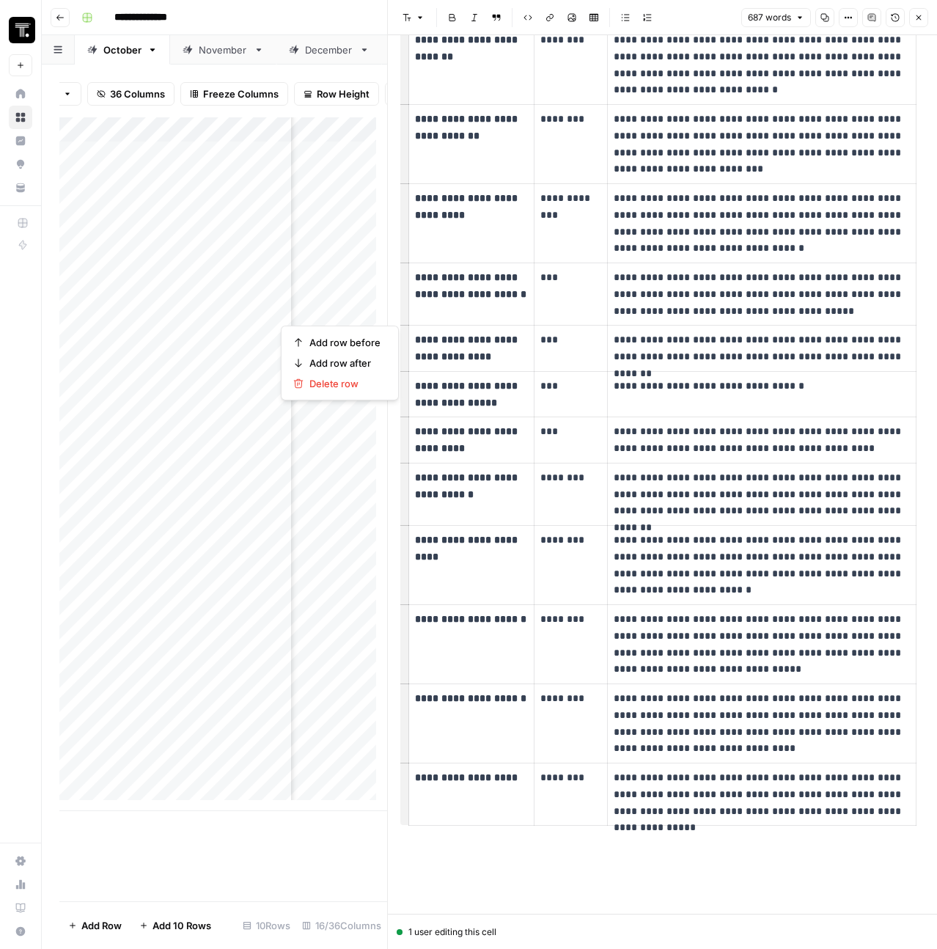
scroll to position [917, 0]
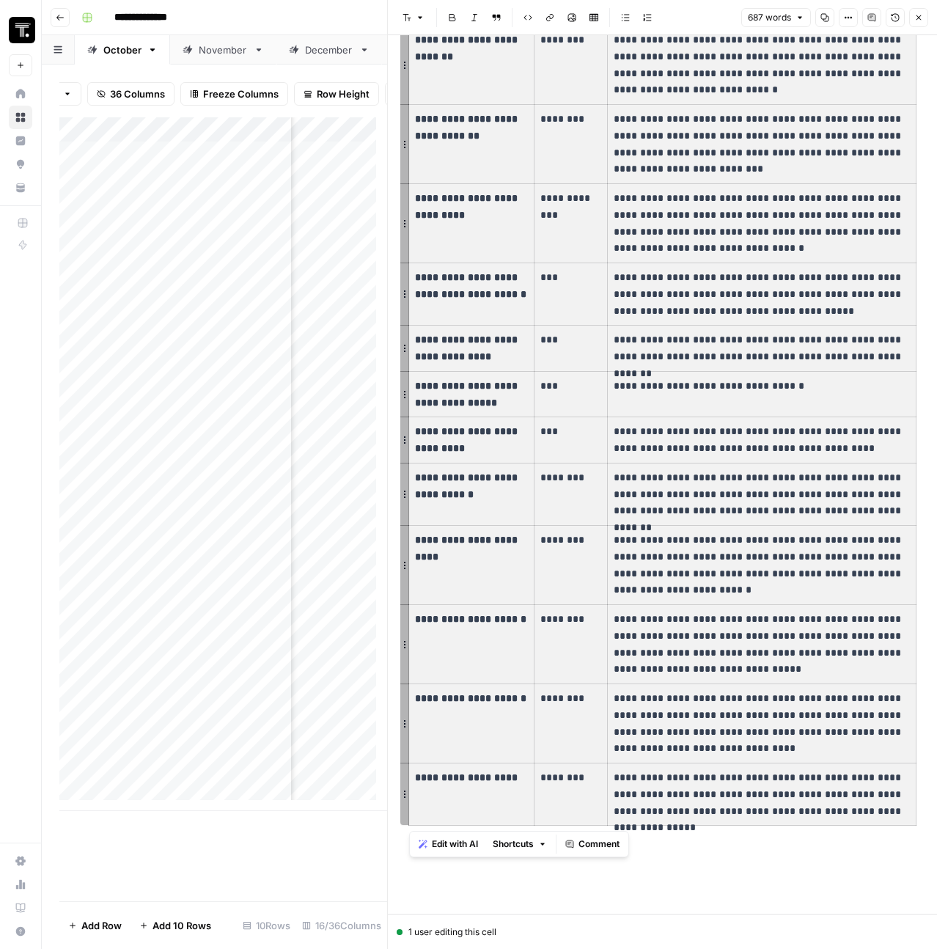
drag, startPoint x: 416, startPoint y: 112, endPoint x: 812, endPoint y: 795, distance: 789.3
click at [812, 795] on tbody "**********" at bounding box center [662, 13] width 507 height 1625
click at [917, 20] on icon "button" at bounding box center [919, 17] width 9 height 9
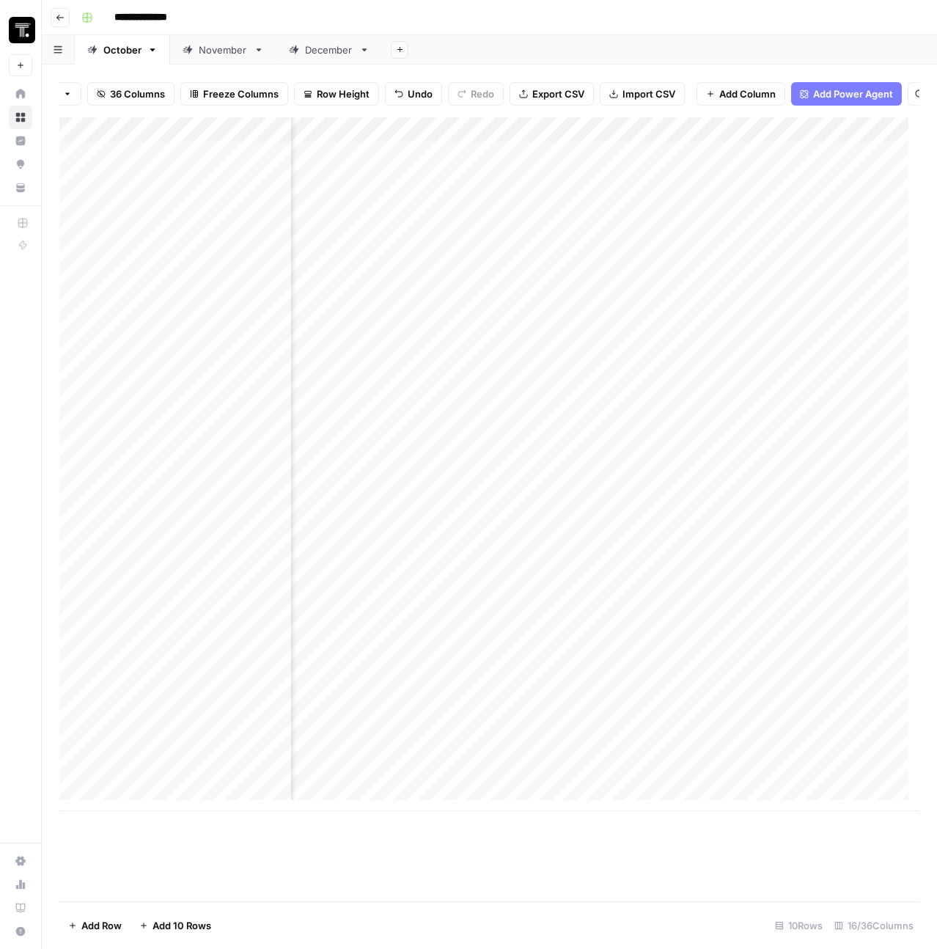
scroll to position [0, 1421]
click at [454, 183] on div "Add Column" at bounding box center [489, 464] width 860 height 694
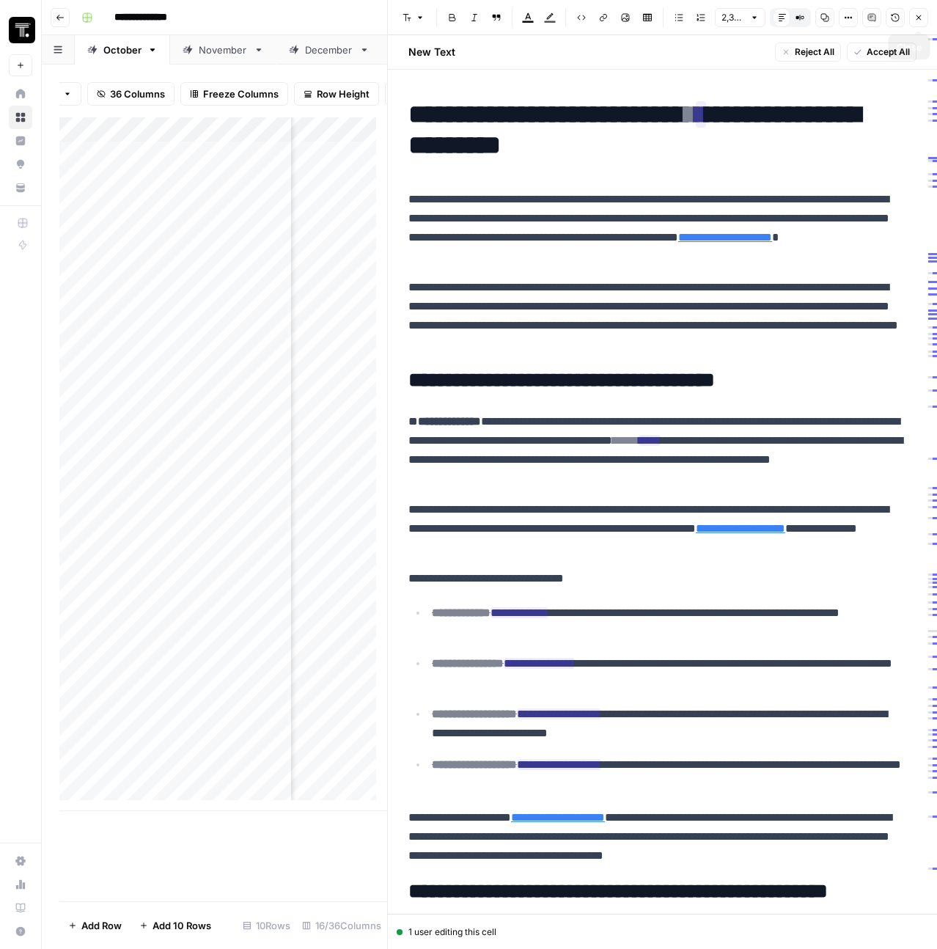
click at [920, 18] on icon "button" at bounding box center [919, 17] width 9 height 9
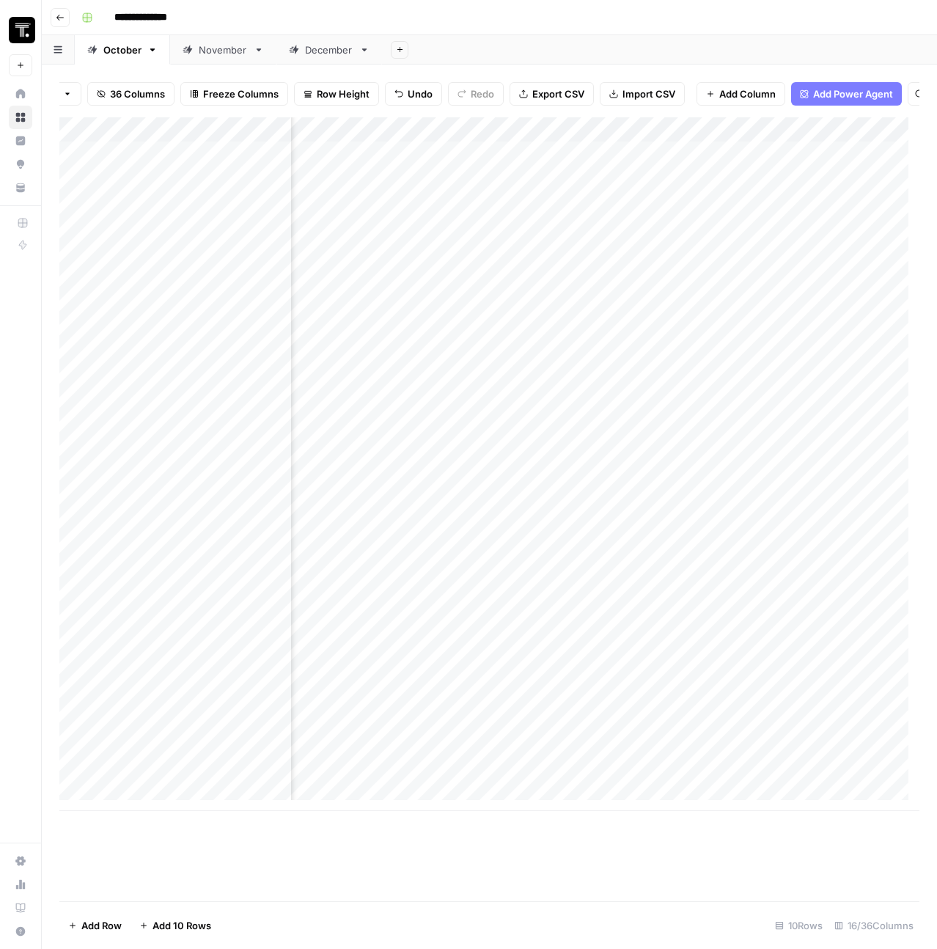
scroll to position [0, 2143]
click at [562, 178] on div "Add Column" at bounding box center [489, 464] width 860 height 694
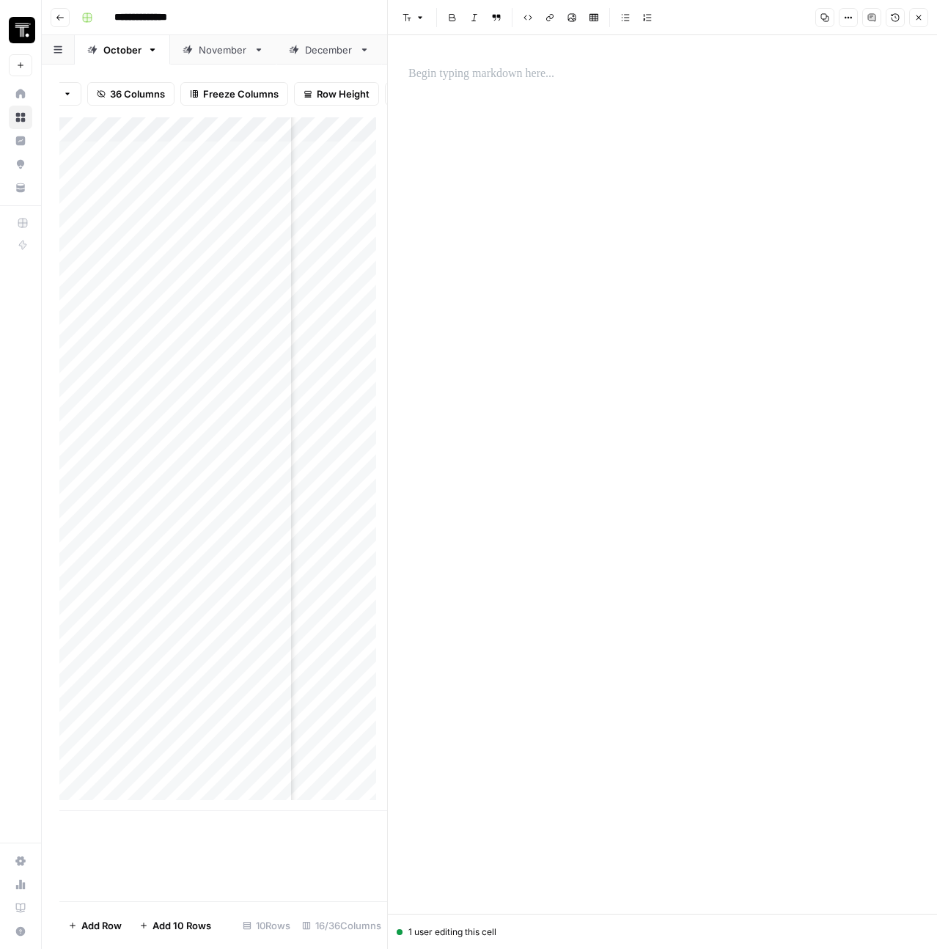
click at [594, 114] on div at bounding box center [663, 474] width 526 height 879
click at [569, 67] on p at bounding box center [662, 74] width 508 height 19
click at [924, 17] on button "Close" at bounding box center [918, 17] width 19 height 19
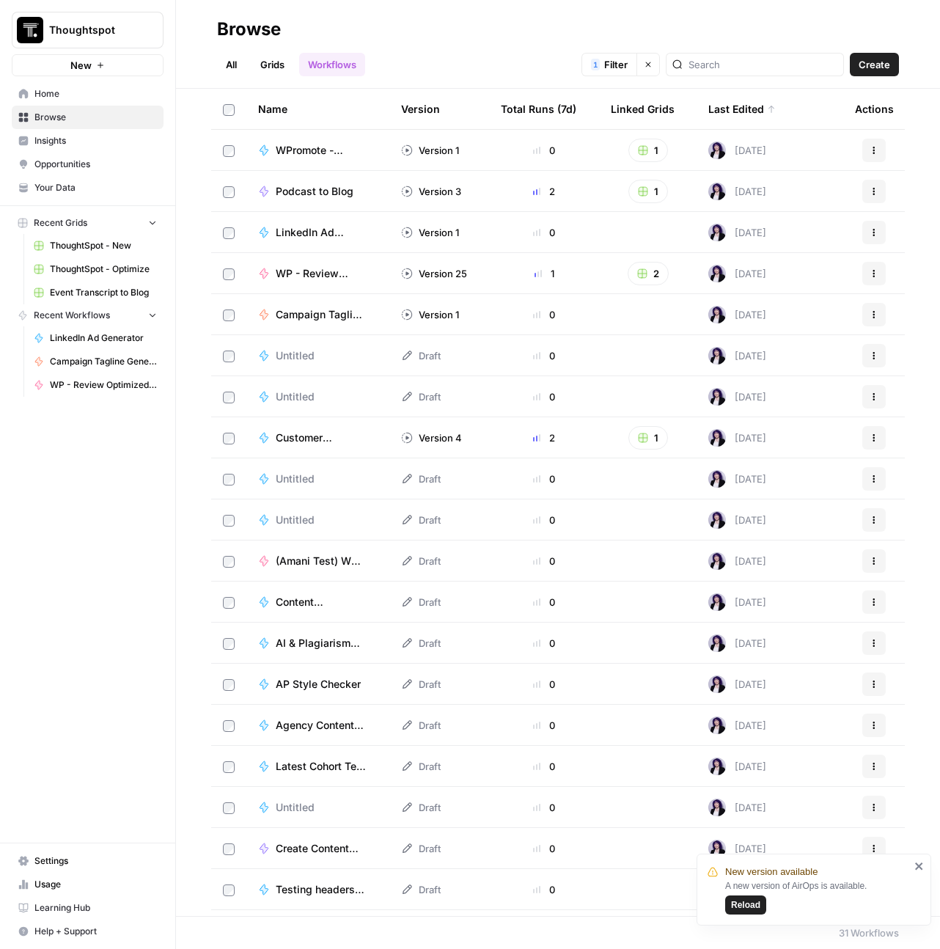
click at [141, 318] on button "Recent Workflows" at bounding box center [88, 315] width 152 height 22
click at [89, 182] on span "Your Data" at bounding box center [95, 187] width 122 height 13
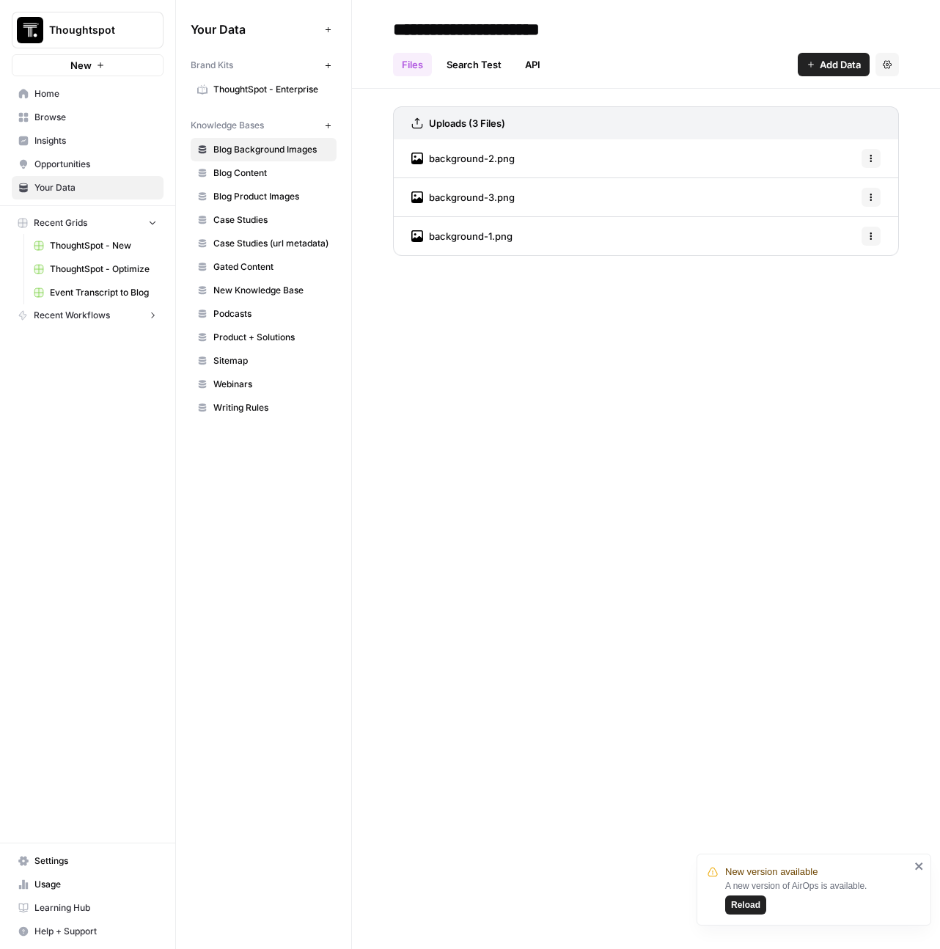
click at [263, 92] on span "ThoughtSpot - Enterprise" at bounding box center [271, 89] width 117 height 13
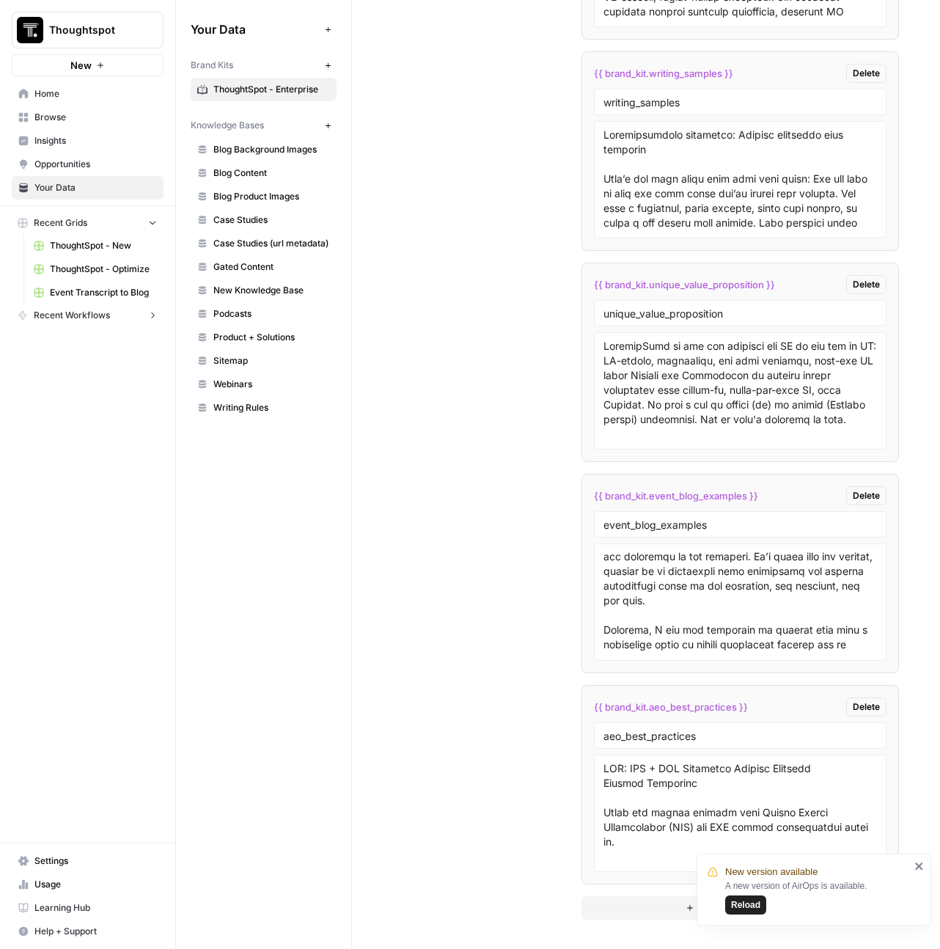
scroll to position [430, 0]
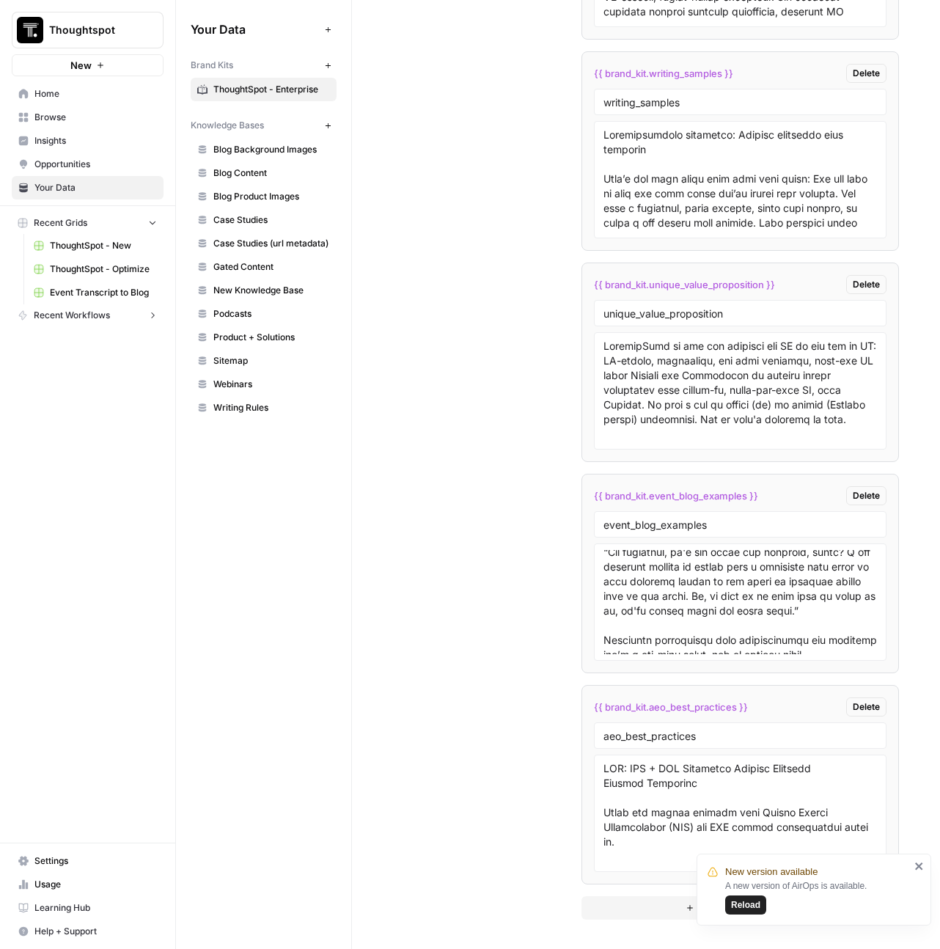
click at [920, 864] on icon "close" at bounding box center [918, 865] width 7 height 7
click at [728, 901] on span "Add Custom Variable" at bounding box center [746, 908] width 95 height 15
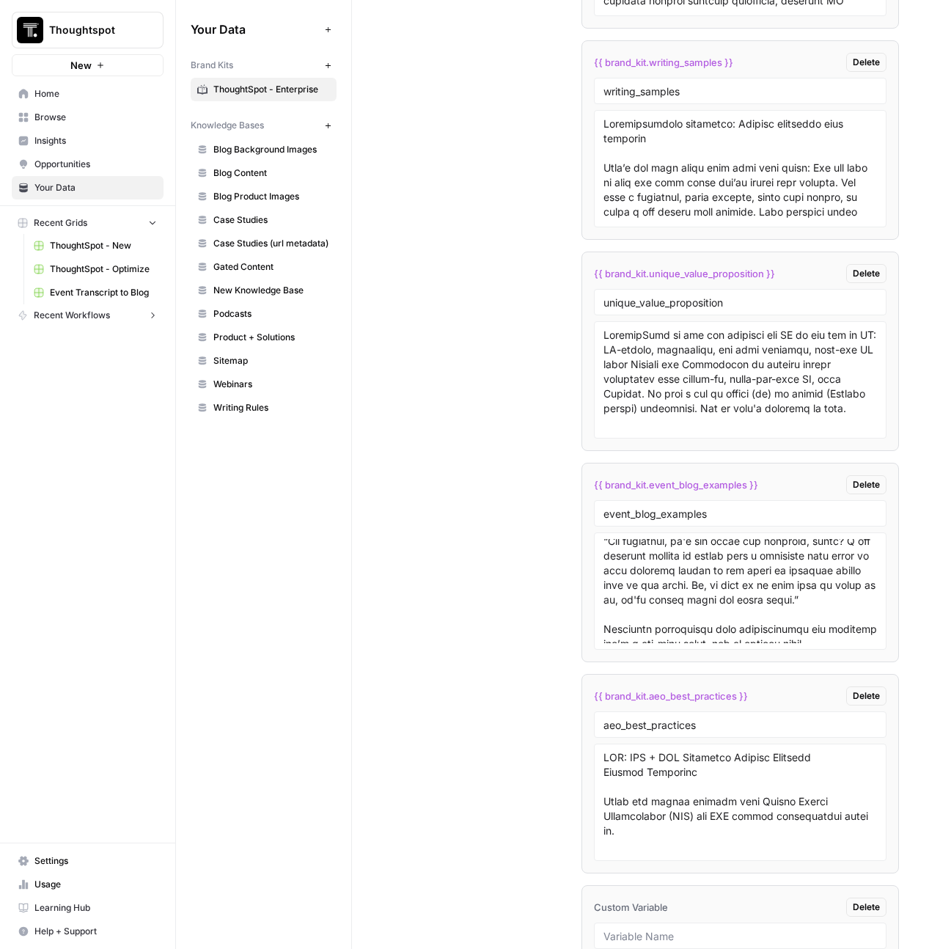
scroll to position [5840, 0]
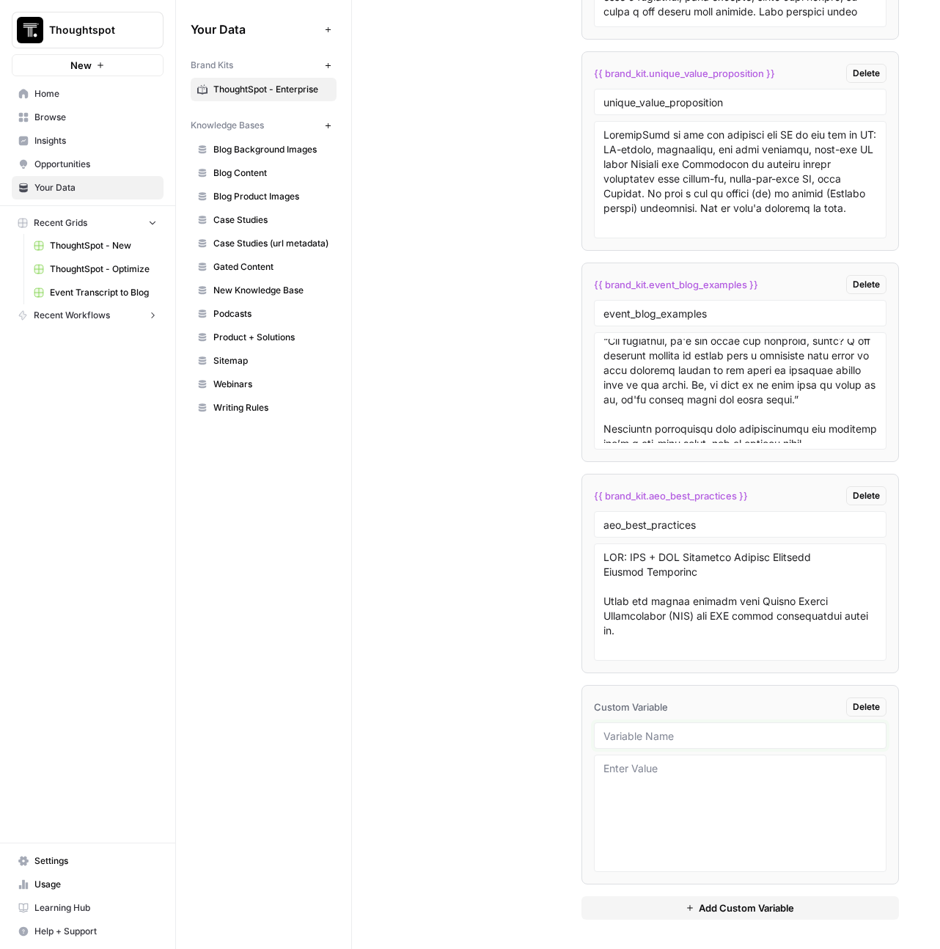
click at [625, 729] on input "text" at bounding box center [741, 735] width 274 height 13
type input "ai_words_to_avoid"
click at [606, 761] on textarea at bounding box center [741, 813] width 274 height 104
paste textarea "Spreadsheet version of this doc here Overview: These words often get flagged by…"
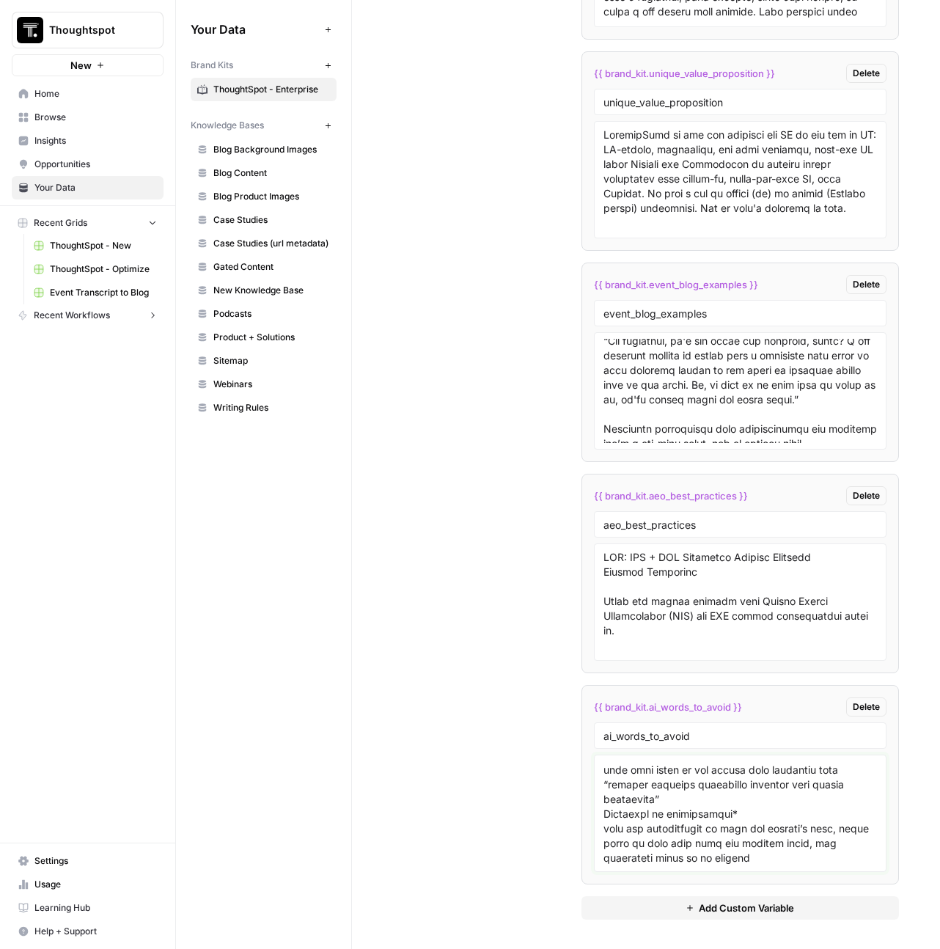
scroll to position [600, 0]
type textarea "Do not use any of these words: Spreadsheet version of this doc here Overview: T…"
click at [714, 700] on span "{{ brand_kit.ai_words_to_avoid }}" at bounding box center [668, 707] width 148 height 15
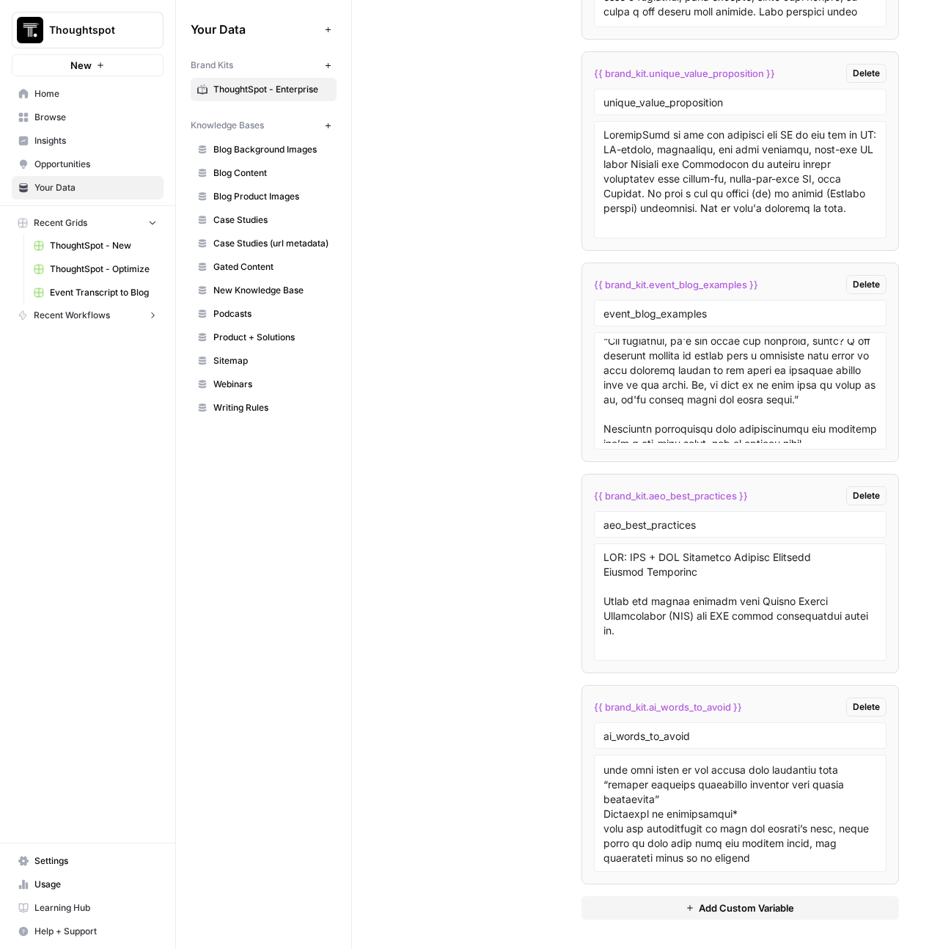
click at [714, 700] on span "{{ brand_kit.ai_words_to_avoid }}" at bounding box center [668, 707] width 148 height 15
copy div "{{ brand_kit.ai_words_to_avoid }} Delete"
